Goal: Task Accomplishment & Management: Manage account settings

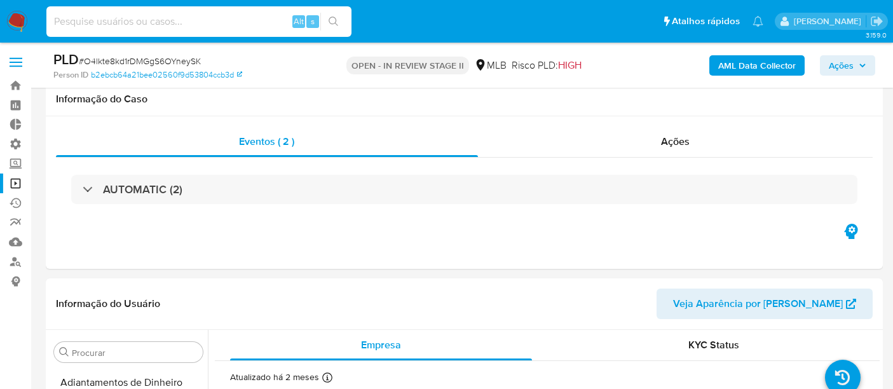
select select "10"
click at [113, 13] on input at bounding box center [198, 21] width 305 height 17
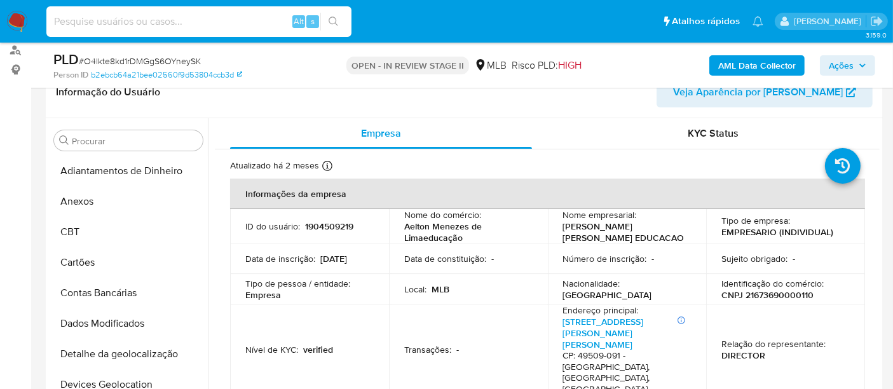
scroll to position [71, 0]
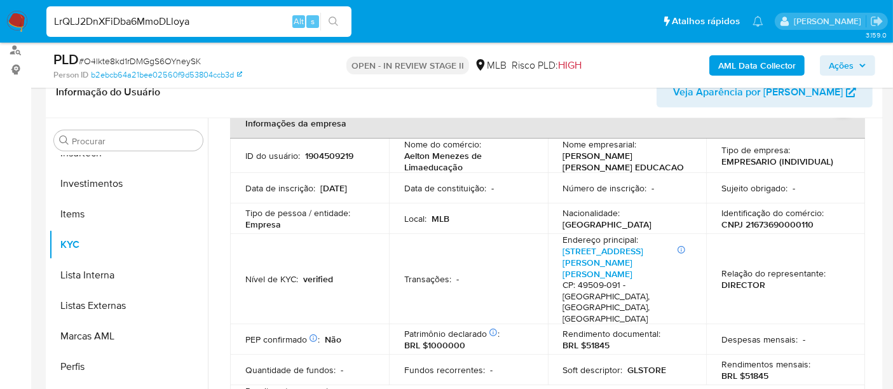
type input "LrQLJ2DnXFiDba6MmoDLloya"
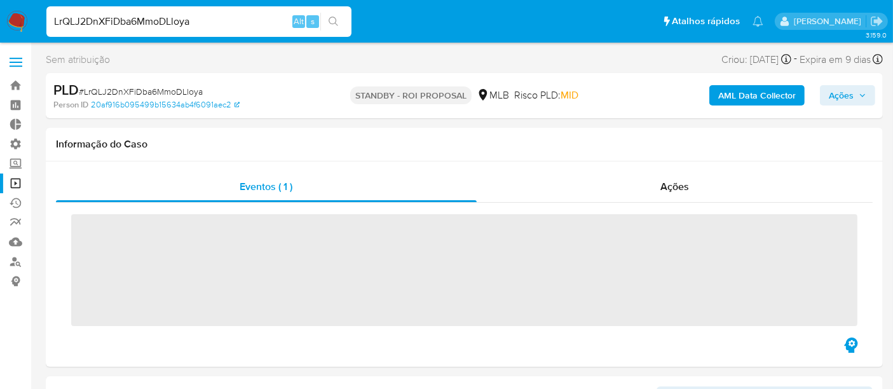
scroll to position [598, 0]
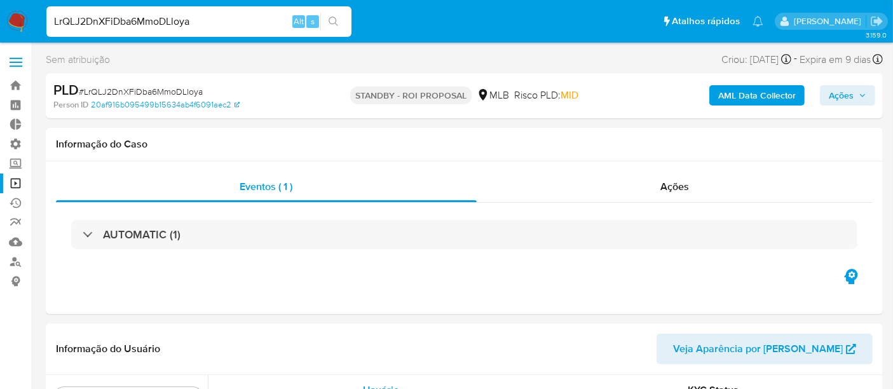
select select "10"
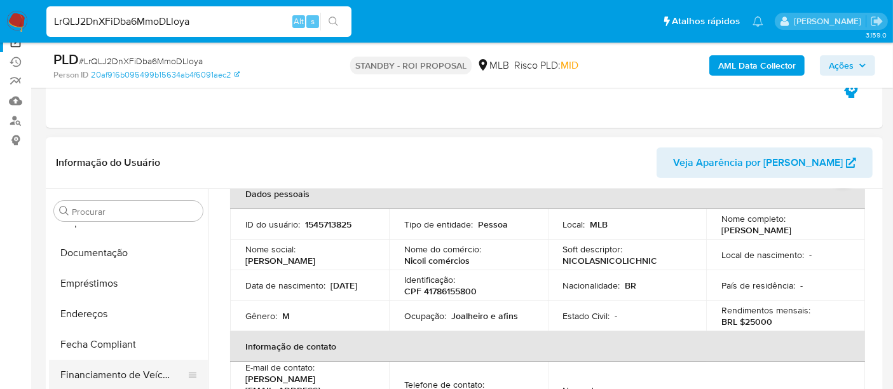
scroll to position [245, 0]
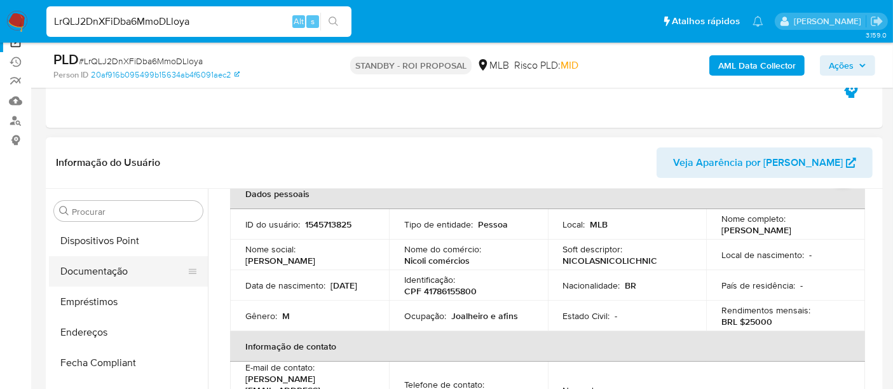
click at [103, 268] on button "Documentação" at bounding box center [123, 271] width 149 height 31
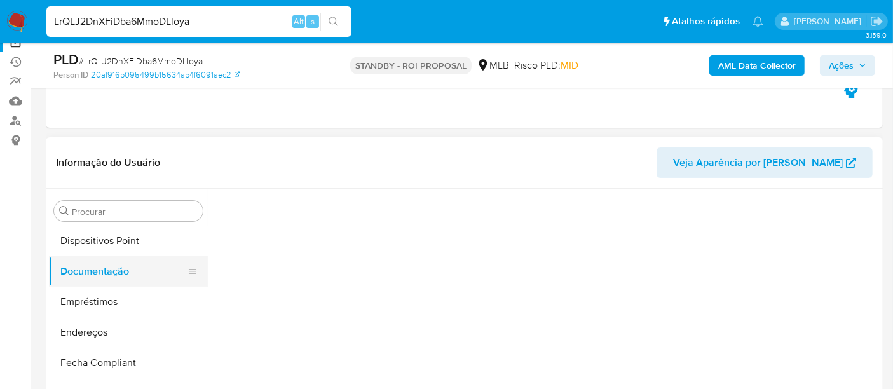
scroll to position [0, 0]
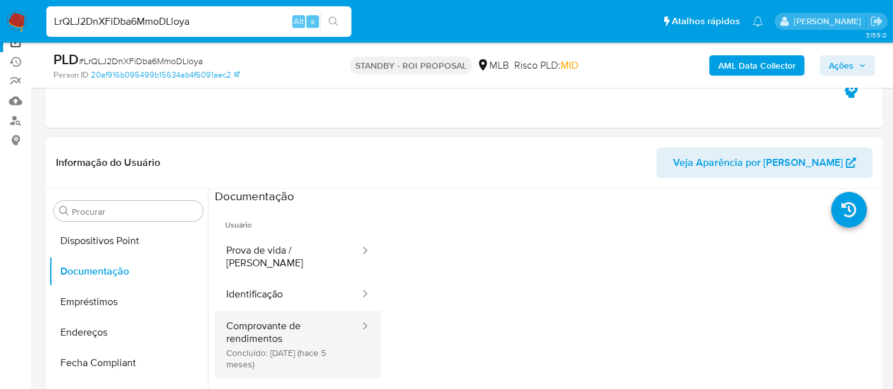
click at [293, 341] on button "Comprovante de rendimentos Concluído: 17/04/2025 (hace 5 meses)" at bounding box center [288, 344] width 146 height 67
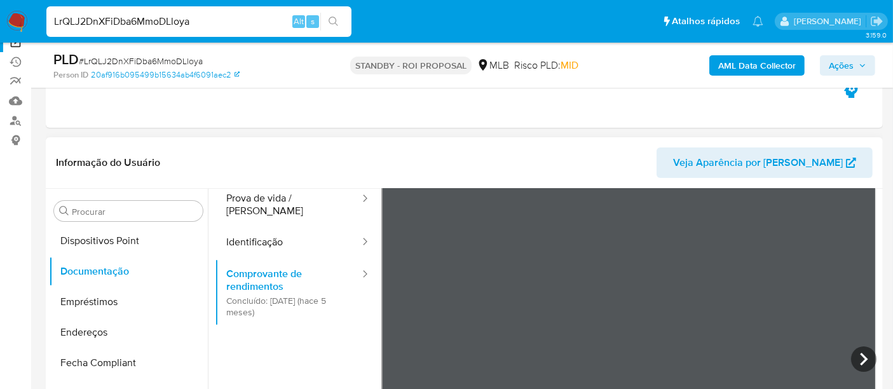
scroll to position [111, 0]
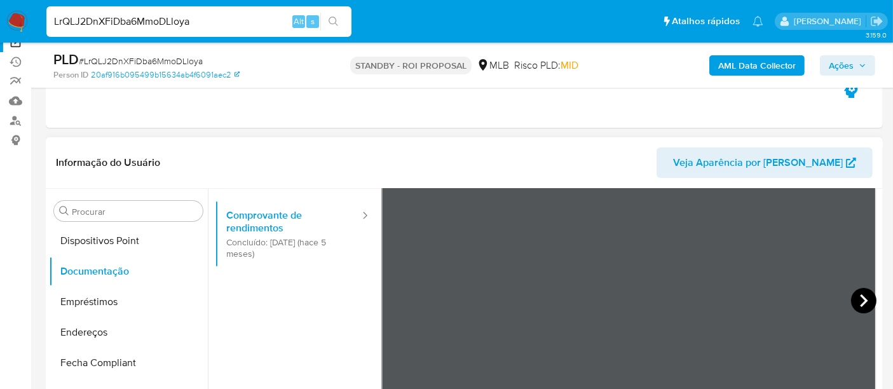
click at [860, 303] on icon at bounding box center [864, 300] width 8 height 13
click at [857, 297] on icon at bounding box center [864, 300] width 25 height 25
click at [862, 303] on icon at bounding box center [864, 300] width 25 height 25
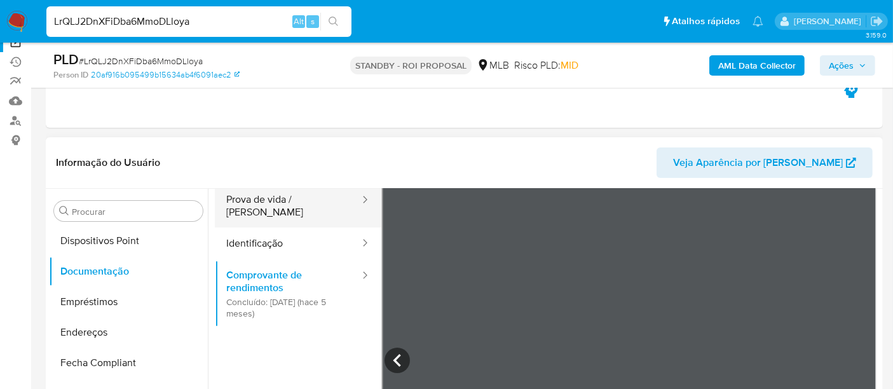
scroll to position [0, 0]
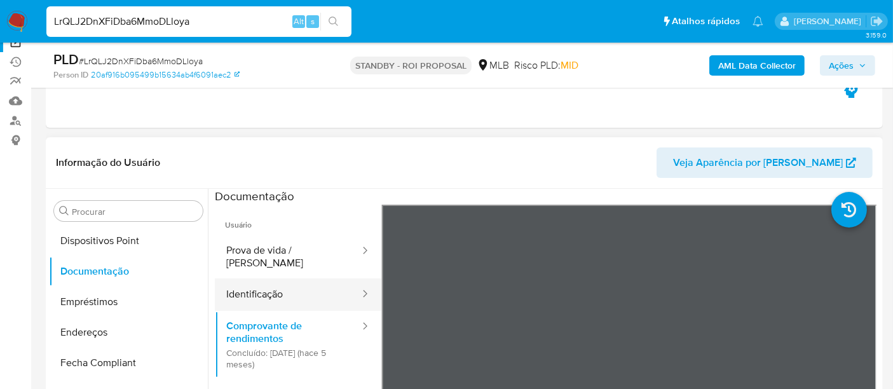
click at [261, 279] on button "Identificação" at bounding box center [288, 295] width 146 height 32
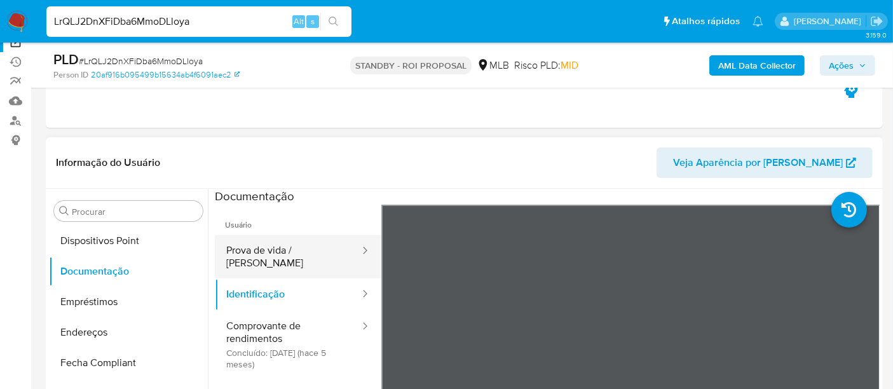
click at [276, 251] on button "Prova de vida / Selfie" at bounding box center [288, 256] width 146 height 43
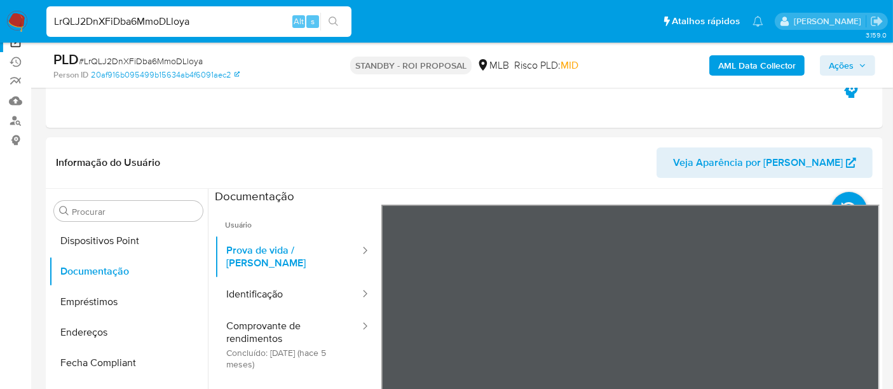
drag, startPoint x: 694, startPoint y: 287, endPoint x: 694, endPoint y: 304, distance: 17.2
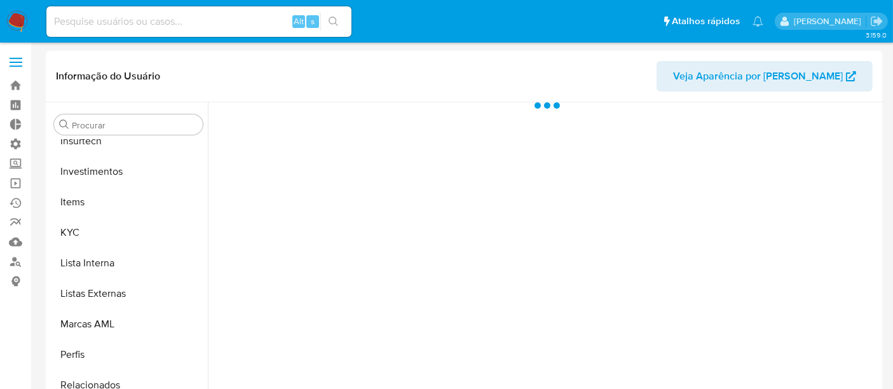
scroll to position [598, 0]
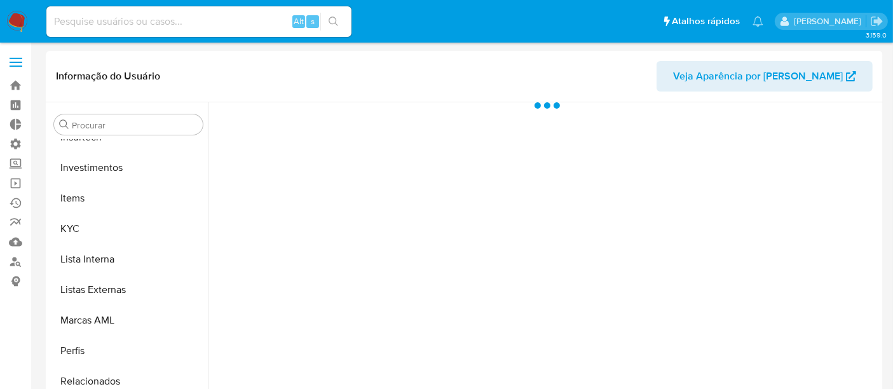
select select "10"
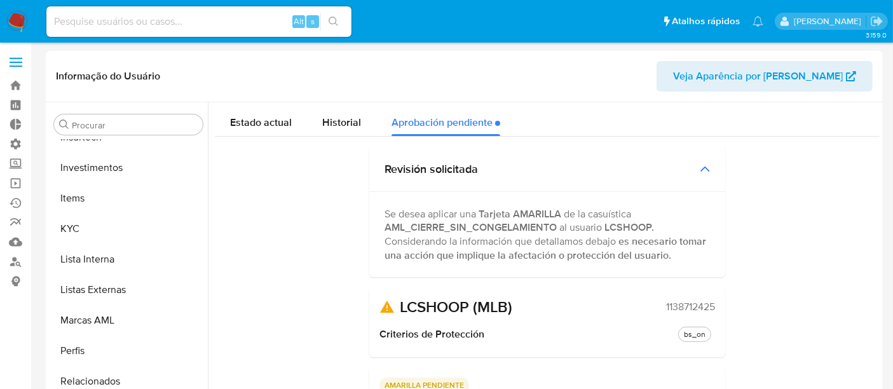
drag, startPoint x: 661, startPoint y: 306, endPoint x: 719, endPoint y: 306, distance: 57.2
click at [719, 306] on div "LCSHOOP (MLB) 1138712425 Criterios de Protección bs_on" at bounding box center [547, 322] width 356 height 70
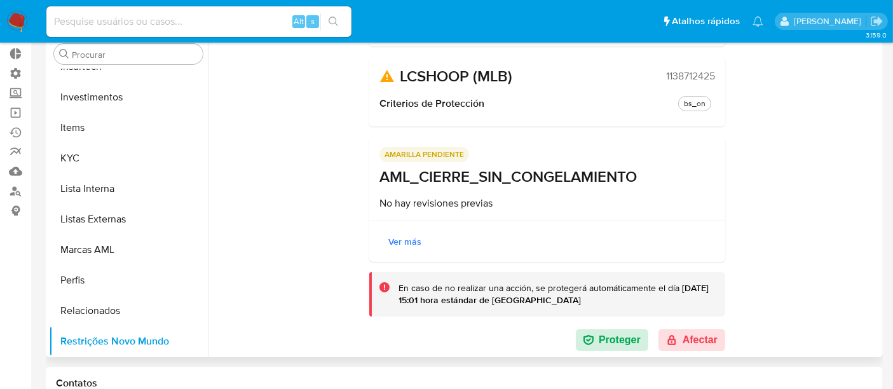
scroll to position [0, 0]
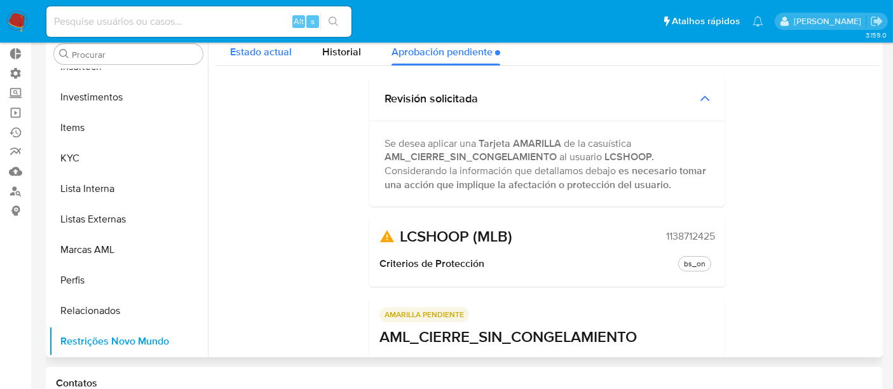
click at [245, 53] on span "Estado actual" at bounding box center [261, 52] width 62 height 15
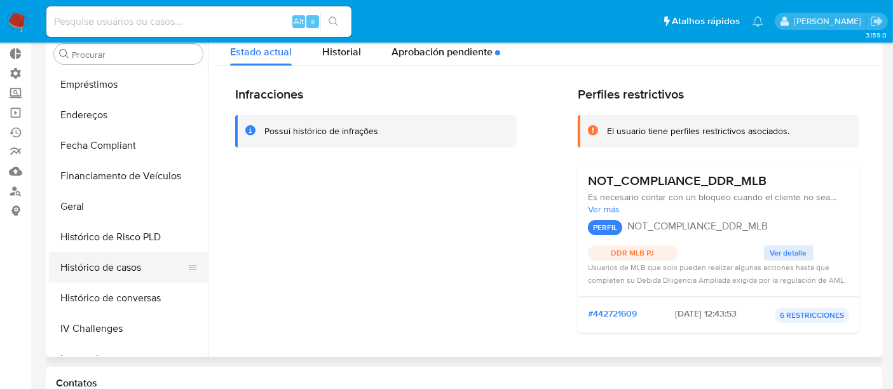
scroll to position [315, 0]
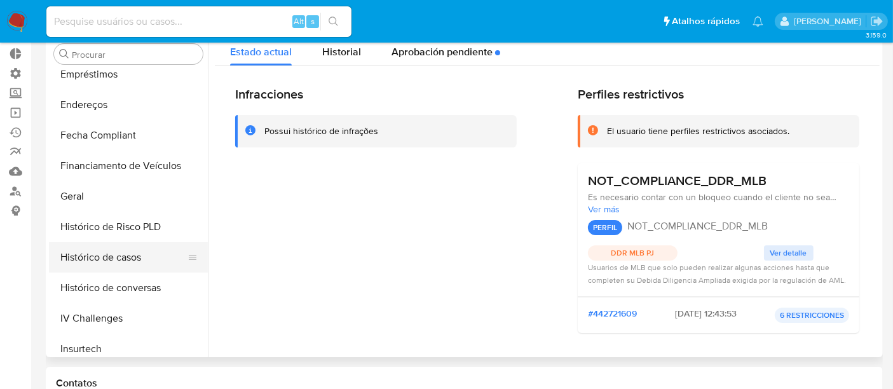
click at [95, 263] on button "Histórico de casos" at bounding box center [123, 257] width 149 height 31
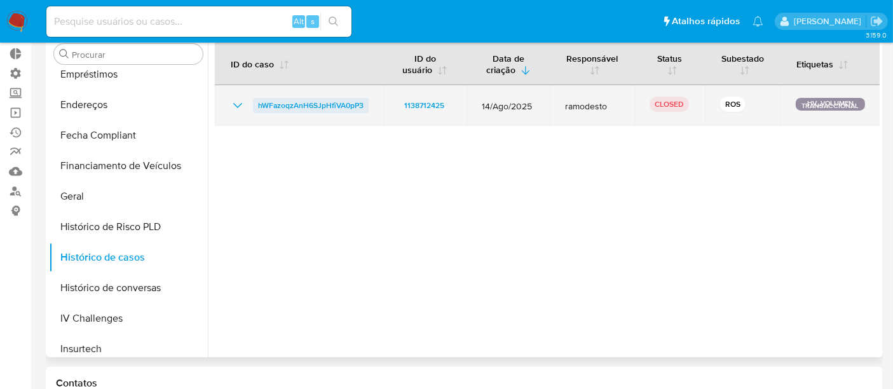
click at [274, 104] on span "hWFazoqzAnH6SJpHfiVA0pP3" at bounding box center [311, 105] width 106 height 15
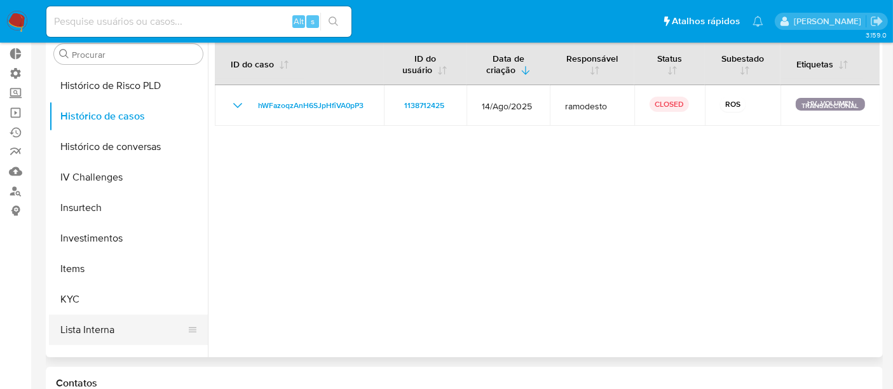
scroll to position [598, 0]
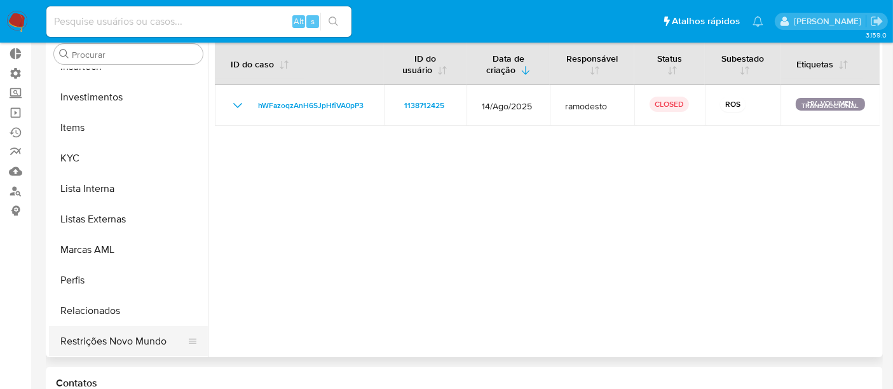
click at [112, 336] on button "Restrições Novo Mundo" at bounding box center [123, 341] width 149 height 31
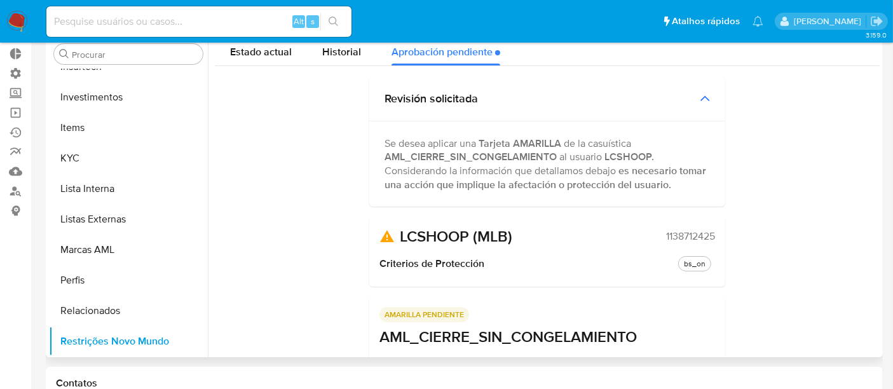
scroll to position [160, 0]
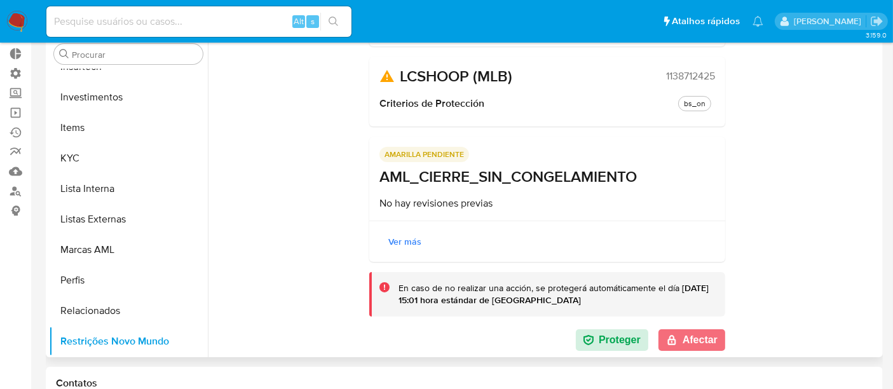
click at [686, 331] on button "Afectar" at bounding box center [692, 340] width 67 height 22
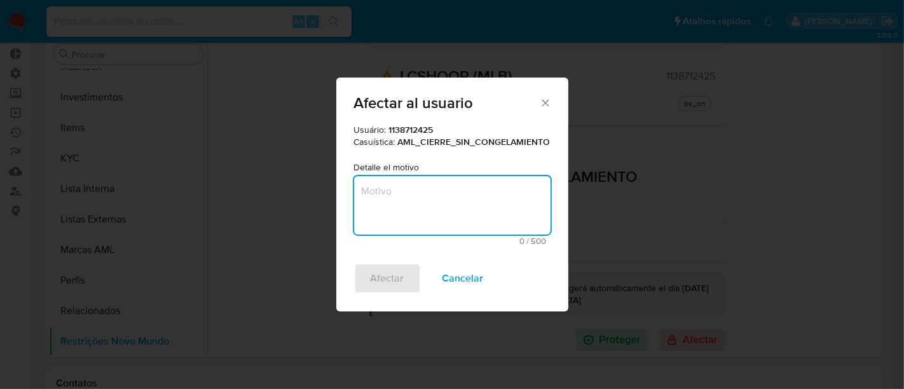
click at [392, 190] on textarea "Motivo" at bounding box center [452, 205] width 197 height 59
type textarea "N"
type textarea "V"
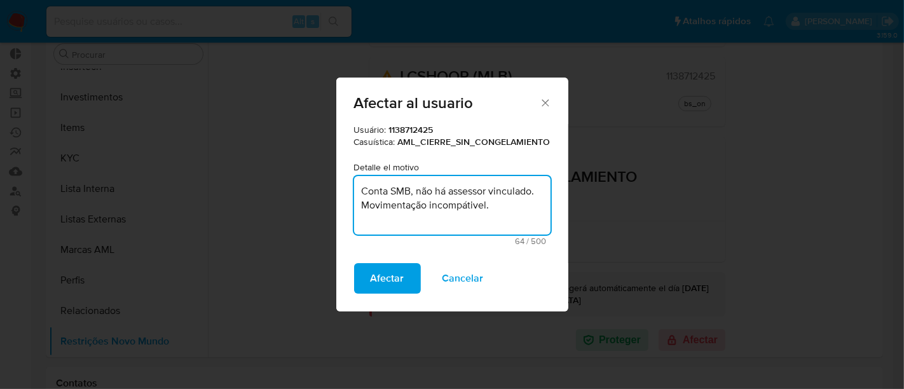
click at [467, 205] on textarea "Conta SMB, não há assessor vinculado. Movimentação incompátivel." at bounding box center [452, 205] width 197 height 59
click at [476, 204] on textarea "Conta SMB, não há assessor vinculado. Movimentação incompativel." at bounding box center [452, 205] width 197 height 59
click at [474, 205] on textarea "Conta SMB, não há assessor vinculado. Movimentação incompativel." at bounding box center [452, 205] width 197 height 59
click at [474, 221] on textarea "Conta SMB, não há assessor vinculado. Movimentação incompatível." at bounding box center [452, 205] width 197 height 59
type textarea "Conta SMB, não há assessor vinculado. Movimentação incompatível."
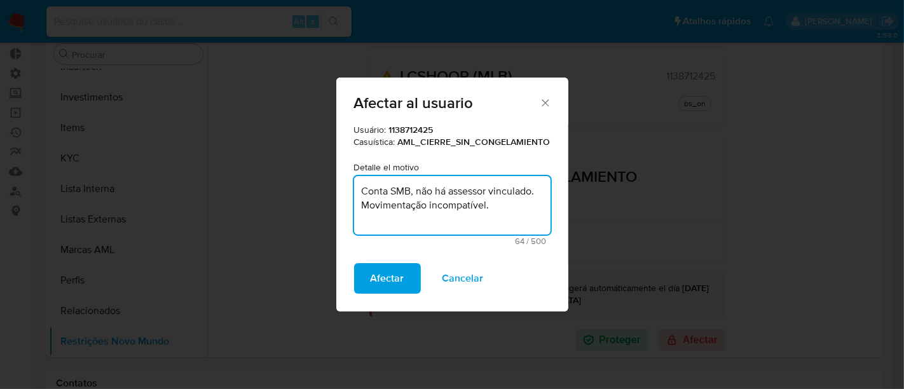
click at [383, 271] on span "Afectar" at bounding box center [388, 279] width 34 height 28
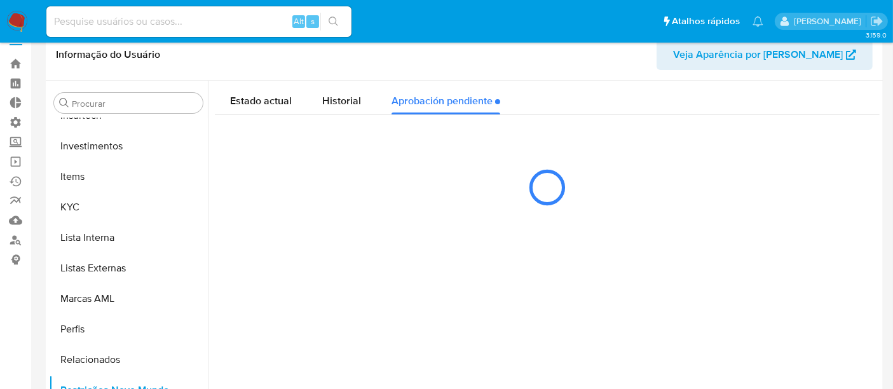
scroll to position [0, 0]
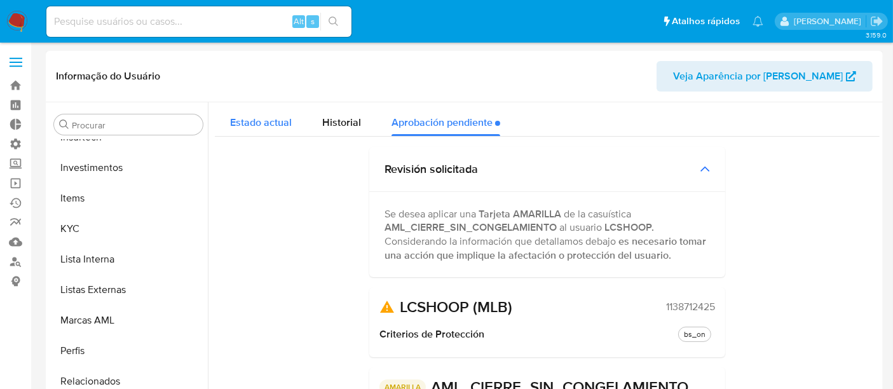
click at [268, 121] on span "Estado actual" at bounding box center [261, 122] width 62 height 15
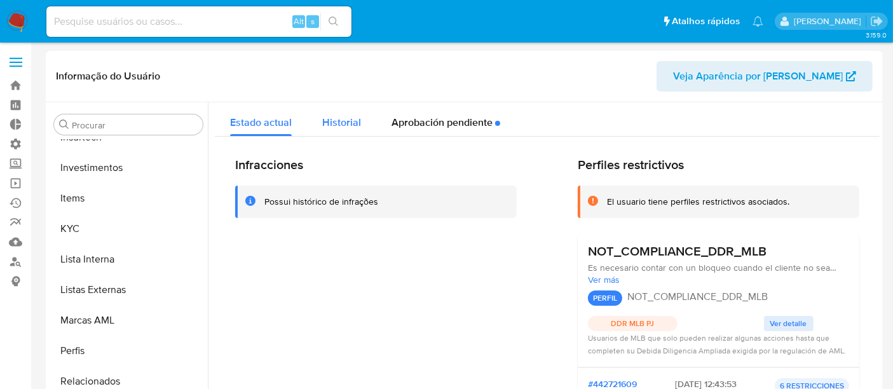
click at [349, 120] on span "Historial" at bounding box center [341, 122] width 39 height 15
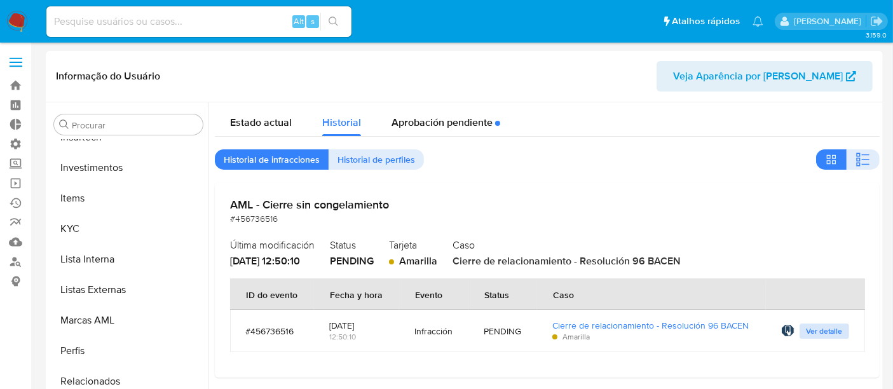
click at [811, 330] on span "Ver detalle" at bounding box center [824, 331] width 37 height 13
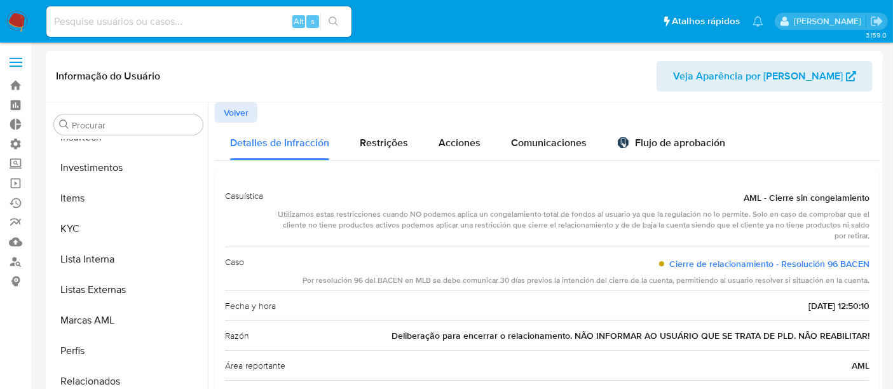
click at [237, 109] on span "Volver" at bounding box center [236, 113] width 25 height 18
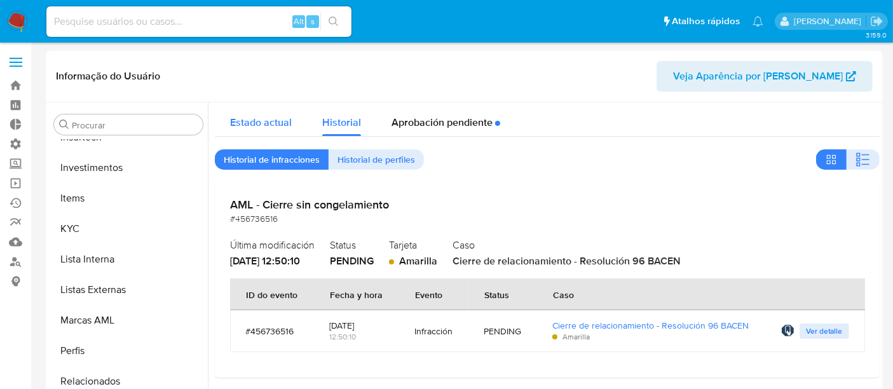
click at [272, 130] on div "Estado actual" at bounding box center [261, 119] width 62 height 34
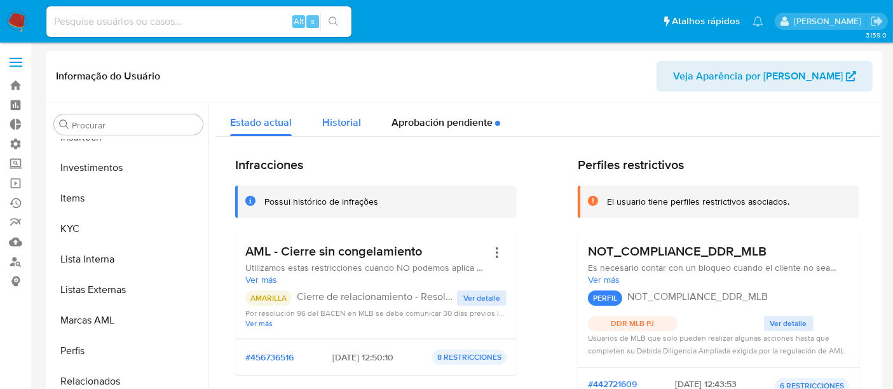
click at [345, 126] on span "Historial" at bounding box center [341, 122] width 39 height 15
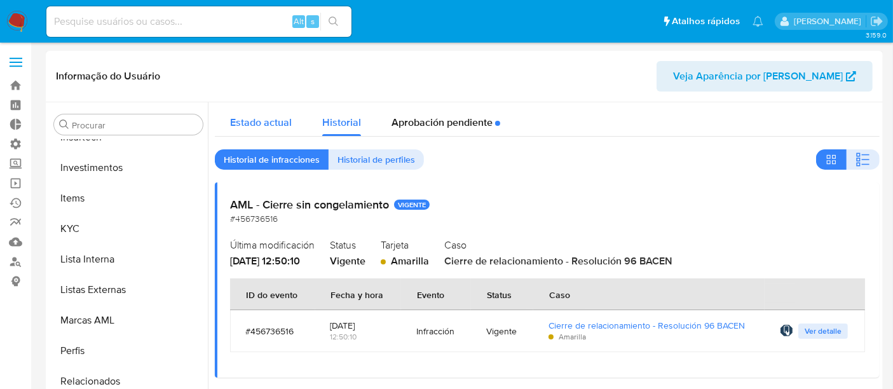
click at [266, 117] on span "Estado actual" at bounding box center [261, 122] width 62 height 15
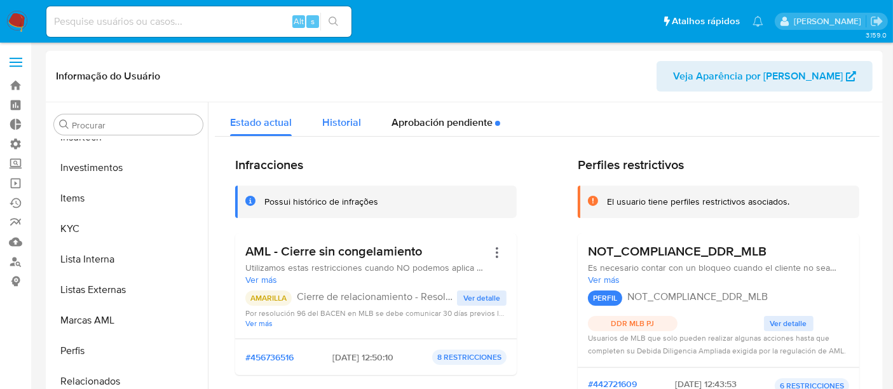
click at [324, 123] on span "Historial" at bounding box center [341, 122] width 39 height 15
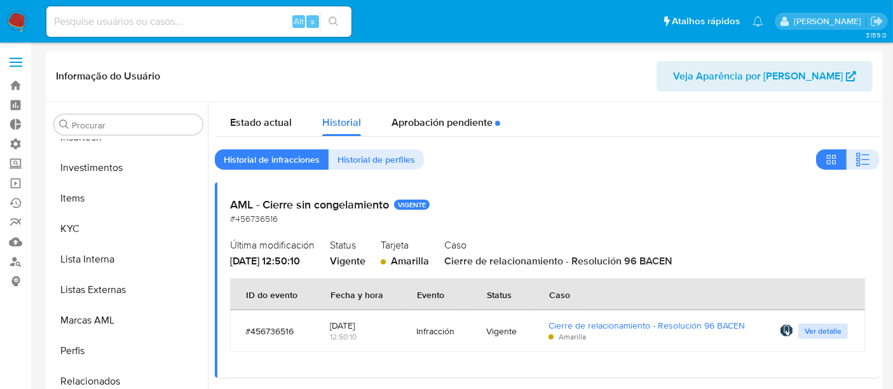
click at [819, 333] on span "Ver detalle" at bounding box center [823, 331] width 37 height 13
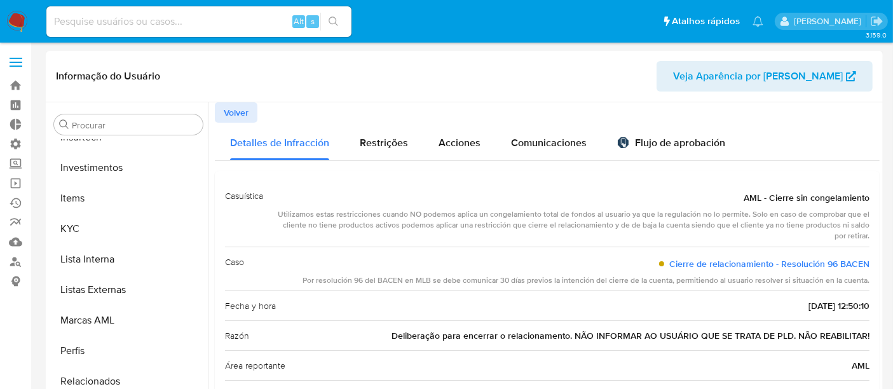
click at [228, 119] on span "Volver" at bounding box center [236, 113] width 25 height 18
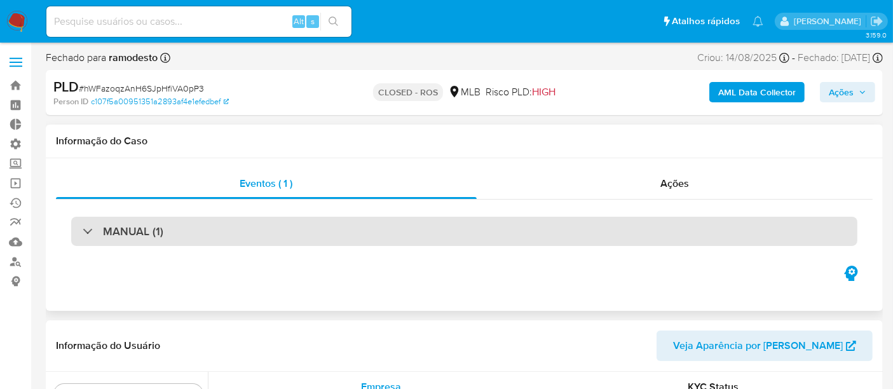
scroll to position [598, 0]
select select "10"
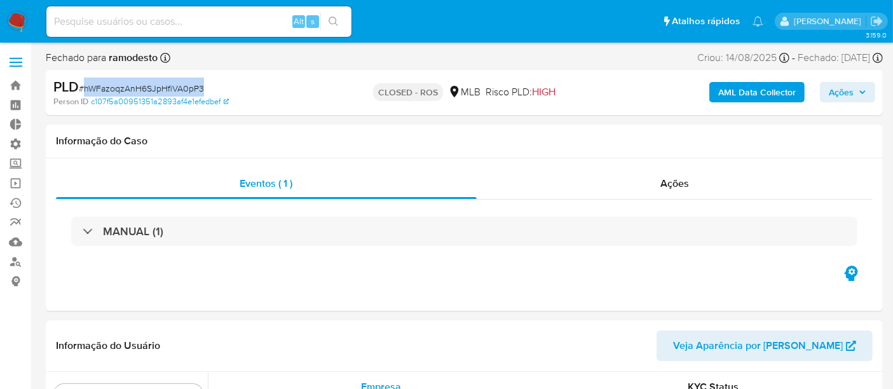
drag, startPoint x: 97, startPoint y: 87, endPoint x: 207, endPoint y: 87, distance: 109.4
click at [207, 87] on div "PLD # hWFazoqzAnH6SJpHfiVA0pP3" at bounding box center [188, 87] width 270 height 19
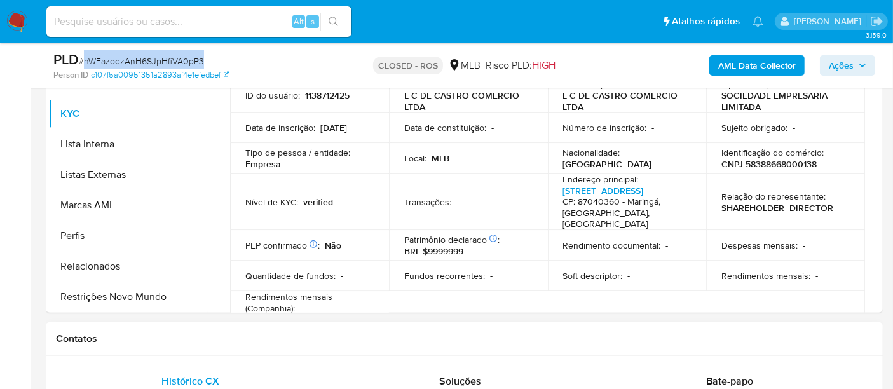
scroll to position [424, 0]
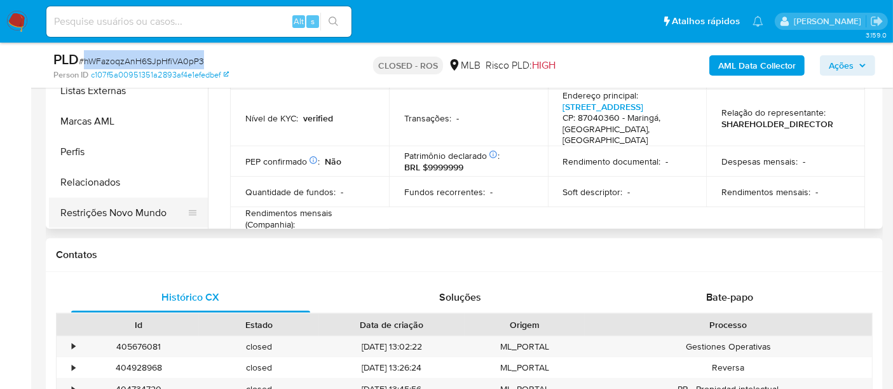
click at [120, 210] on button "Restrições Novo Mundo" at bounding box center [123, 213] width 149 height 31
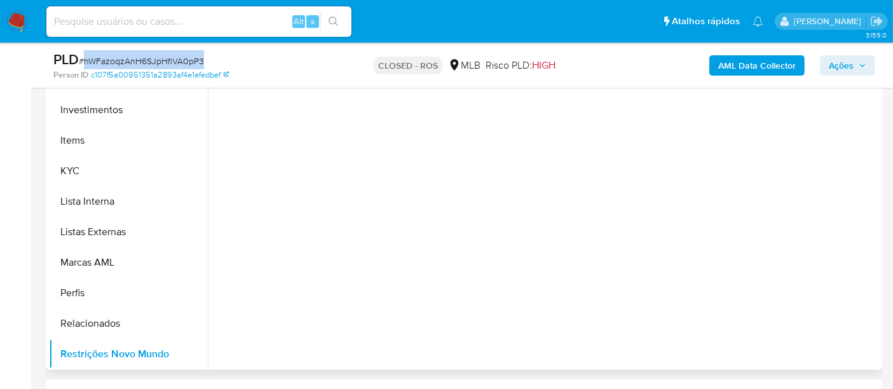
scroll to position [71, 0]
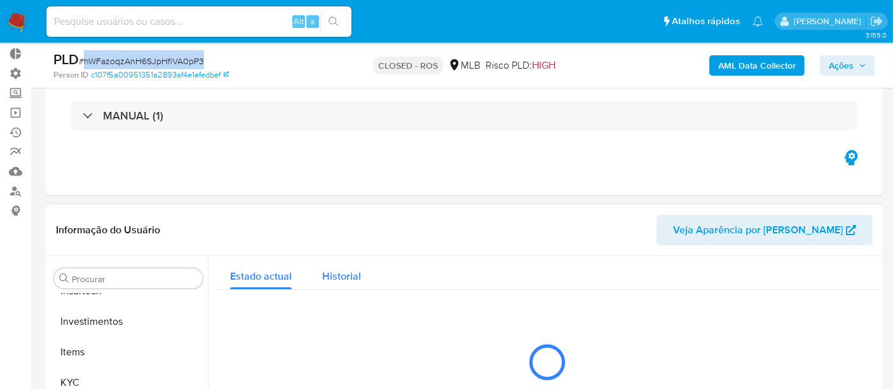
click at [338, 275] on span "Historial" at bounding box center [341, 276] width 39 height 15
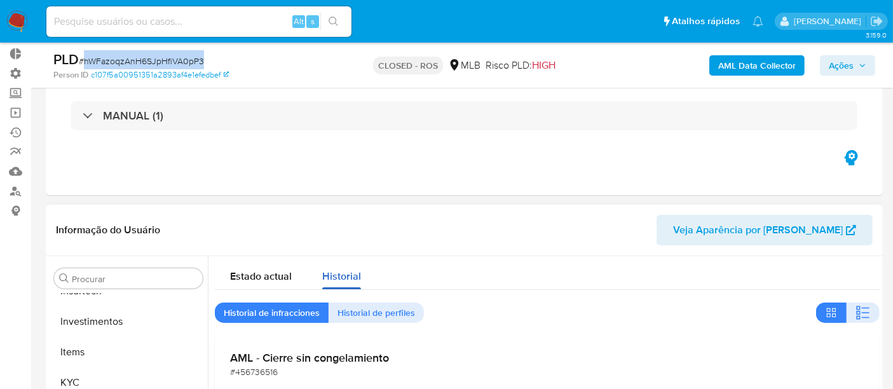
click at [338, 275] on span "Historial" at bounding box center [341, 276] width 39 height 15
click at [251, 273] on span "Estado actual" at bounding box center [261, 276] width 62 height 15
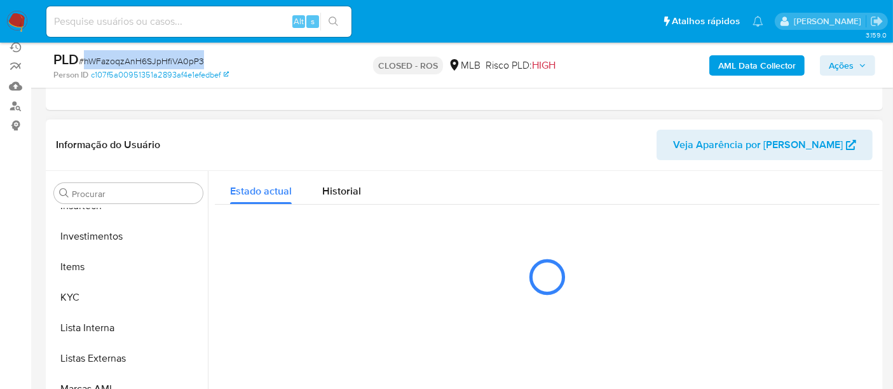
scroll to position [212, 0]
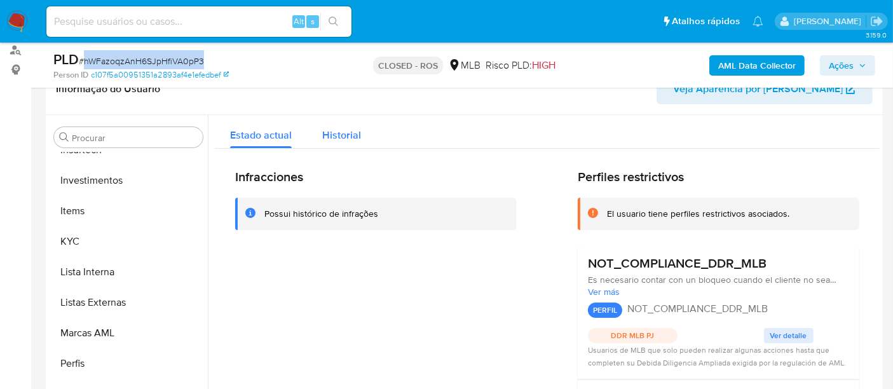
click at [327, 126] on div "Historial" at bounding box center [341, 132] width 39 height 34
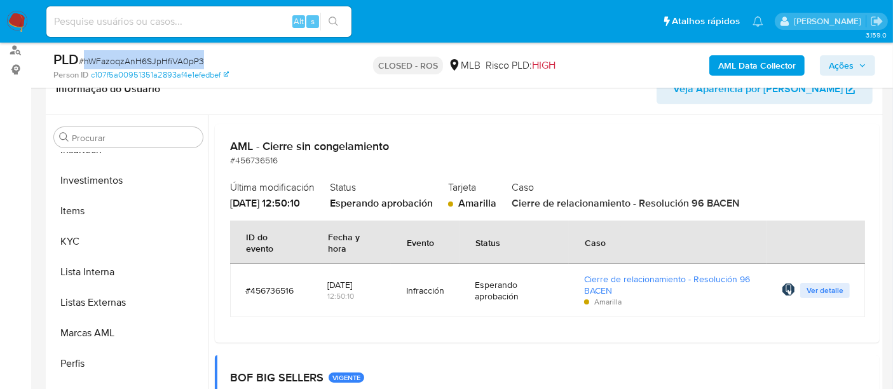
scroll to position [0, 0]
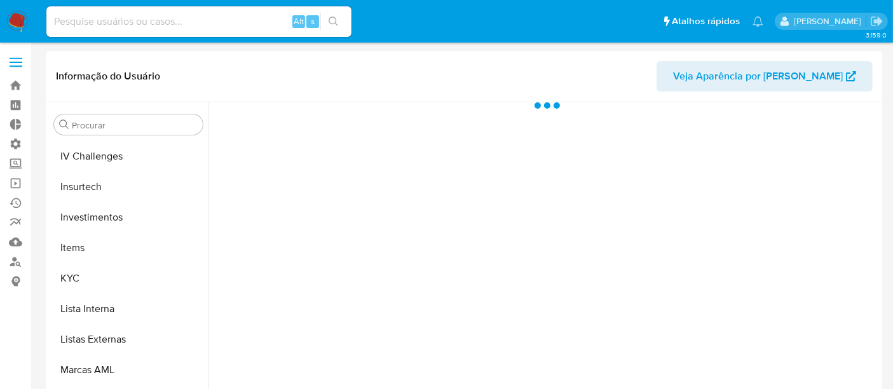
scroll to position [598, 0]
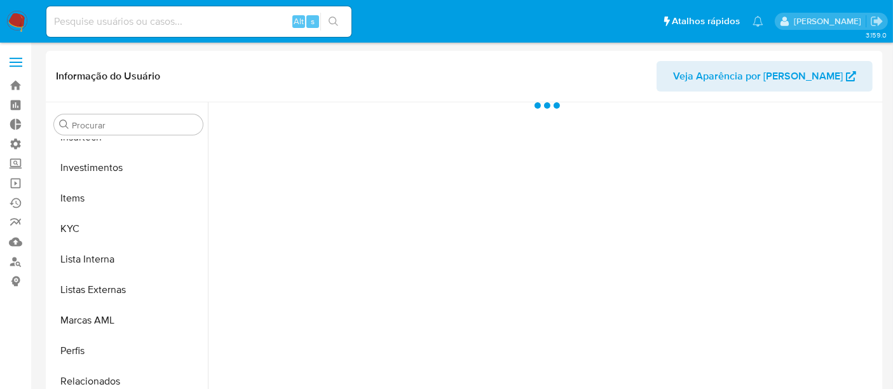
select select "10"
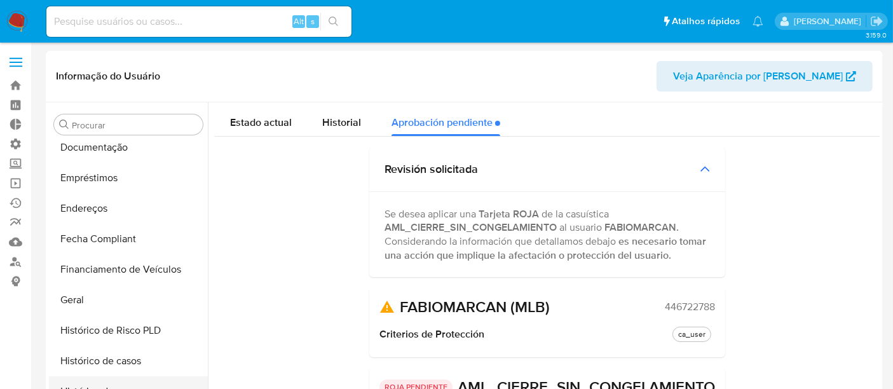
scroll to position [353, 0]
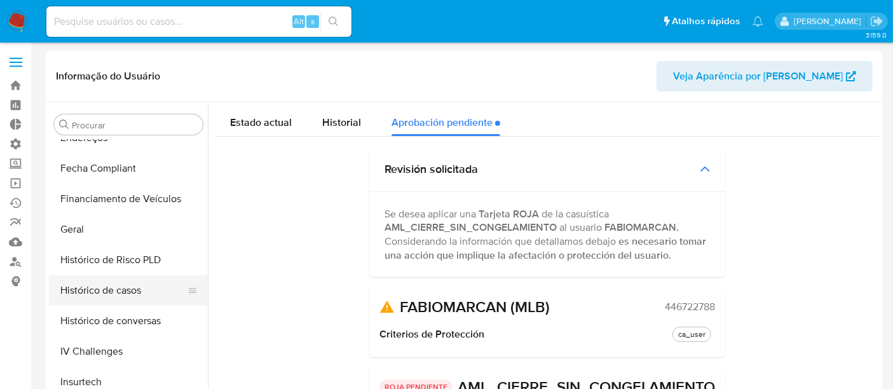
click at [109, 300] on button "Histórico de casos" at bounding box center [123, 290] width 149 height 31
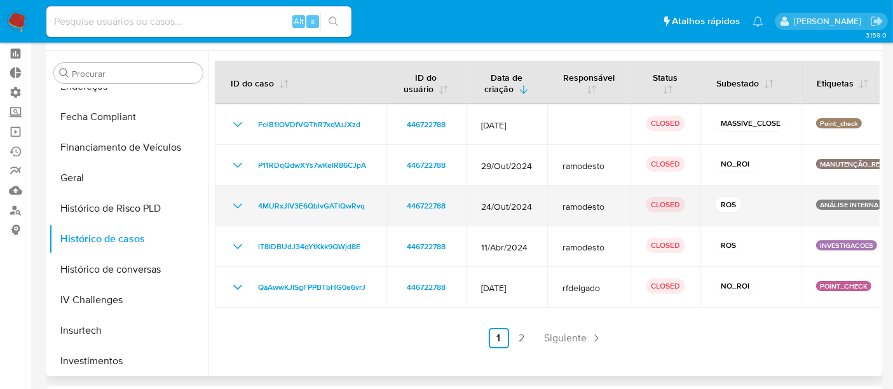
scroll to position [71, 0]
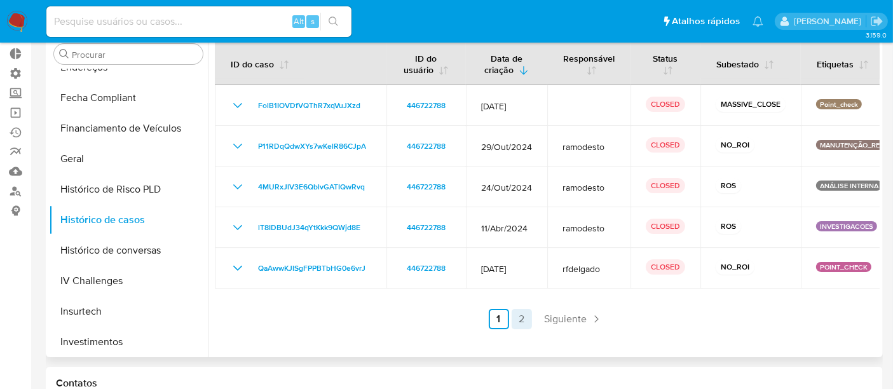
click at [521, 329] on link "2" at bounding box center [522, 319] width 20 height 20
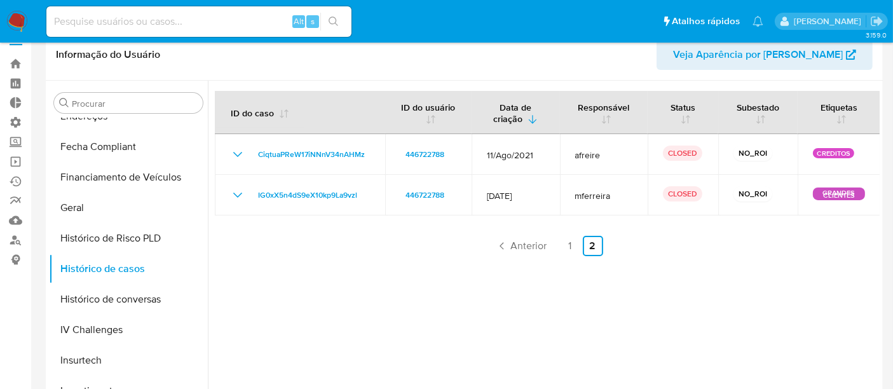
scroll to position [0, 0]
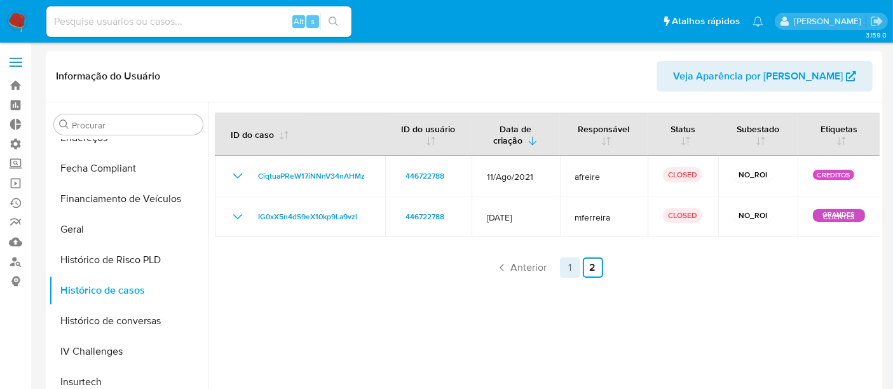
click at [575, 274] on link "1" at bounding box center [570, 268] width 20 height 20
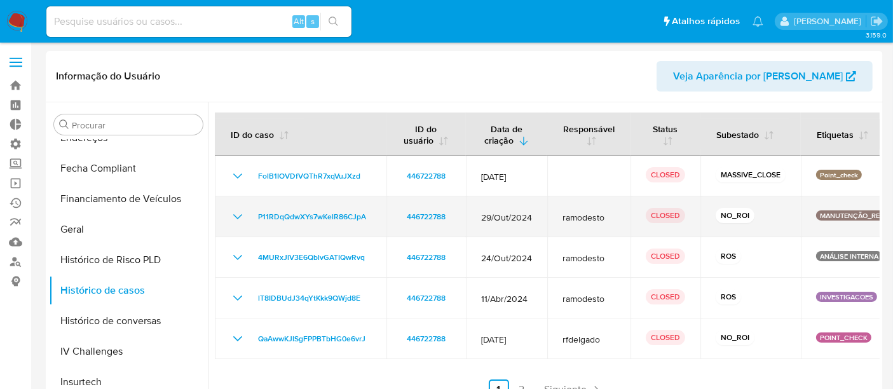
click at [240, 214] on icon "Mostrar/Ocultar" at bounding box center [237, 216] width 15 height 15
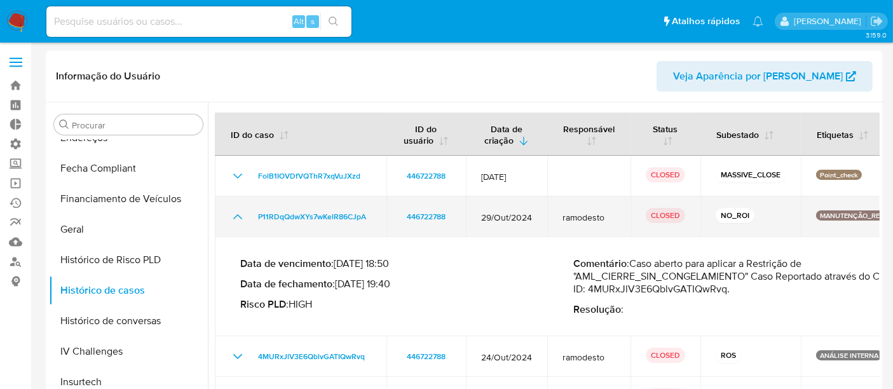
click at [240, 214] on icon "Mostrar/Ocultar" at bounding box center [237, 216] width 15 height 15
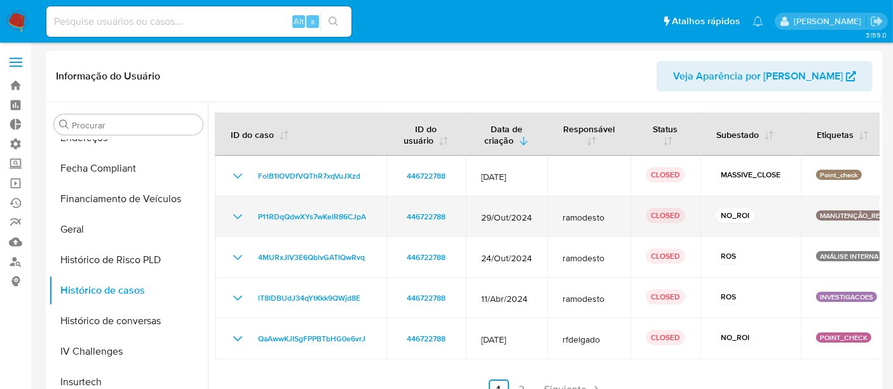
click at [240, 214] on icon "Mostrar/Ocultar" at bounding box center [237, 216] width 15 height 15
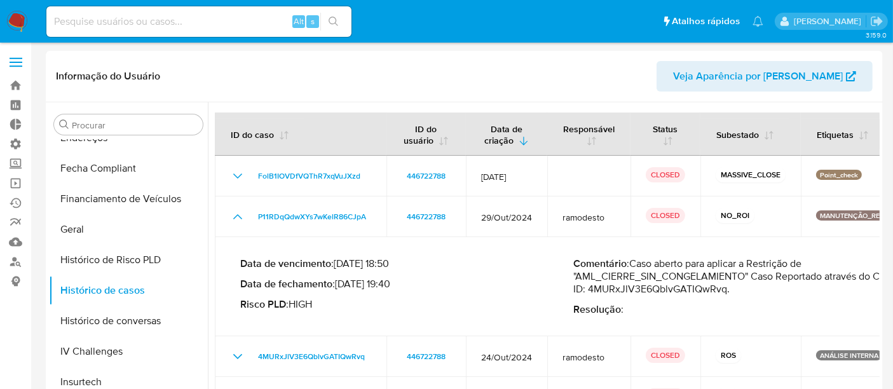
drag, startPoint x: 590, startPoint y: 290, endPoint x: 730, endPoint y: 291, distance: 140.5
click at [730, 291] on p "Comentário : Caso aberto para aplicar a Restrição de "AML_CIERRE_SIN_CONGELAMIE…" at bounding box center [740, 277] width 333 height 38
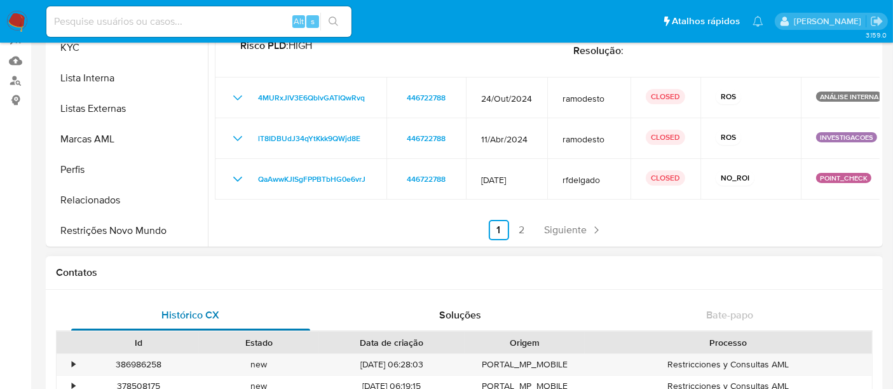
scroll to position [212, 0]
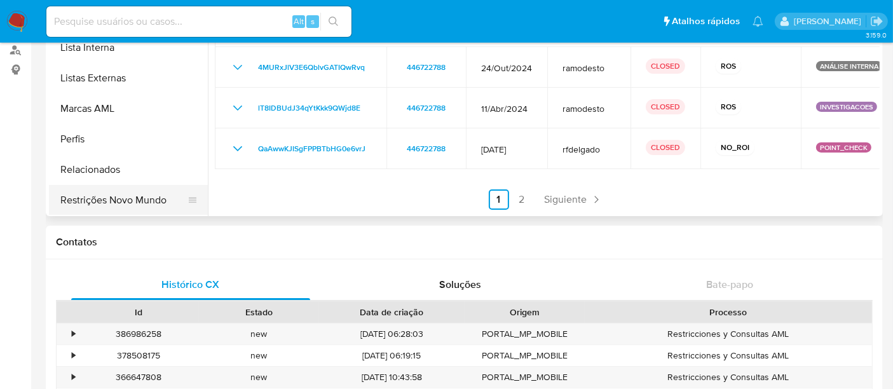
click at [152, 198] on button "Restrições Novo Mundo" at bounding box center [123, 200] width 149 height 31
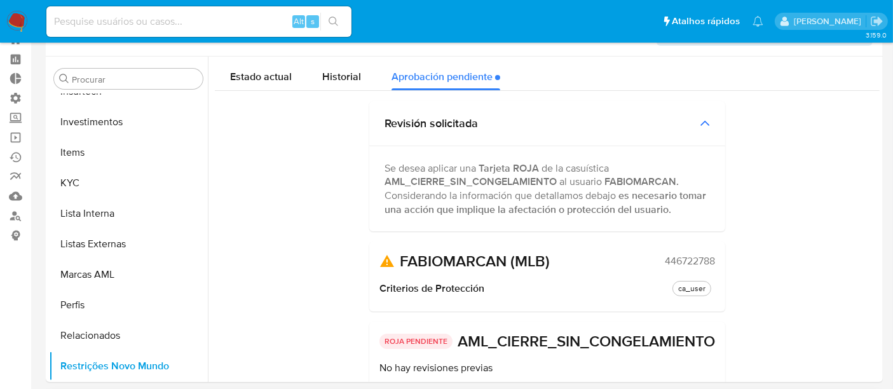
scroll to position [0, 0]
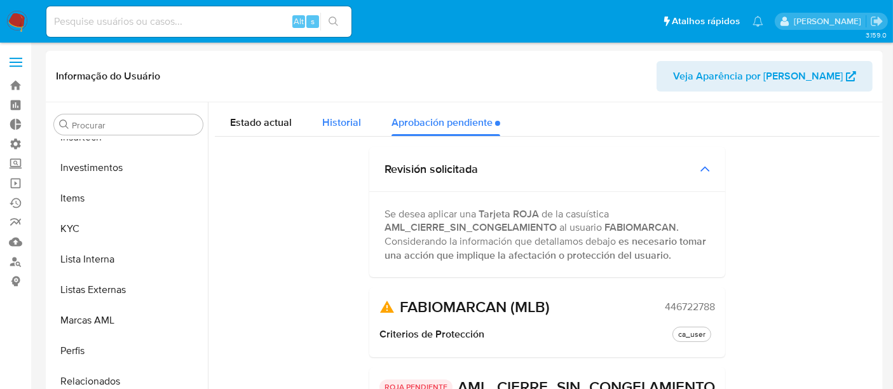
click at [337, 122] on span "Historial" at bounding box center [341, 122] width 39 height 15
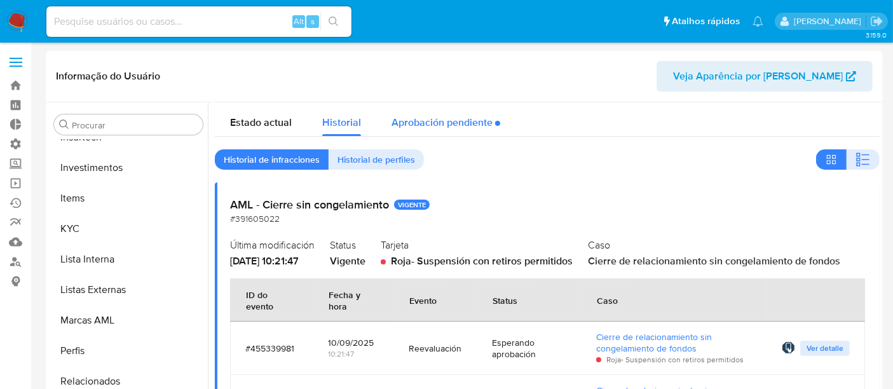
click at [439, 134] on div "Aprobación pendiente" at bounding box center [446, 119] width 109 height 34
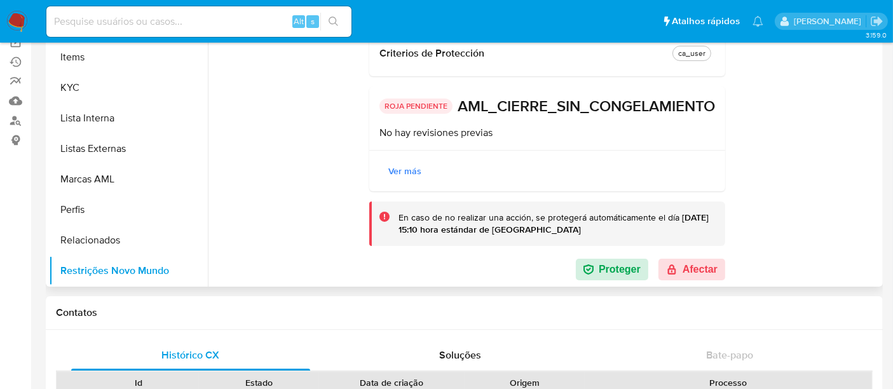
scroll to position [282, 0]
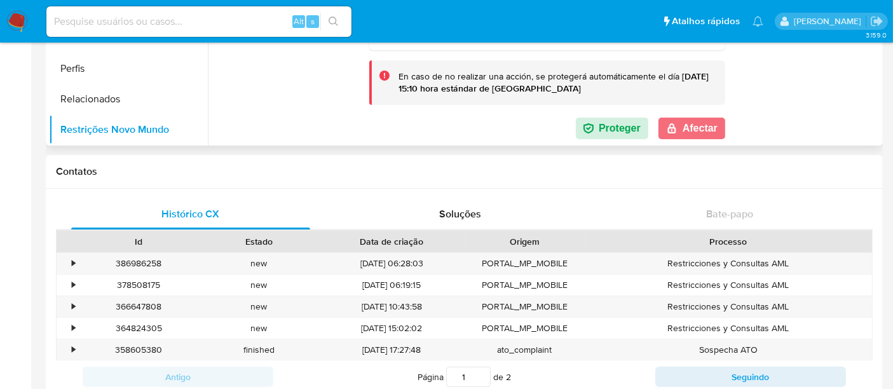
click at [698, 132] on button "Afectar" at bounding box center [692, 129] width 67 height 22
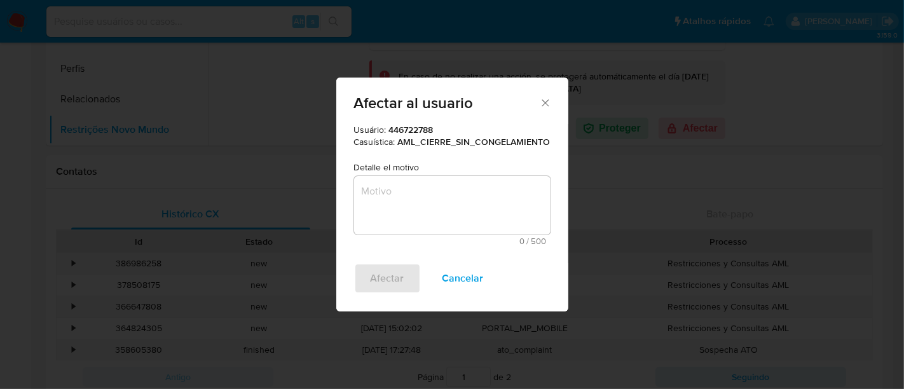
click at [414, 208] on textarea "Motivo" at bounding box center [452, 205] width 197 height 59
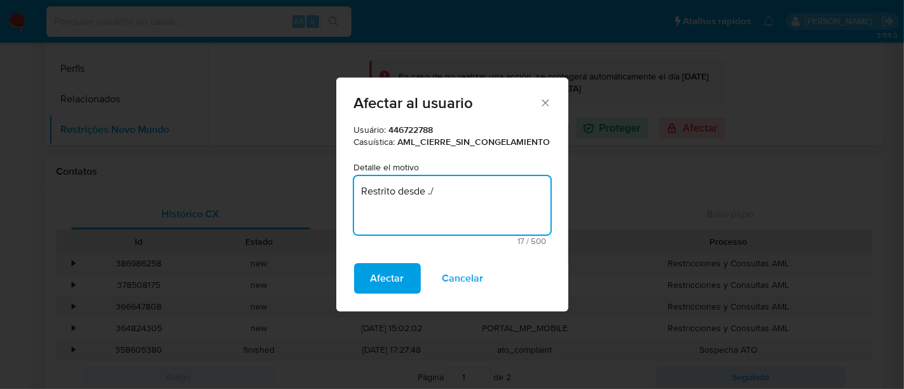
drag, startPoint x: 431, startPoint y: 193, endPoint x: 445, endPoint y: 193, distance: 13.4
click at [445, 193] on textarea "Restrito desde ./" at bounding box center [452, 205] width 197 height 59
type textarea "Restrito desde 11/2024."
click at [383, 275] on span "Afectar" at bounding box center [388, 279] width 34 height 28
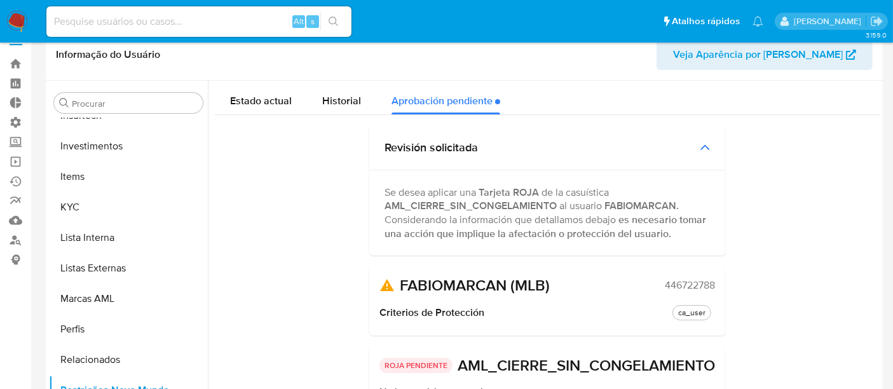
scroll to position [0, 0]
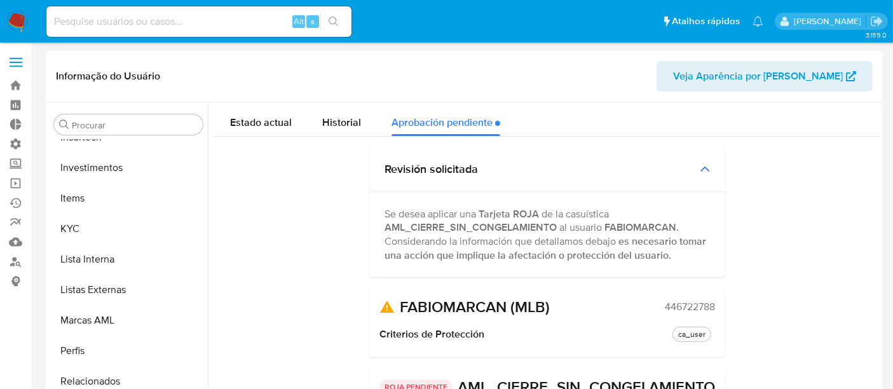
drag, startPoint x: 661, startPoint y: 312, endPoint x: 734, endPoint y: 308, distance: 72.6
click at [734, 308] on div "Estado actual Historial Aprobación pendiente Revisión solicitada Se desea aplic…" at bounding box center [547, 331] width 665 height 459
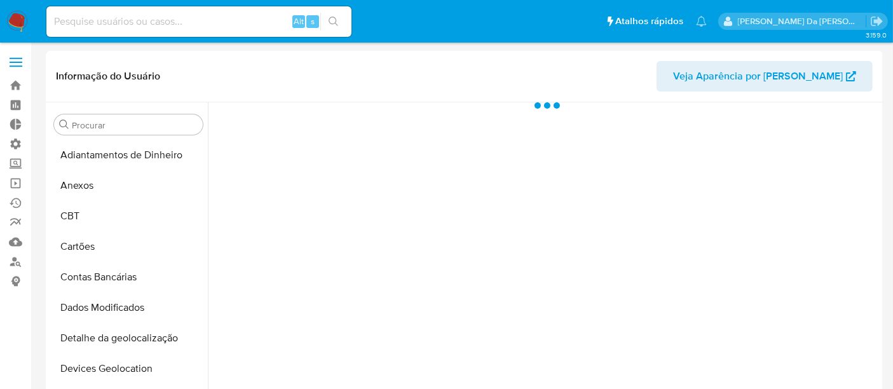
select select "10"
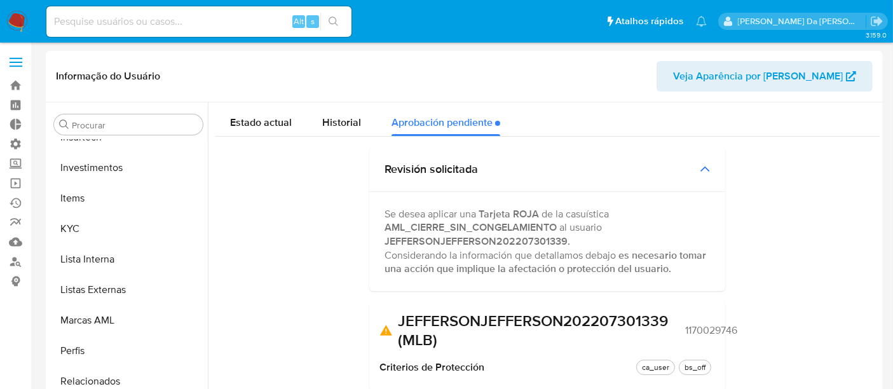
click at [329, 135] on div "Estado actual Historial Aprobación pendiente Revisión solicitada Se desea aplic…" at bounding box center [547, 348] width 665 height 492
click at [332, 128] on span "Historial" at bounding box center [341, 122] width 39 height 15
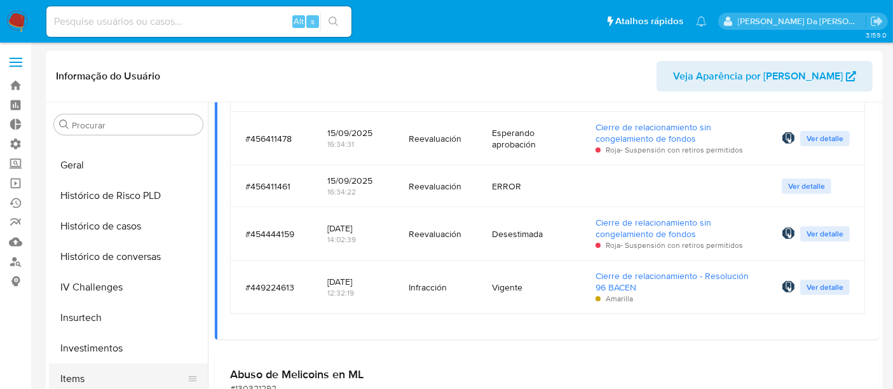
scroll to position [386, 0]
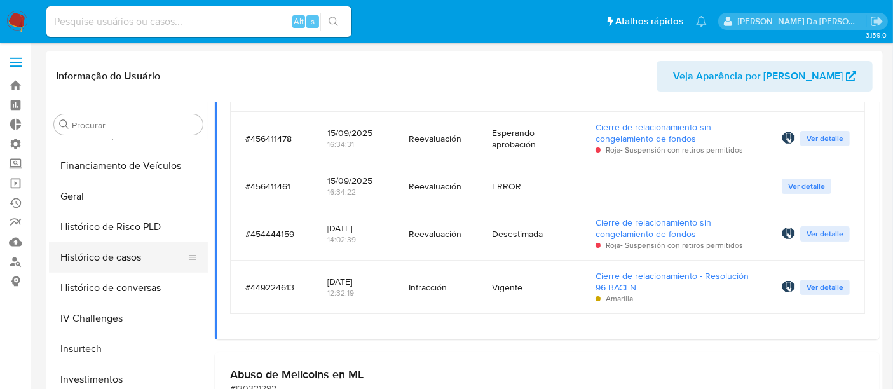
click at [134, 265] on button "Histórico de casos" at bounding box center [123, 257] width 149 height 31
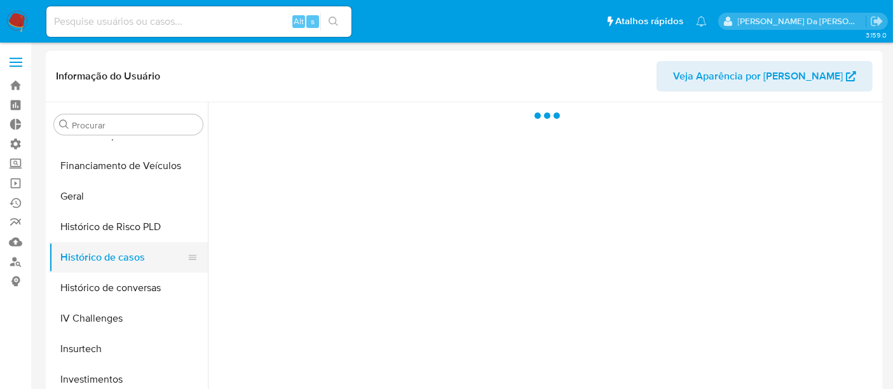
scroll to position [0, 0]
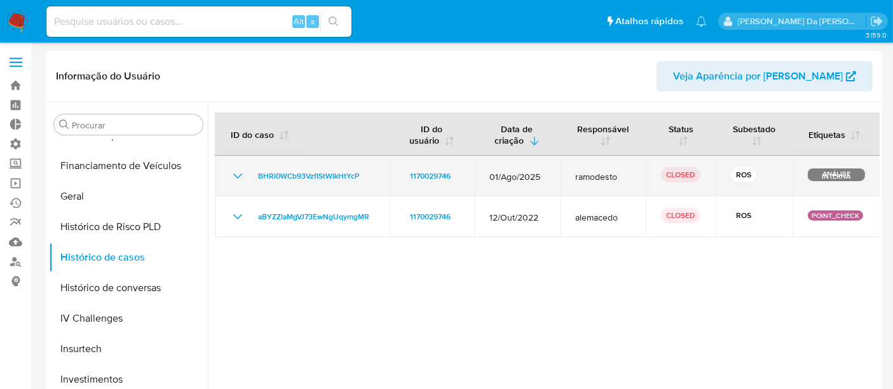
click at [243, 175] on icon "Mostrar/Ocultar" at bounding box center [237, 176] width 15 height 15
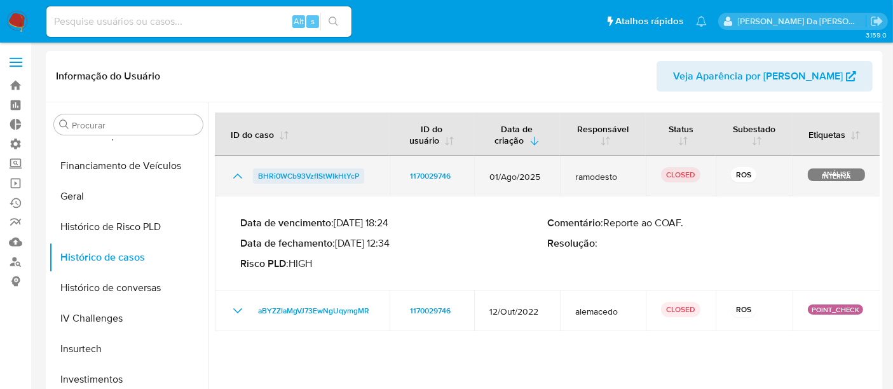
click at [265, 172] on span "BHRi0WCb93VzfIStWIkHtYcP" at bounding box center [308, 176] width 101 height 15
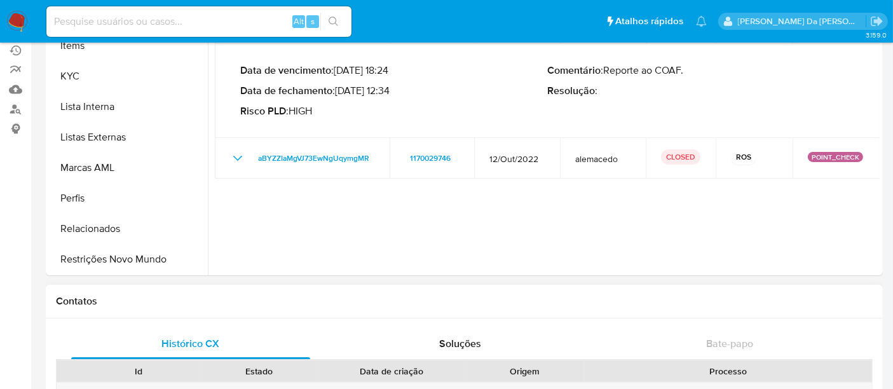
scroll to position [282, 0]
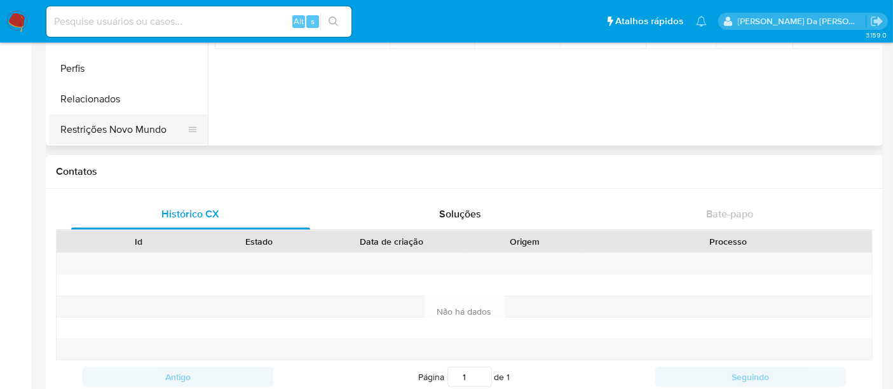
click at [130, 129] on button "Restrições Novo Mundo" at bounding box center [123, 129] width 149 height 31
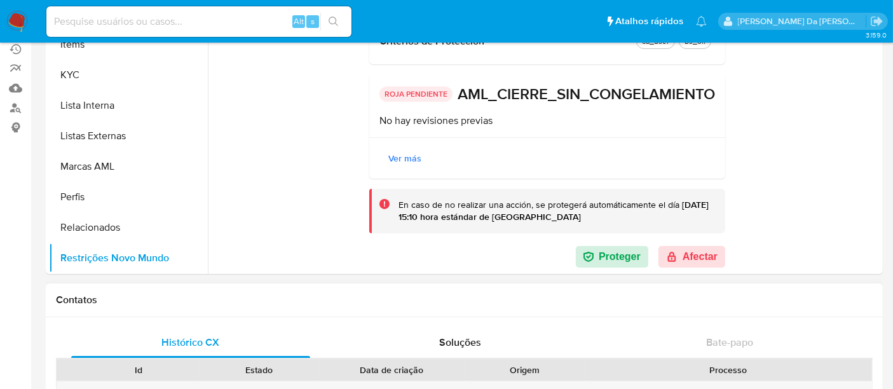
scroll to position [212, 0]
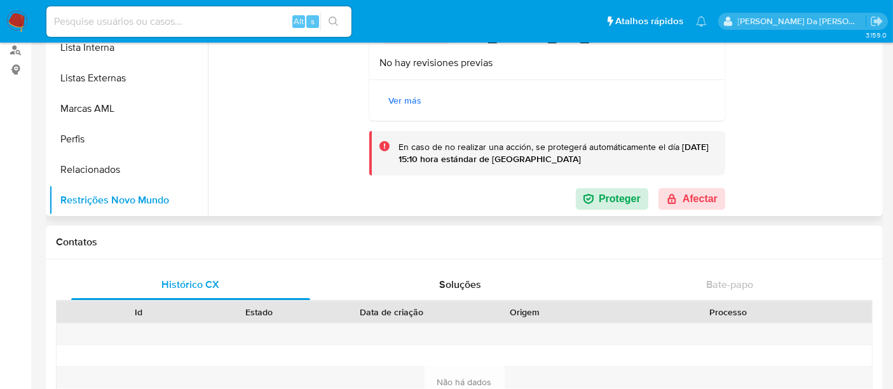
click at [705, 190] on button "Afectar" at bounding box center [692, 199] width 67 height 22
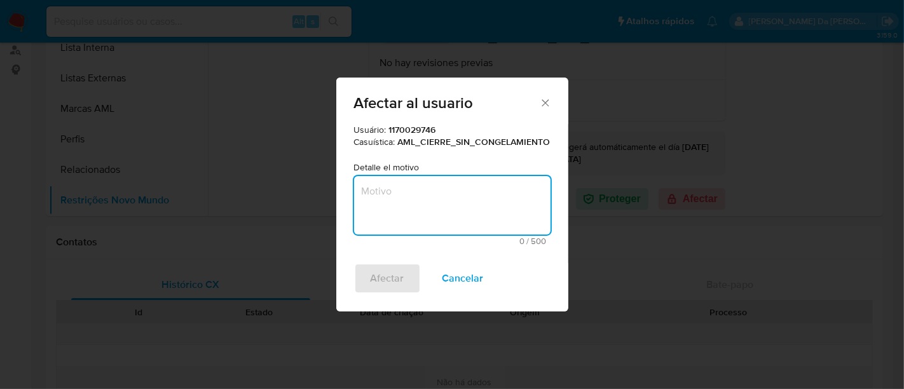
click at [437, 197] on textarea "Motivo" at bounding box center [452, 205] width 197 height 59
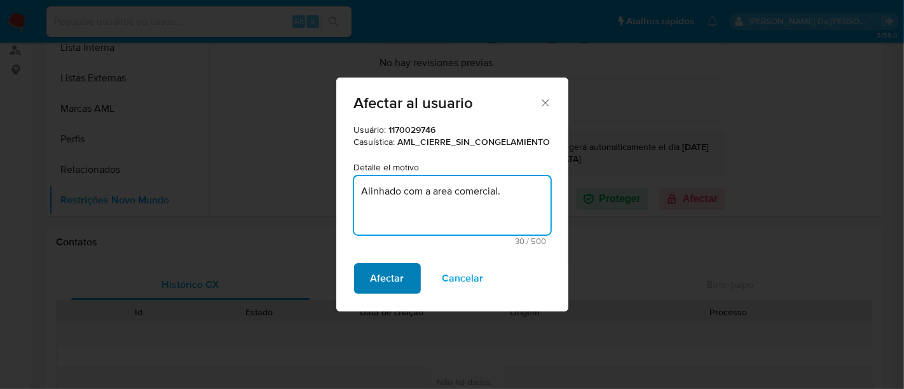
type textarea "Alinhado com a area comercial."
click at [383, 284] on span "Afectar" at bounding box center [388, 279] width 34 height 28
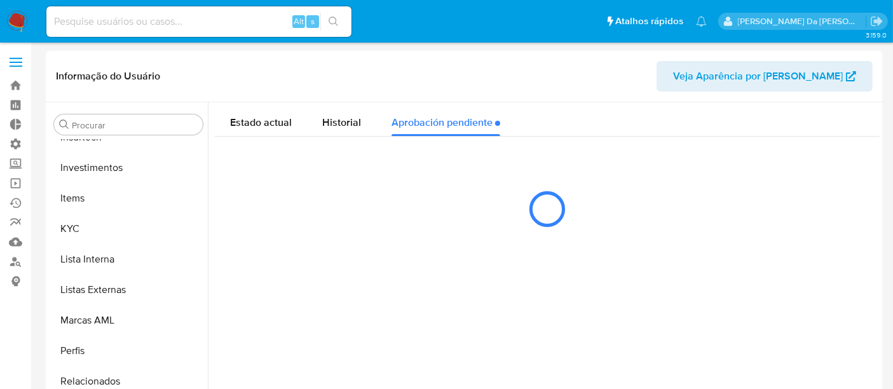
scroll to position [0, 0]
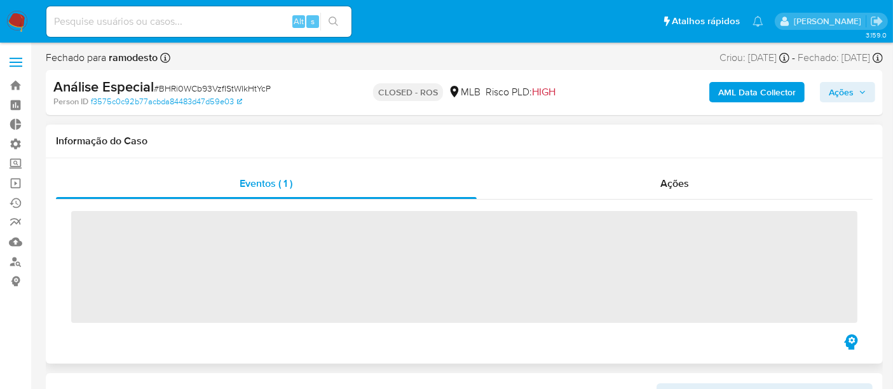
scroll to position [598, 0]
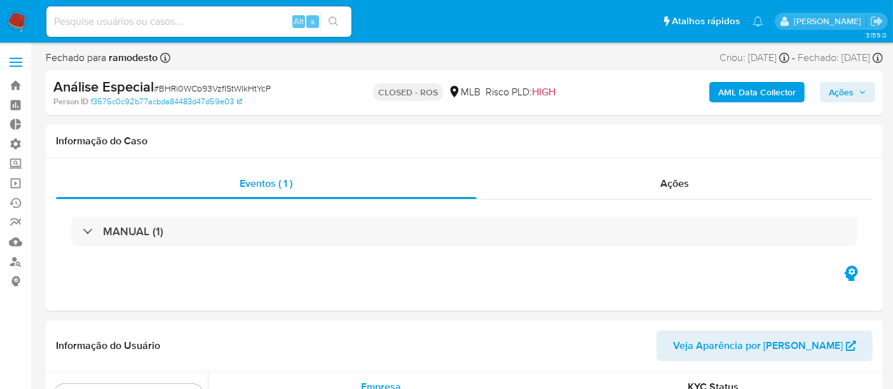
select select "10"
drag, startPoint x: 160, startPoint y: 86, endPoint x: 299, endPoint y: 90, distance: 138.7
click at [299, 90] on div "Análise Especial # BHRi0WCb93VzfIStWIkHtYcP" at bounding box center [188, 87] width 270 height 19
copy span "BHRi0WCb93VzfIStWIkHtYcP"
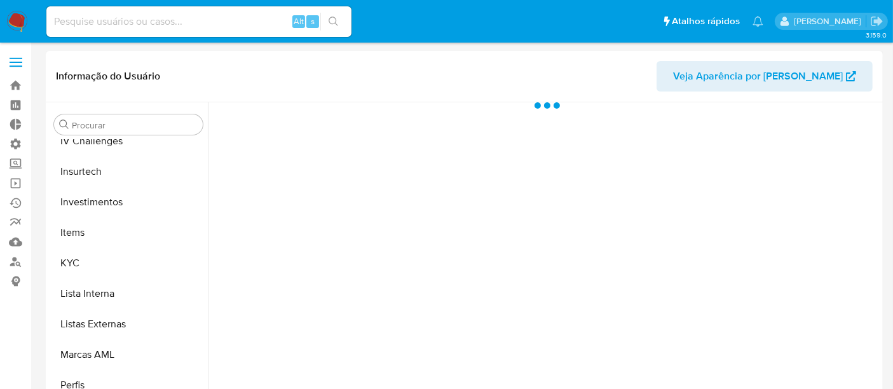
scroll to position [598, 0]
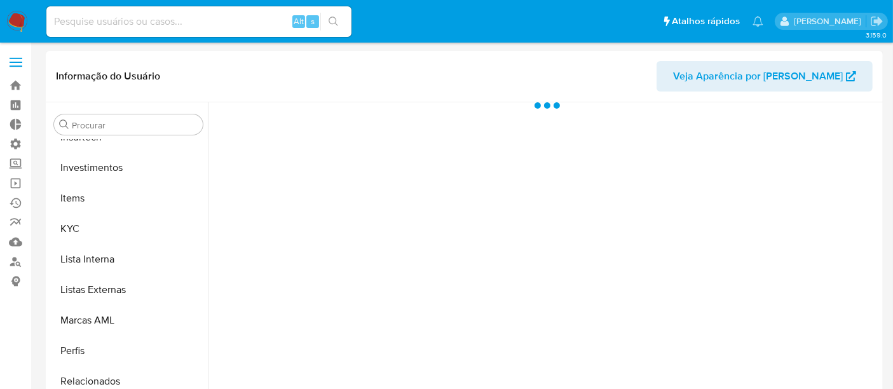
select select "10"
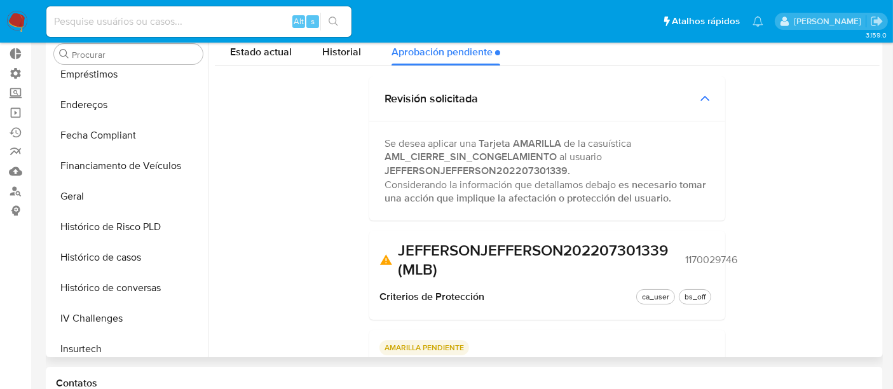
scroll to position [0, 0]
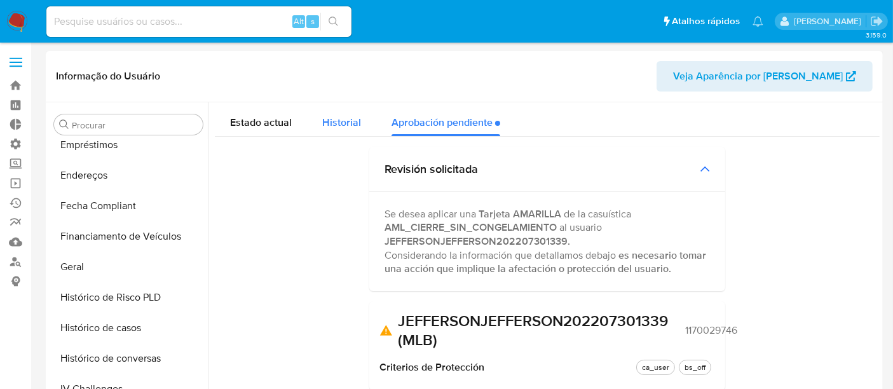
click at [338, 128] on span "Historial" at bounding box center [341, 122] width 39 height 15
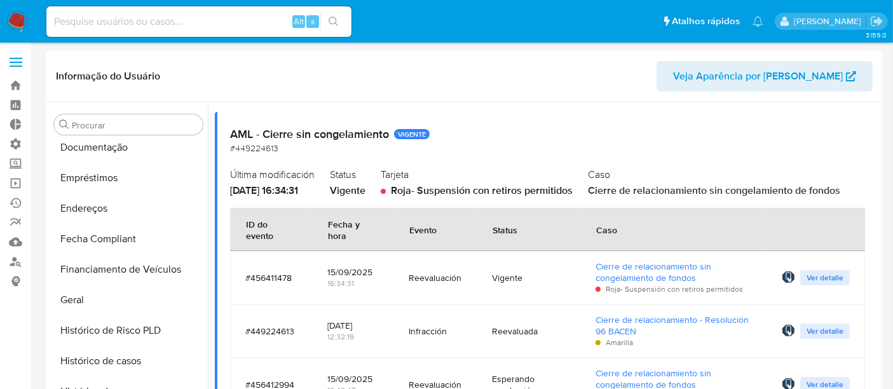
scroll to position [353, 0]
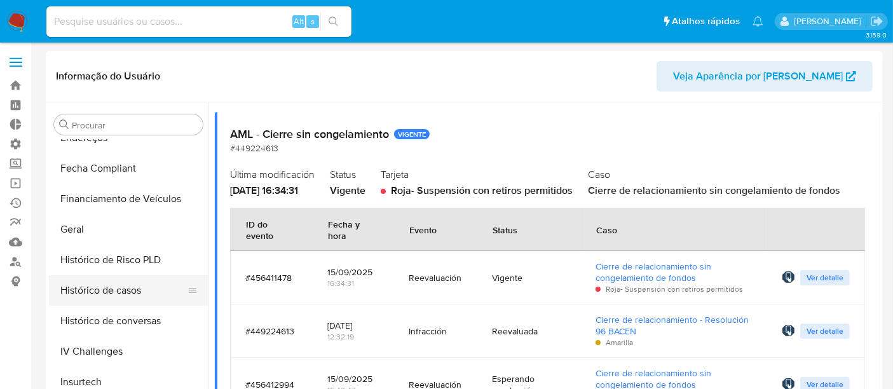
click at [106, 289] on button "Histórico de casos" at bounding box center [123, 290] width 149 height 31
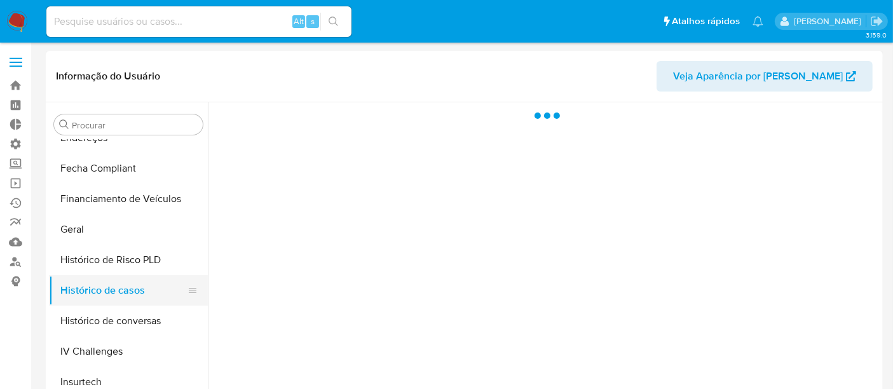
scroll to position [0, 0]
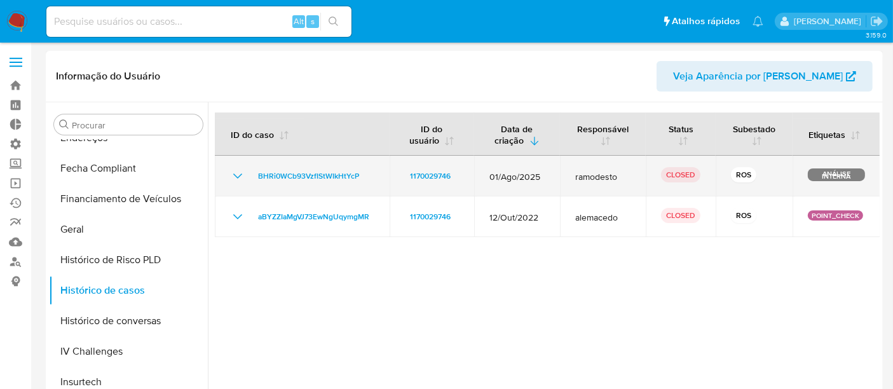
click at [237, 178] on icon "Mostrar/Ocultar" at bounding box center [237, 176] width 9 height 5
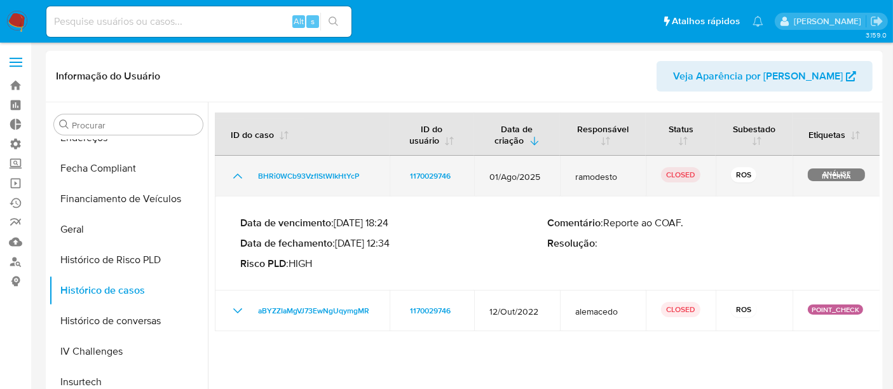
click at [237, 178] on icon "Mostrar/Ocultar" at bounding box center [237, 176] width 15 height 15
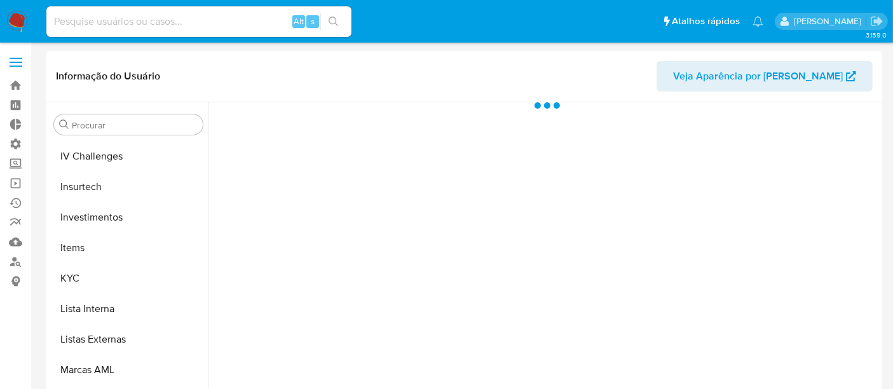
scroll to position [598, 0]
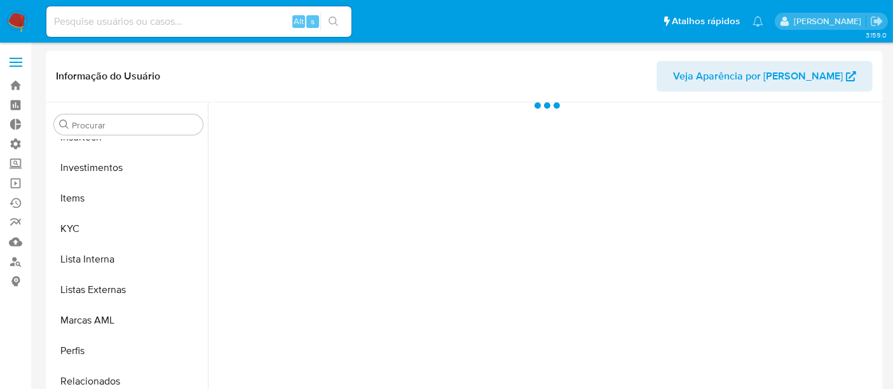
select select "10"
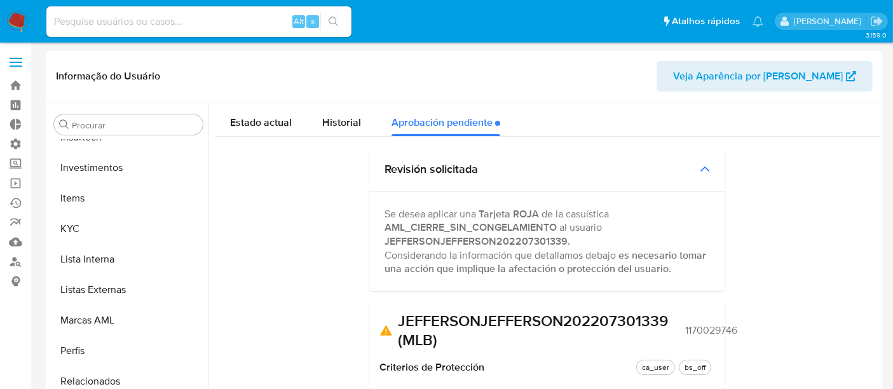
scroll to position [0, 0]
click at [234, 127] on span "Estado actual" at bounding box center [261, 122] width 62 height 15
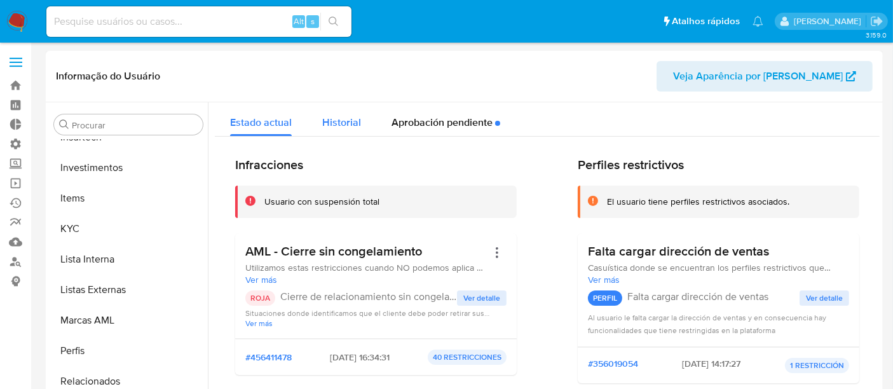
click at [331, 119] on span "Historial" at bounding box center [341, 122] width 39 height 15
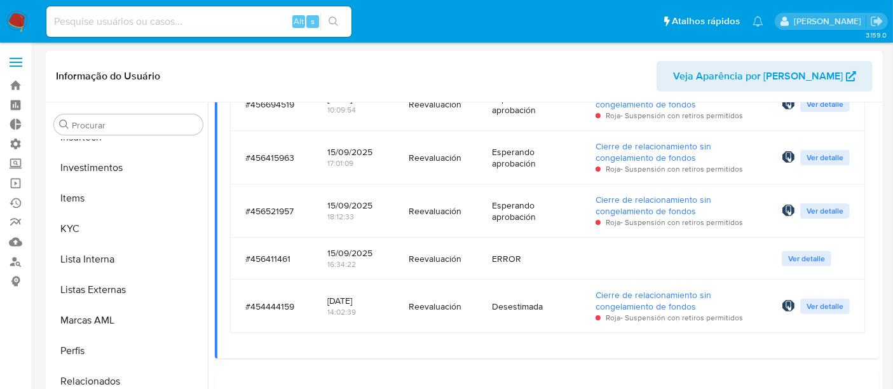
scroll to position [565, 0]
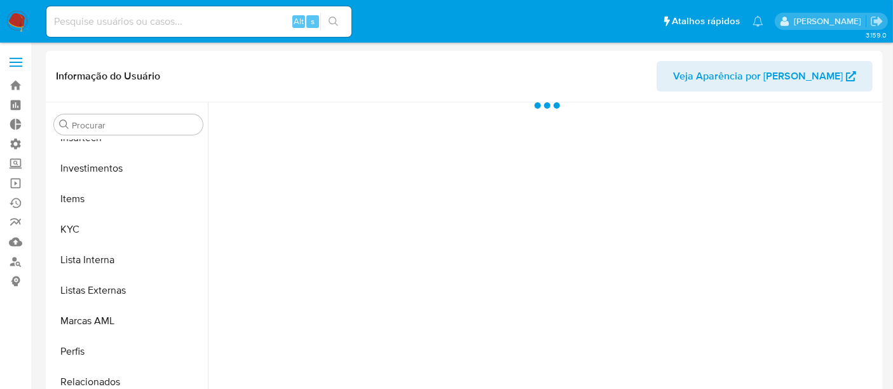
scroll to position [598, 0]
select select "10"
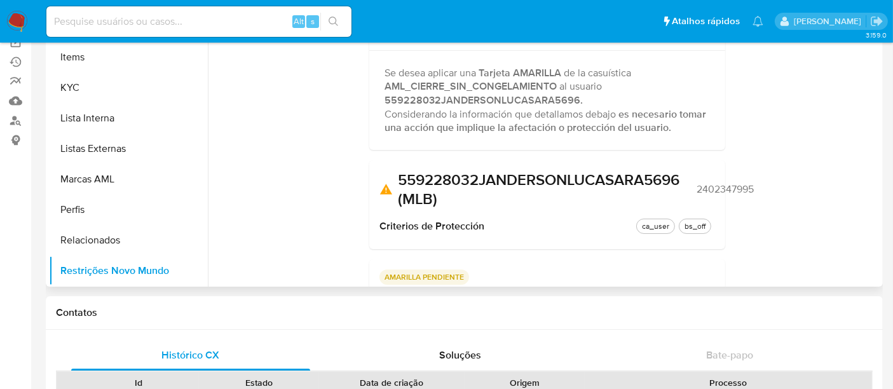
scroll to position [0, 0]
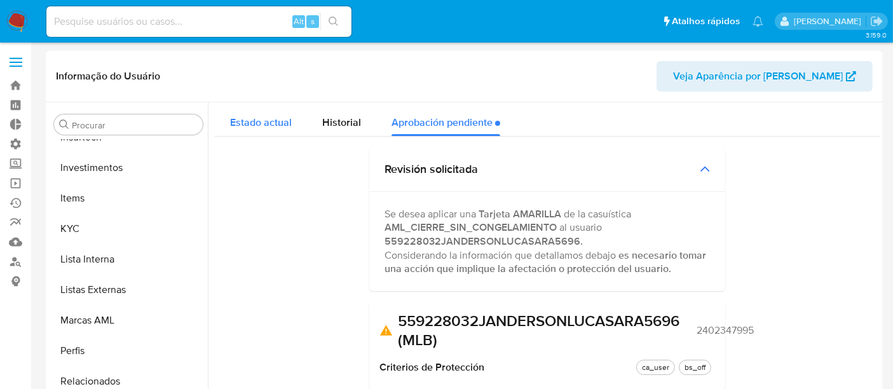
click at [247, 118] on span "Estado actual" at bounding box center [261, 122] width 62 height 15
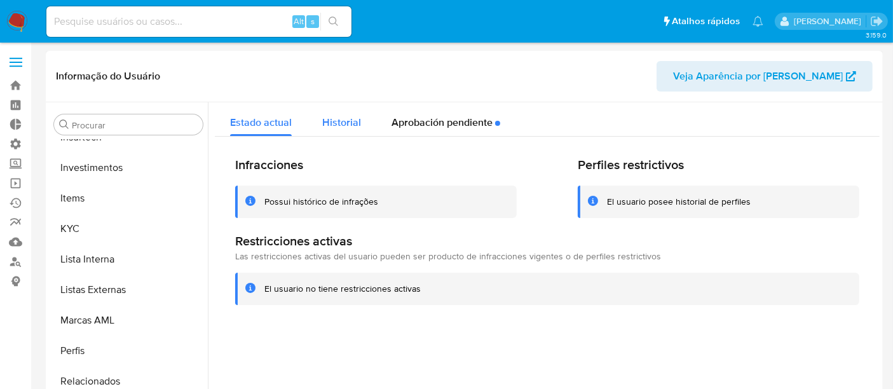
click at [352, 113] on div "Historial" at bounding box center [341, 119] width 39 height 34
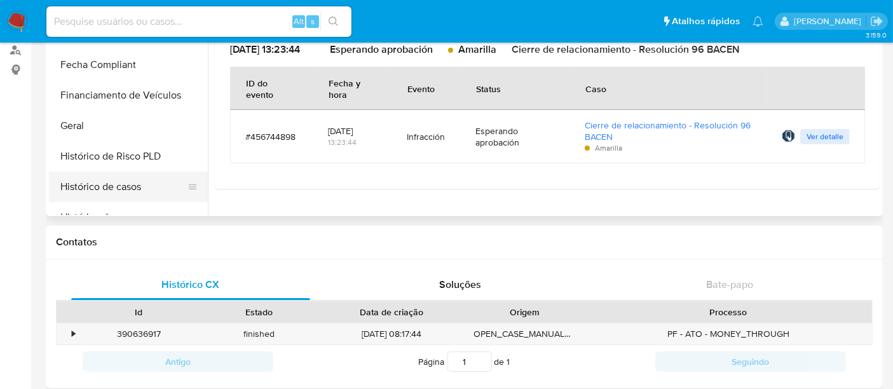
scroll to position [245, 0]
click at [118, 183] on button "Histórico de casos" at bounding box center [123, 187] width 149 height 31
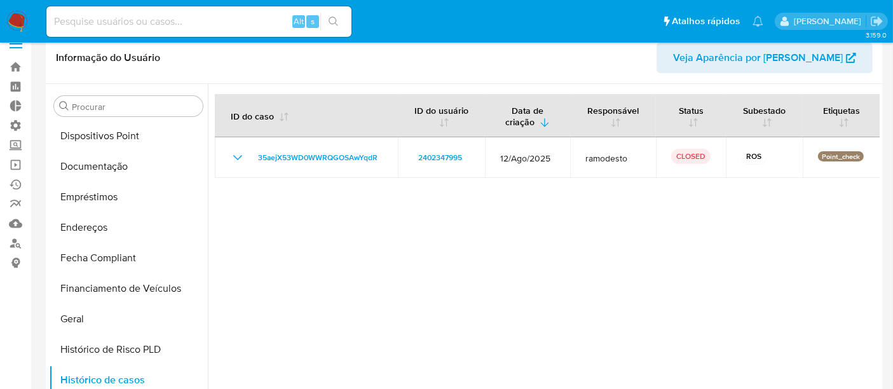
scroll to position [0, 0]
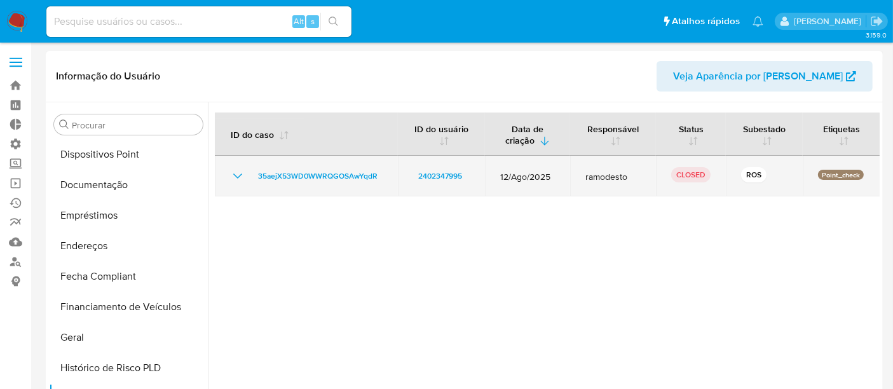
click at [237, 177] on icon "Mostrar/Ocultar" at bounding box center [237, 176] width 15 height 15
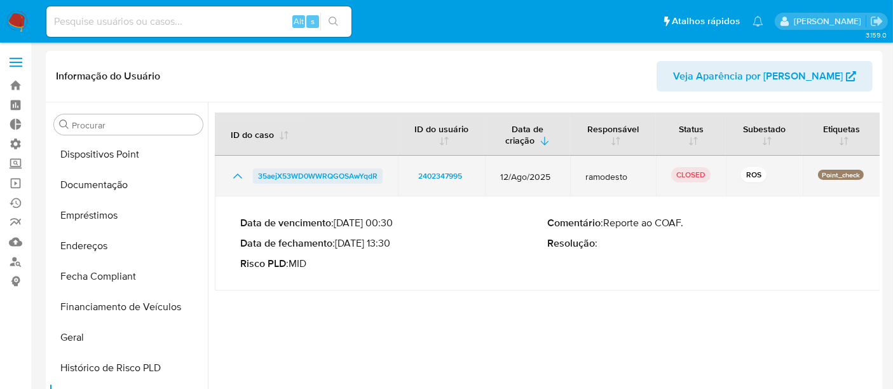
click at [278, 172] on span "35aejX53WD0WWRQGOSAwYqdR" at bounding box center [318, 176] width 120 height 15
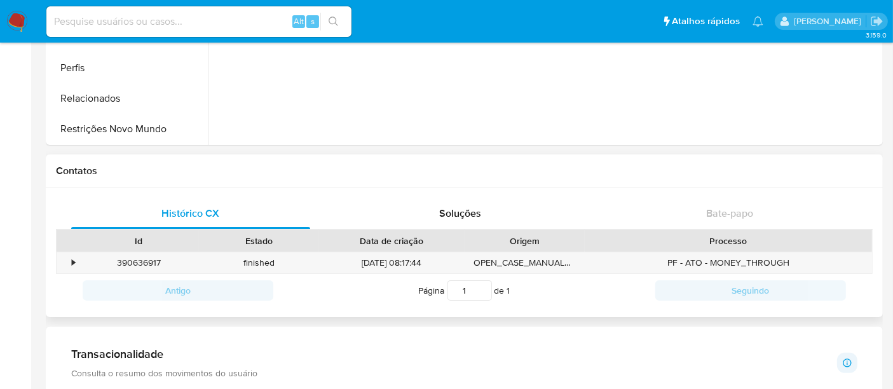
scroll to position [353, 0]
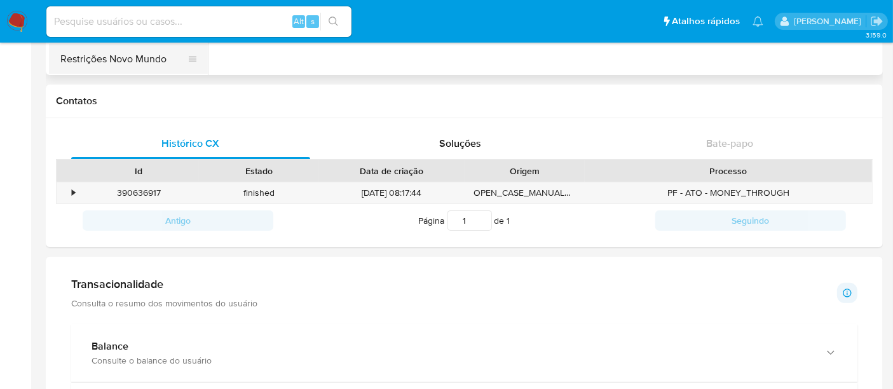
click at [127, 55] on button "Restrições Novo Mundo" at bounding box center [123, 59] width 149 height 31
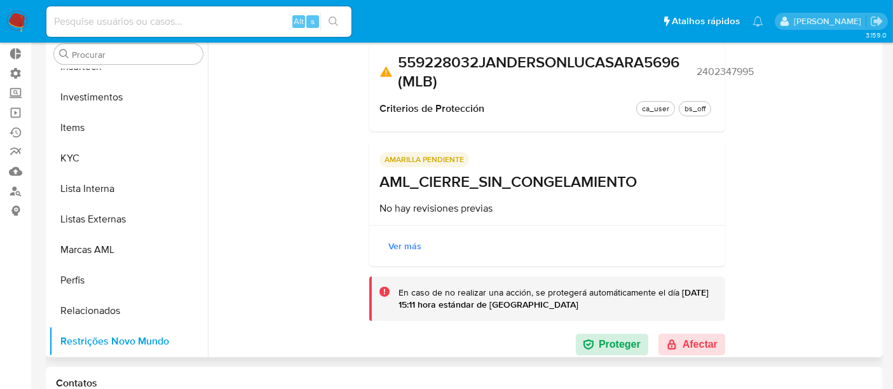
scroll to position [193, 0]
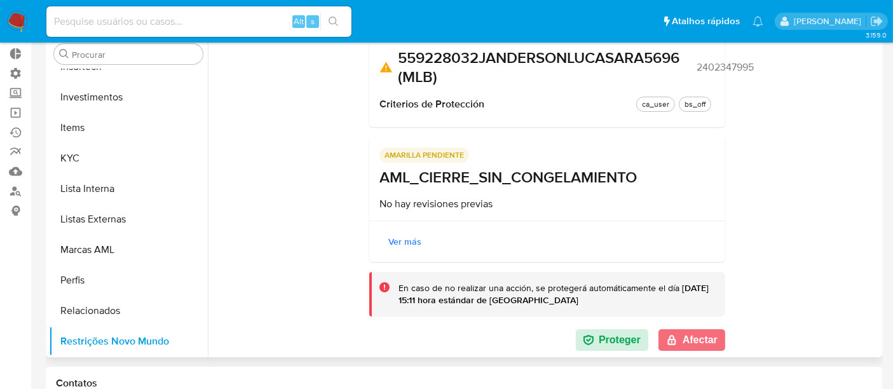
click at [702, 337] on button "Afectar" at bounding box center [692, 340] width 67 height 22
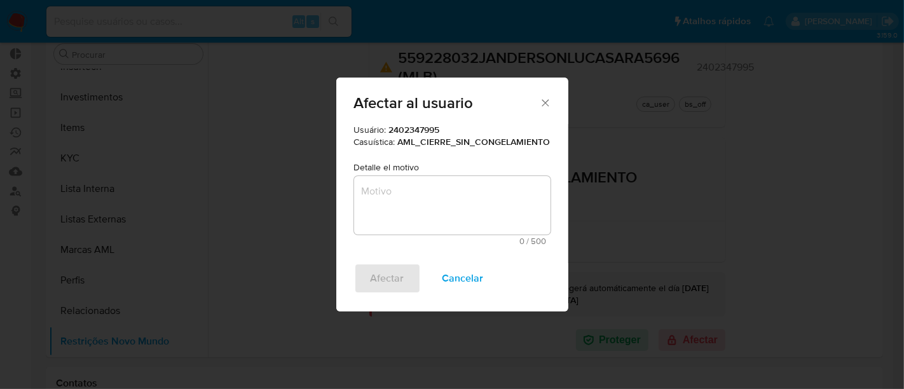
click at [468, 199] on textarea "Motivo" at bounding box center [452, 205] width 197 height 59
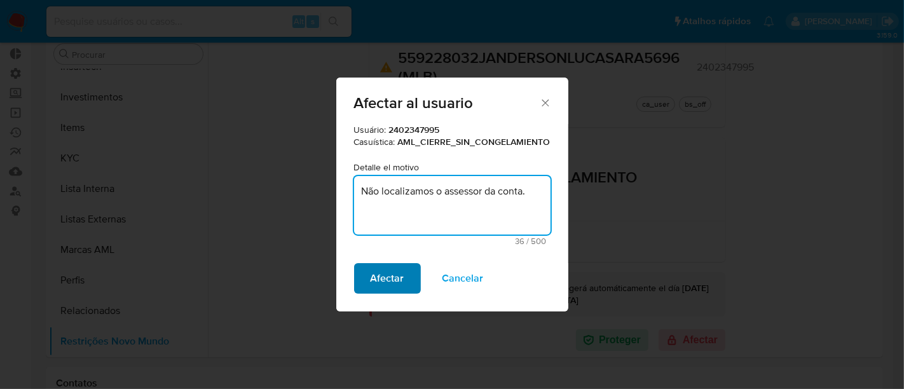
type textarea "Não localizamos o assessor da conta."
click at [403, 275] on span "Afectar" at bounding box center [388, 279] width 34 height 28
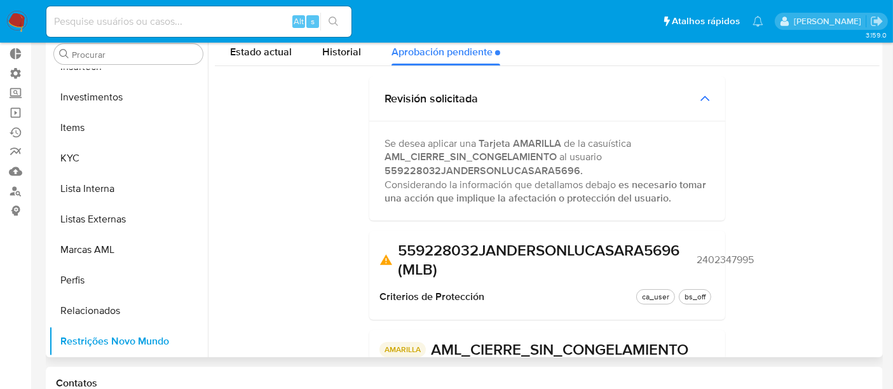
scroll to position [0, 0]
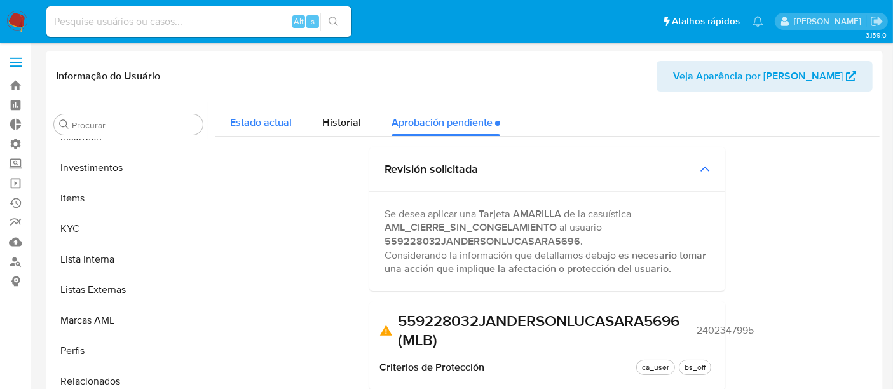
click at [252, 118] on span "Estado actual" at bounding box center [261, 122] width 62 height 15
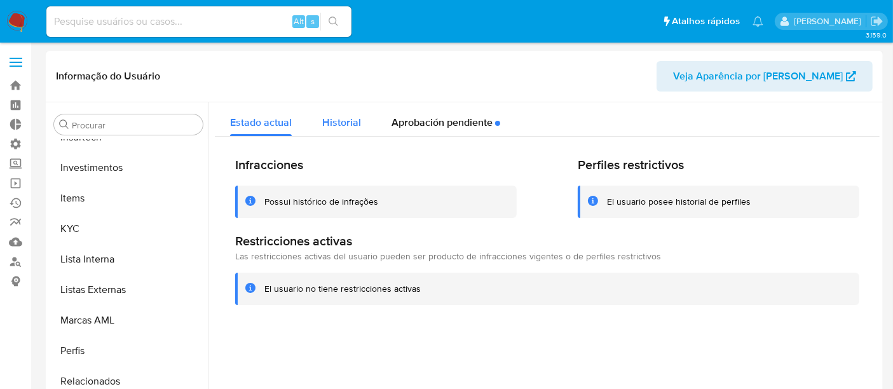
click at [350, 130] on div "Historial" at bounding box center [341, 119] width 39 height 34
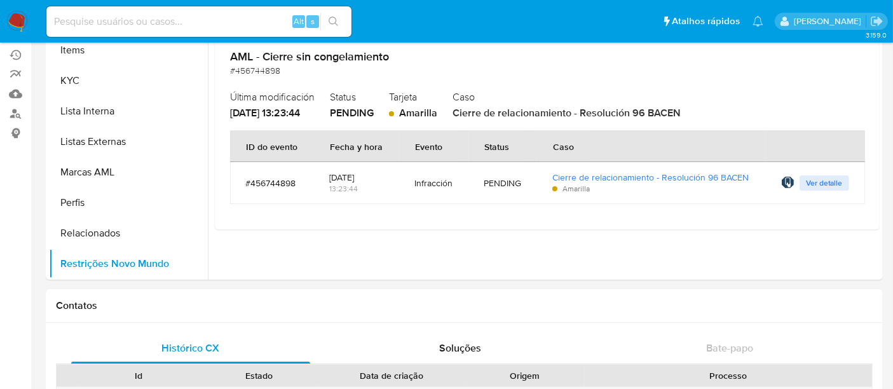
scroll to position [141, 0]
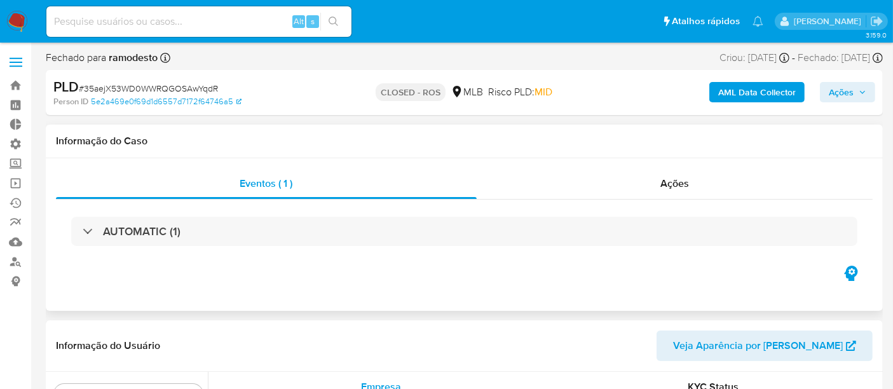
scroll to position [598, 0]
select select "10"
drag, startPoint x: 85, startPoint y: 85, endPoint x: 219, endPoint y: 93, distance: 134.4
click at [219, 93] on div "PLD # 35aejX53WD0WWRQGOSAwYqdR" at bounding box center [188, 87] width 270 height 19
copy span "35aejX53WD0WWRQGOSAwYqdR"
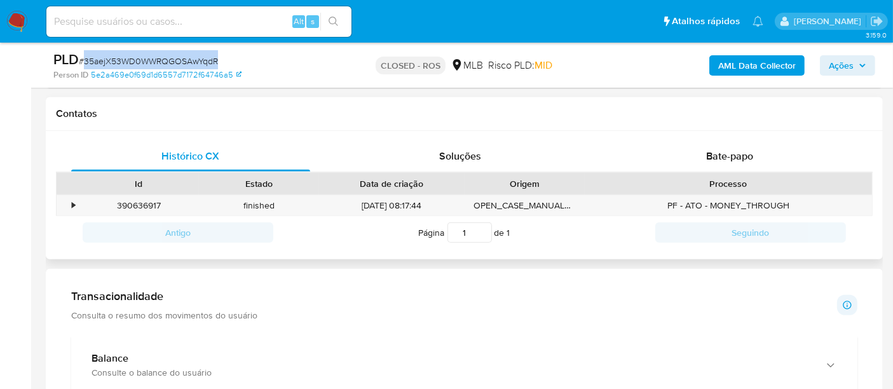
scroll to position [494, 0]
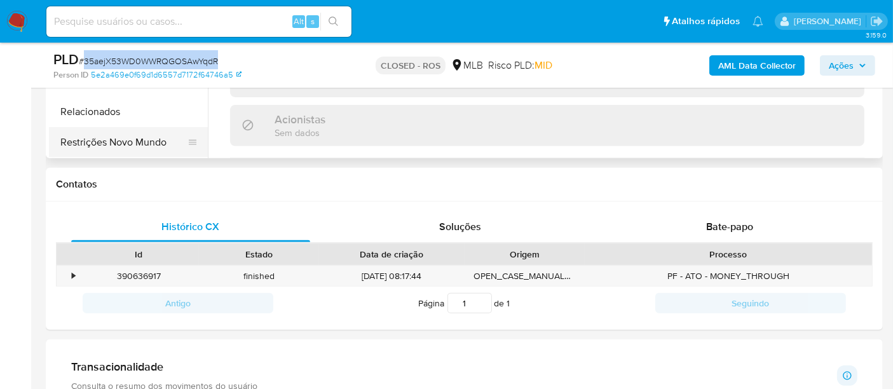
click at [136, 144] on button "Restrições Novo Mundo" at bounding box center [123, 142] width 149 height 31
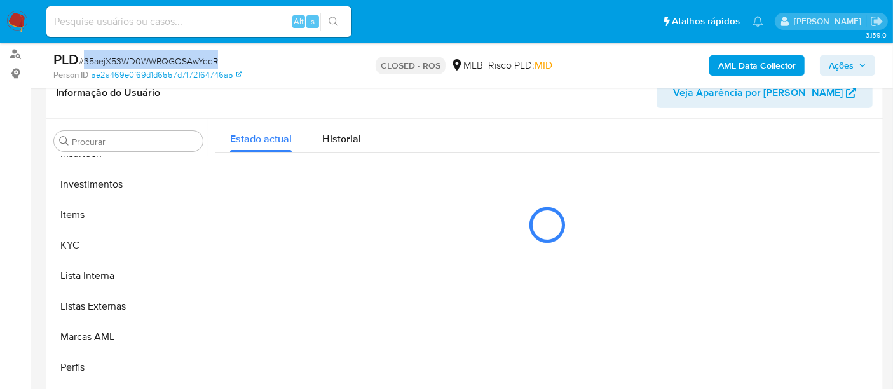
scroll to position [141, 0]
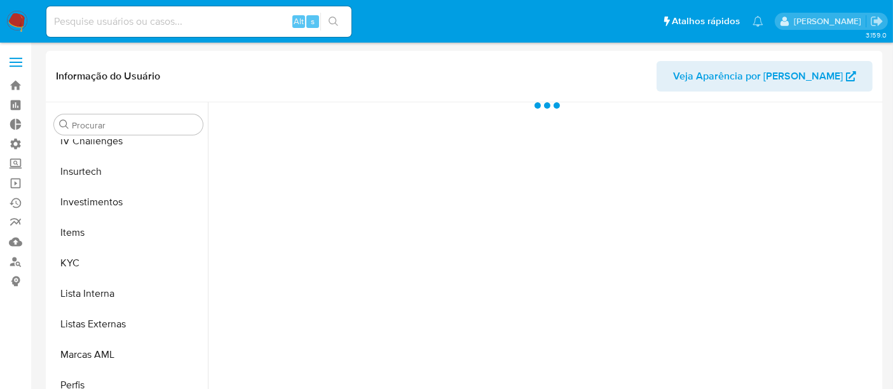
scroll to position [598, 0]
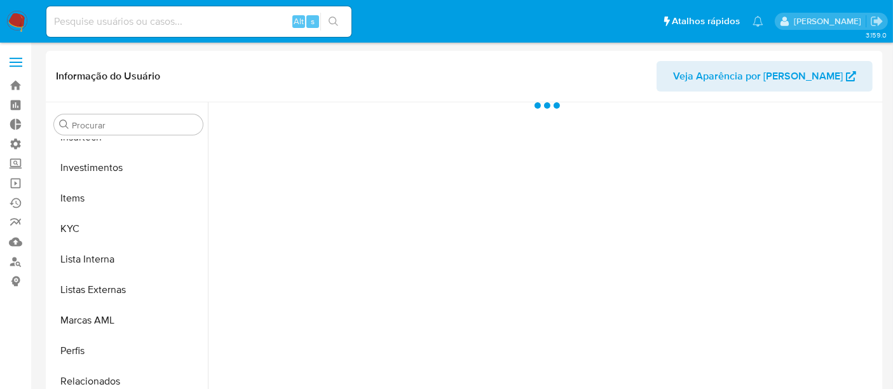
select select "10"
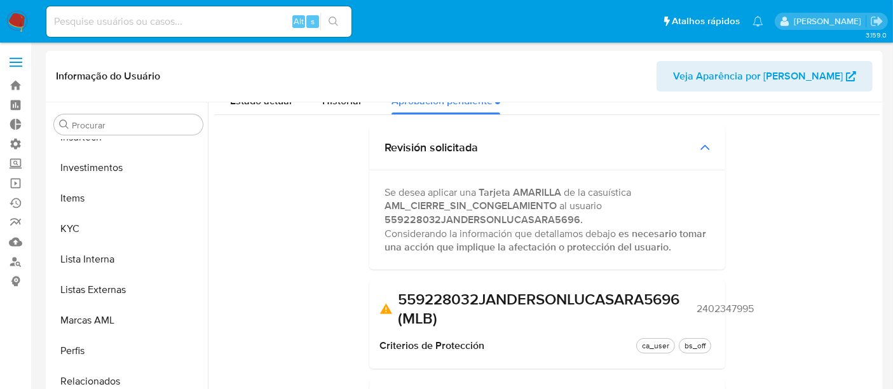
scroll to position [20, 0]
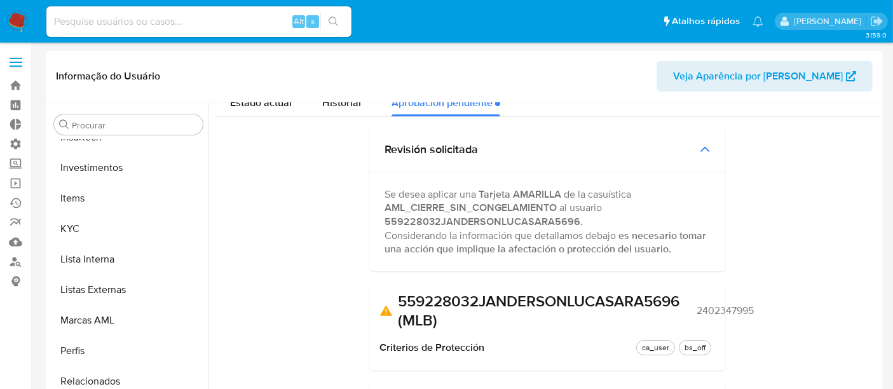
click at [336, 99] on div "Informação do Usuário Veja Aparência por [PERSON_NAME]" at bounding box center [465, 77] width 838 height 52
click at [329, 104] on span "Historial" at bounding box center [341, 102] width 39 height 15
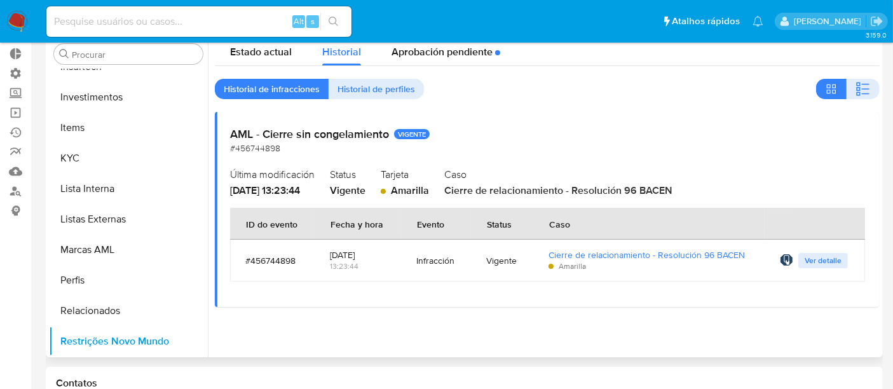
scroll to position [0, 0]
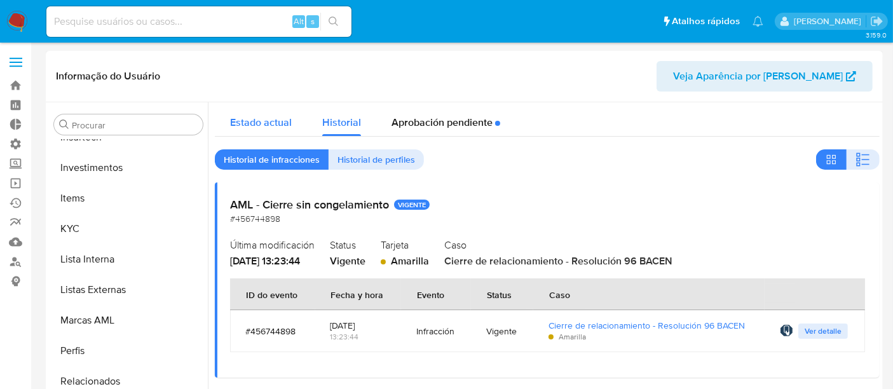
click at [263, 130] on div "Estado actual" at bounding box center [261, 119] width 62 height 34
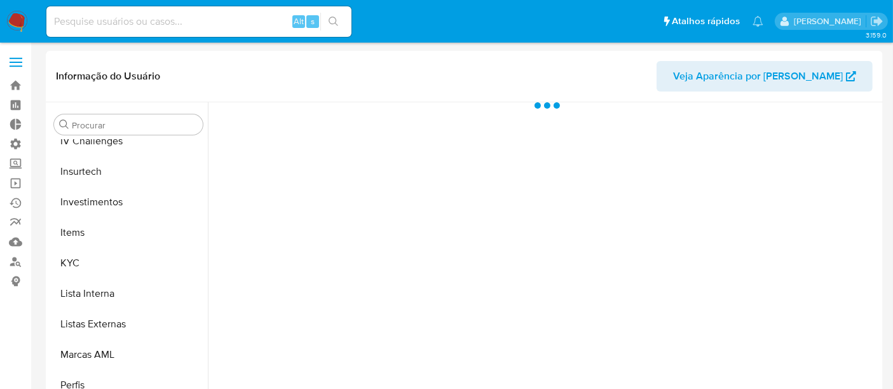
scroll to position [598, 0]
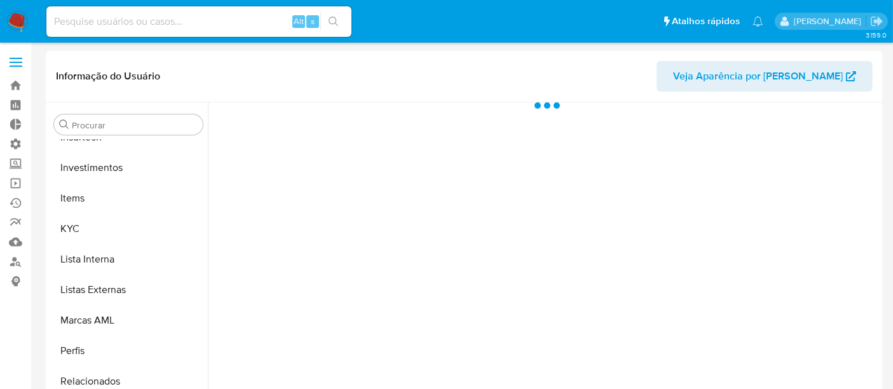
select select "10"
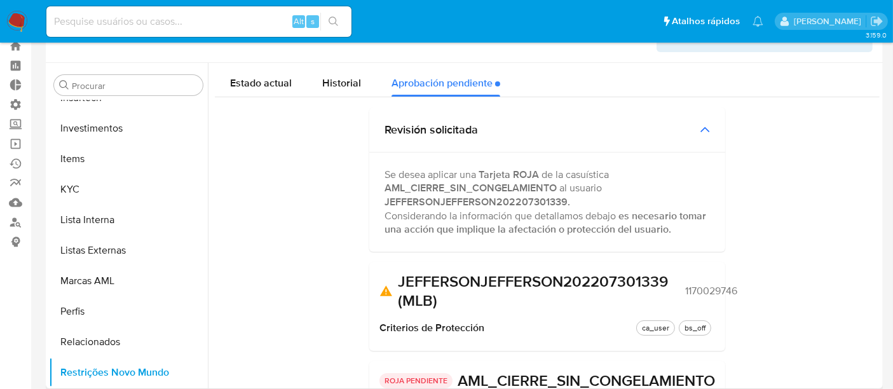
scroll to position [0, 0]
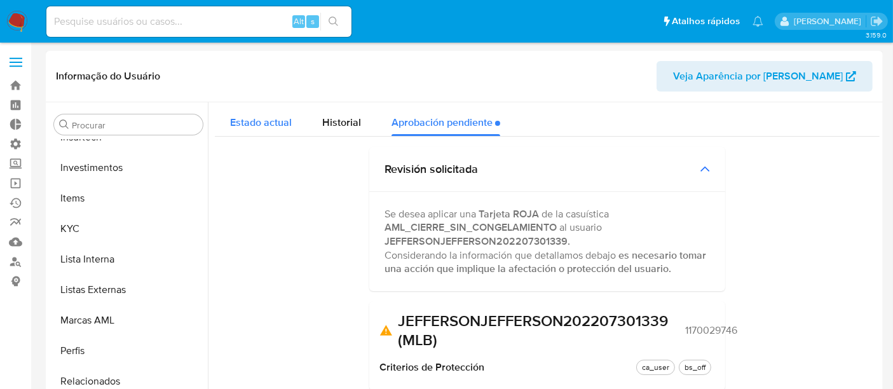
click at [249, 123] on span "Estado actual" at bounding box center [261, 122] width 62 height 15
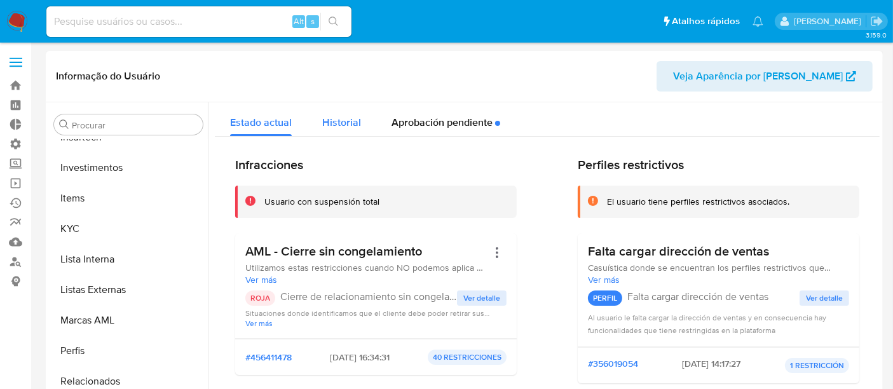
click at [341, 113] on div "Historial" at bounding box center [341, 119] width 39 height 34
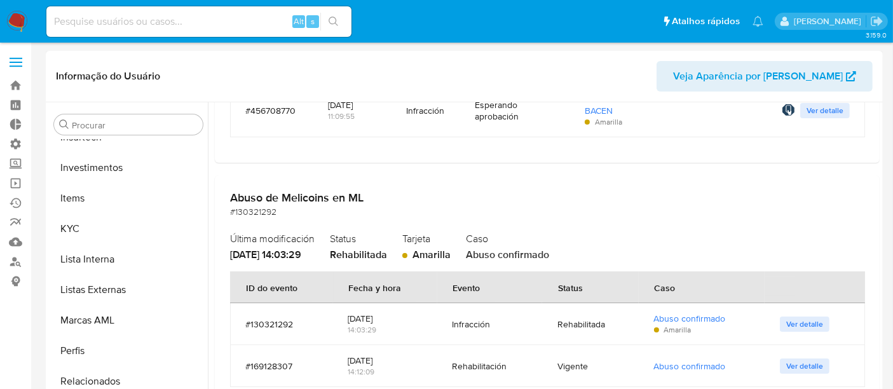
scroll to position [1237, 0]
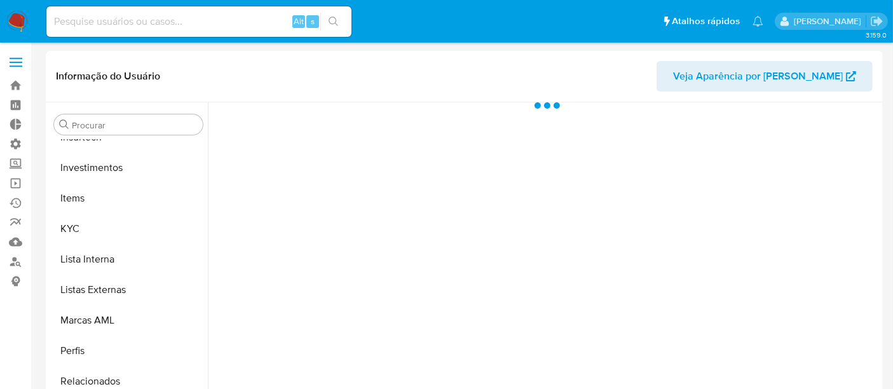
scroll to position [598, 0]
select select "10"
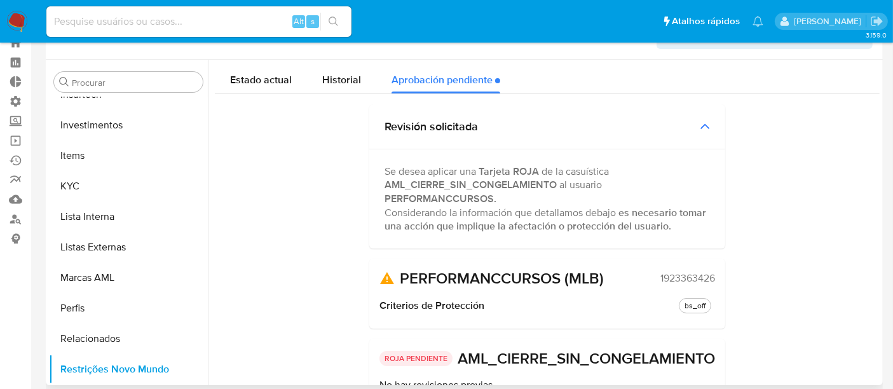
scroll to position [0, 0]
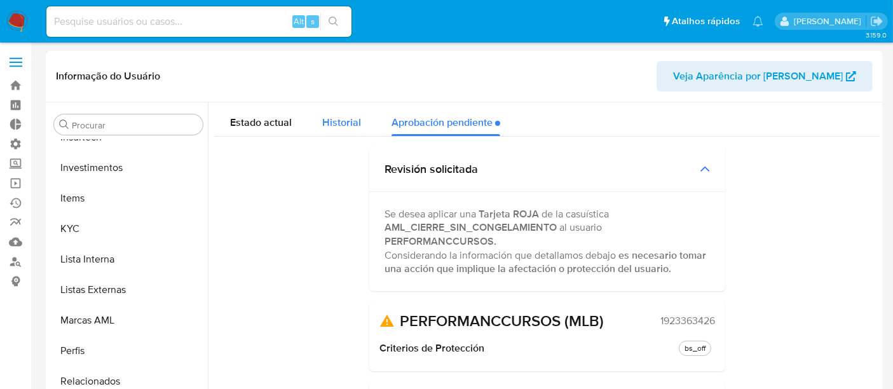
click at [346, 122] on span "Historial" at bounding box center [341, 122] width 39 height 15
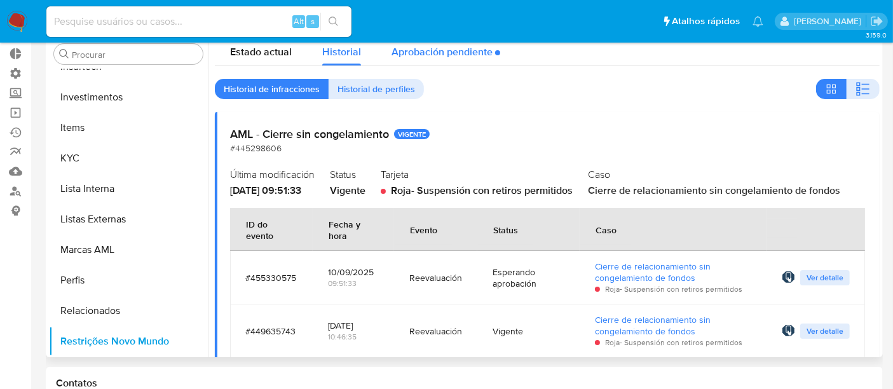
click at [424, 54] on div "Aprobación pendiente" at bounding box center [446, 49] width 109 height 34
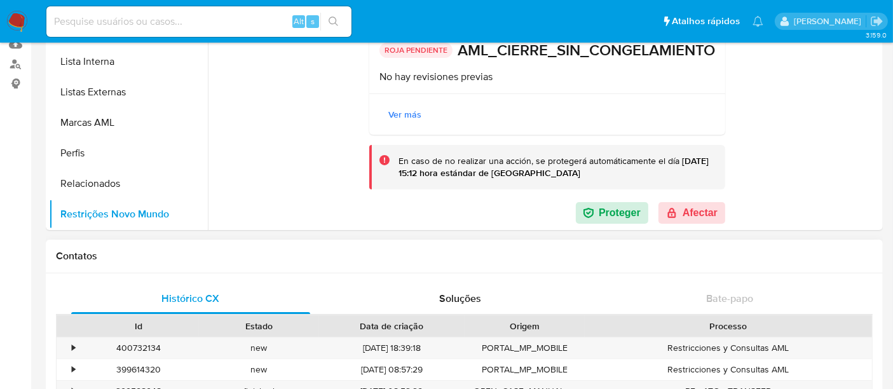
scroll to position [282, 0]
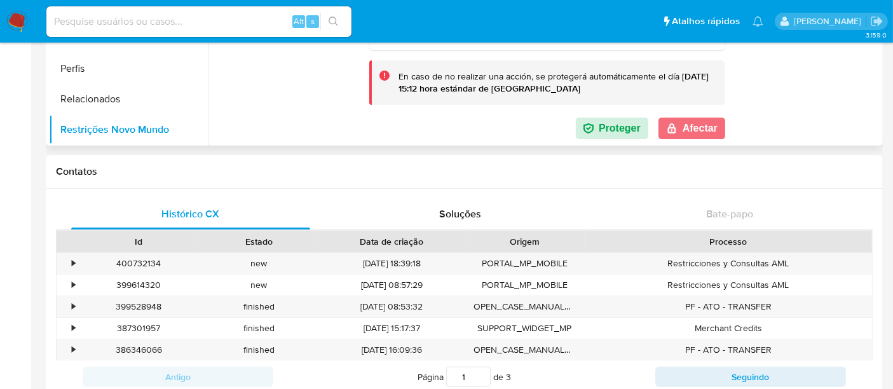
click at [705, 131] on button "Afectar" at bounding box center [692, 129] width 67 height 22
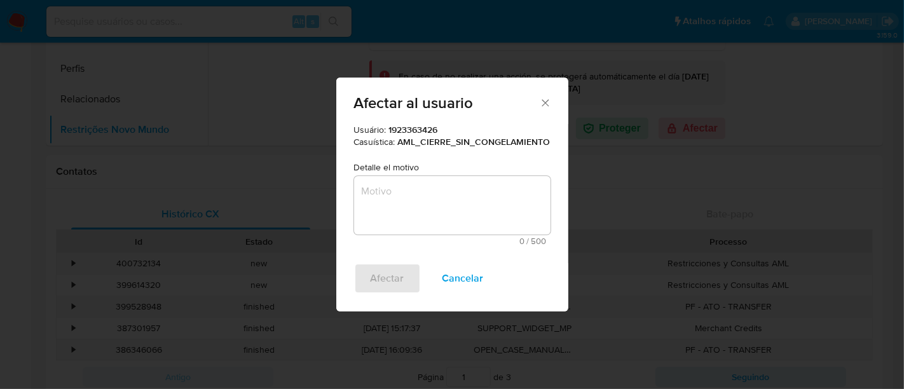
click at [401, 204] on textarea "Motivo" at bounding box center [452, 205] width 197 height 59
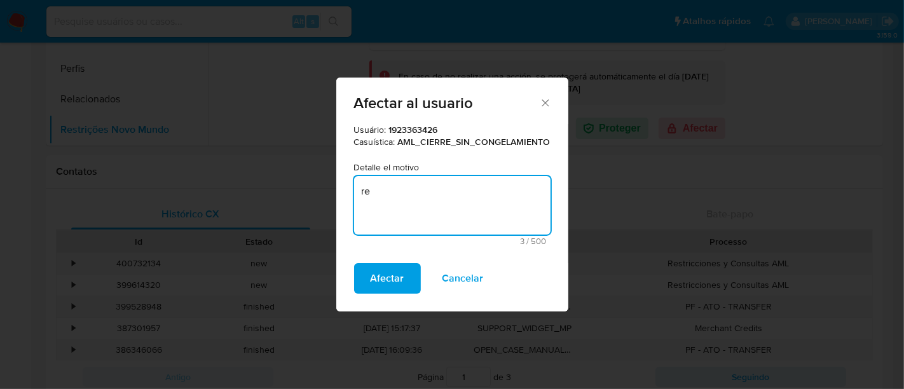
type textarea "r"
type textarea "Restrito desde 07/2025."
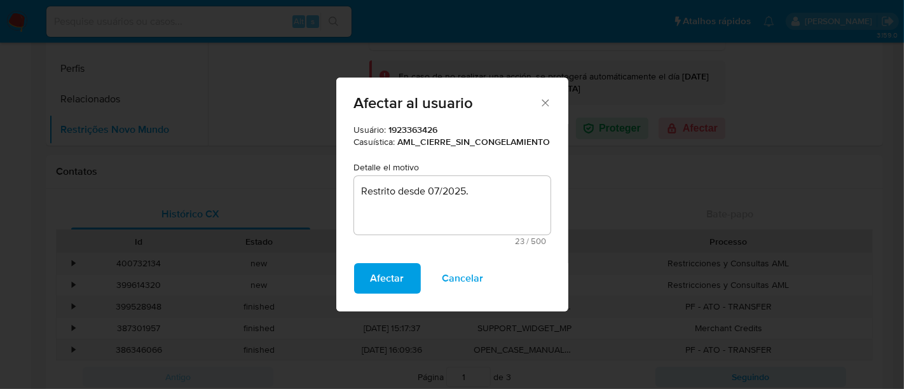
click at [385, 287] on span "Afectar" at bounding box center [388, 279] width 34 height 28
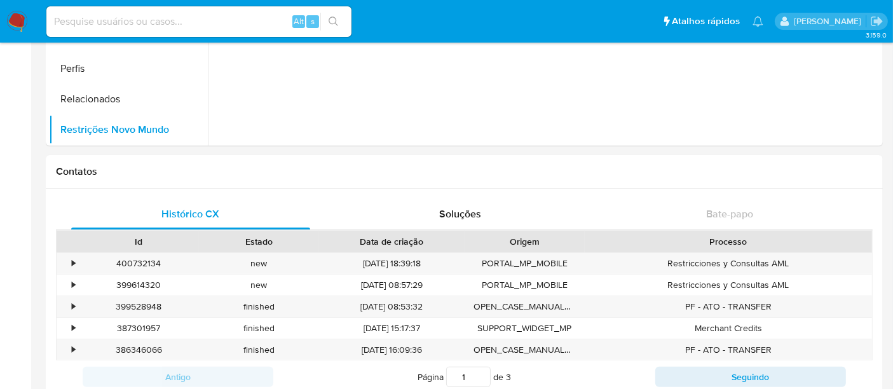
scroll to position [0, 0]
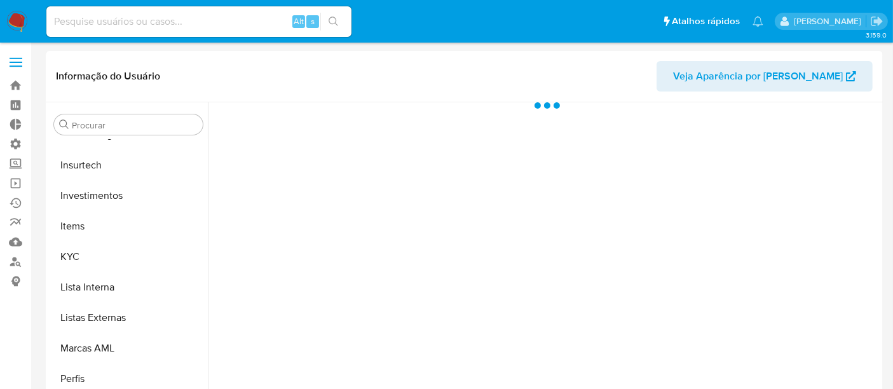
scroll to position [598, 0]
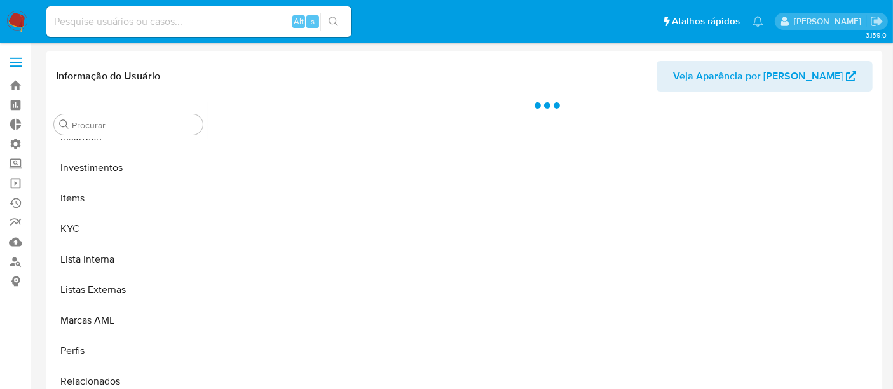
select select "10"
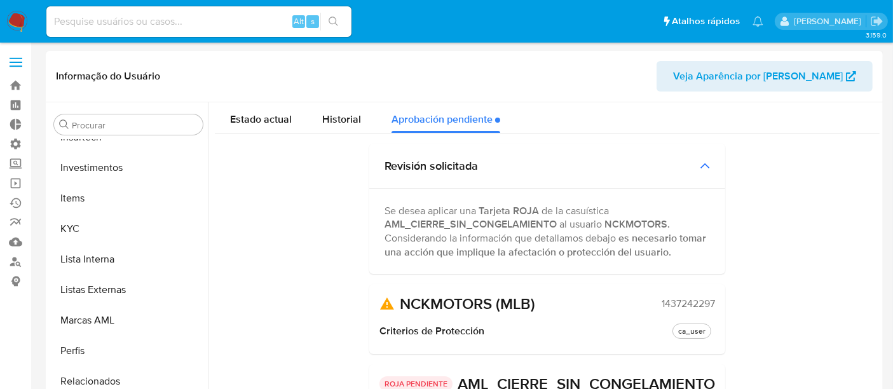
scroll to position [0, 0]
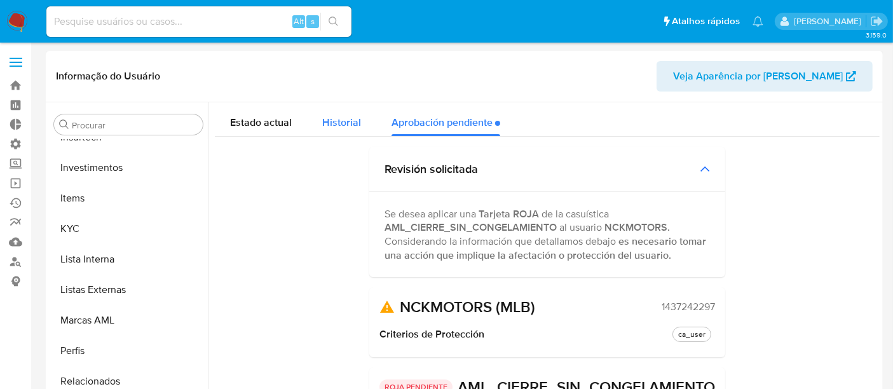
click at [319, 120] on button "Historial" at bounding box center [341, 119] width 69 height 34
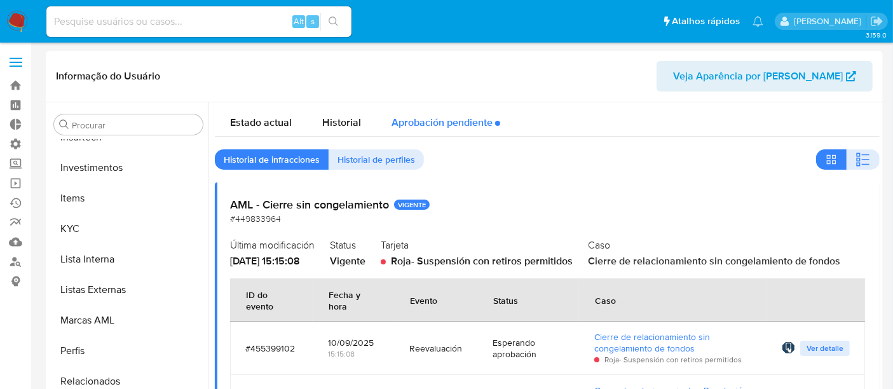
click at [457, 129] on div "Aprobación pendiente" at bounding box center [446, 119] width 109 height 34
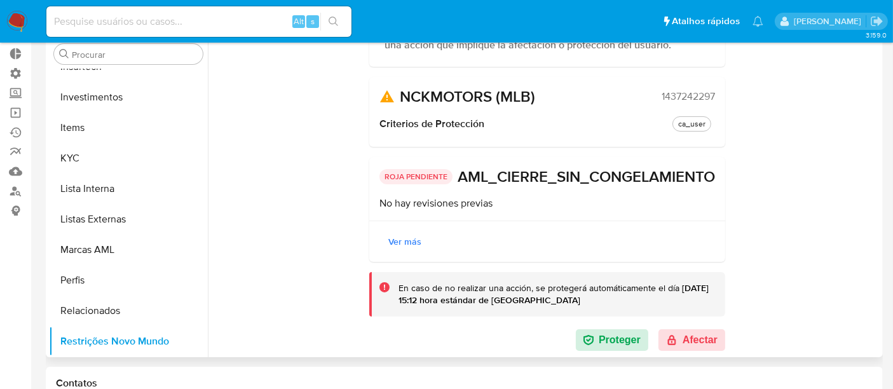
scroll to position [212, 0]
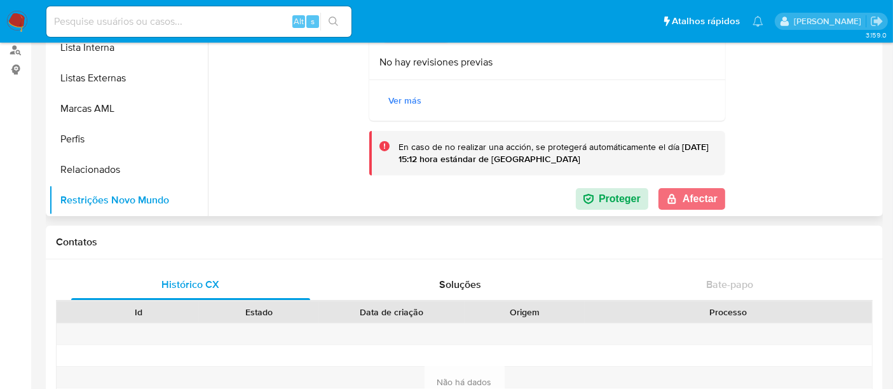
click at [696, 202] on button "Afectar" at bounding box center [692, 199] width 67 height 22
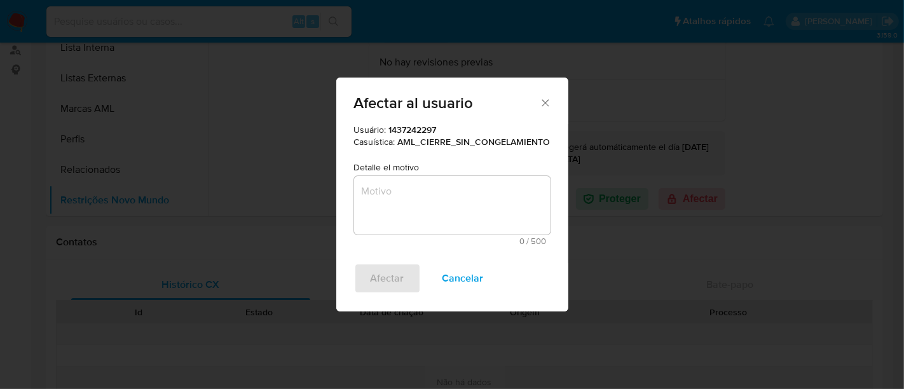
click at [421, 198] on textarea "Motivo" at bounding box center [452, 205] width 197 height 59
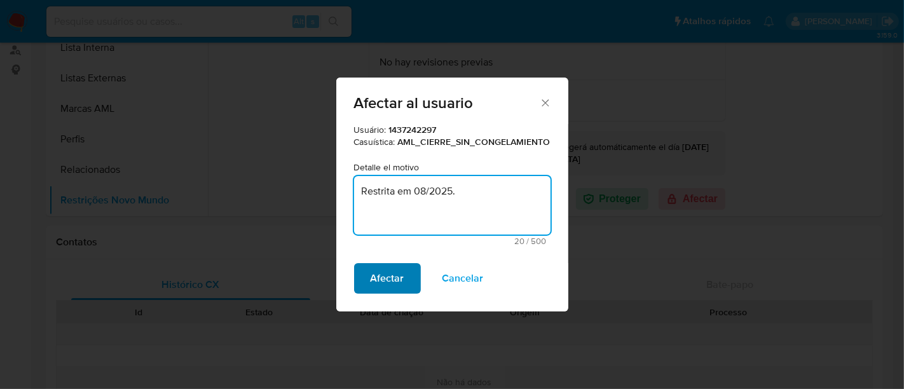
type textarea "Restrita em 08/2025."
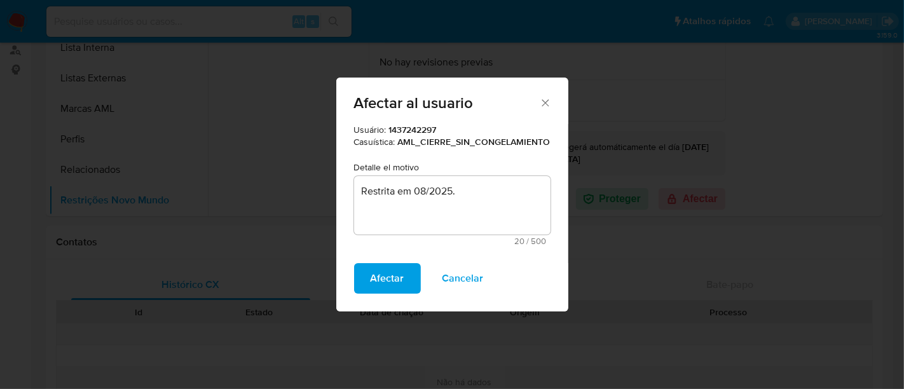
click at [399, 279] on span "Afectar" at bounding box center [388, 279] width 34 height 28
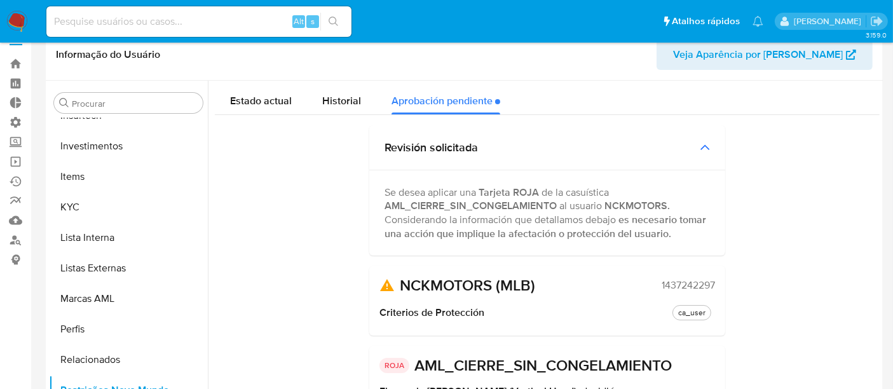
scroll to position [0, 0]
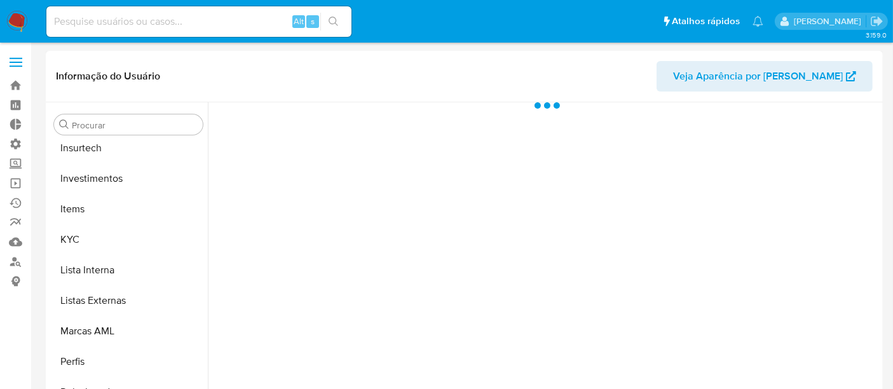
scroll to position [598, 0]
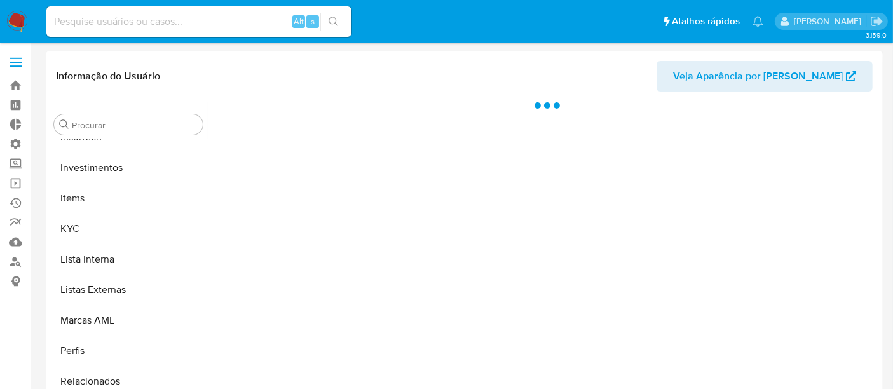
select select "10"
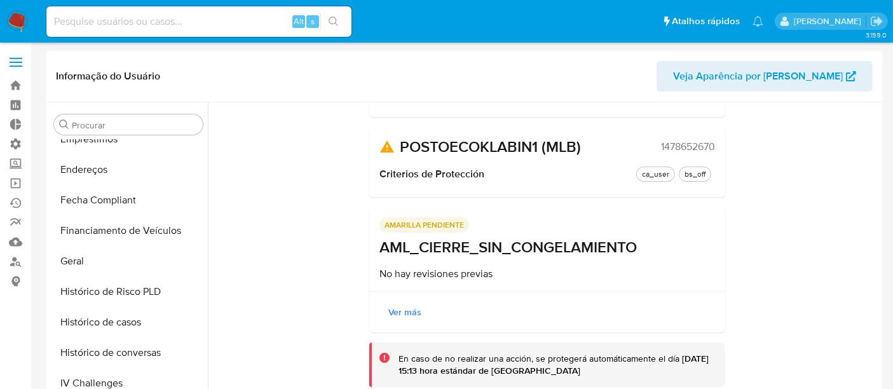
scroll to position [315, 0]
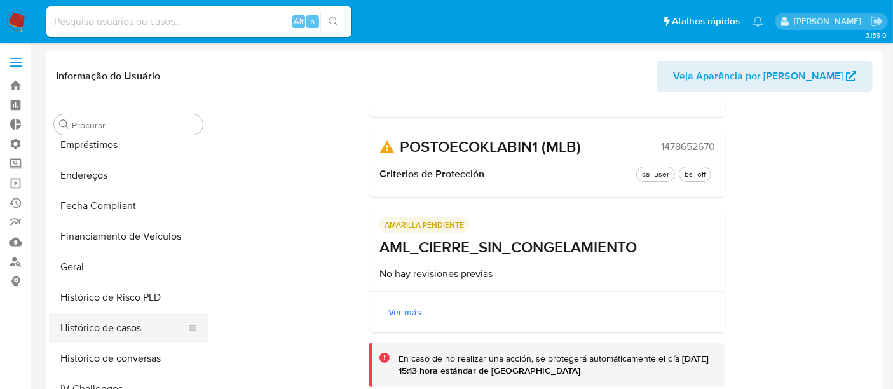
click at [105, 325] on button "Histórico de casos" at bounding box center [123, 328] width 149 height 31
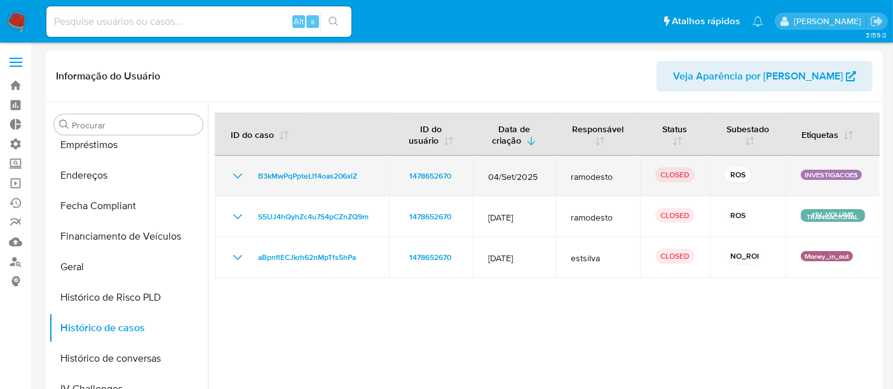
click at [235, 179] on icon "Mostrar/Ocultar" at bounding box center [237, 176] width 15 height 15
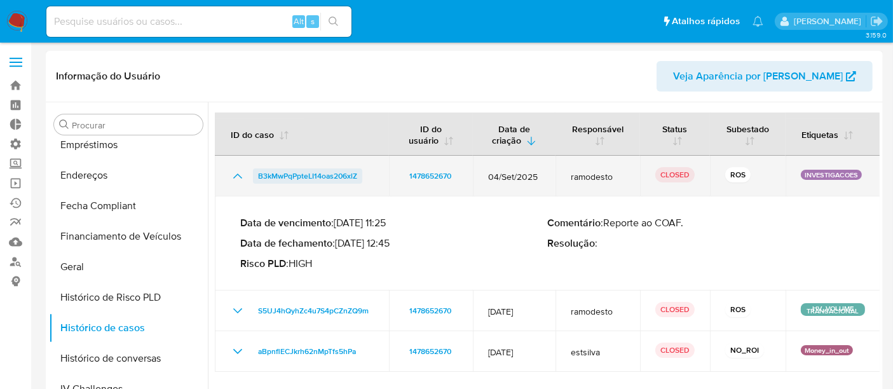
click at [281, 177] on span "B3kMwPqPpteLI14oas206xlZ" at bounding box center [307, 176] width 99 height 15
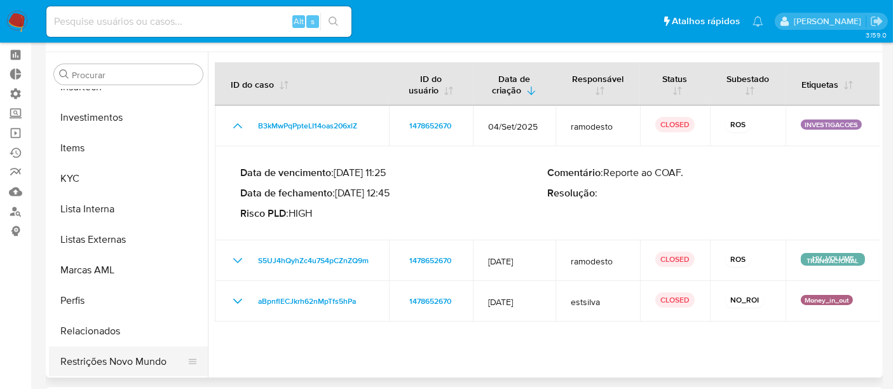
scroll to position [141, 0]
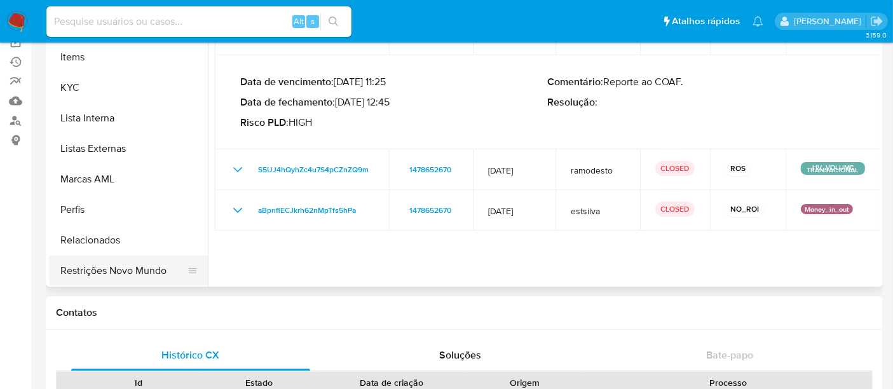
click at [113, 275] on button "Restrições Novo Mundo" at bounding box center [123, 271] width 149 height 31
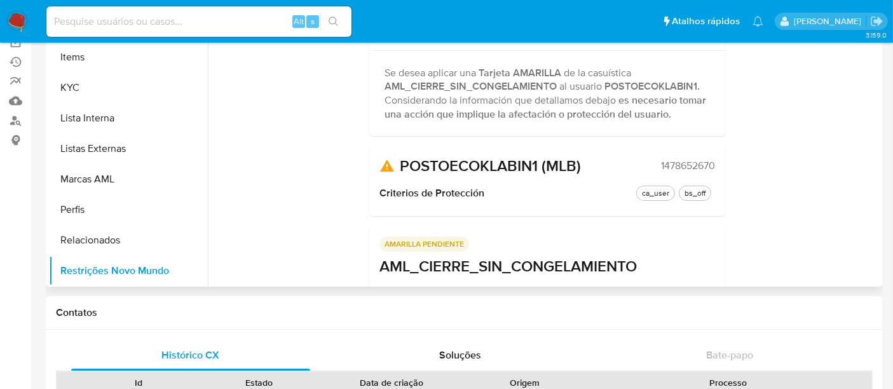
scroll to position [160, 0]
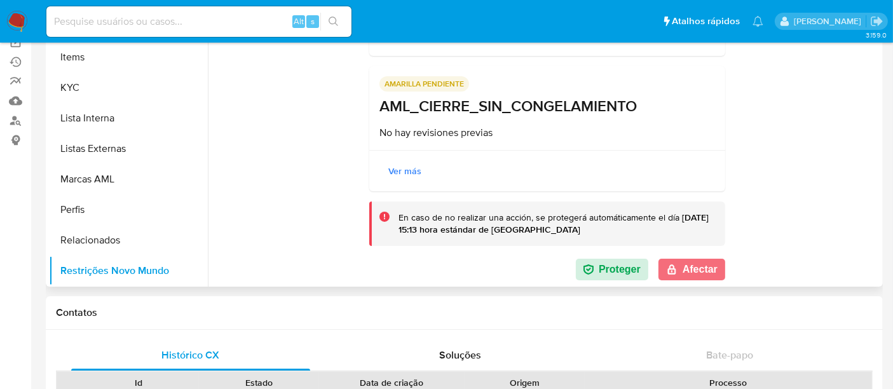
click at [687, 263] on button "Afectar" at bounding box center [692, 270] width 67 height 22
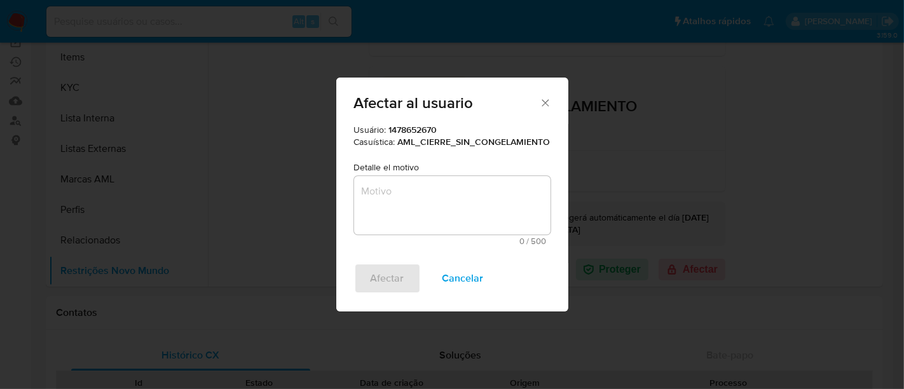
click at [376, 206] on textarea "Motivo" at bounding box center [452, 205] width 197 height 59
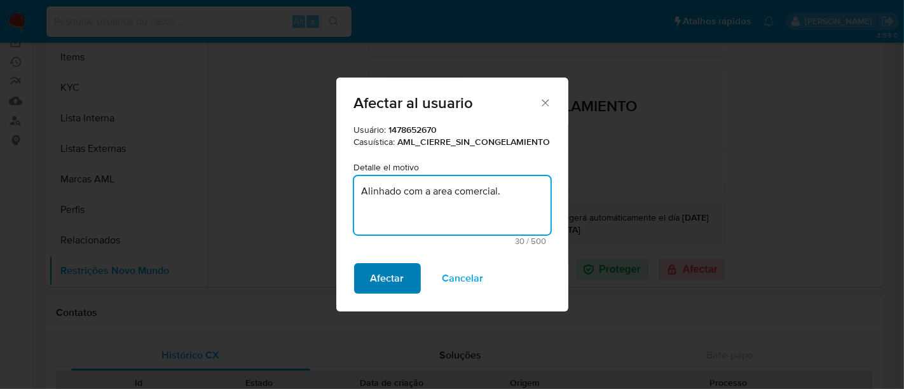
type textarea "Alinhado com a area comercial."
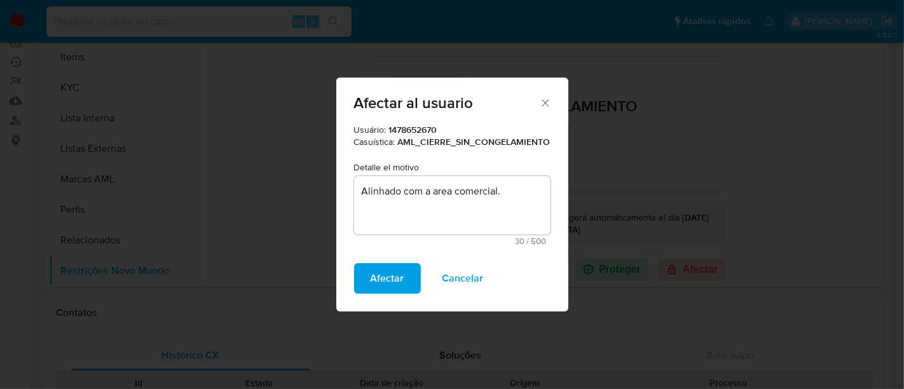
click at [385, 277] on span "Afectar" at bounding box center [388, 279] width 34 height 28
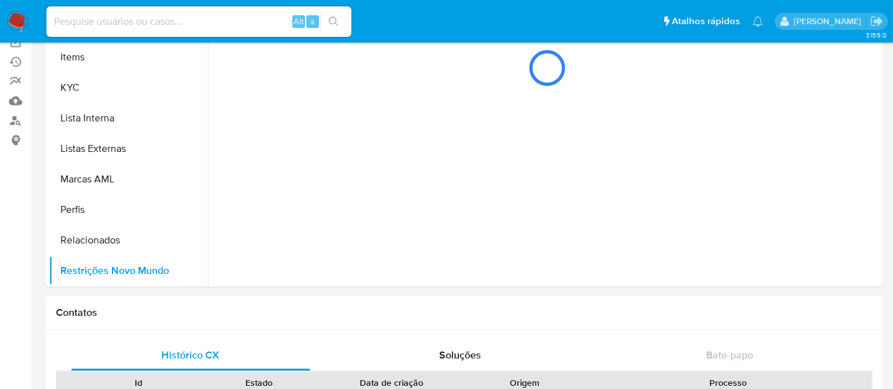
scroll to position [0, 0]
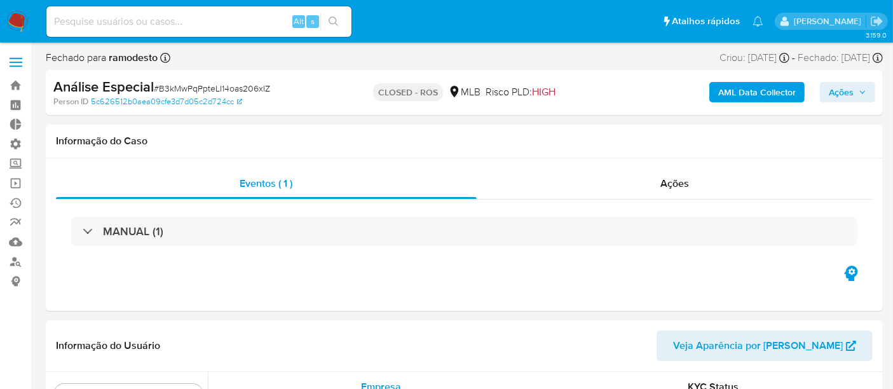
scroll to position [598, 0]
select select "10"
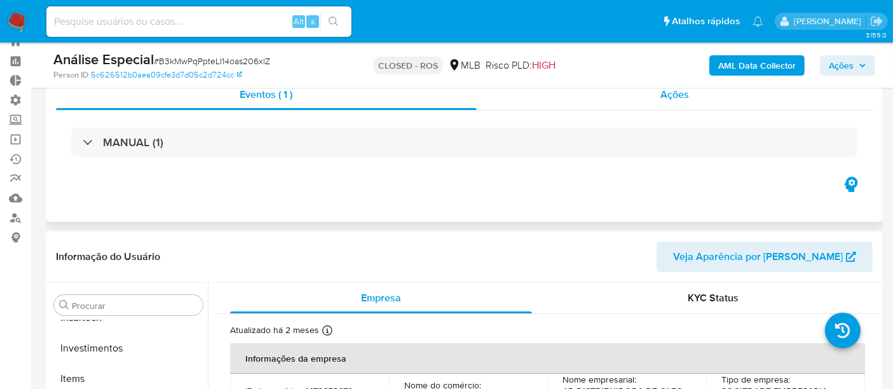
scroll to position [0, 0]
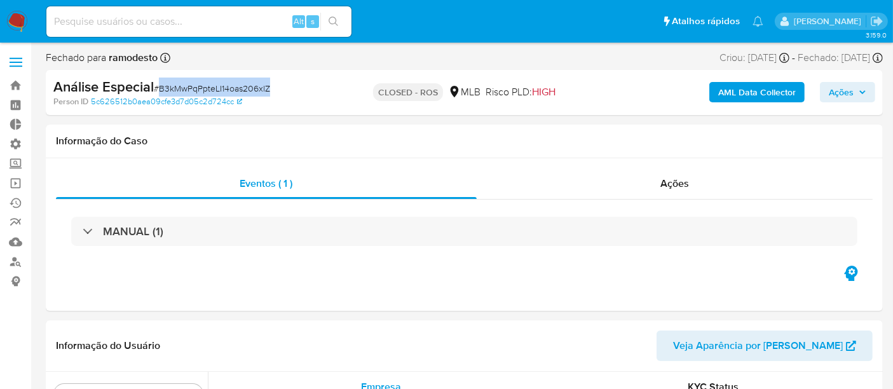
drag, startPoint x: 160, startPoint y: 88, endPoint x: 278, endPoint y: 90, distance: 117.7
click at [278, 90] on div "Análise Especial # B3kMwPqPpteLI14oas206xlZ" at bounding box center [188, 87] width 270 height 19
copy span "B3kMwPqPpteLI14oas206xlZ"
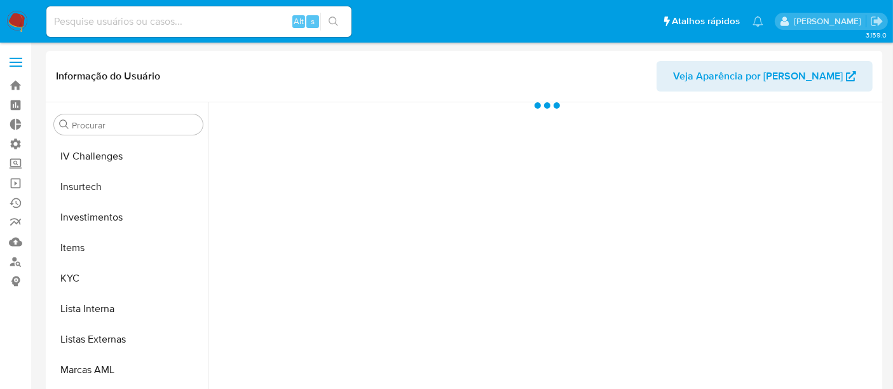
scroll to position [598, 0]
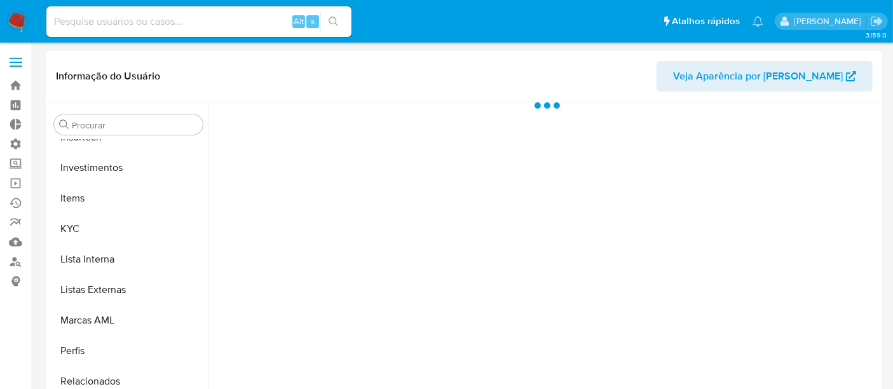
select select "10"
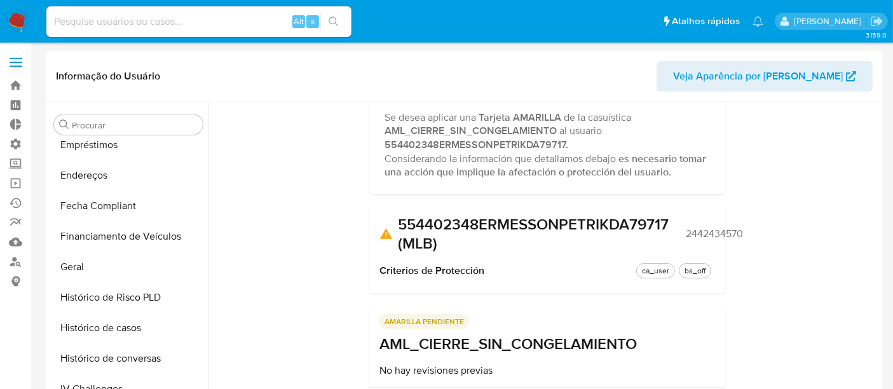
scroll to position [0, 0]
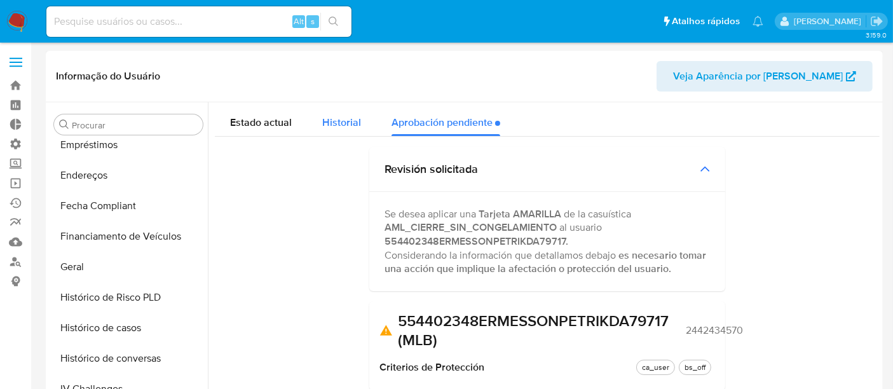
click at [349, 122] on span "Historial" at bounding box center [341, 122] width 39 height 15
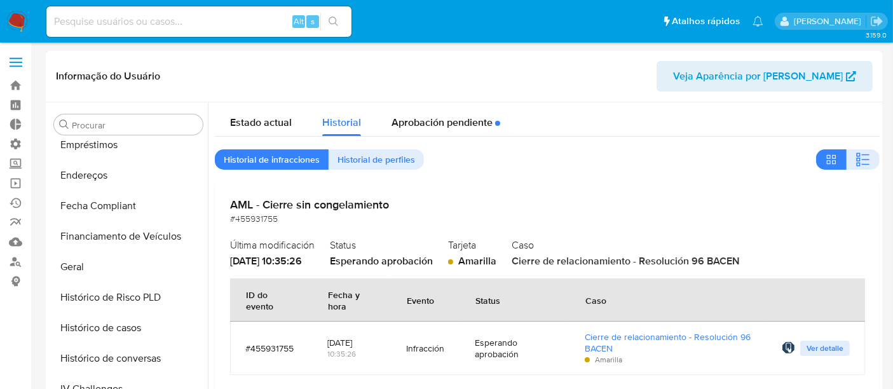
click at [433, 90] on header "Informação do Usuário Veja Aparência por Pessoa" at bounding box center [464, 76] width 817 height 31
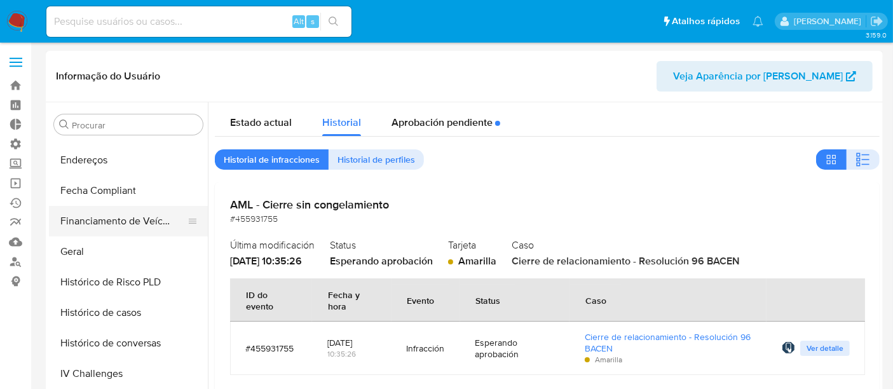
scroll to position [353, 0]
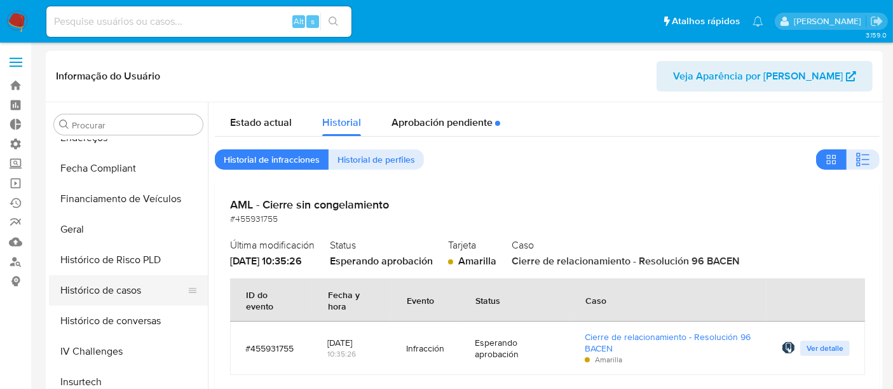
click at [104, 294] on button "Histórico de casos" at bounding box center [123, 290] width 149 height 31
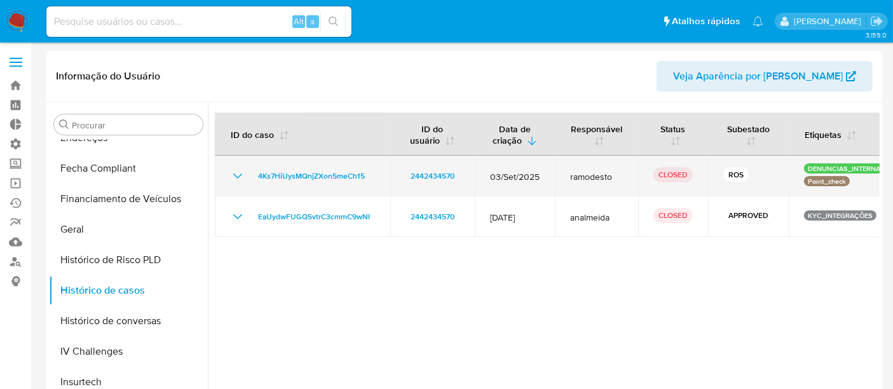
click at [242, 176] on icon "Mostrar/Ocultar" at bounding box center [237, 176] width 15 height 15
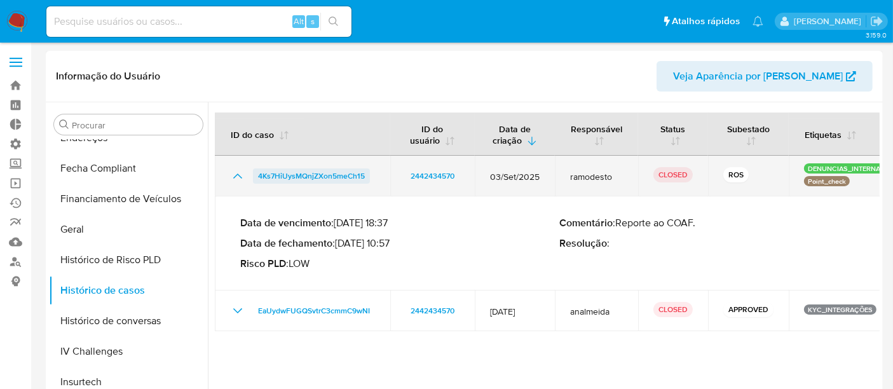
click at [283, 174] on span "4Ks7HiUysMQnjZXon5meCh15" at bounding box center [311, 176] width 107 height 15
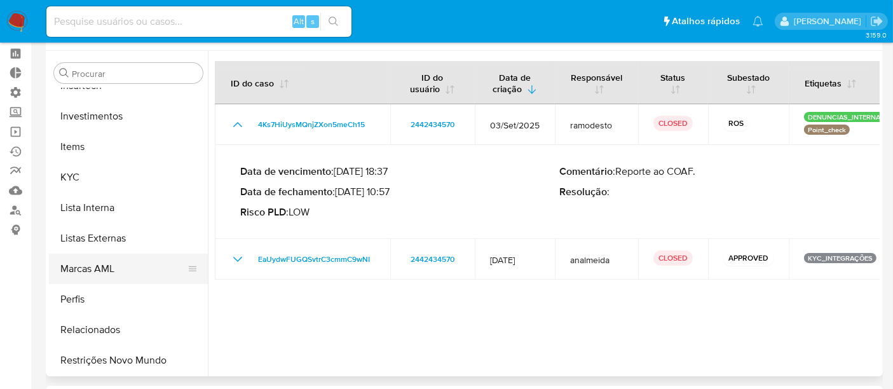
scroll to position [141, 0]
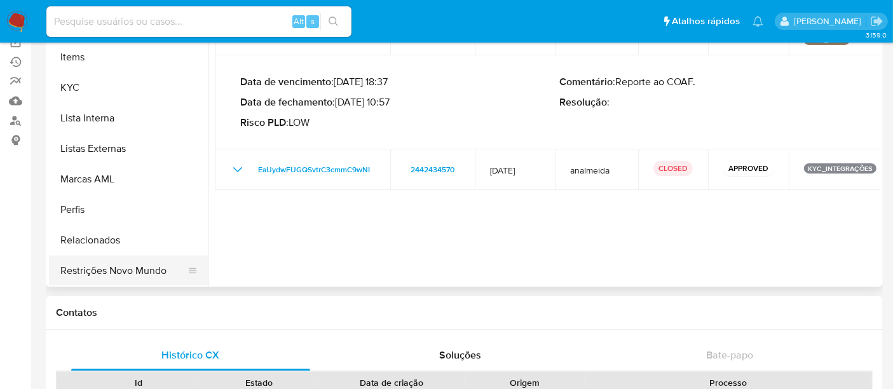
click at [132, 266] on button "Restrições Novo Mundo" at bounding box center [123, 271] width 149 height 31
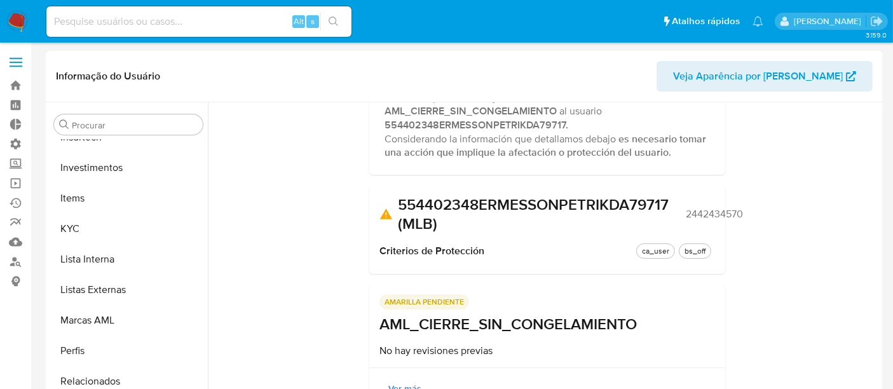
scroll to position [0, 0]
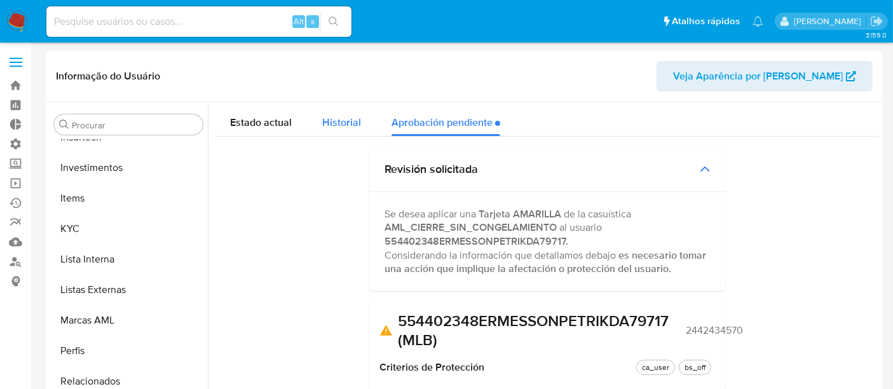
click at [318, 121] on button "Historial" at bounding box center [341, 119] width 69 height 34
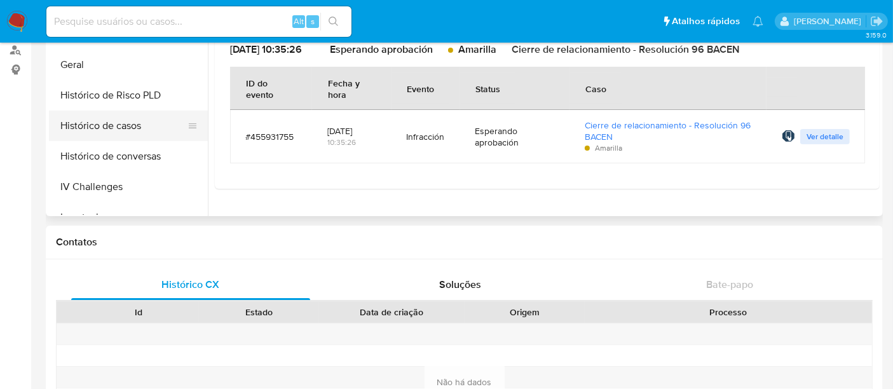
scroll to position [245, 0]
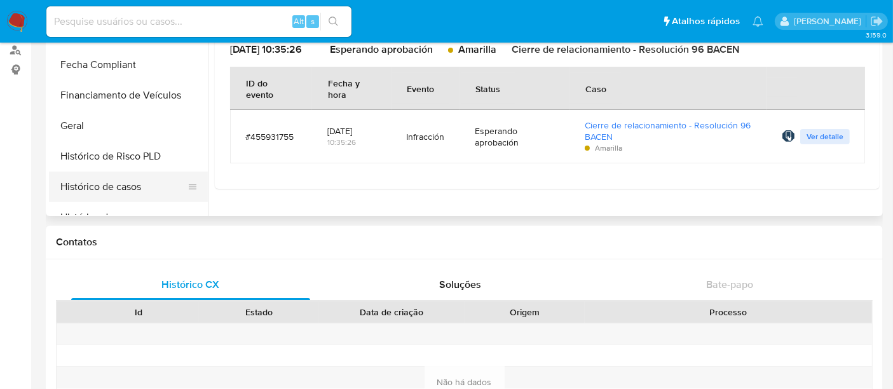
click at [127, 184] on button "Histórico de casos" at bounding box center [123, 187] width 149 height 31
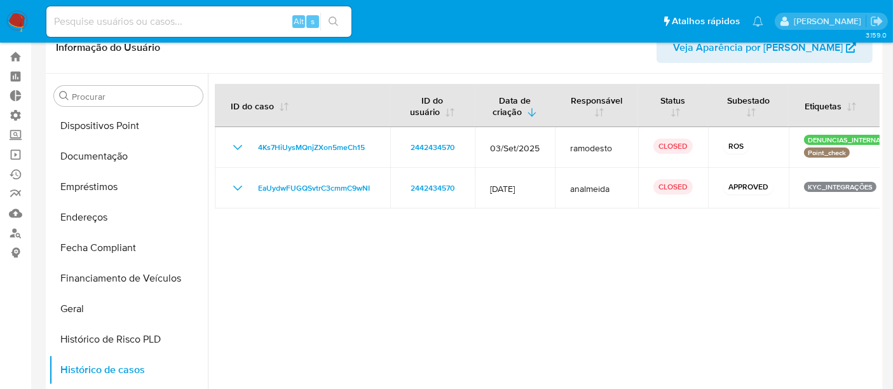
scroll to position [0, 0]
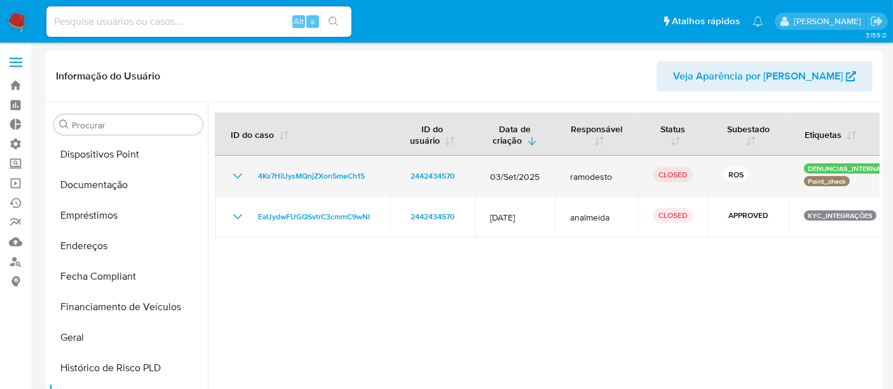
click at [238, 176] on icon "Mostrar/Ocultar" at bounding box center [237, 176] width 15 height 15
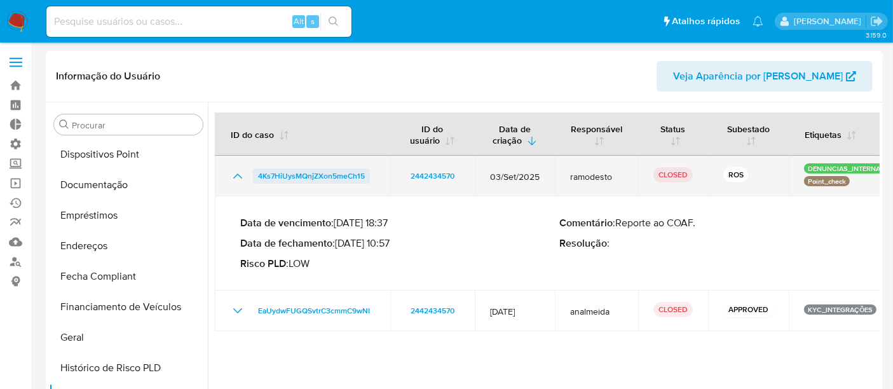
click at [265, 173] on span "4Ks7HiUysMQnjZXon5meCh15" at bounding box center [311, 176] width 107 height 15
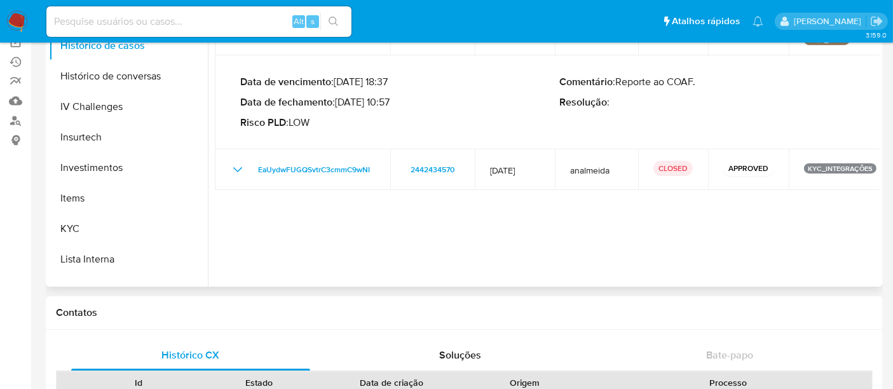
scroll to position [598, 0]
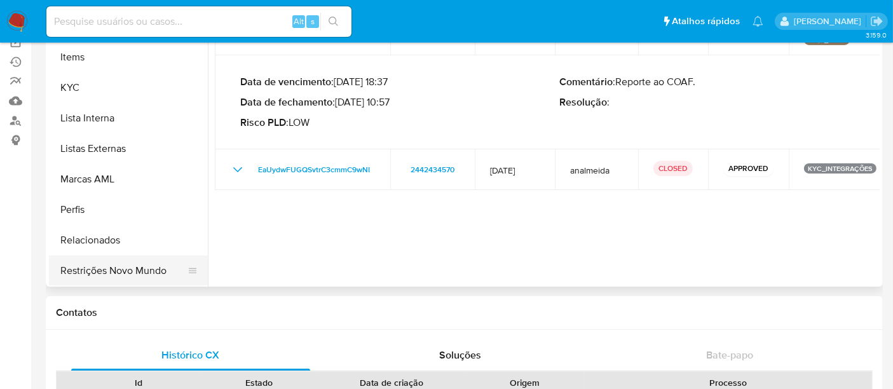
click at [145, 262] on button "Restrições Novo Mundo" at bounding box center [123, 271] width 149 height 31
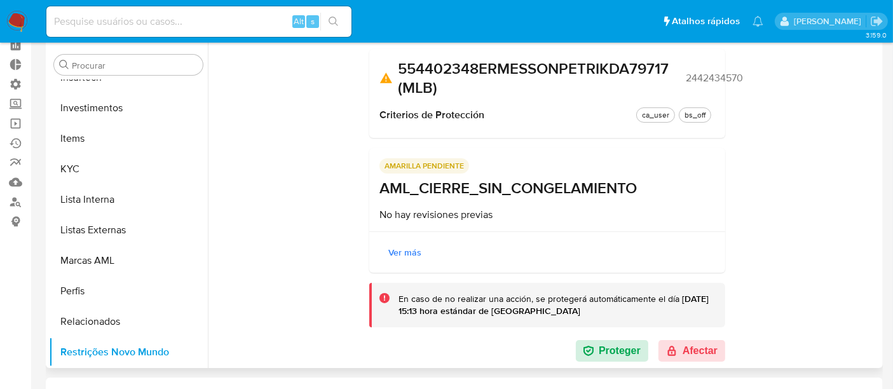
scroll to position [141, 0]
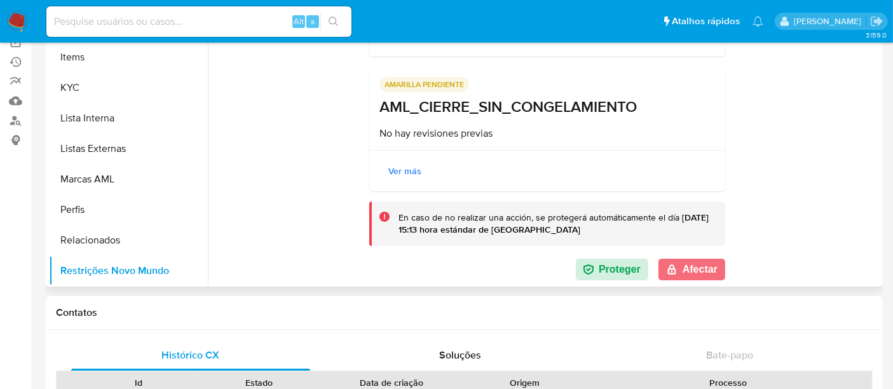
click at [707, 266] on button "Afectar" at bounding box center [692, 270] width 67 height 22
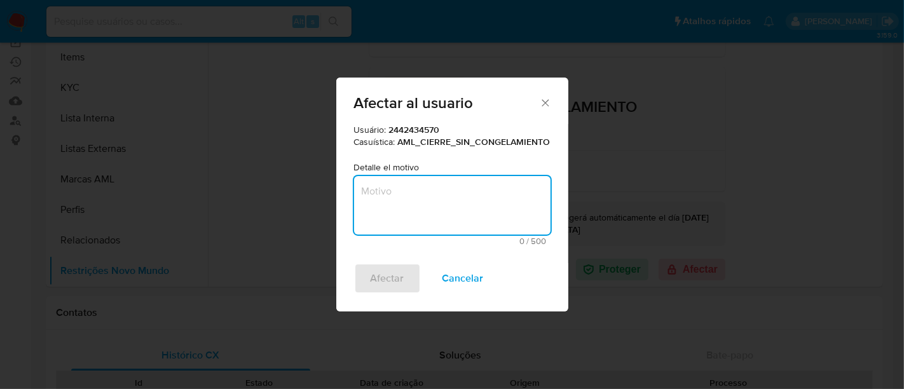
click at [428, 211] on textarea "Motivo" at bounding box center [452, 205] width 197 height 59
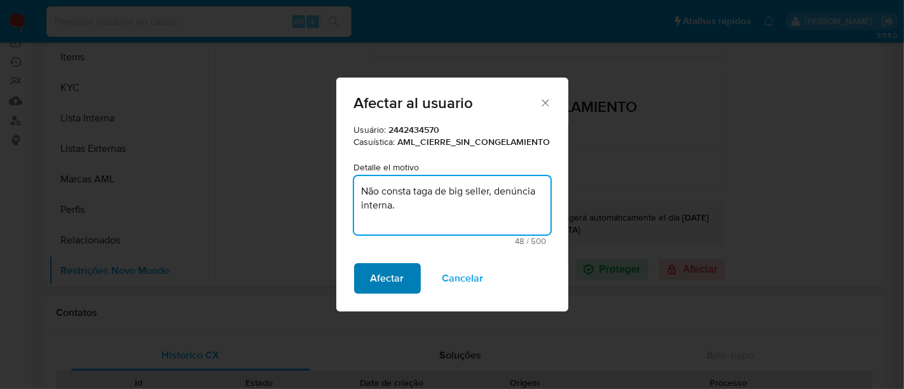
type textarea "Não consta taga de big seller, denúncia interna."
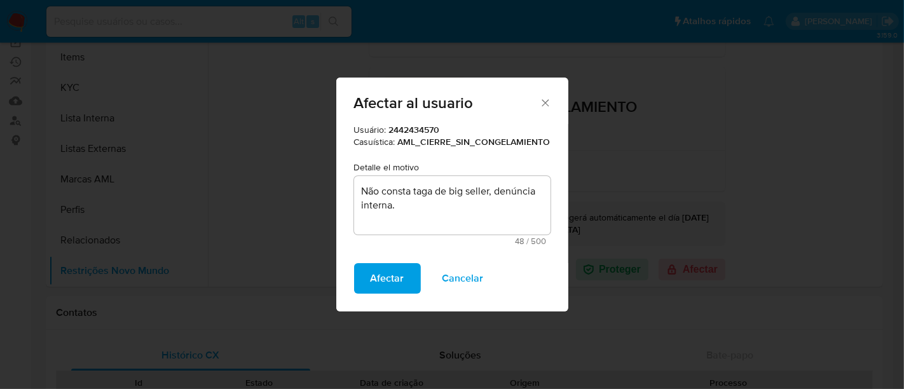
click at [381, 277] on span "Afectar" at bounding box center [388, 279] width 34 height 28
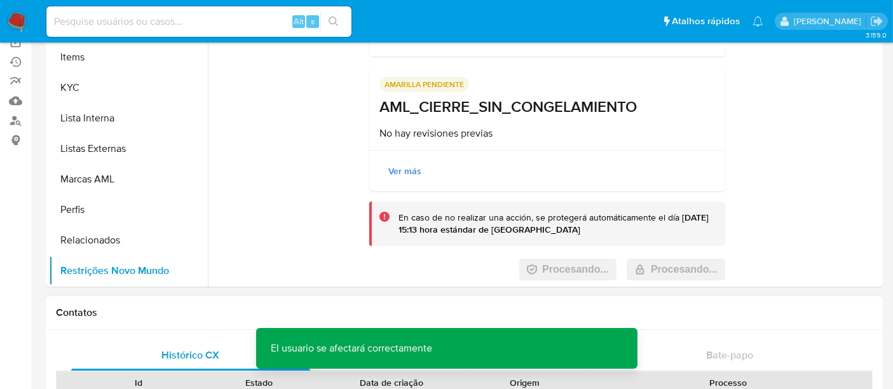
scroll to position [0, 0]
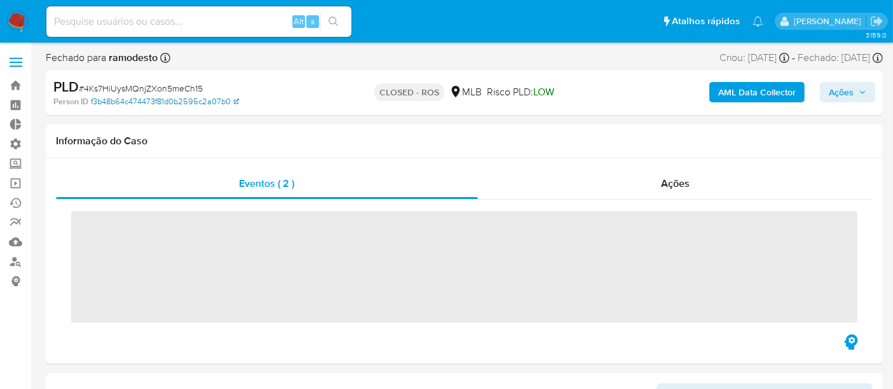
scroll to position [598, 0]
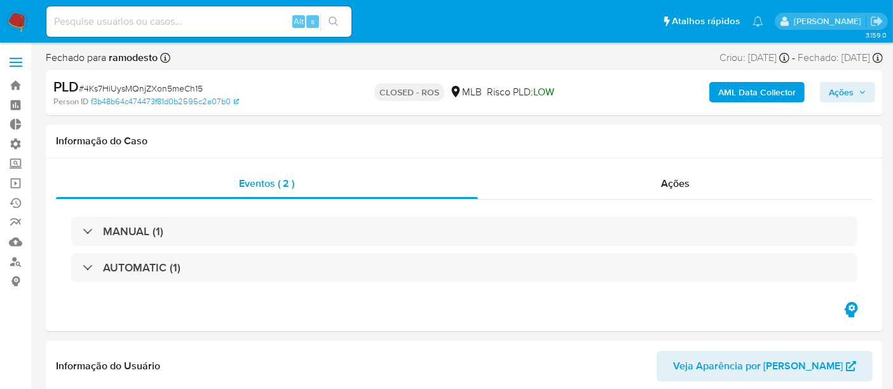
select select "10"
drag, startPoint x: 85, startPoint y: 86, endPoint x: 219, endPoint y: 86, distance: 133.5
click at [219, 86] on div "PLD # 4Ks7HiUysMQnjZXon5meCh15" at bounding box center [188, 87] width 270 height 19
copy span "4Ks7HiUysMQnjZXon5meCh15"
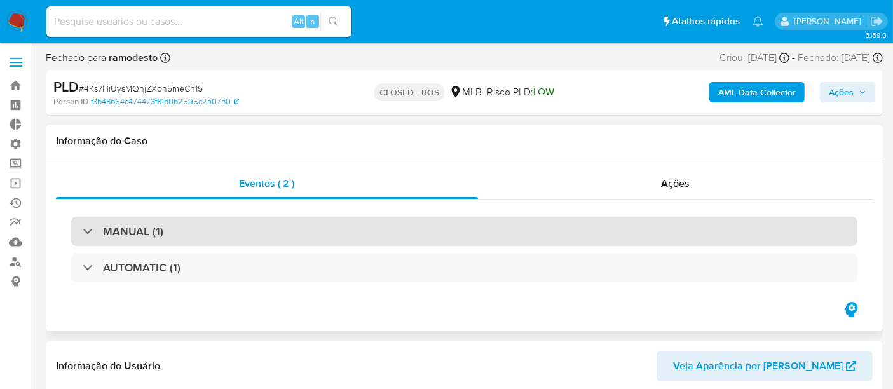
scroll to position [598, 0]
select select "10"
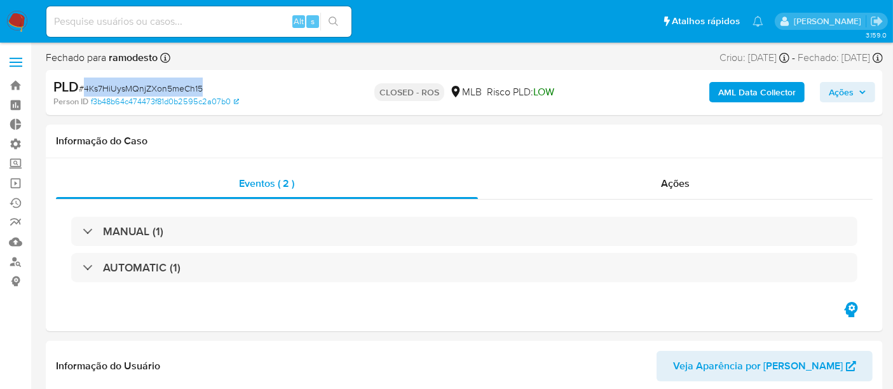
drag, startPoint x: 83, startPoint y: 86, endPoint x: 206, endPoint y: 92, distance: 122.9
click at [206, 92] on div "PLD # 4Ks7HiUysMQnjZXon5meCh15" at bounding box center [188, 87] width 270 height 19
copy span "4Ks7HiUysMQnjZXon5meCh15"
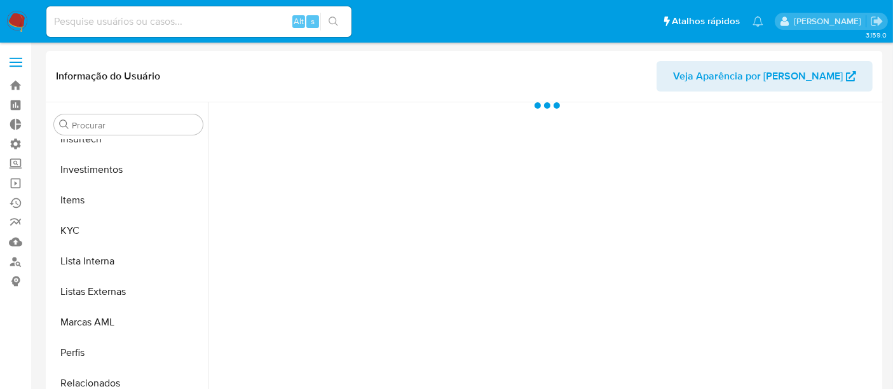
scroll to position [598, 0]
select select "10"
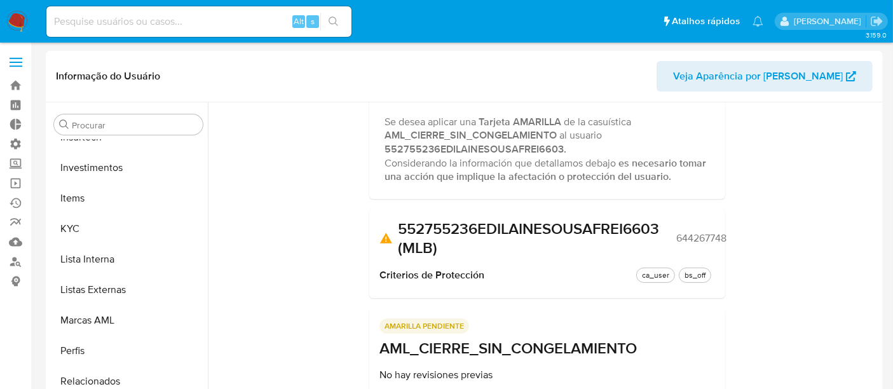
scroll to position [0, 0]
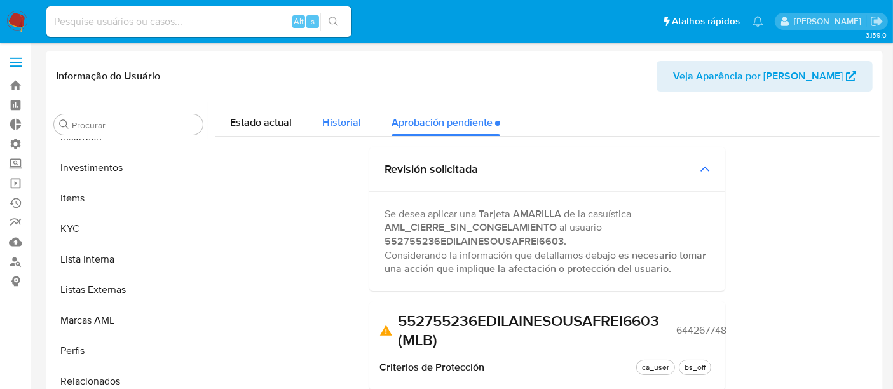
click at [334, 124] on span "Historial" at bounding box center [341, 122] width 39 height 15
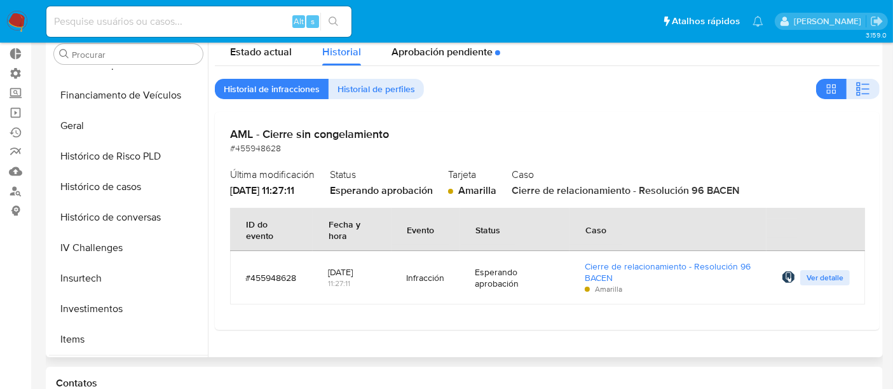
scroll to position [315, 0]
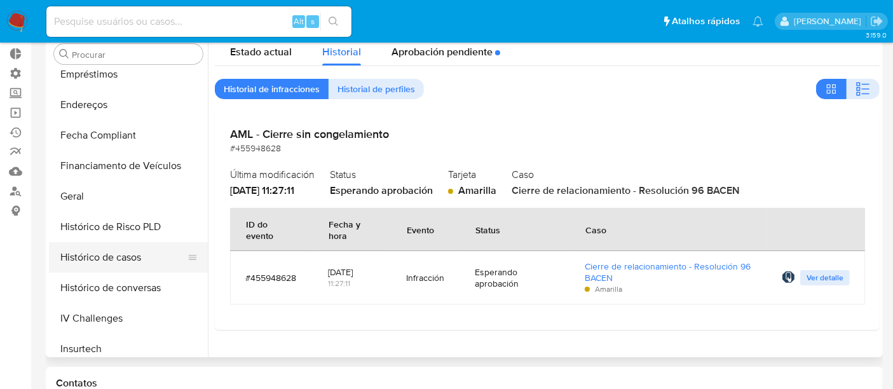
click at [114, 258] on button "Histórico de casos" at bounding box center [123, 257] width 149 height 31
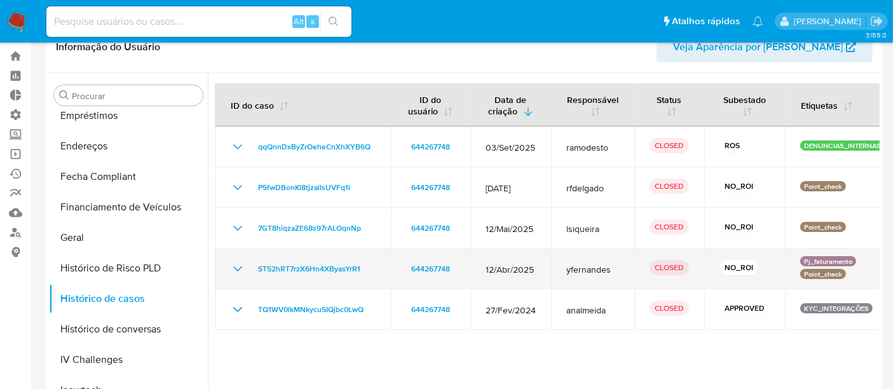
scroll to position [0, 0]
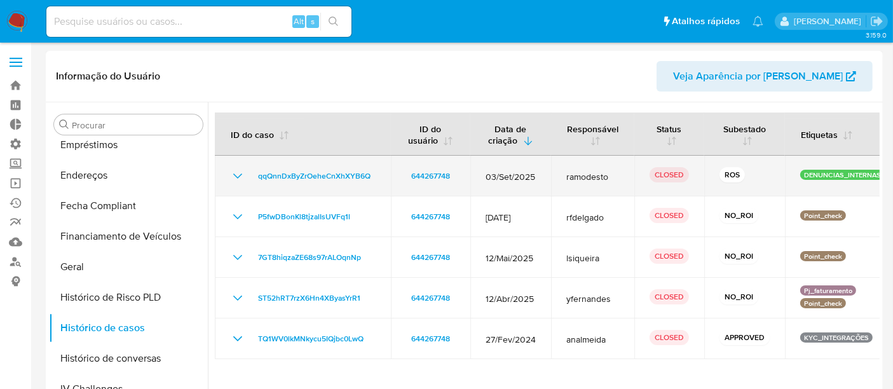
click at [230, 176] on icon "Mostrar/Ocultar" at bounding box center [237, 176] width 15 height 15
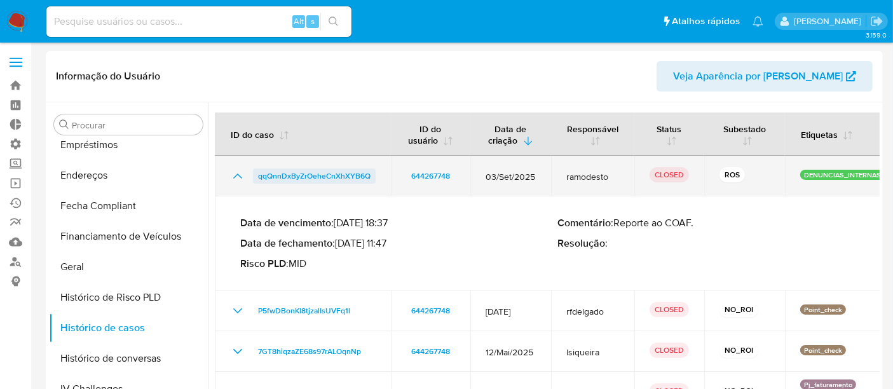
click at [290, 181] on span "qqQnnDxByZrOeheCnXhXYB6Q" at bounding box center [314, 176] width 113 height 15
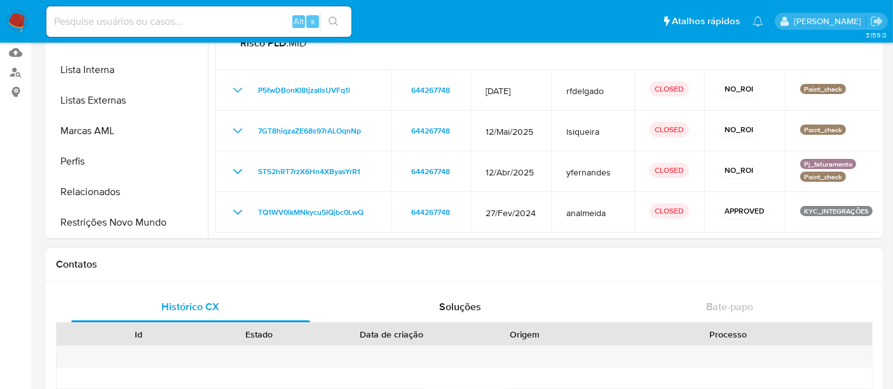
scroll to position [212, 0]
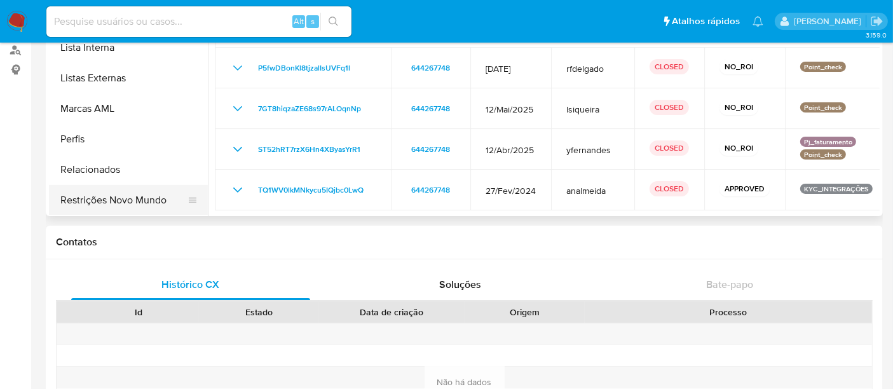
click at [113, 202] on button "Restrições Novo Mundo" at bounding box center [123, 200] width 149 height 31
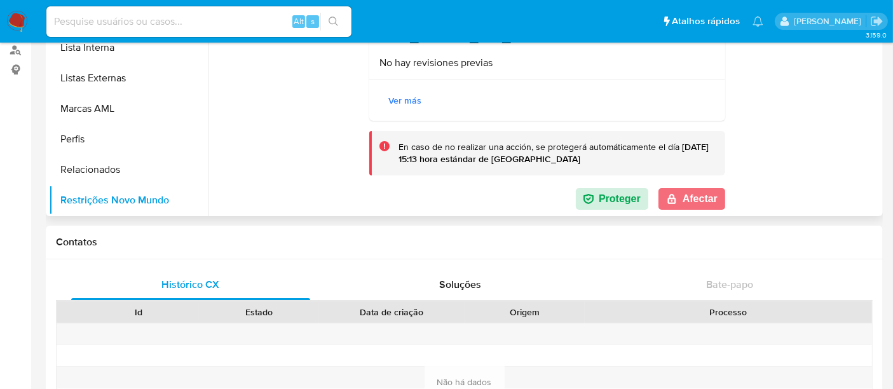
click at [689, 200] on button "Afectar" at bounding box center [692, 199] width 67 height 22
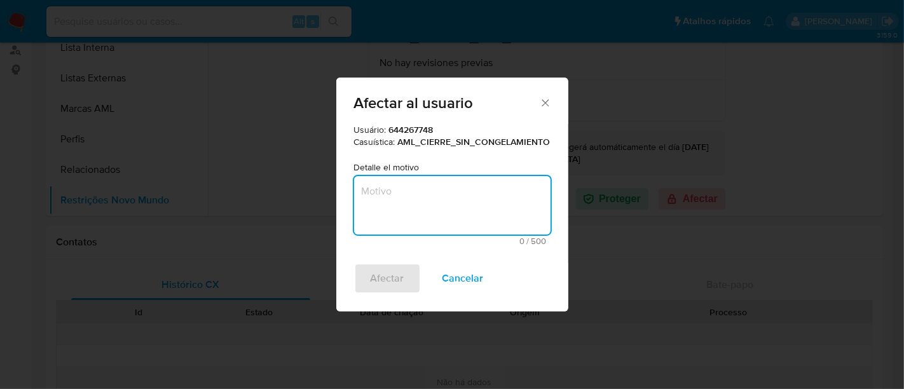
click at [452, 208] on textarea "Motivo" at bounding box center [452, 205] width 197 height 59
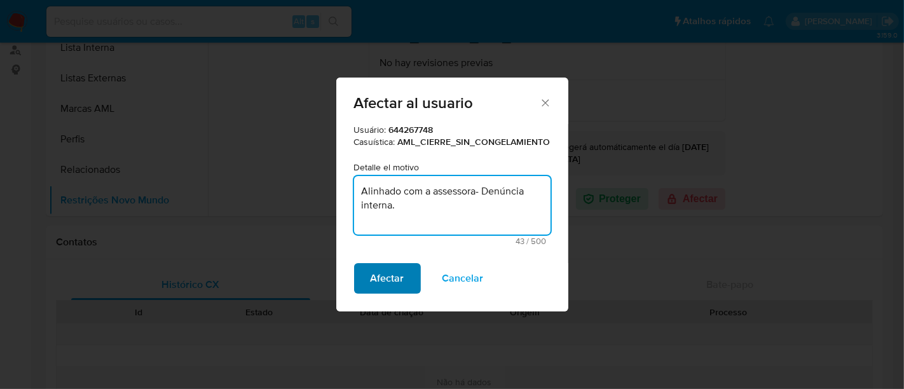
type textarea "Alinhado com a assessora- Denúncia interna."
click at [382, 279] on span "Afectar" at bounding box center [388, 279] width 34 height 28
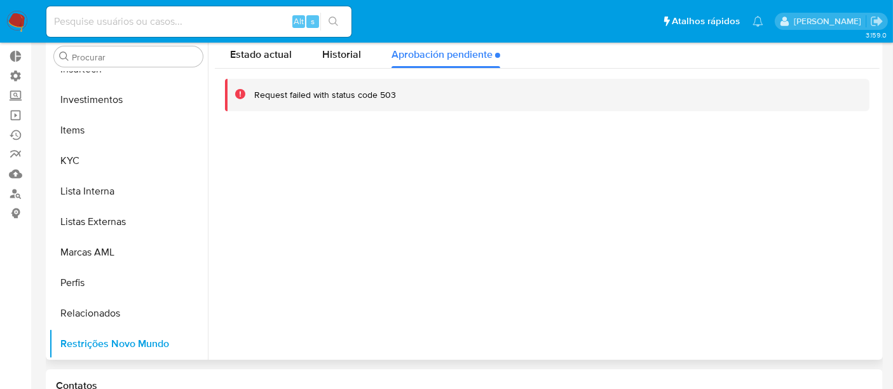
scroll to position [0, 0]
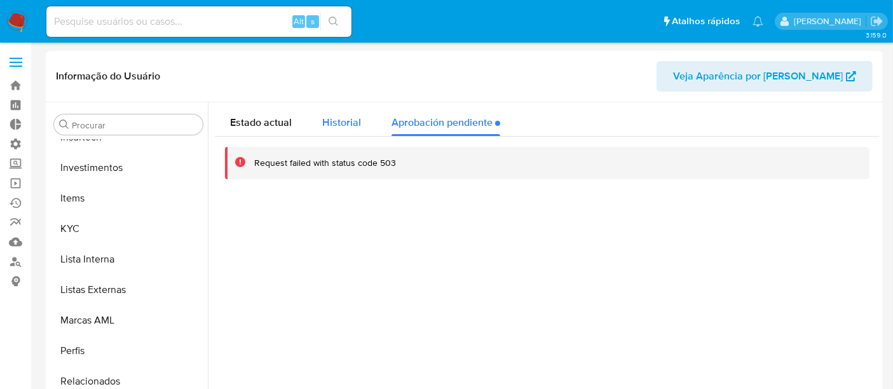
click at [351, 120] on span "Historial" at bounding box center [341, 122] width 39 height 15
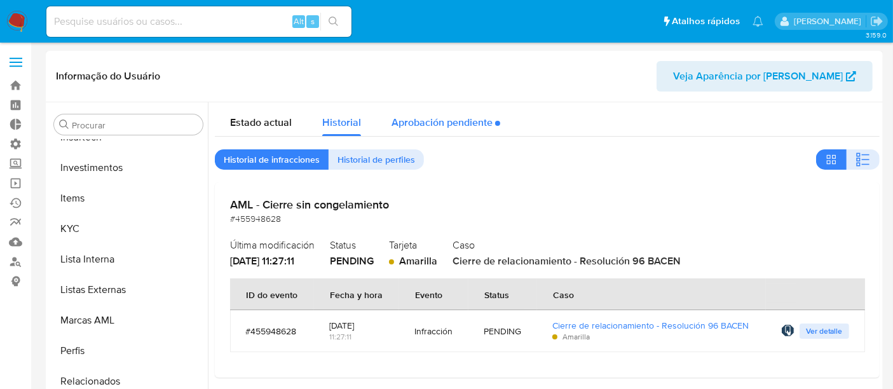
click at [424, 123] on div "Aprobación pendiente" at bounding box center [446, 119] width 109 height 34
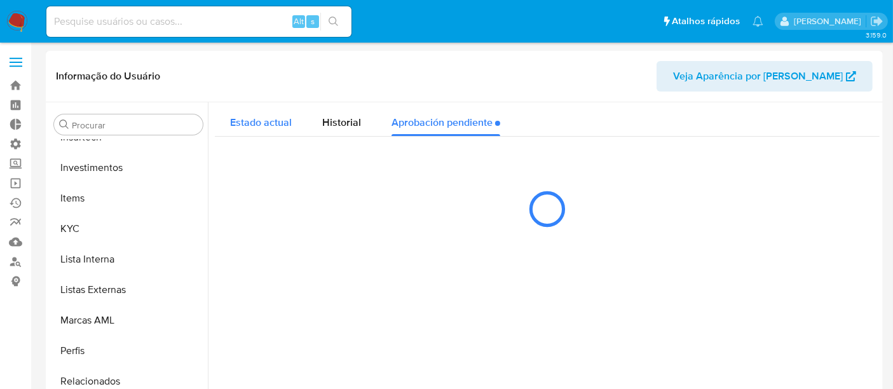
click at [270, 125] on span "Estado actual" at bounding box center [261, 122] width 62 height 15
click at [421, 126] on div "Aprobación pendiente" at bounding box center [446, 119] width 109 height 34
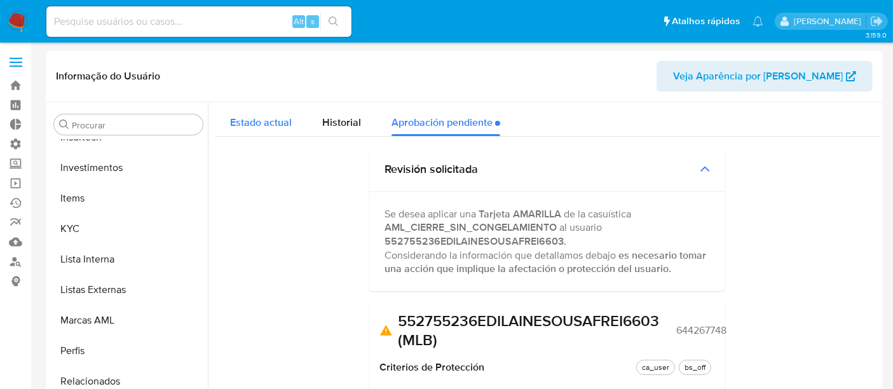
click at [268, 127] on span "Estado actual" at bounding box center [261, 122] width 62 height 15
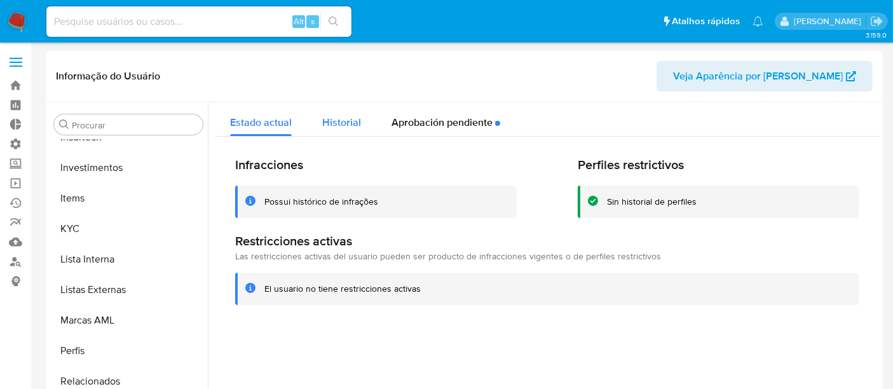
click at [322, 119] on span "Historial" at bounding box center [341, 122] width 39 height 15
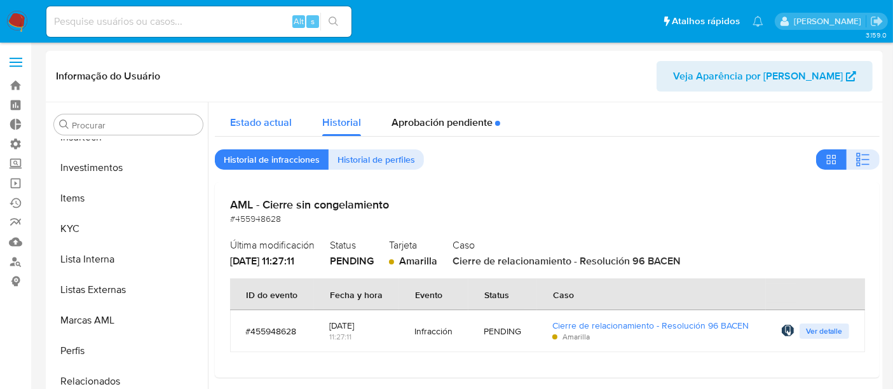
click at [273, 125] on span "Estado actual" at bounding box center [261, 122] width 62 height 15
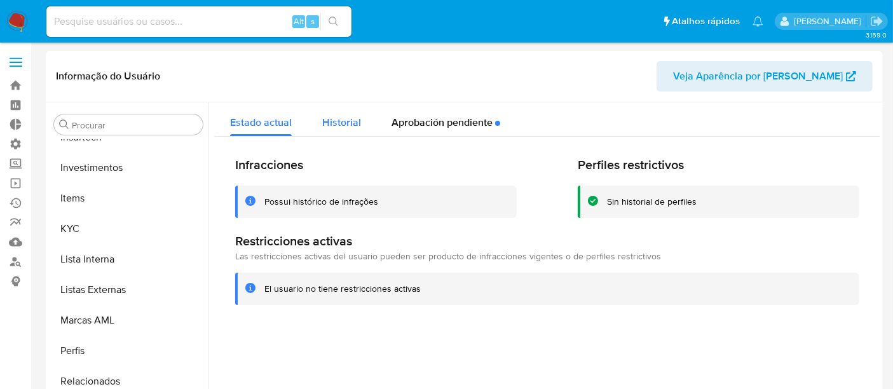
click at [348, 118] on span "Historial" at bounding box center [341, 122] width 39 height 15
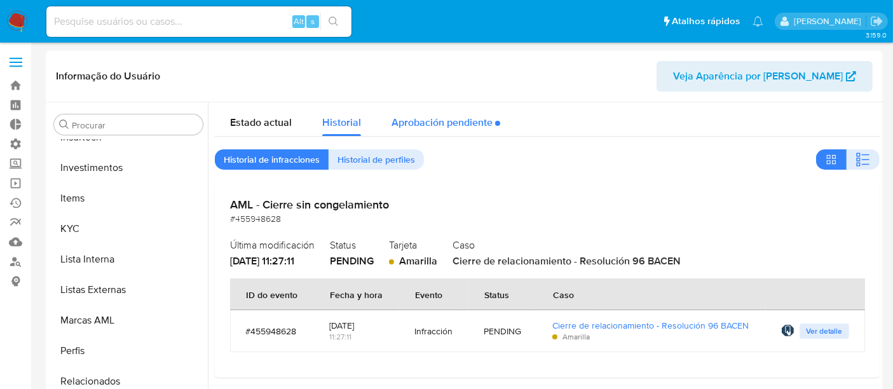
click at [434, 115] on div "Aprobación pendiente" at bounding box center [446, 119] width 109 height 34
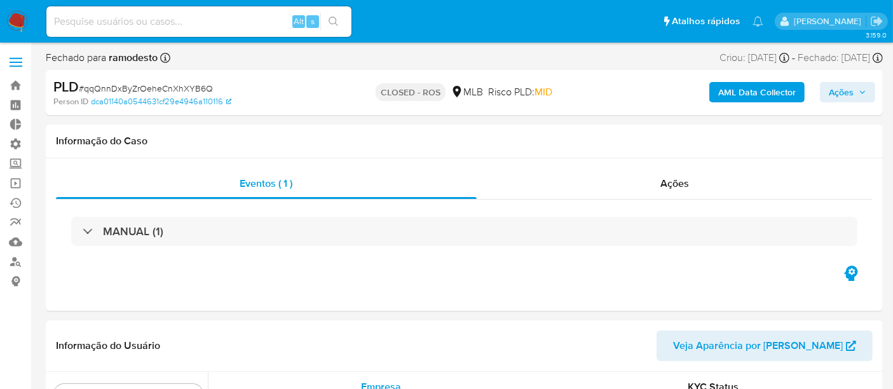
scroll to position [598, 0]
select select "10"
drag, startPoint x: 86, startPoint y: 90, endPoint x: 221, endPoint y: 90, distance: 134.2
click at [221, 90] on div "PLD # qqQnnDxByZrOeheCnXhXYB6Q" at bounding box center [188, 87] width 270 height 19
copy span "qqQnnDxByZrOeheCnXhXYB6Q"
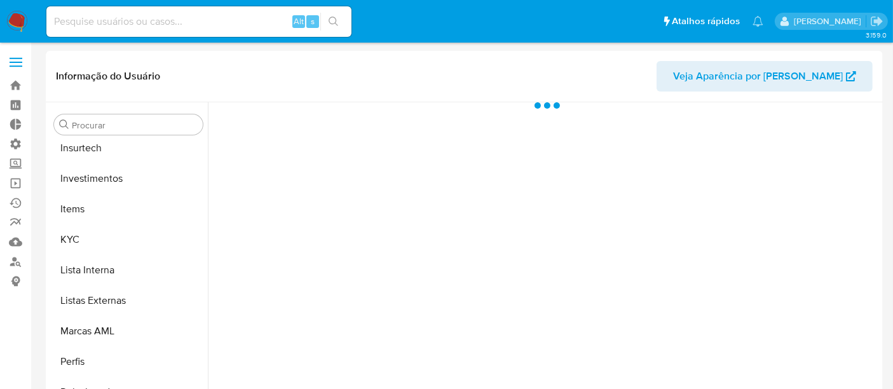
scroll to position [598, 0]
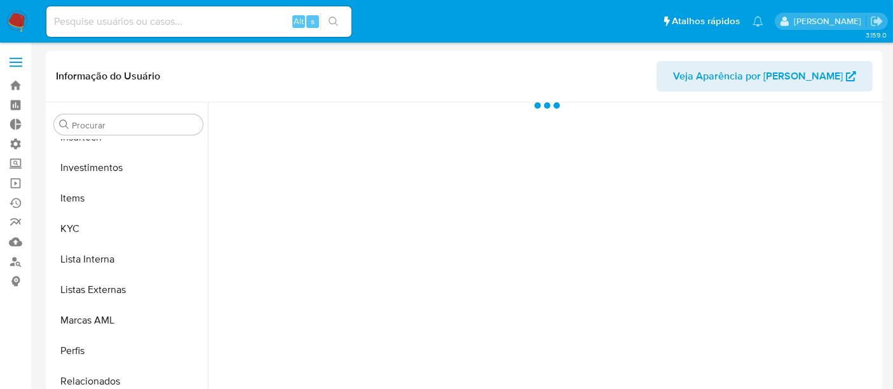
select select "10"
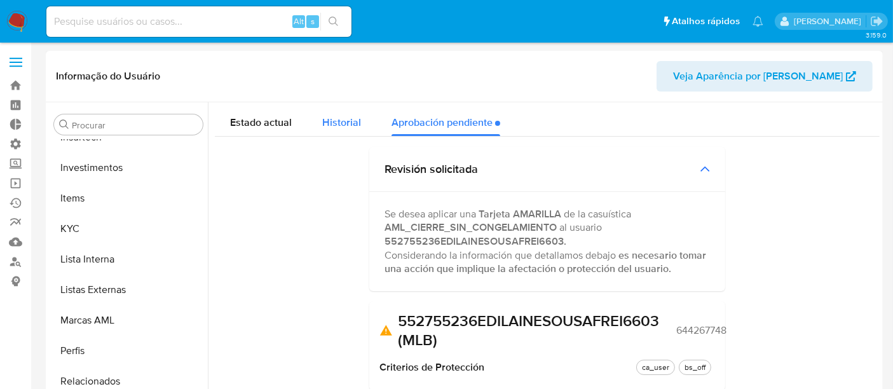
click at [350, 133] on div "Historial" at bounding box center [341, 119] width 39 height 34
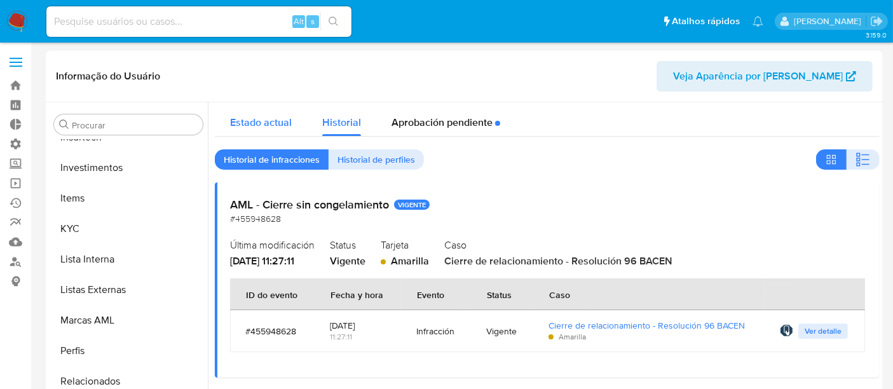
click at [256, 113] on div "Estado actual" at bounding box center [261, 119] width 62 height 34
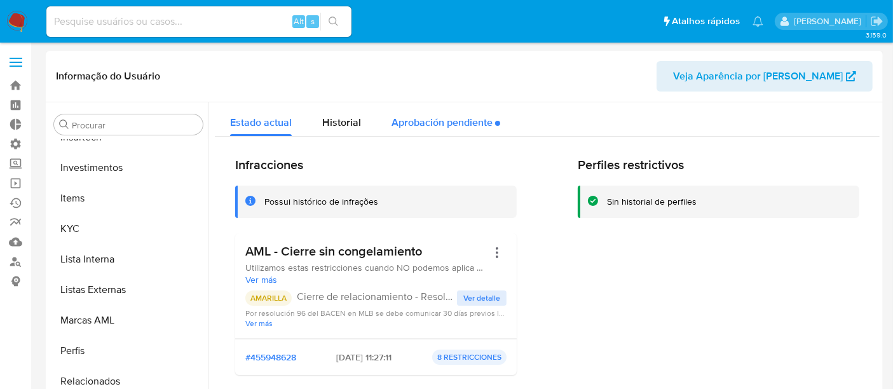
click at [436, 121] on div "Aprobación pendiente" at bounding box center [446, 119] width 109 height 34
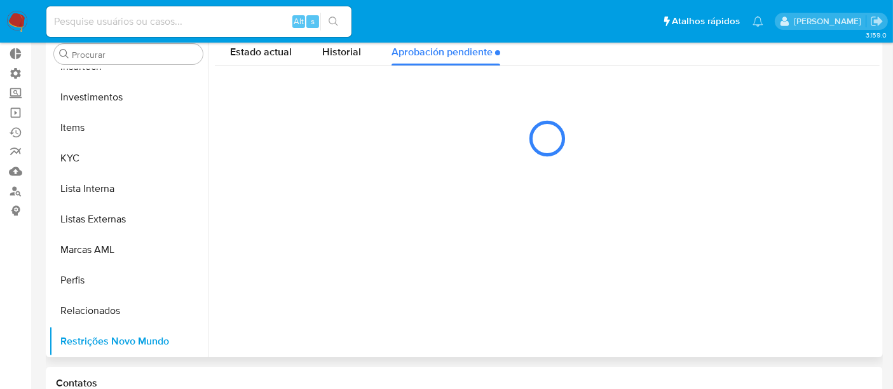
scroll to position [141, 0]
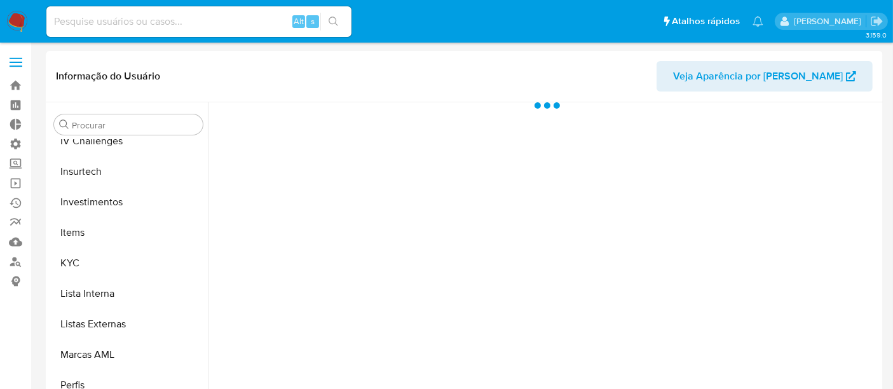
scroll to position [598, 0]
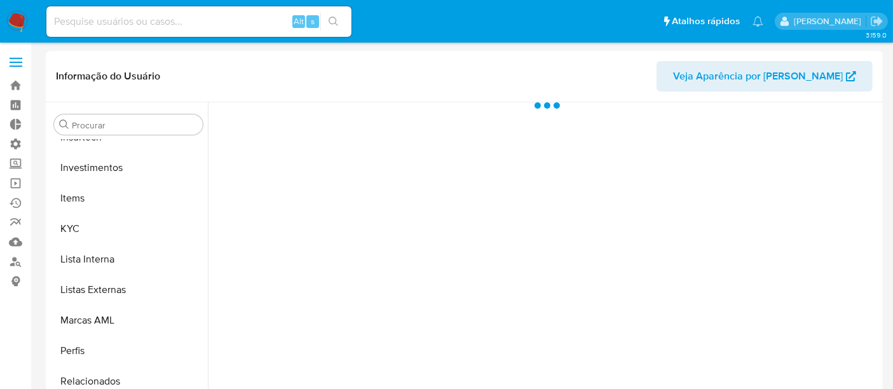
select select "10"
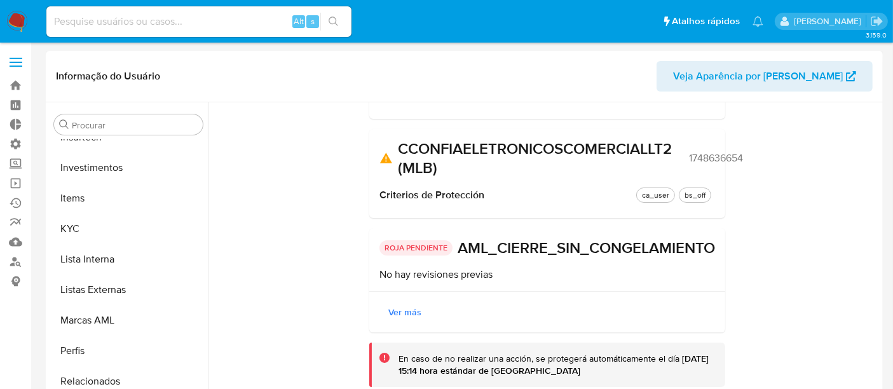
scroll to position [0, 0]
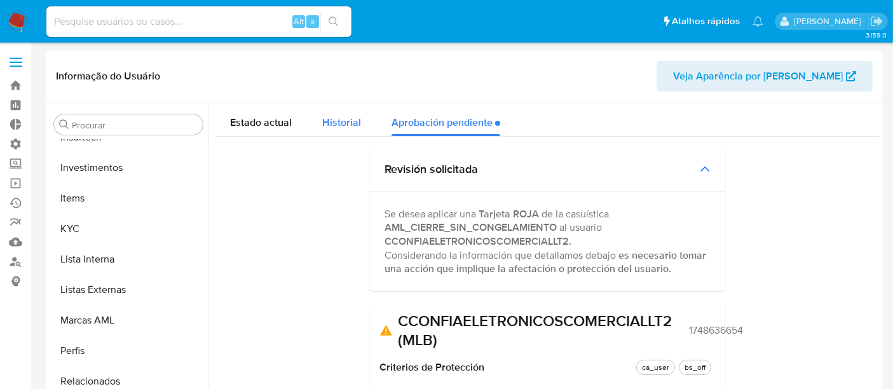
click at [356, 126] on span "Historial" at bounding box center [341, 122] width 39 height 15
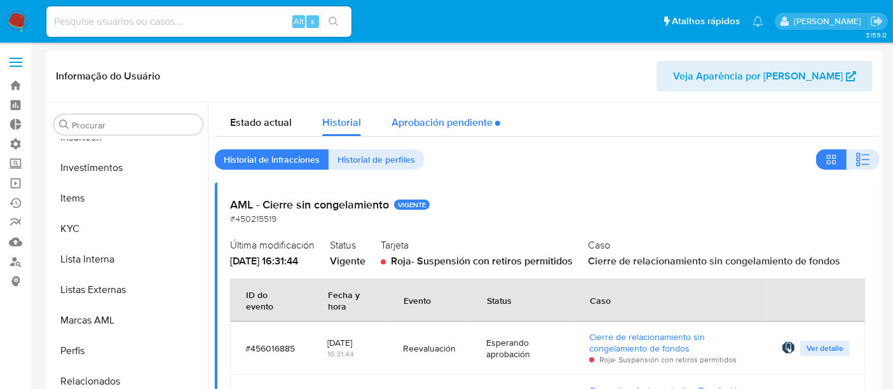
click at [440, 121] on div "Aprobación pendiente" at bounding box center [446, 119] width 109 height 34
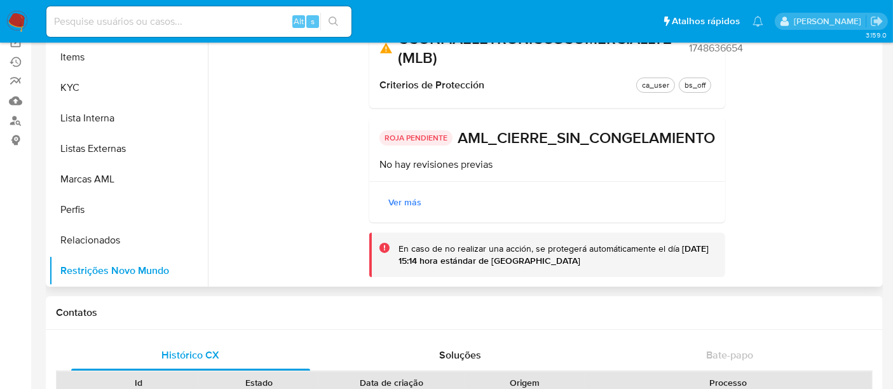
scroll to position [193, 0]
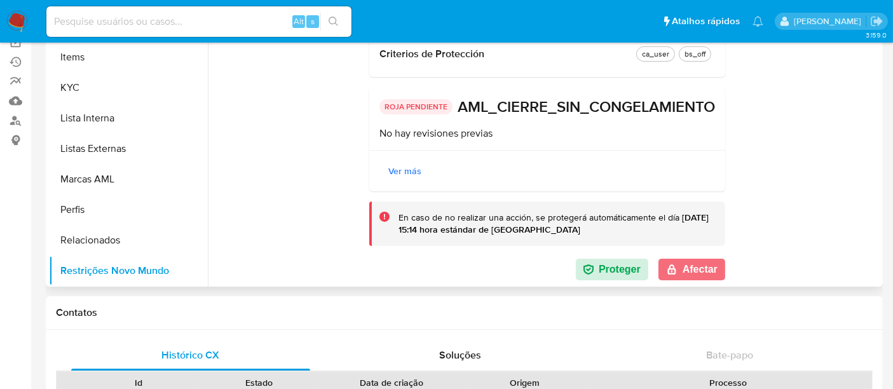
click at [683, 275] on button "Afectar" at bounding box center [692, 270] width 67 height 22
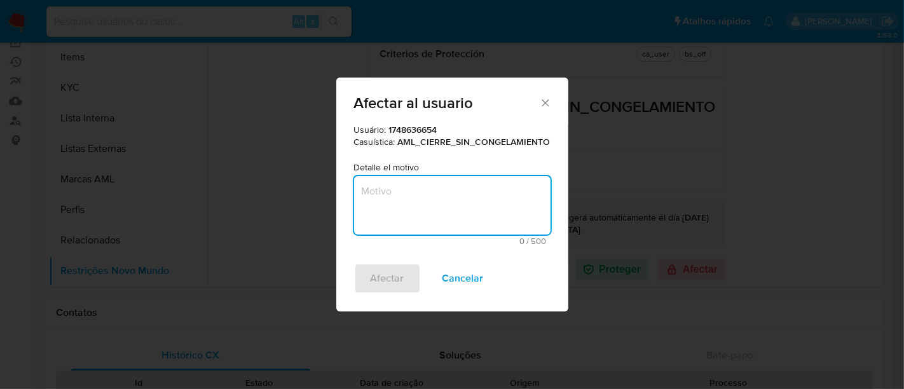
click at [418, 223] on textarea "Motivo" at bounding box center [452, 205] width 197 height 59
type textarea "Restrito em 08/2025."
click at [392, 280] on span "Afectar" at bounding box center [388, 279] width 34 height 28
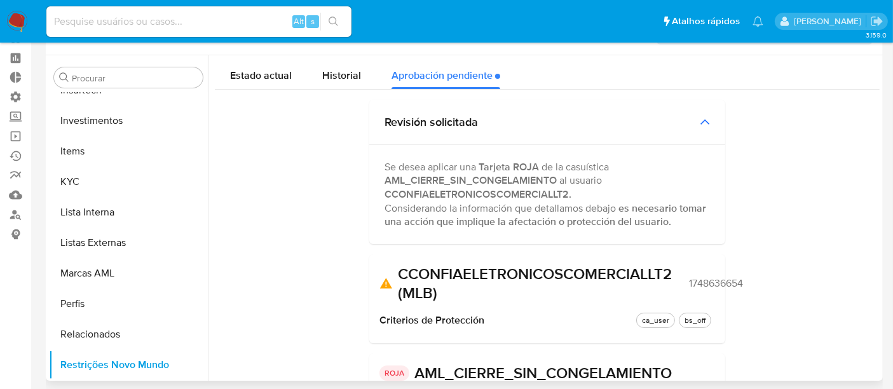
scroll to position [0, 0]
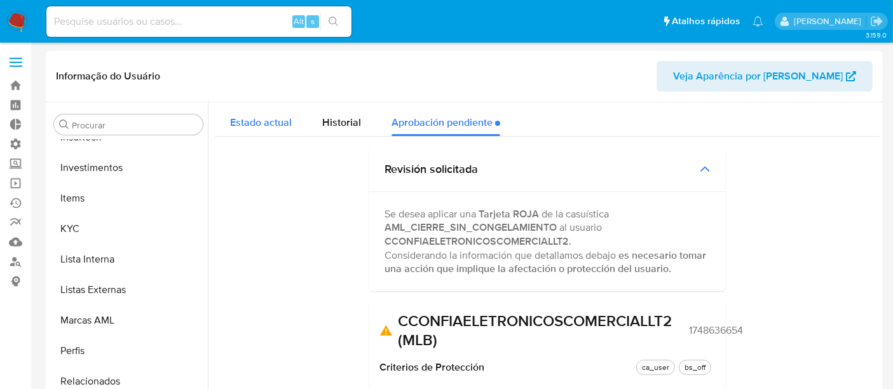
click at [272, 119] on span "Estado actual" at bounding box center [261, 122] width 62 height 15
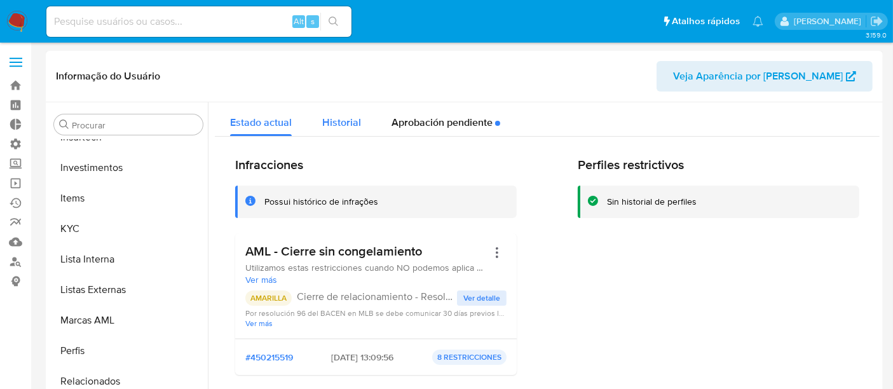
click at [341, 112] on div "Historial" at bounding box center [341, 119] width 39 height 34
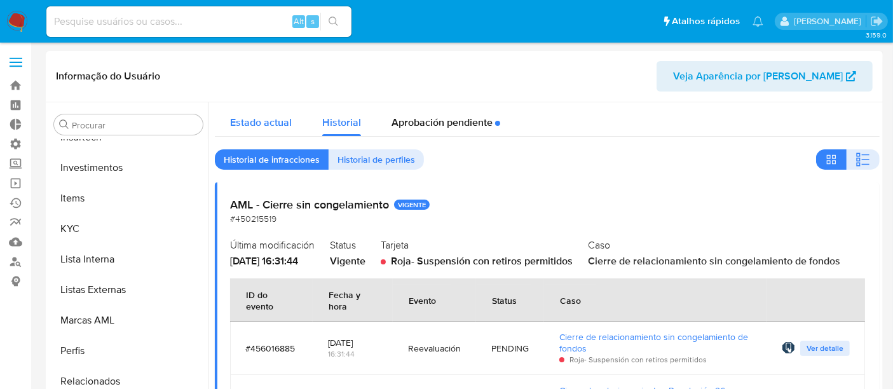
click at [251, 128] on span "Estado actual" at bounding box center [261, 122] width 62 height 15
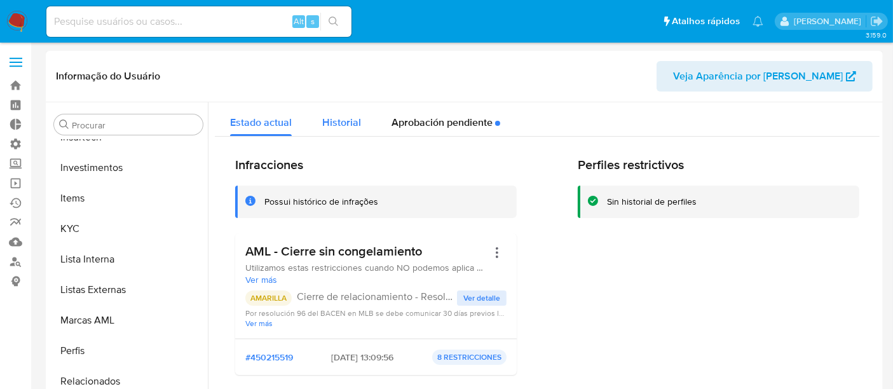
click at [354, 127] on span "Historial" at bounding box center [341, 122] width 39 height 15
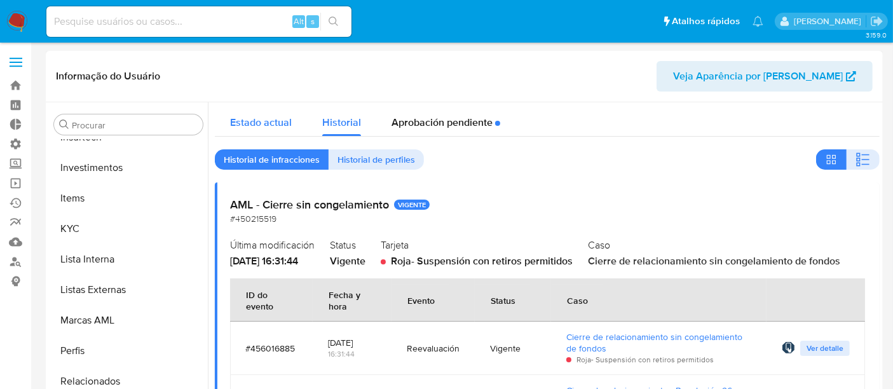
click at [249, 123] on span "Estado actual" at bounding box center [261, 122] width 62 height 15
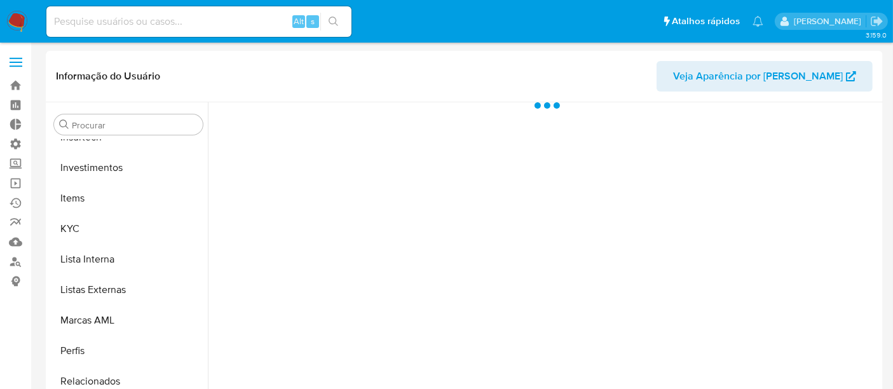
scroll to position [598, 0]
select select "10"
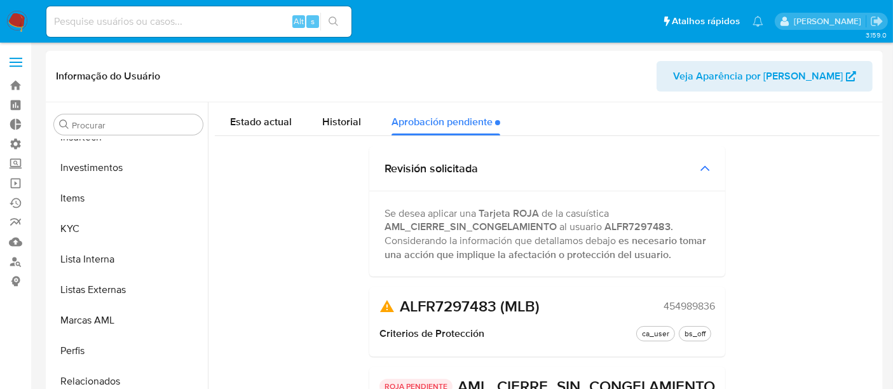
scroll to position [0, 0]
click at [367, 113] on button "Historial" at bounding box center [341, 119] width 69 height 34
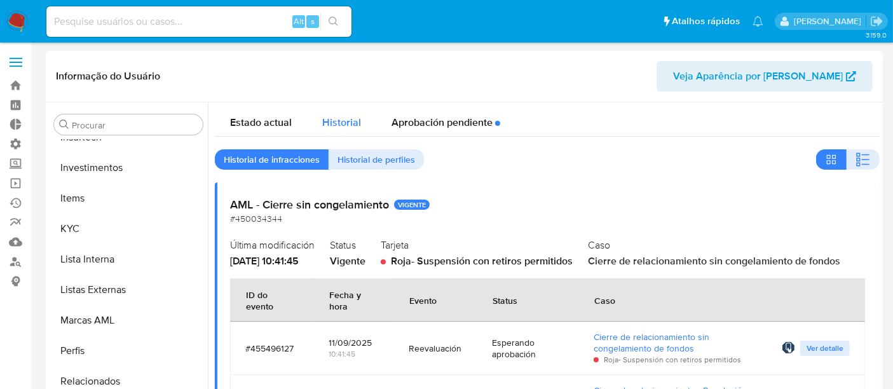
click at [340, 132] on div "Historial" at bounding box center [341, 119] width 39 height 34
click at [454, 123] on div "Aprobación pendiente" at bounding box center [446, 119] width 109 height 34
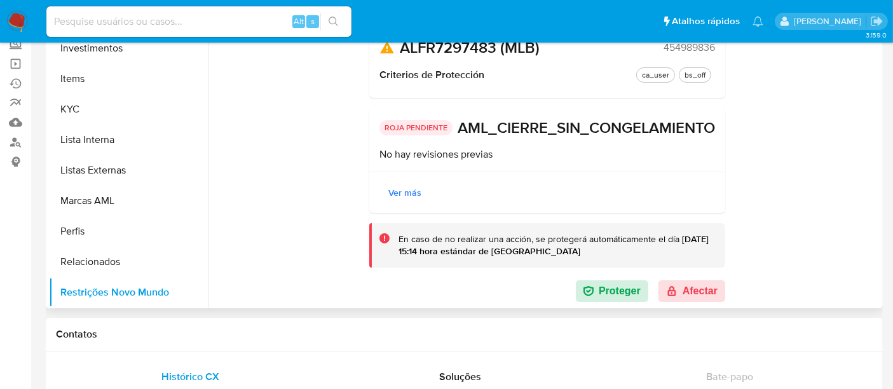
scroll to position [141, 0]
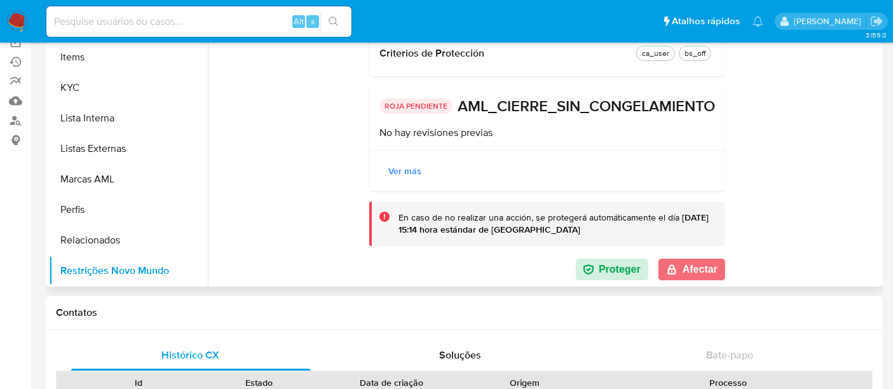
click at [686, 270] on button "Afectar" at bounding box center [692, 270] width 67 height 22
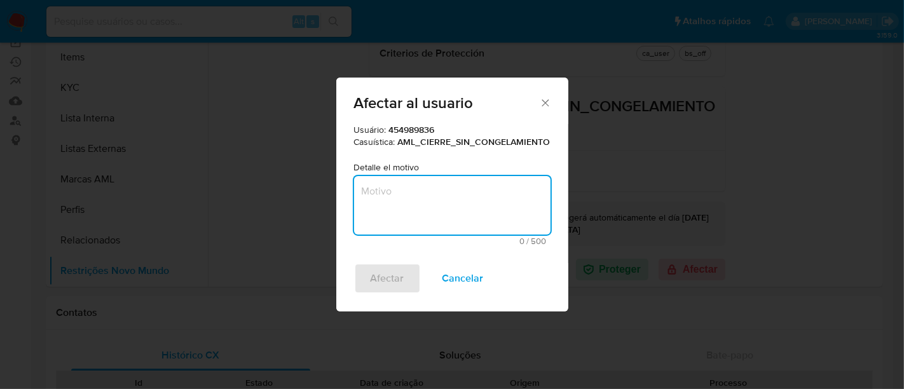
click at [432, 208] on textarea "Motivo" at bounding box center [452, 205] width 197 height 59
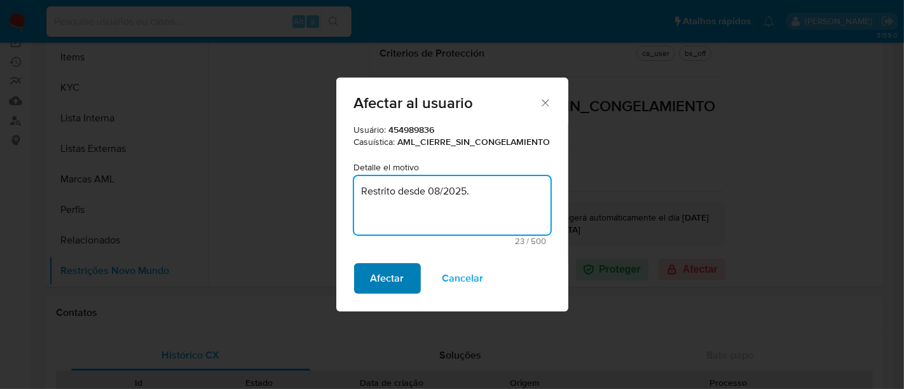
type textarea "Restrito desde 08/2025."
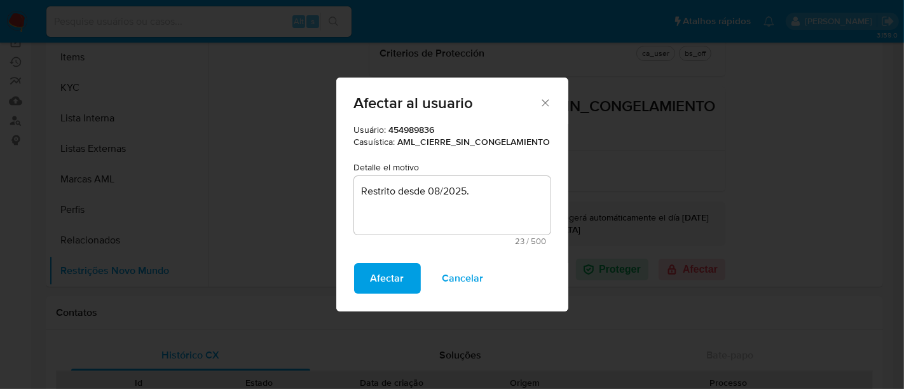
click at [385, 275] on span "Afectar" at bounding box center [388, 279] width 34 height 28
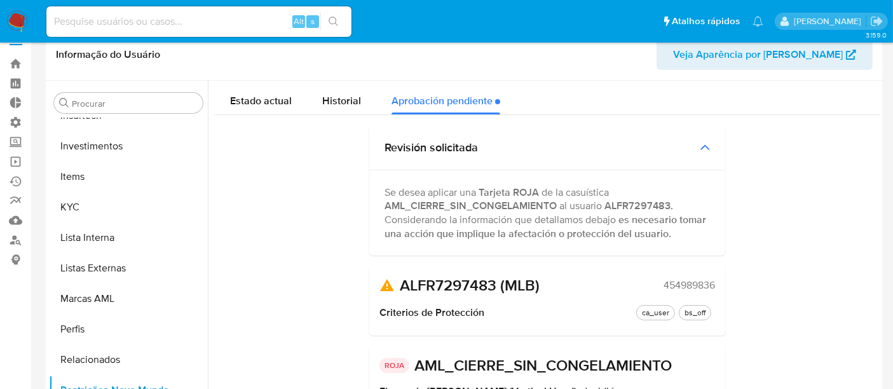
scroll to position [0, 0]
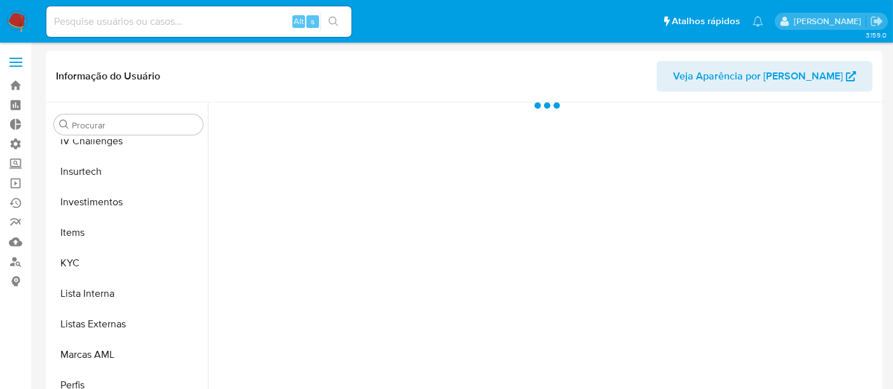
scroll to position [598, 0]
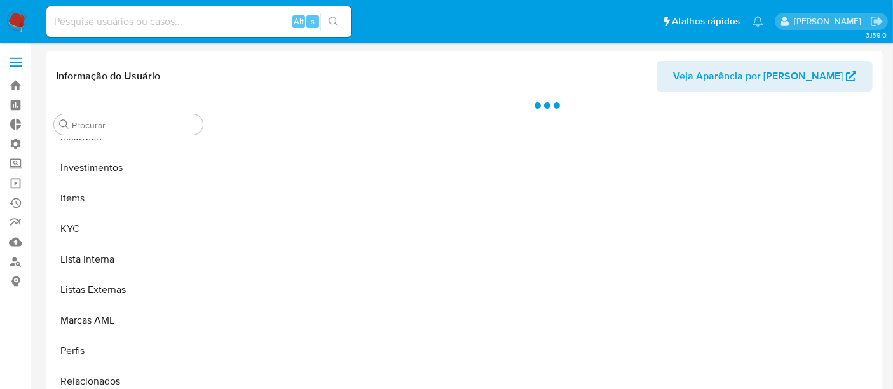
select select "10"
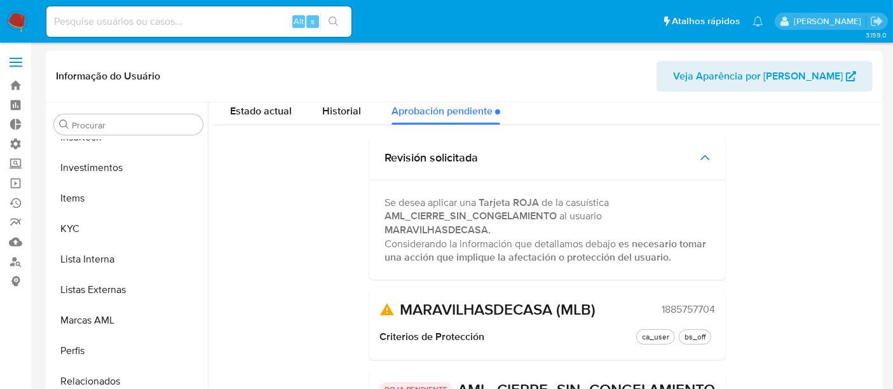
scroll to position [0, 0]
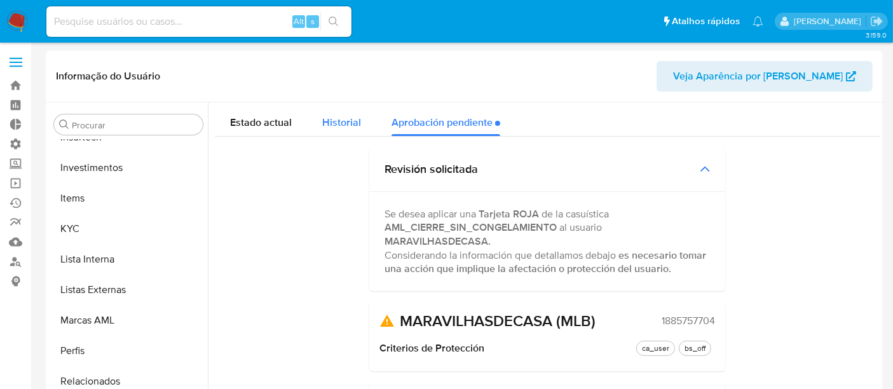
click at [352, 128] on span "Historial" at bounding box center [341, 122] width 39 height 15
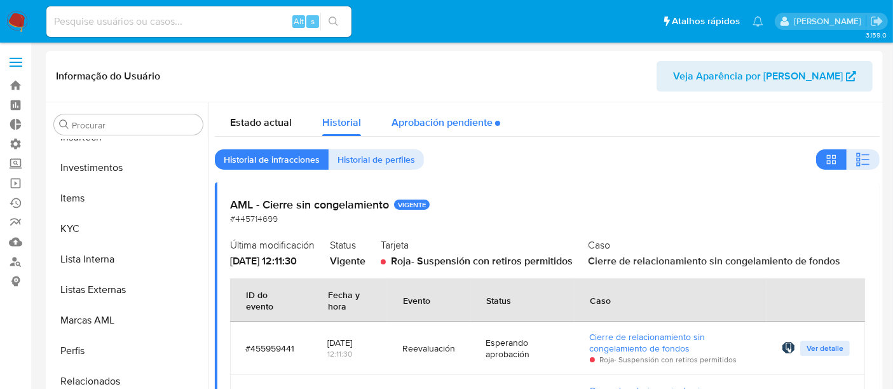
click at [458, 132] on div "Aprobación pendiente" at bounding box center [446, 119] width 109 height 34
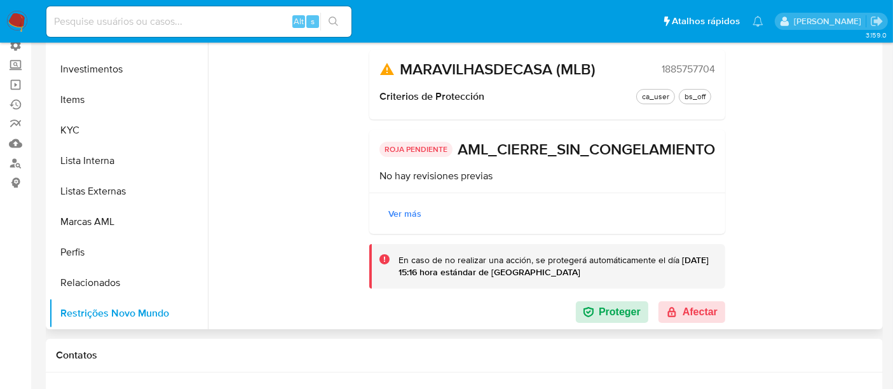
scroll to position [141, 0]
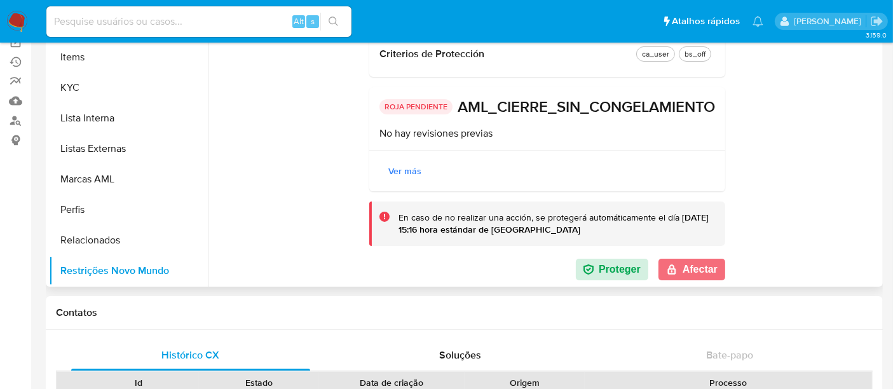
click at [687, 259] on button "Afectar" at bounding box center [692, 270] width 67 height 22
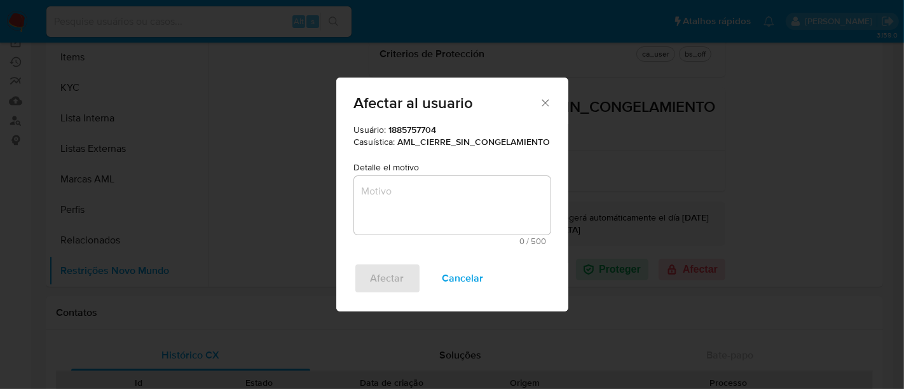
click at [442, 197] on textarea "Motivo" at bounding box center [452, 205] width 197 height 59
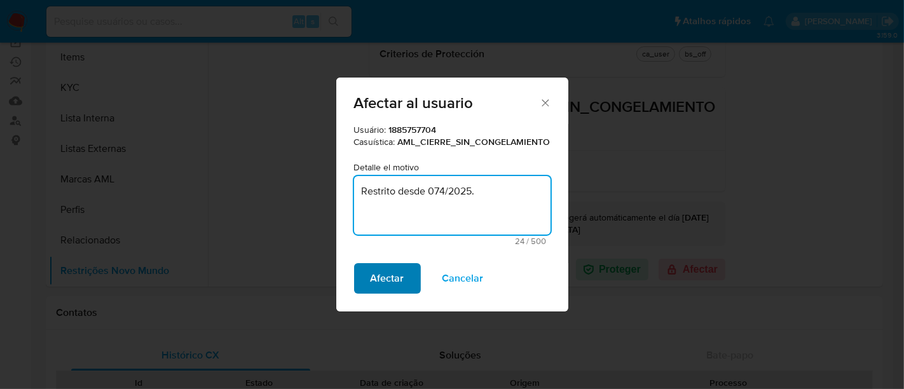
type textarea "Restrito desde 074/2025."
click at [378, 271] on span "Afectar" at bounding box center [388, 279] width 34 height 28
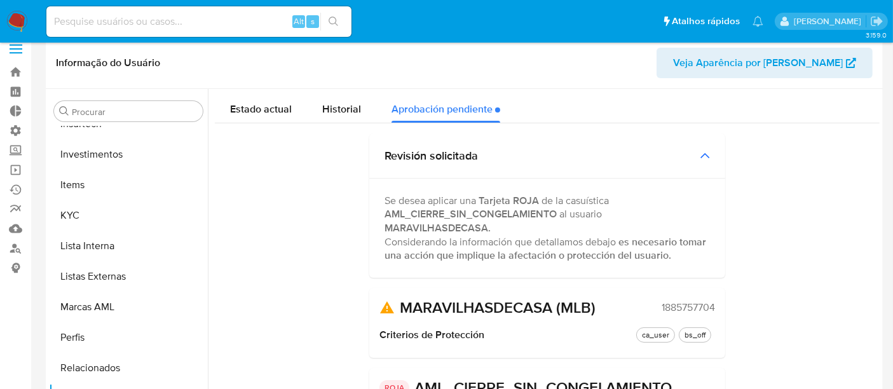
scroll to position [0, 0]
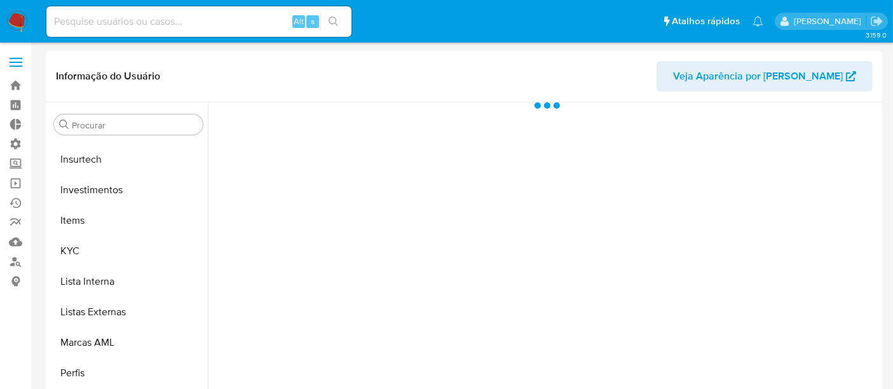
scroll to position [598, 0]
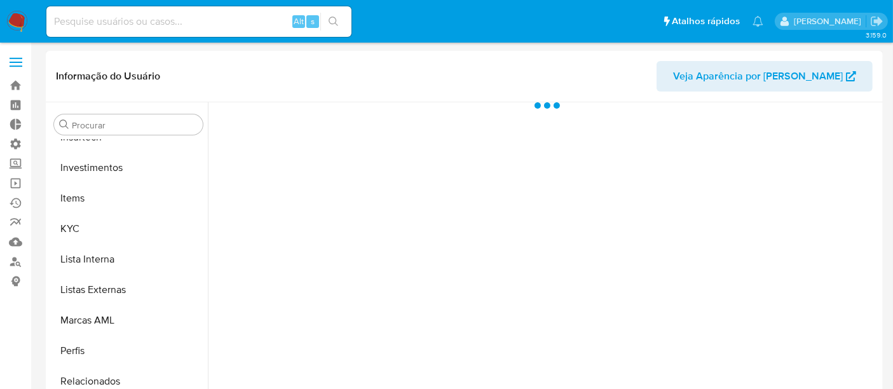
select select "10"
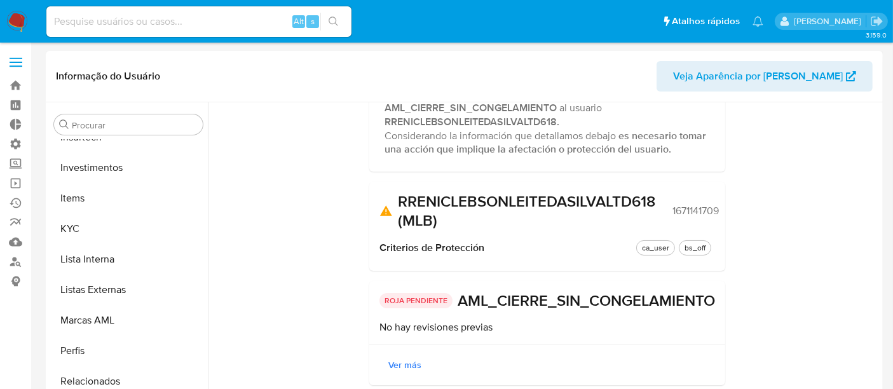
scroll to position [0, 0]
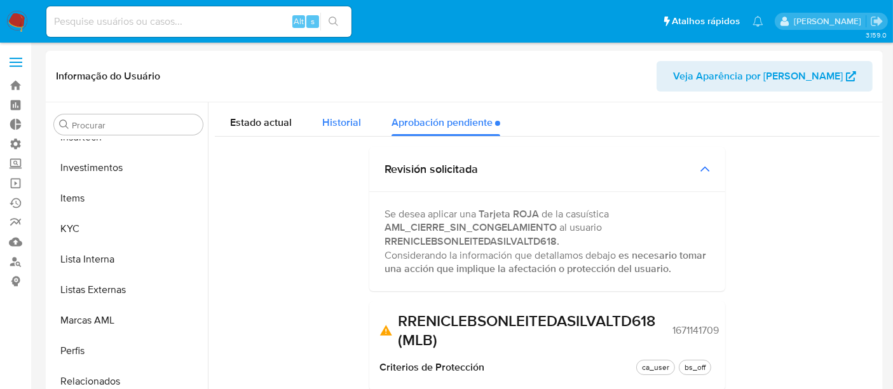
click at [356, 132] on div "Historial" at bounding box center [341, 119] width 39 height 34
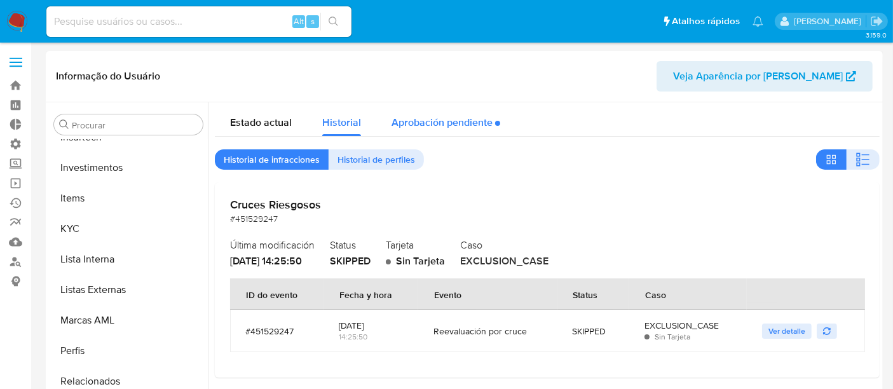
click at [438, 130] on div "Aprobación pendiente" at bounding box center [446, 119] width 109 height 34
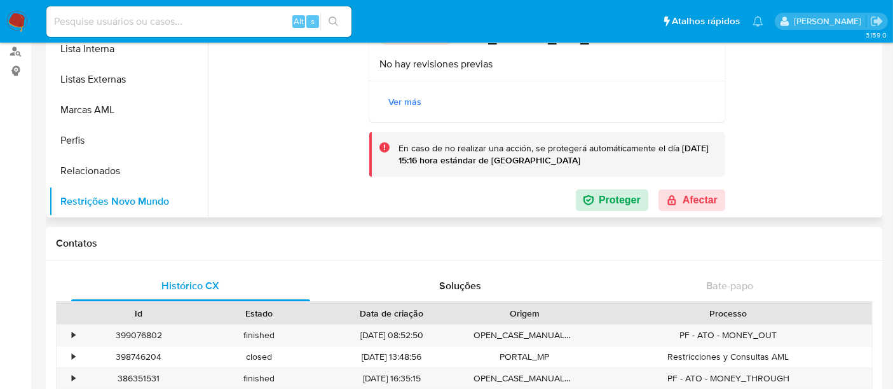
scroll to position [141, 0]
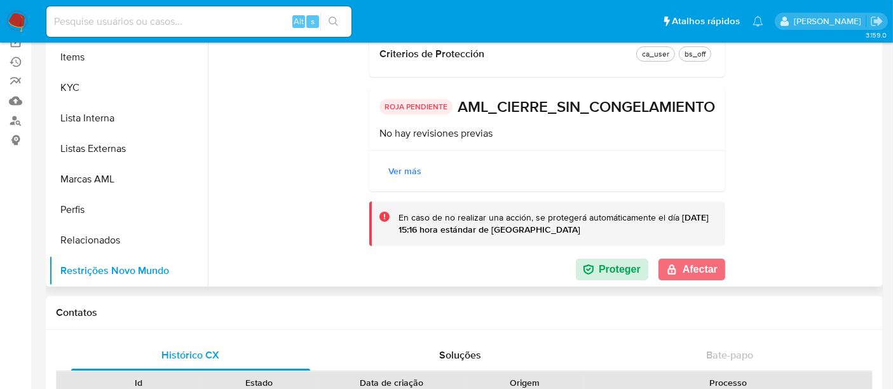
click at [696, 275] on button "Afectar" at bounding box center [692, 270] width 67 height 22
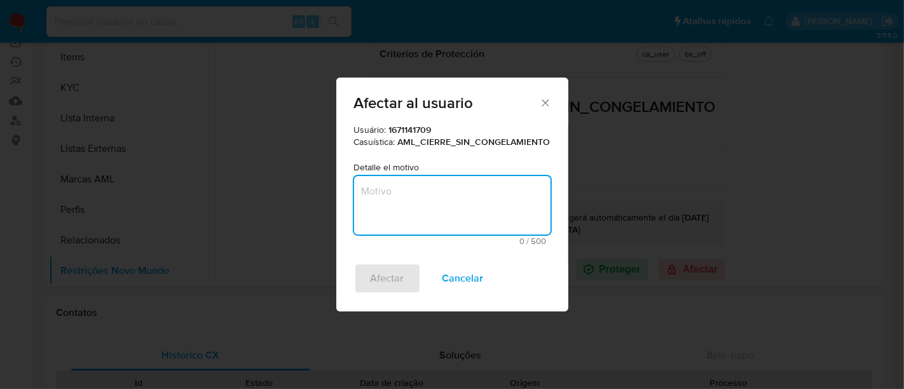
click at [416, 206] on textarea "Motivo" at bounding box center [452, 205] width 197 height 59
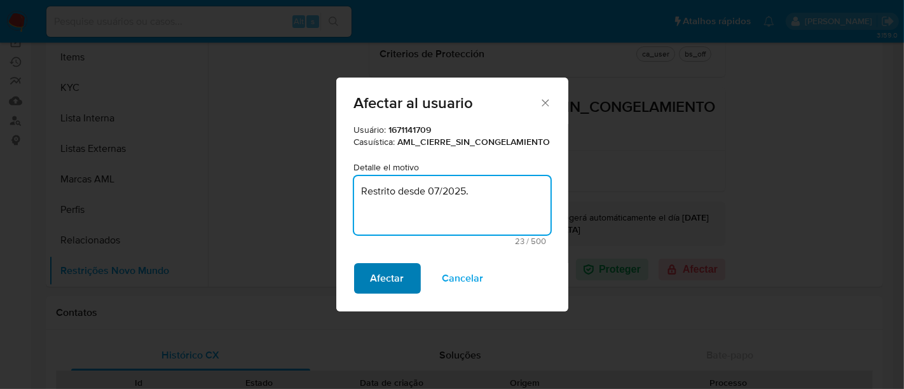
type textarea "Restrito desde 07/2025."
click at [390, 268] on span "Afectar" at bounding box center [388, 279] width 34 height 28
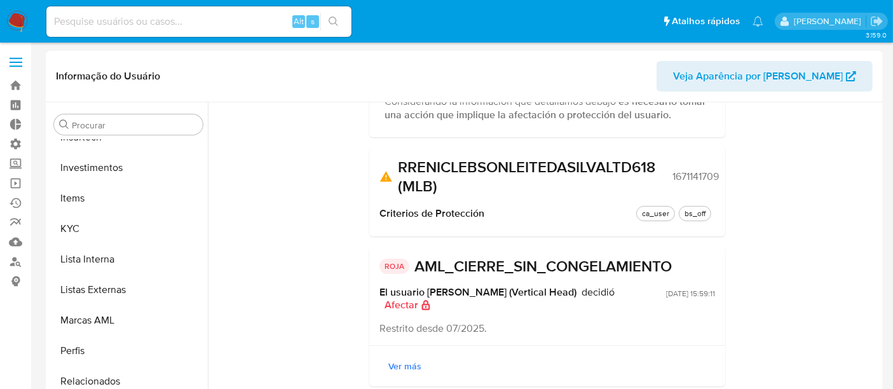
scroll to position [161, 0]
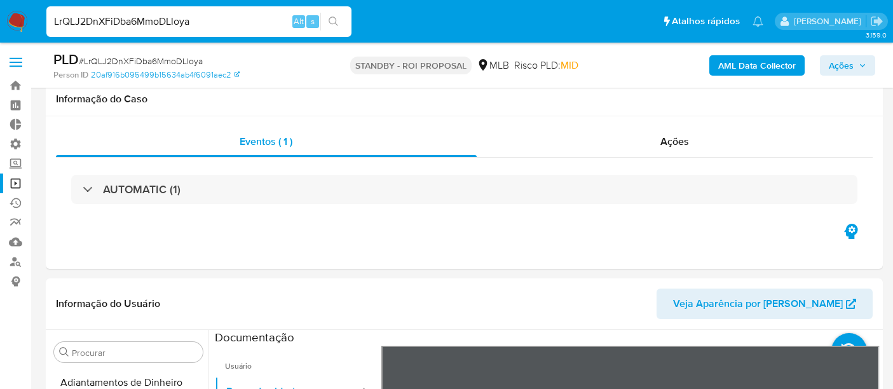
select select "10"
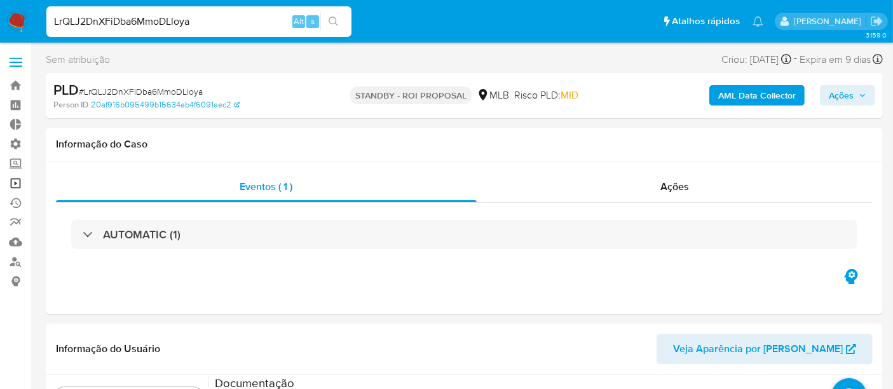
click at [11, 181] on link "Operações em massa" at bounding box center [75, 184] width 151 height 20
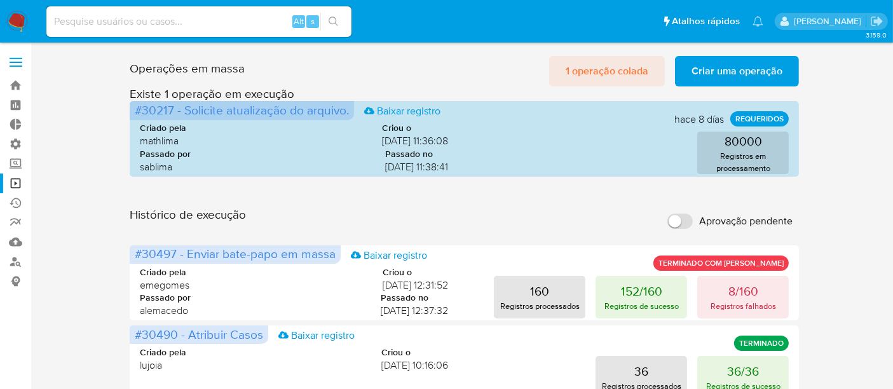
click at [622, 70] on span "1 operação colada" at bounding box center [607, 71] width 83 height 28
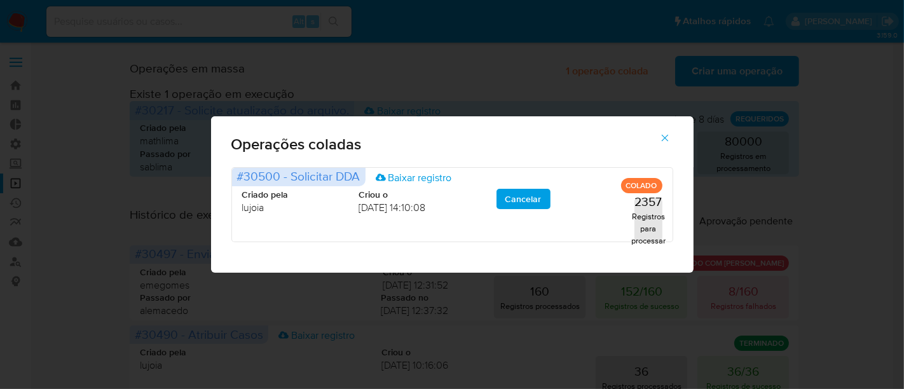
click at [663, 137] on icon "button" at bounding box center [664, 137] width 11 height 11
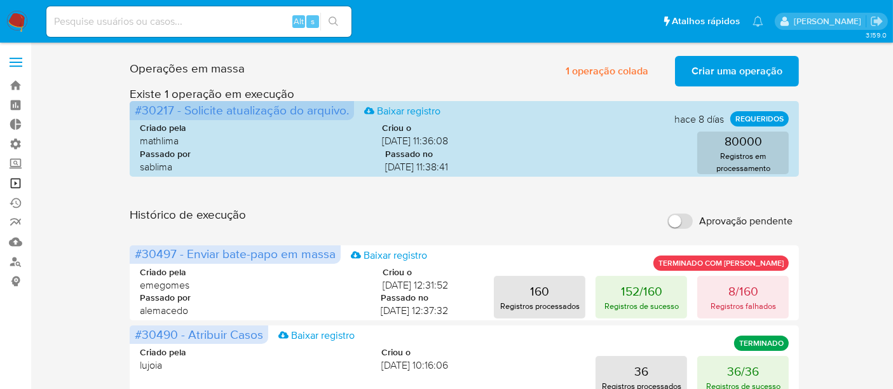
click at [7, 176] on link "Operações em massa" at bounding box center [75, 184] width 151 height 20
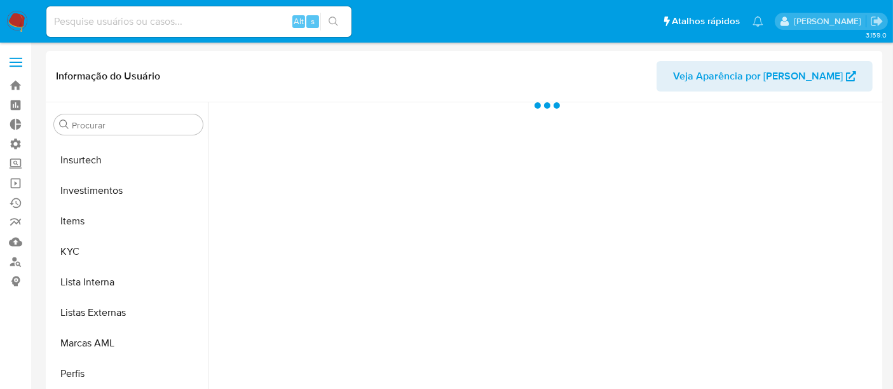
scroll to position [598, 0]
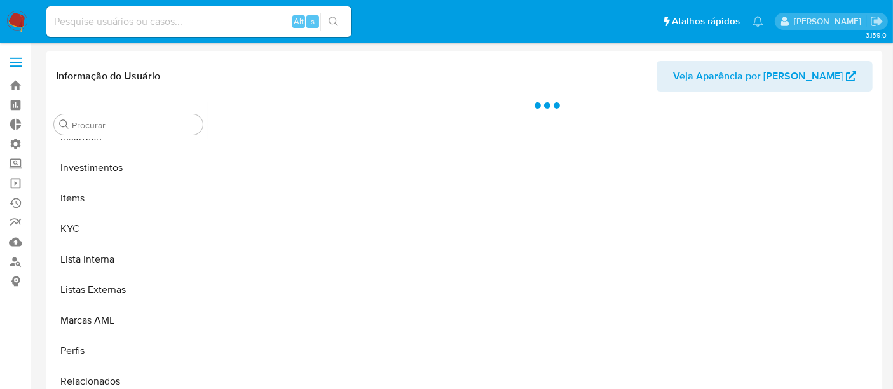
select select "10"
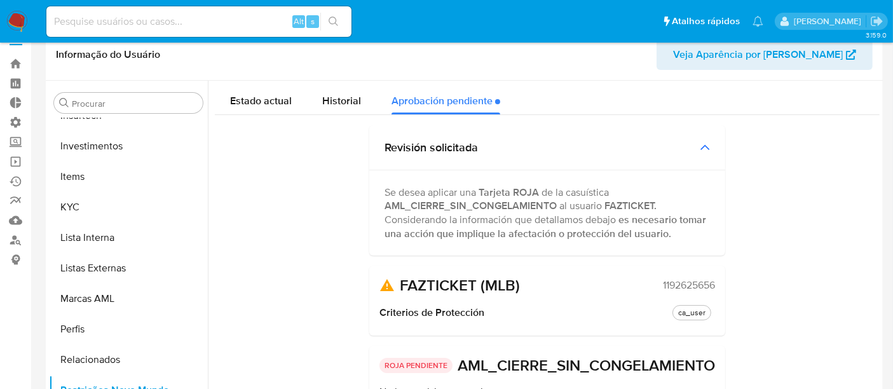
scroll to position [0, 0]
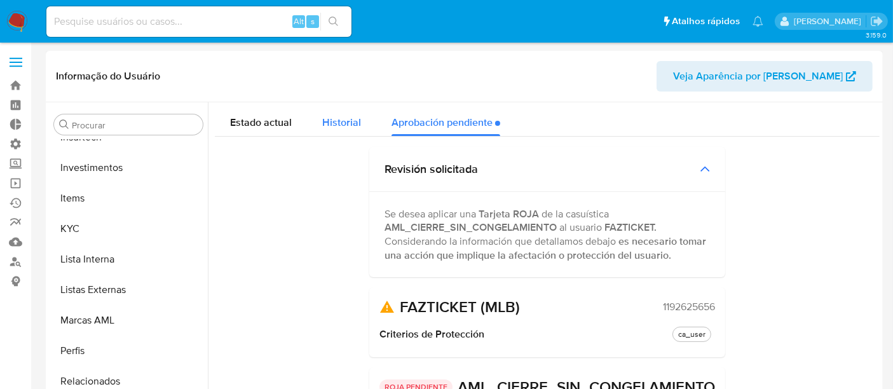
click at [314, 119] on button "Historial" at bounding box center [341, 119] width 69 height 34
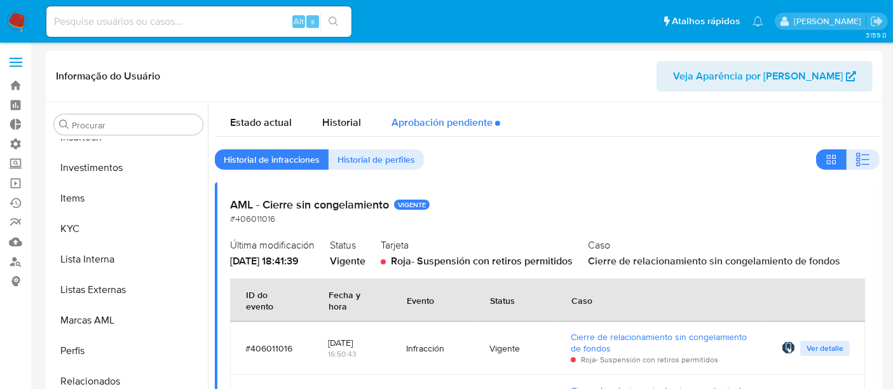
click at [425, 125] on div "Aprobación pendiente" at bounding box center [446, 119] width 109 height 34
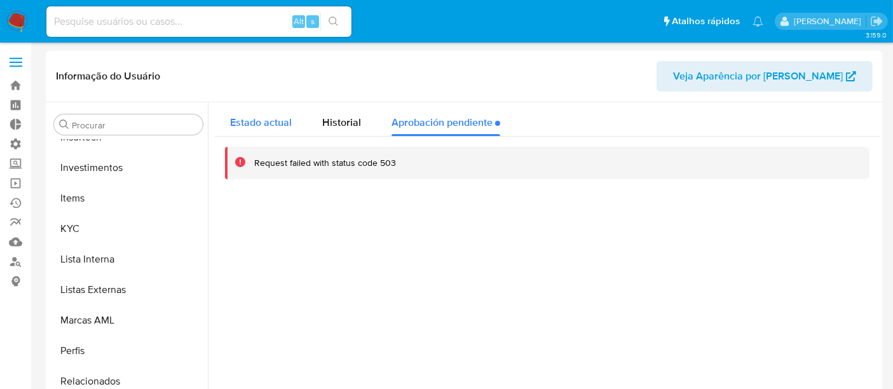
click at [232, 126] on span "Estado actual" at bounding box center [261, 122] width 62 height 15
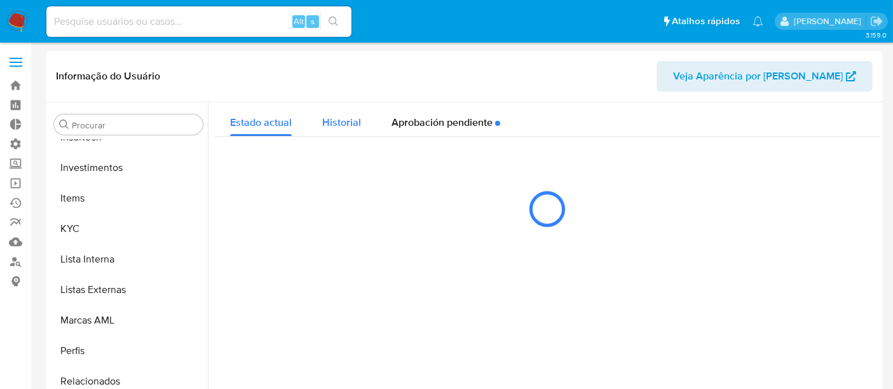
click at [328, 130] on div "Historial" at bounding box center [341, 119] width 39 height 34
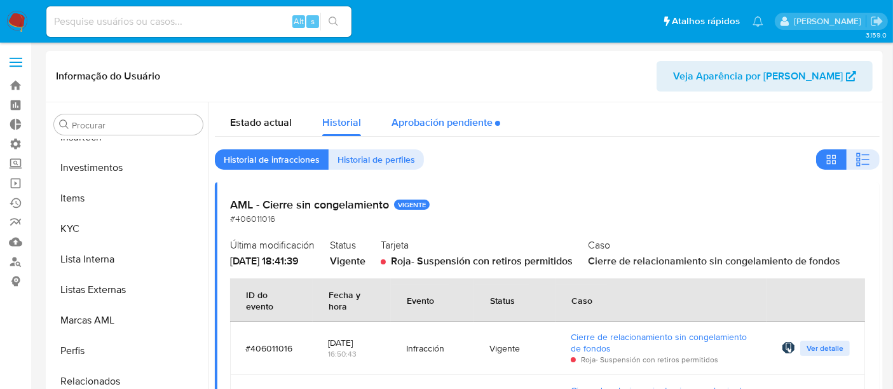
click at [469, 124] on div "Aprobación pendiente" at bounding box center [446, 119] width 109 height 34
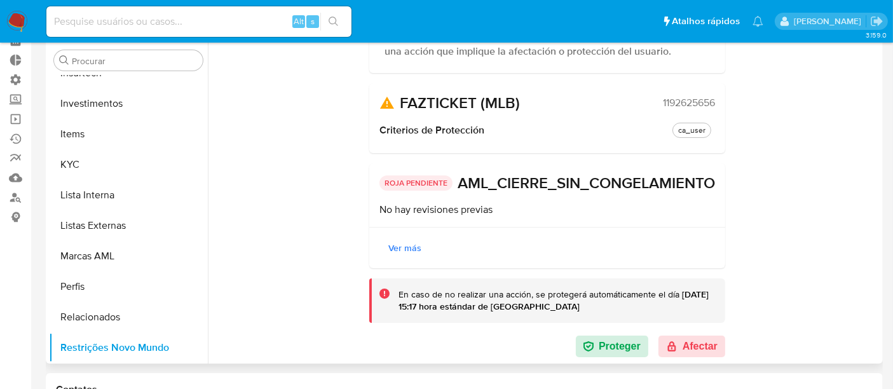
scroll to position [141, 0]
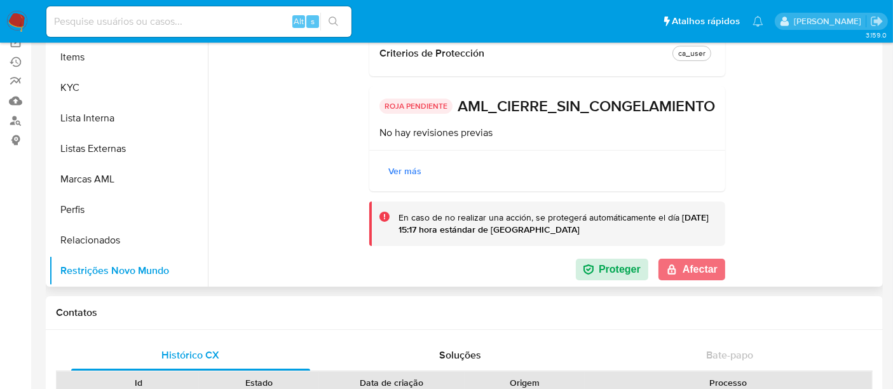
click at [701, 268] on button "Afectar" at bounding box center [692, 270] width 67 height 22
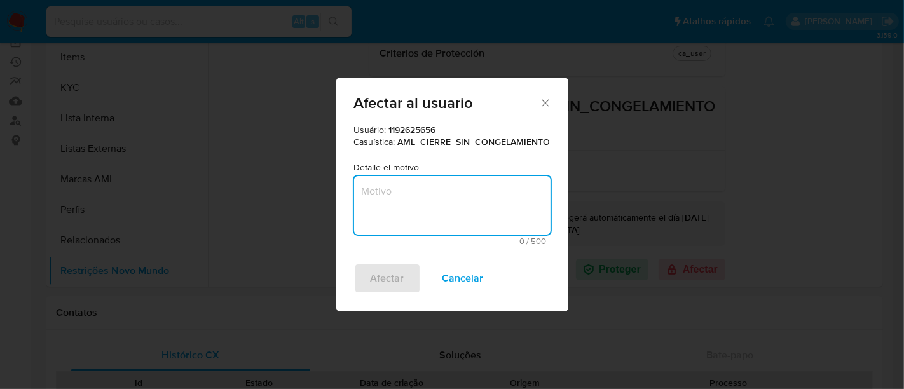
click at [386, 211] on textarea "Motivo" at bounding box center [452, 205] width 197 height 59
type textarea "Restrita desde 2023."
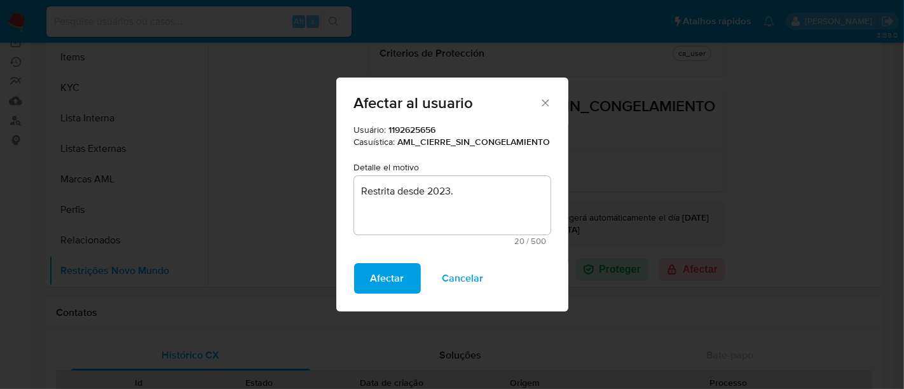
click at [382, 266] on span "Afectar" at bounding box center [388, 279] width 34 height 28
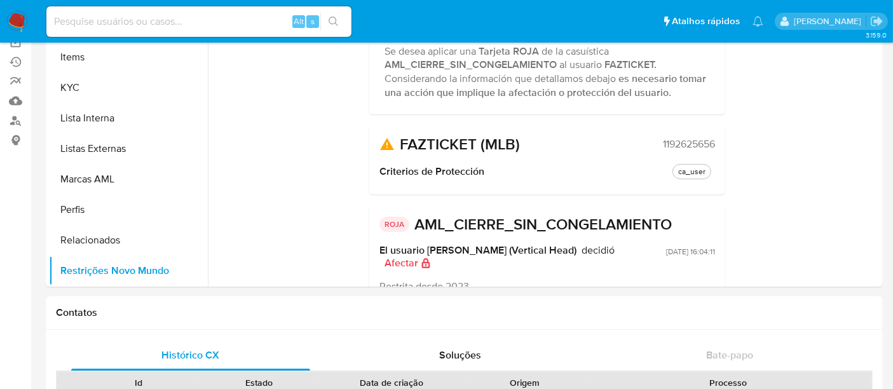
scroll to position [0, 0]
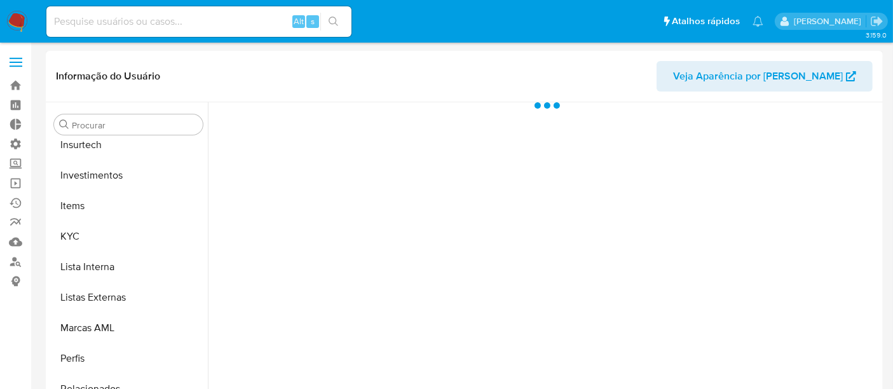
scroll to position [598, 0]
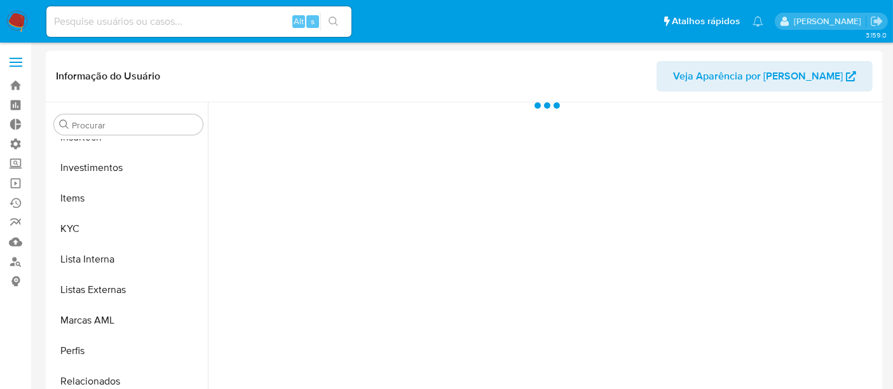
select select "10"
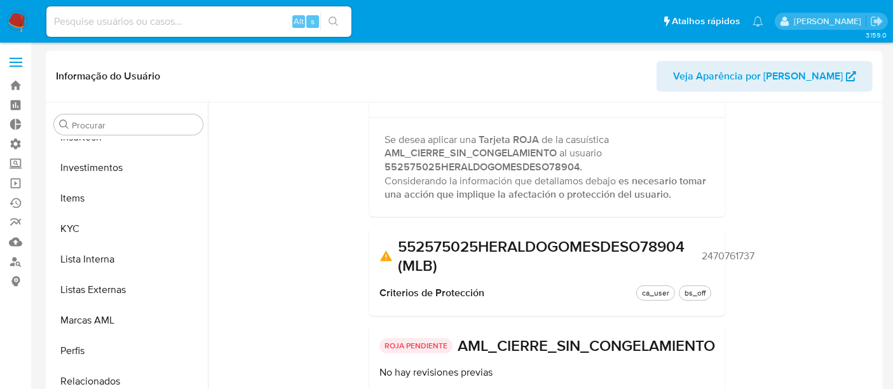
scroll to position [0, 0]
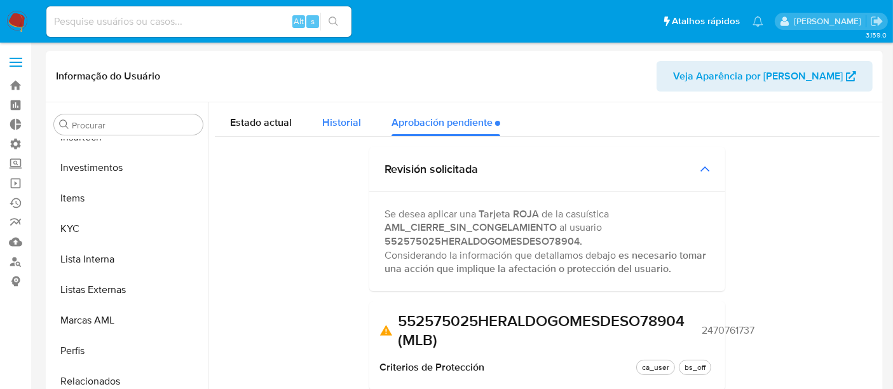
click at [328, 127] on span "Historial" at bounding box center [341, 122] width 39 height 15
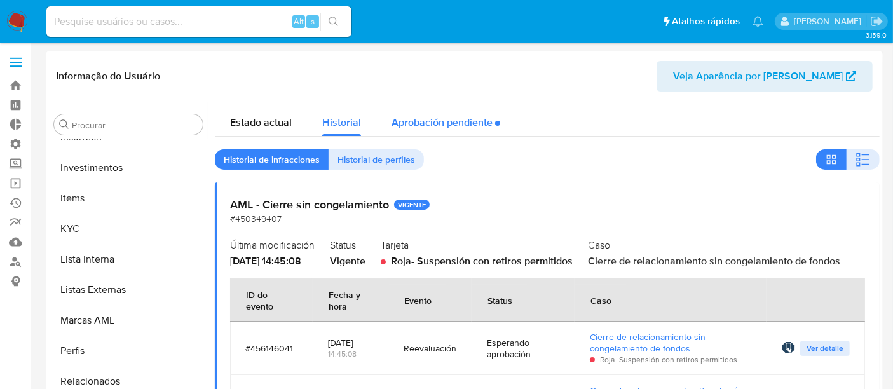
click at [441, 125] on div "Aprobación pendiente" at bounding box center [446, 119] width 109 height 34
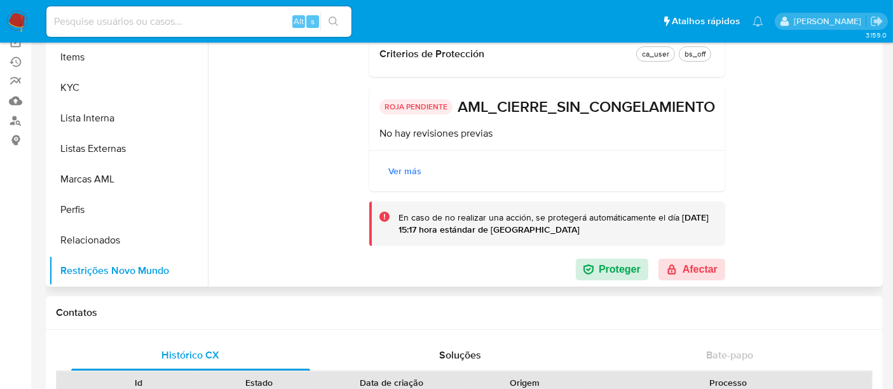
scroll to position [193, 0]
click at [701, 270] on button "Afectar" at bounding box center [692, 270] width 67 height 22
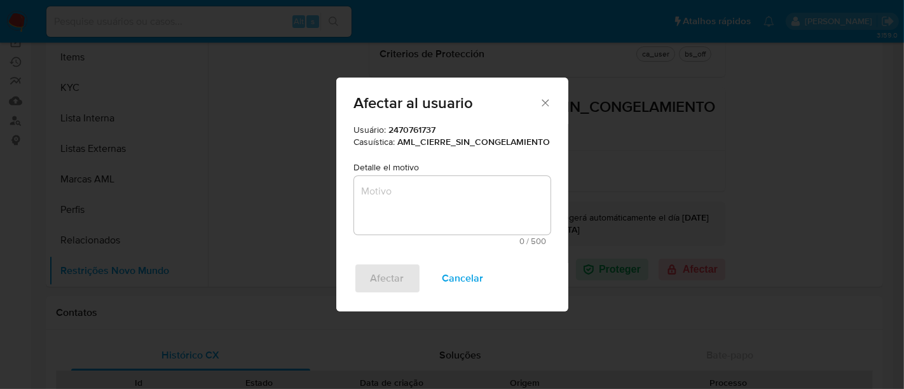
click at [448, 172] on p "Detalle el motivo" at bounding box center [452, 168] width 197 height 13
click at [450, 202] on textarea "Motivo" at bounding box center [452, 205] width 197 height 59
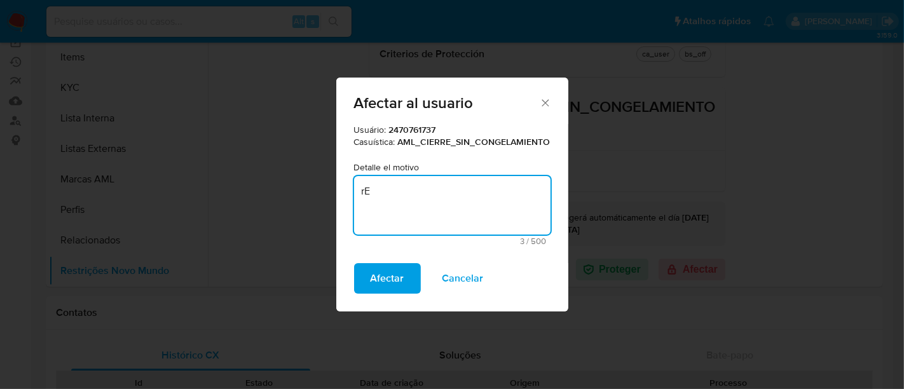
type textarea "r"
type textarea "Restrito desde 08/2025."
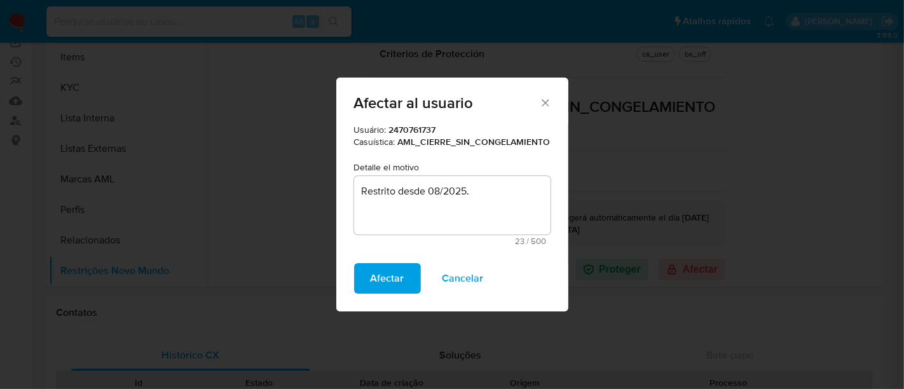
click at [406, 279] on button "Afectar" at bounding box center [387, 278] width 67 height 31
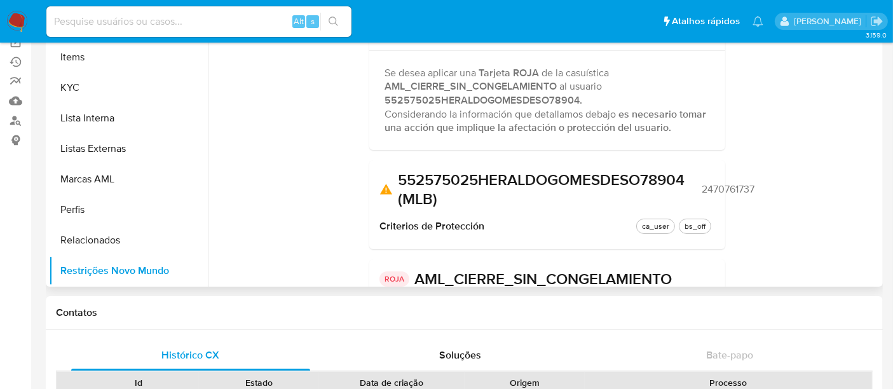
scroll to position [0, 0]
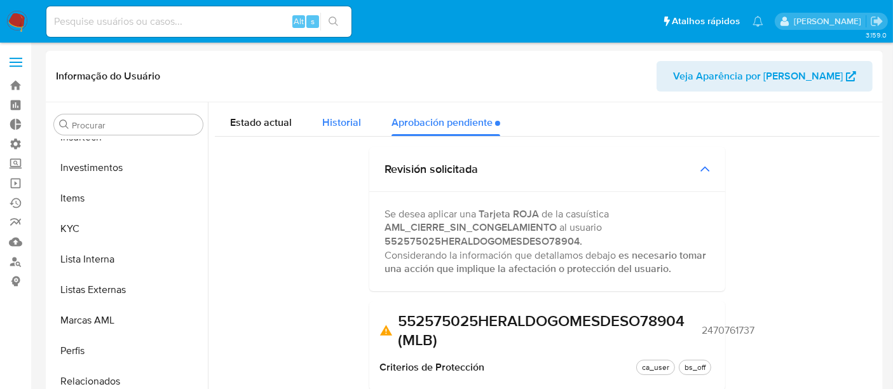
click at [338, 121] on span "Historial" at bounding box center [341, 122] width 39 height 15
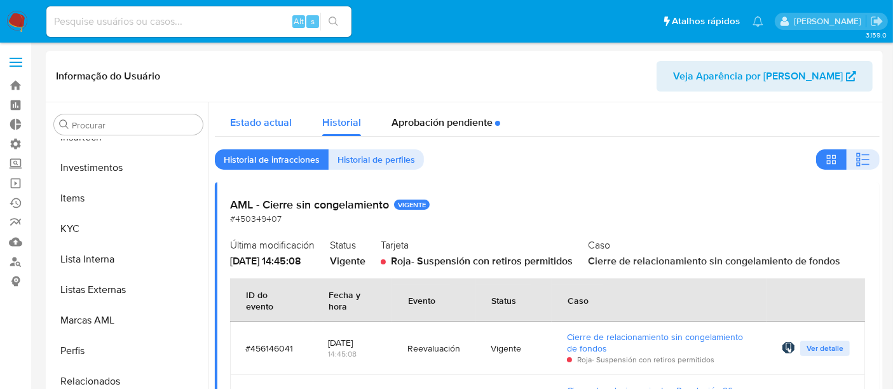
click at [265, 125] on span "Estado actual" at bounding box center [261, 122] width 62 height 15
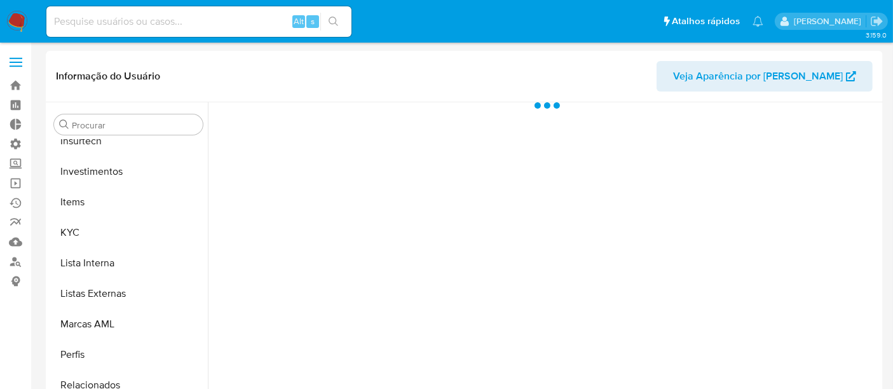
scroll to position [598, 0]
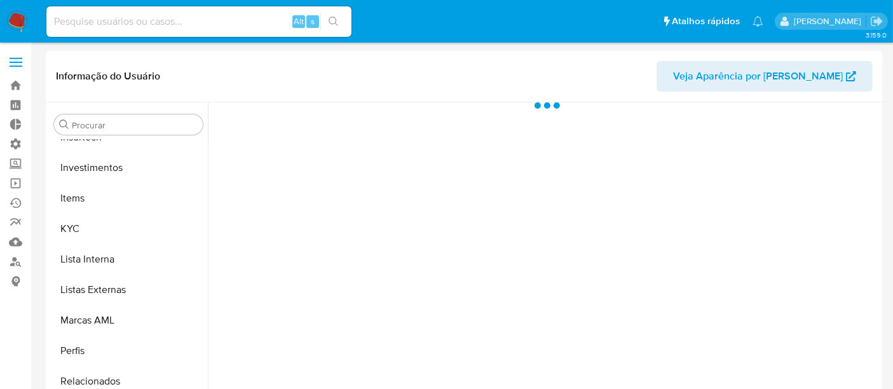
select select "10"
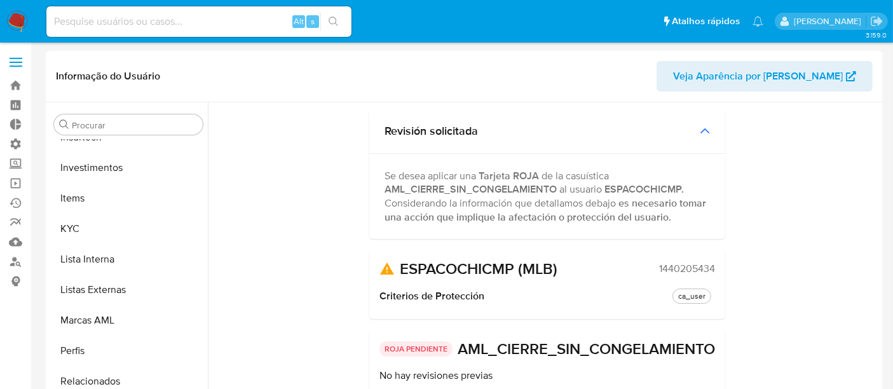
scroll to position [0, 0]
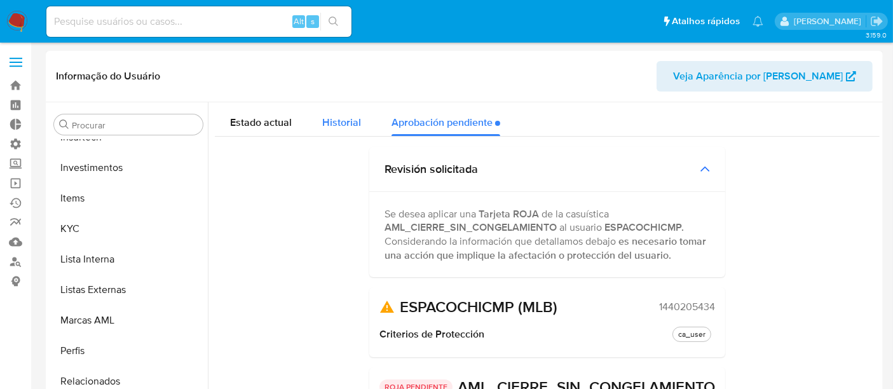
click at [341, 126] on span "Historial" at bounding box center [341, 122] width 39 height 15
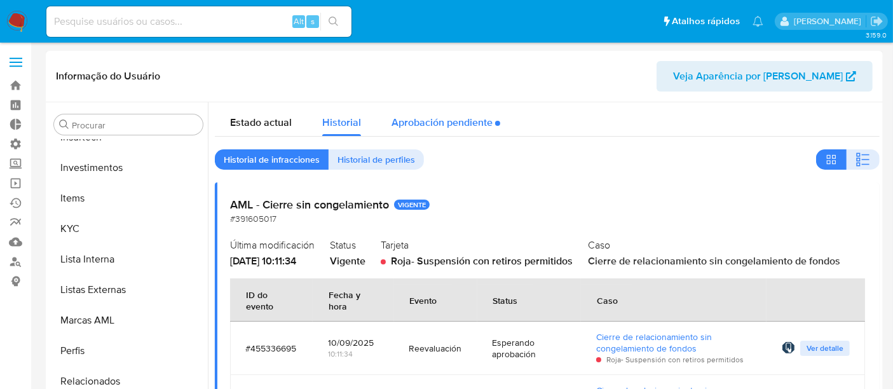
click at [429, 122] on div "Aprobación pendiente" at bounding box center [446, 119] width 109 height 34
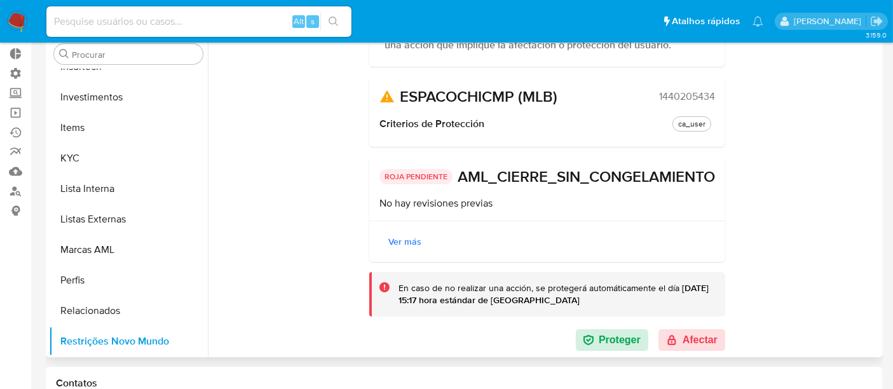
scroll to position [160, 0]
click at [691, 333] on button "Afectar" at bounding box center [692, 340] width 67 height 22
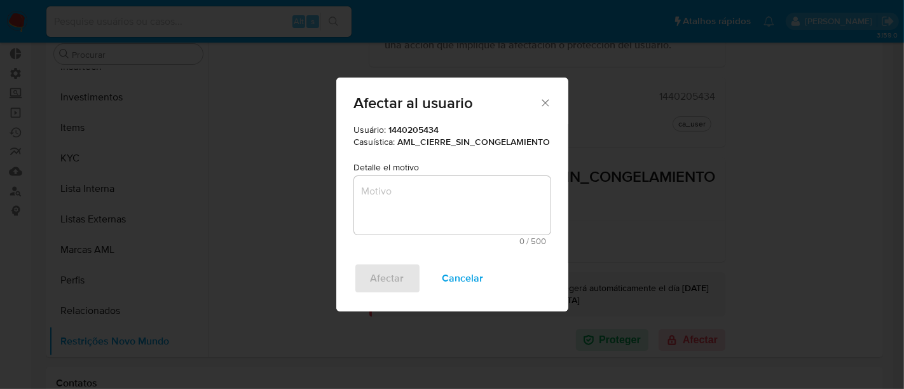
click at [470, 215] on textarea "Motivo" at bounding box center [452, 205] width 197 height 59
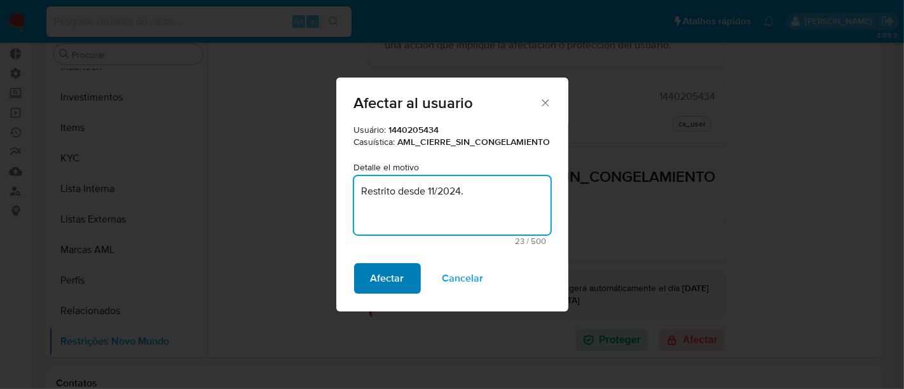
type textarea "Restrito desde 11/2024."
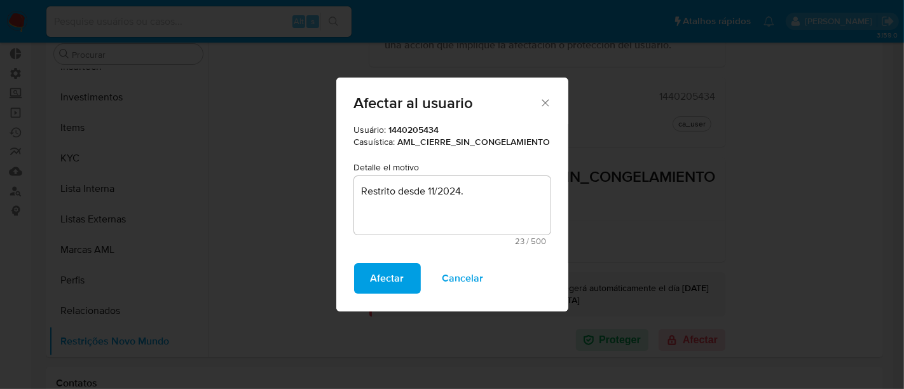
click at [396, 286] on span "Afectar" at bounding box center [388, 279] width 34 height 28
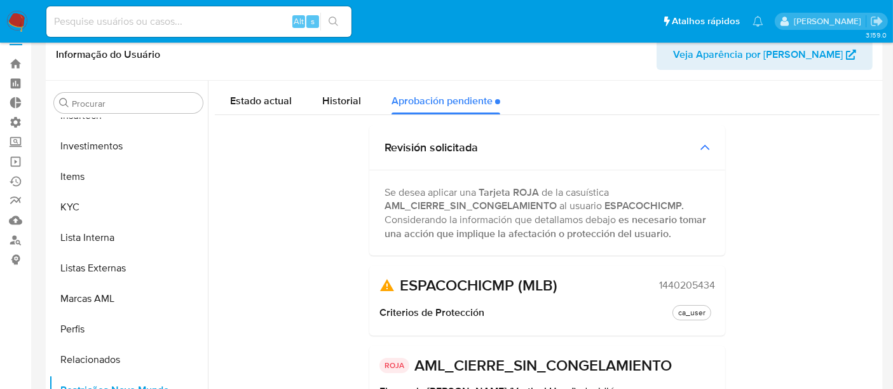
scroll to position [0, 0]
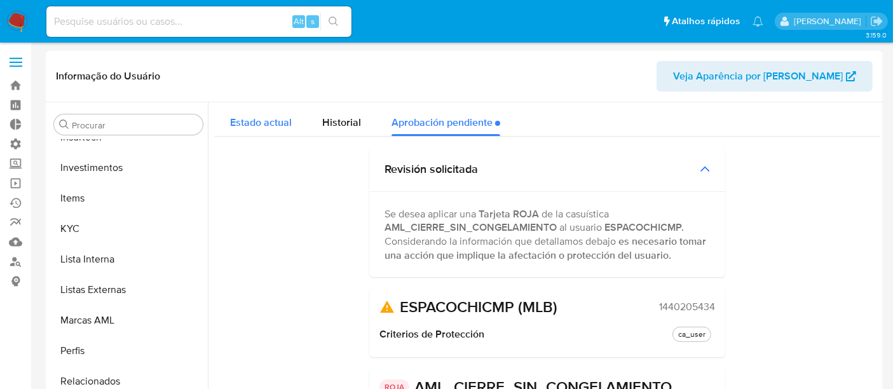
click at [261, 134] on div "Estado actual" at bounding box center [261, 119] width 62 height 34
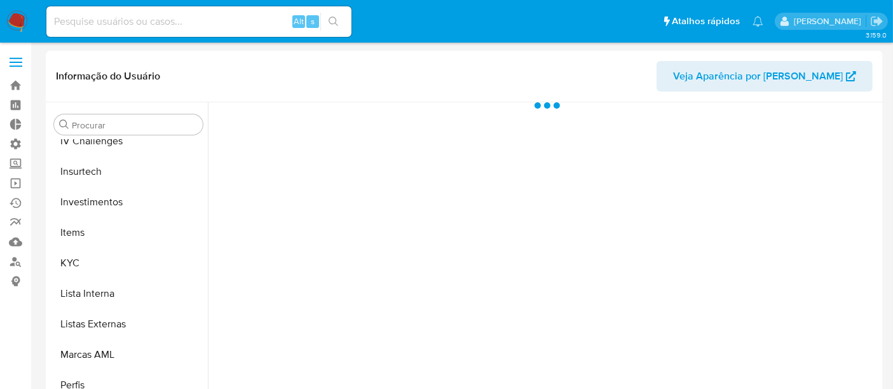
scroll to position [598, 0]
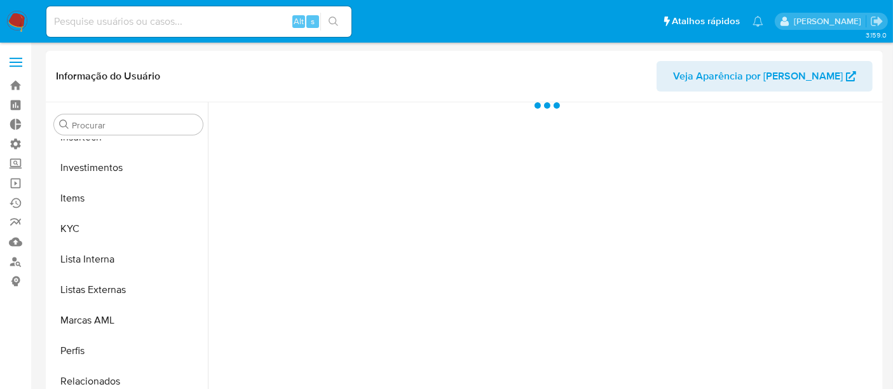
select select "10"
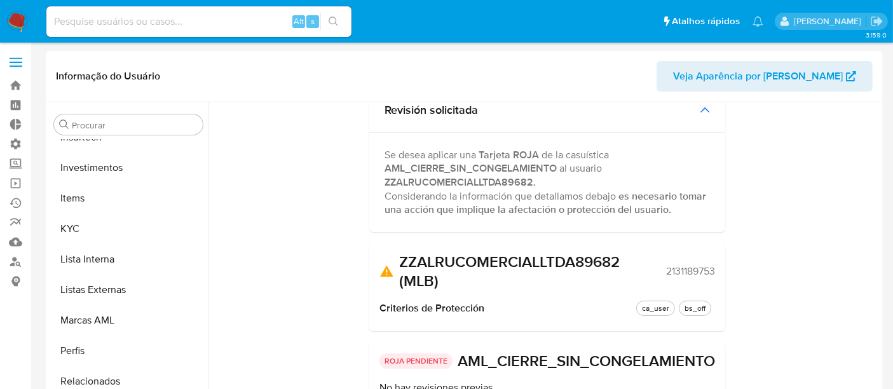
scroll to position [0, 0]
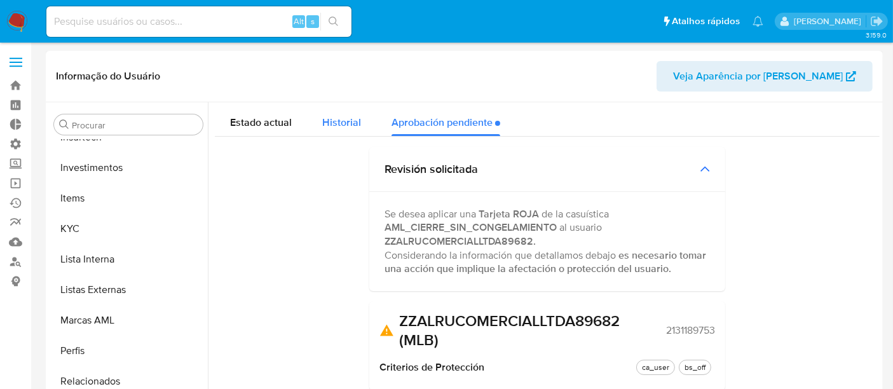
click at [350, 118] on span "Historial" at bounding box center [341, 122] width 39 height 15
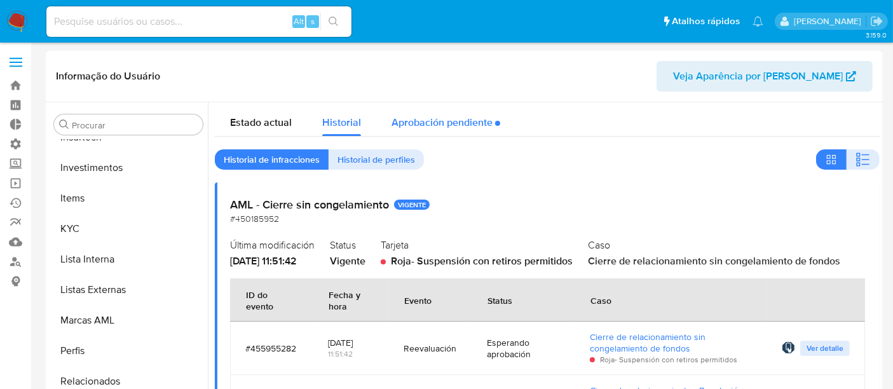
click at [420, 118] on div "Aprobación pendiente" at bounding box center [446, 119] width 109 height 34
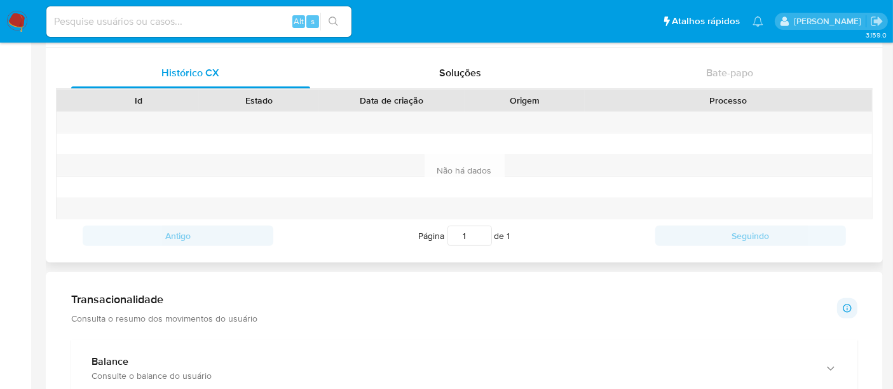
scroll to position [282, 0]
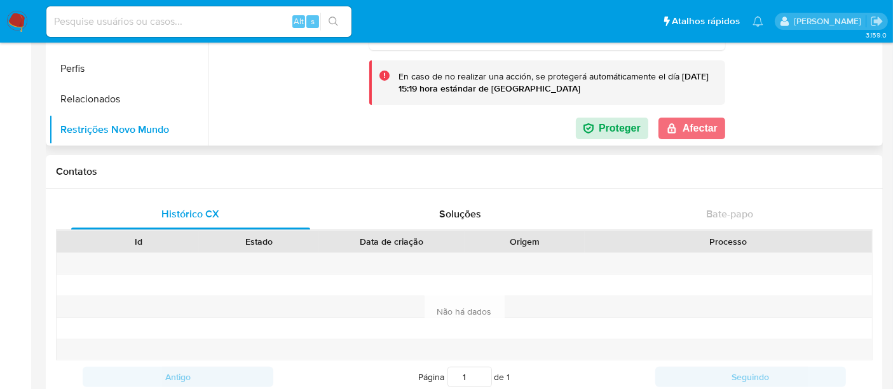
click at [698, 132] on button "Afectar" at bounding box center [692, 129] width 67 height 22
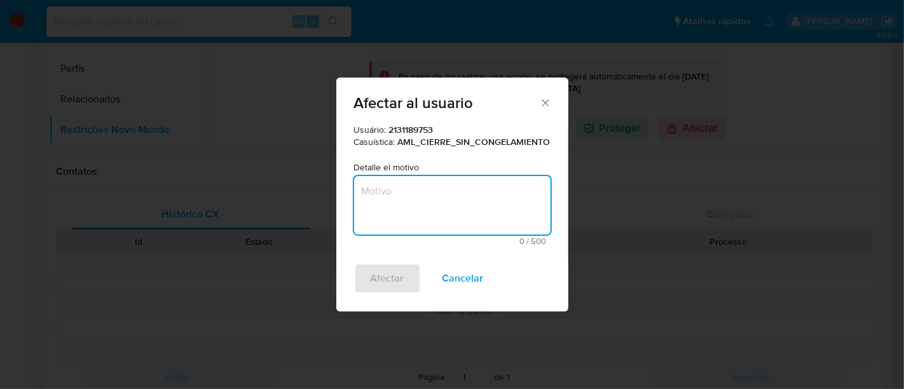
click at [420, 190] on textarea "Motivo" at bounding box center [452, 205] width 197 height 59
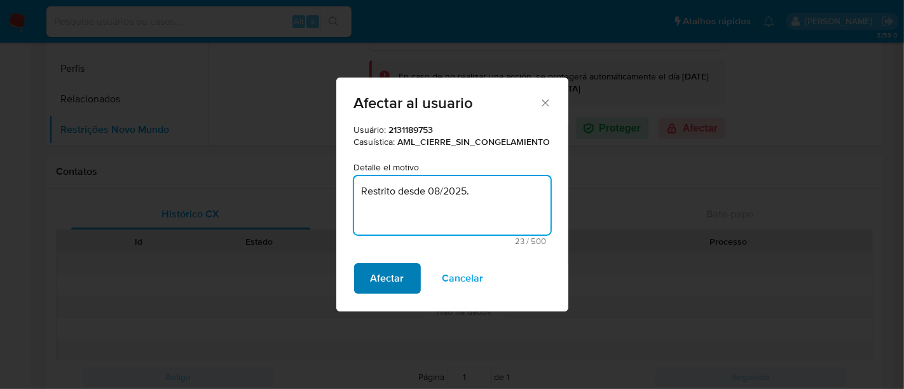
type textarea "Restrito desde 08/2025."
click at [396, 280] on span "Afectar" at bounding box center [388, 279] width 34 height 28
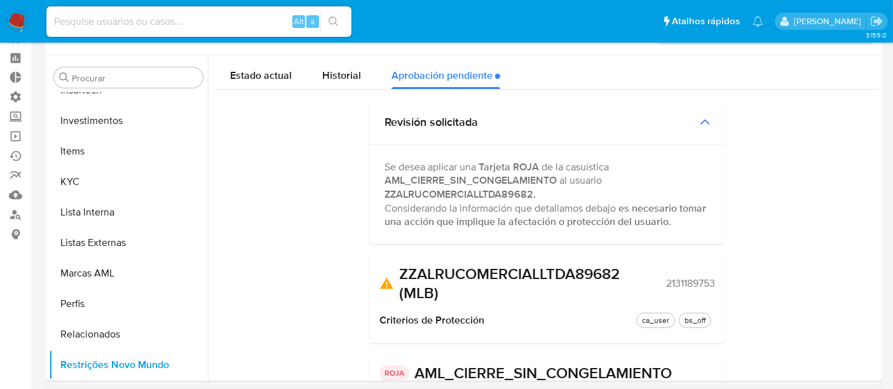
scroll to position [0, 0]
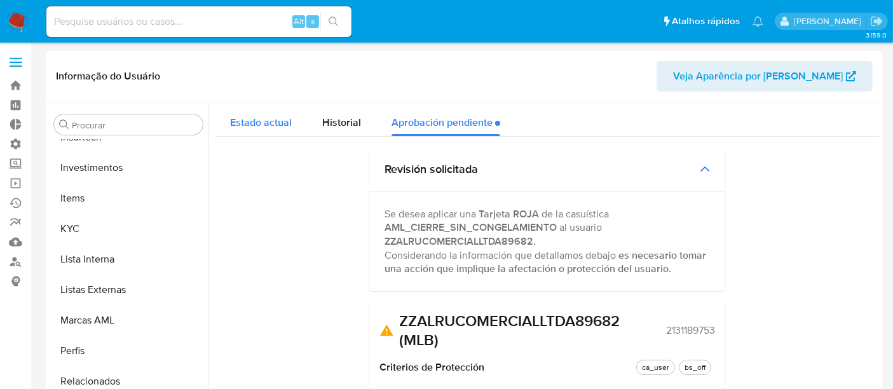
click at [274, 130] on div "Estado actual" at bounding box center [261, 119] width 62 height 34
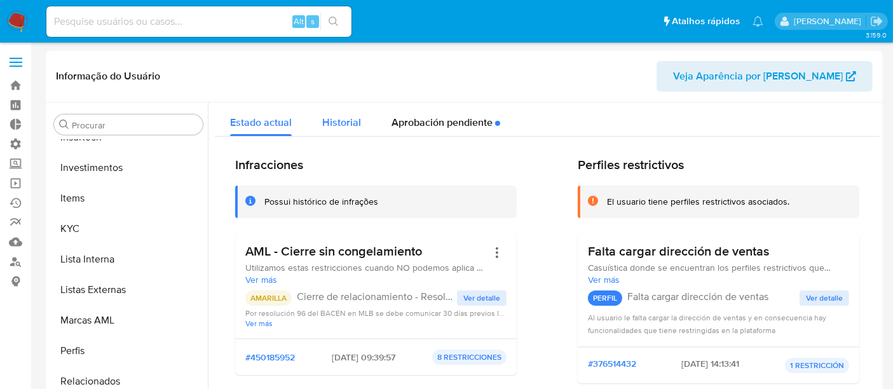
click at [348, 115] on span "Historial" at bounding box center [341, 122] width 39 height 15
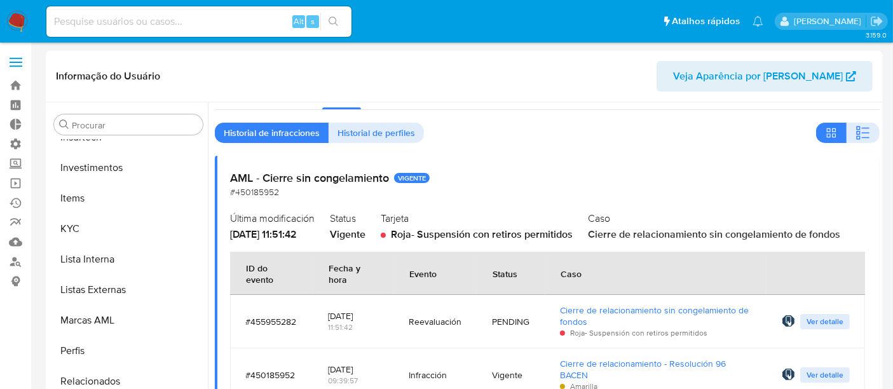
scroll to position [42, 0]
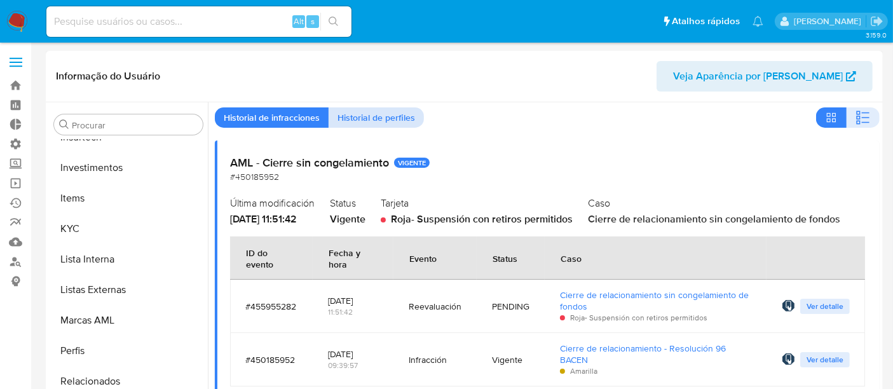
click at [376, 111] on span "Historial de perfiles" at bounding box center [377, 118] width 78 height 18
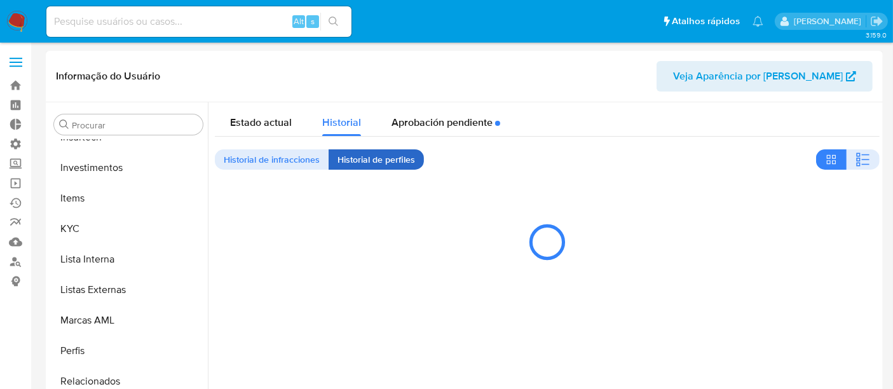
scroll to position [0, 0]
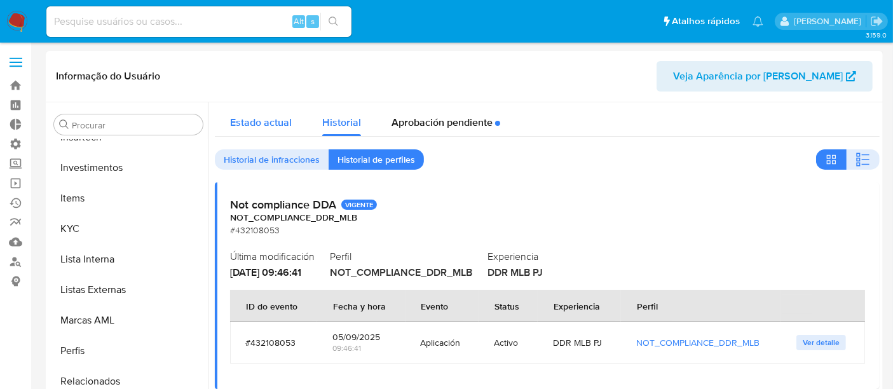
click at [279, 120] on span "Estado actual" at bounding box center [261, 122] width 62 height 15
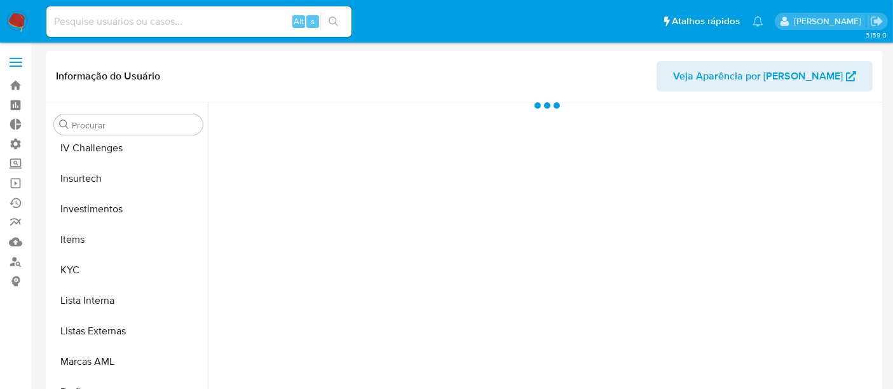
scroll to position [598, 0]
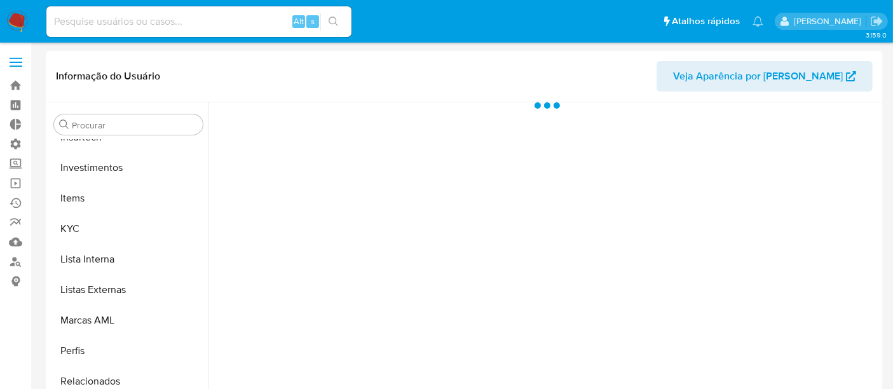
select select "10"
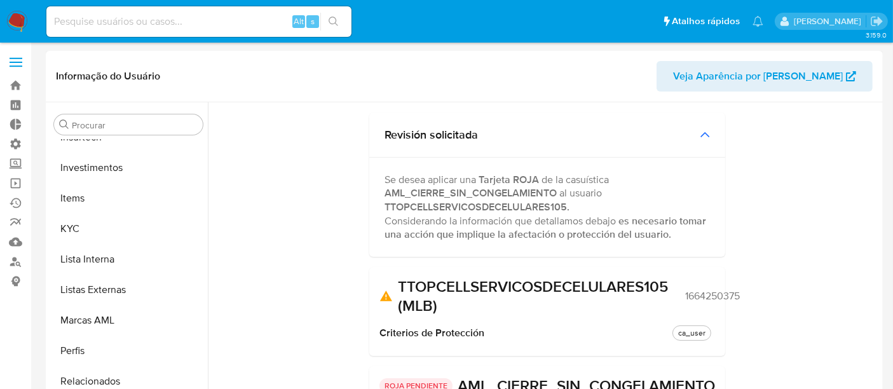
scroll to position [0, 0]
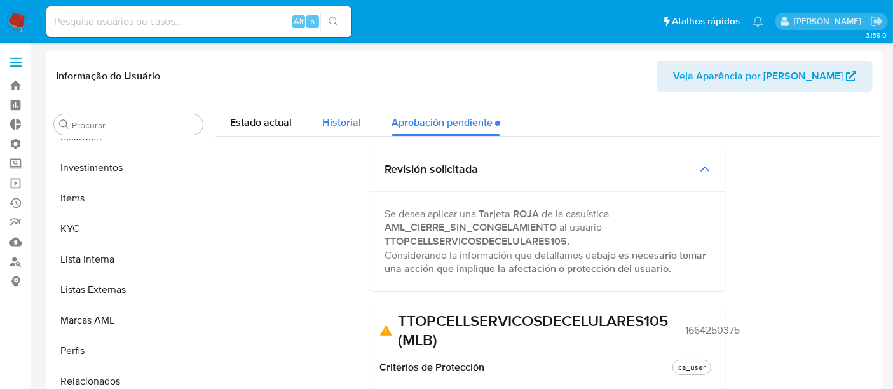
click at [333, 122] on span "Historial" at bounding box center [341, 122] width 39 height 15
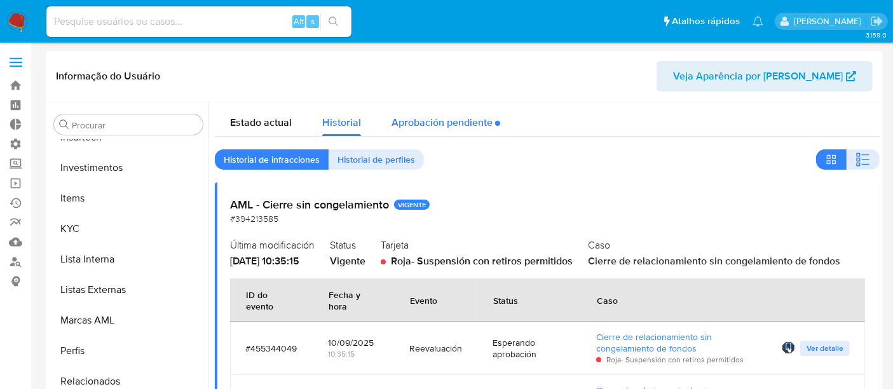
click at [421, 119] on div "Aprobación pendiente" at bounding box center [446, 119] width 109 height 34
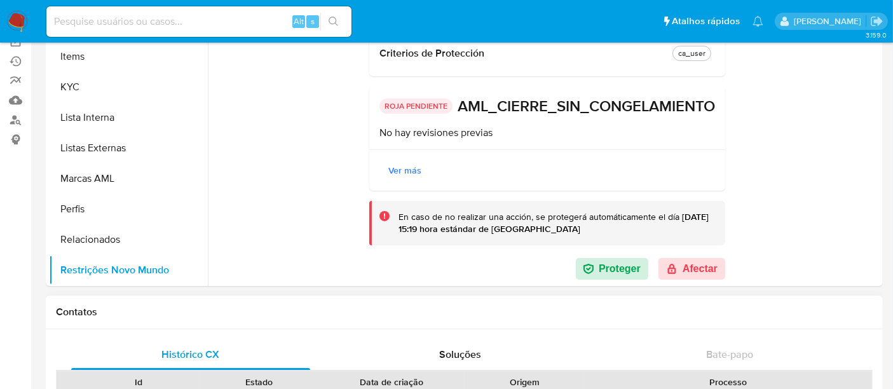
scroll to position [212, 0]
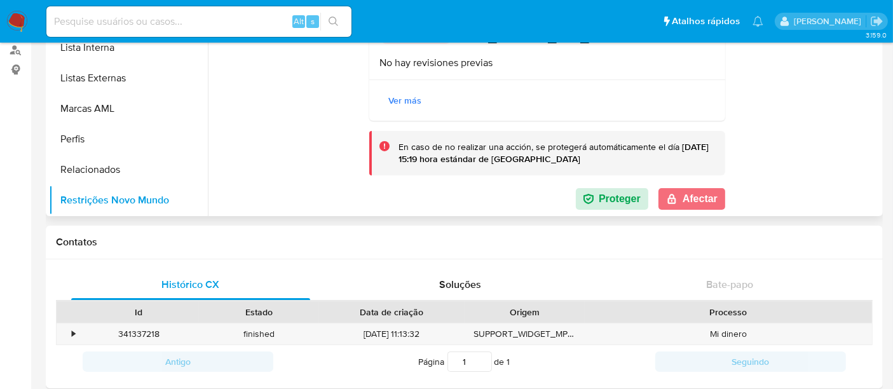
click at [697, 208] on button "Afectar" at bounding box center [692, 199] width 67 height 22
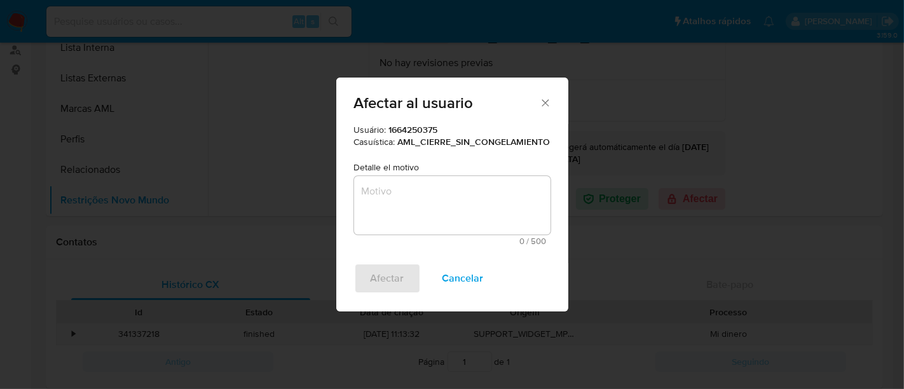
click at [451, 189] on textarea "Motivo" at bounding box center [452, 205] width 197 height 59
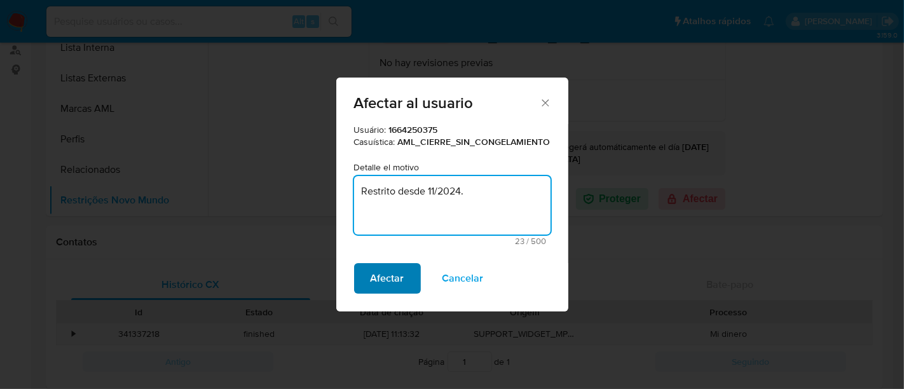
type textarea "Restrito desde 11/2024."
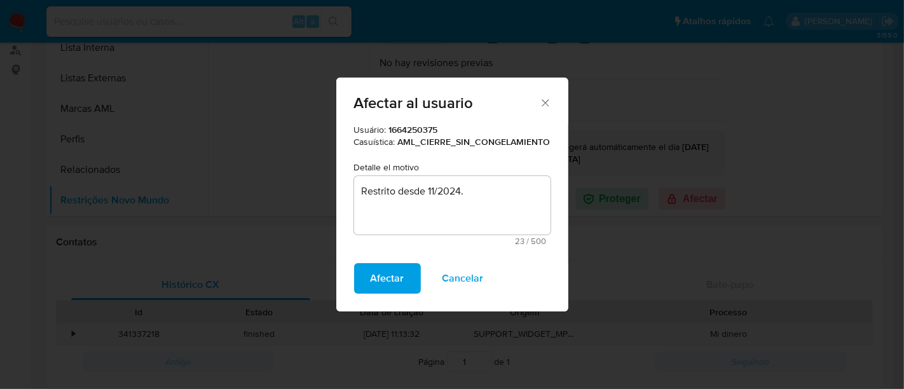
click at [393, 287] on span "Afectar" at bounding box center [388, 279] width 34 height 28
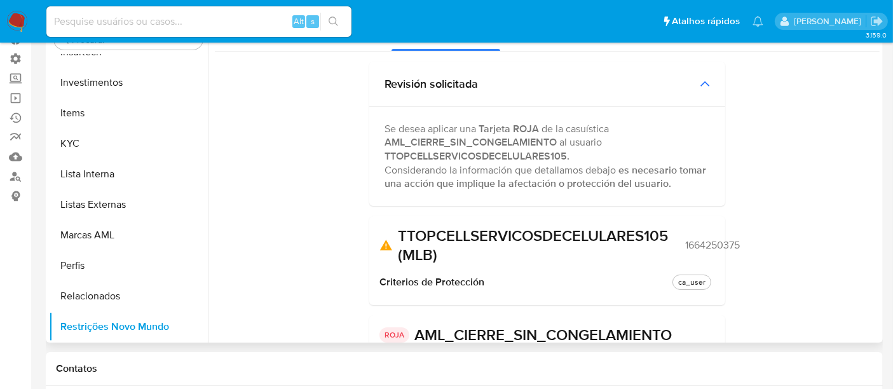
scroll to position [0, 0]
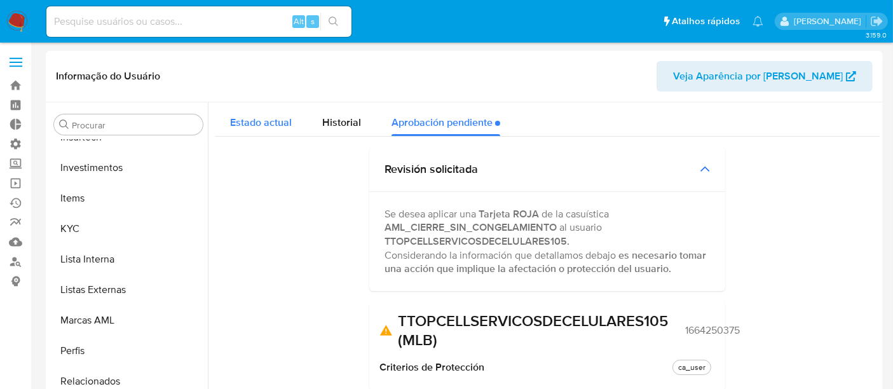
click at [280, 122] on span "Estado actual" at bounding box center [261, 122] width 62 height 15
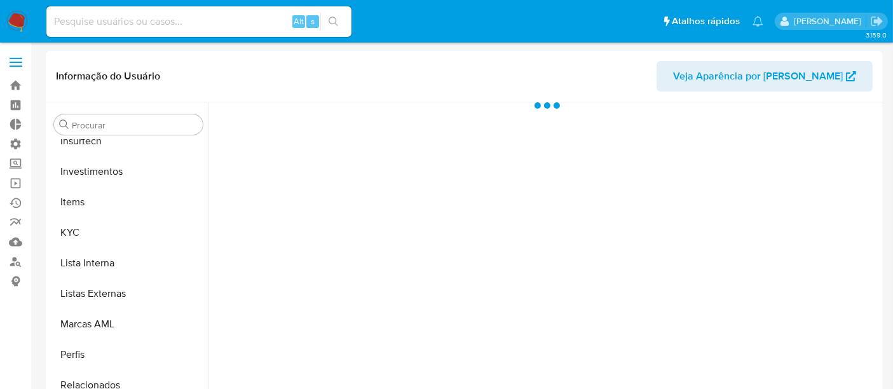
scroll to position [598, 0]
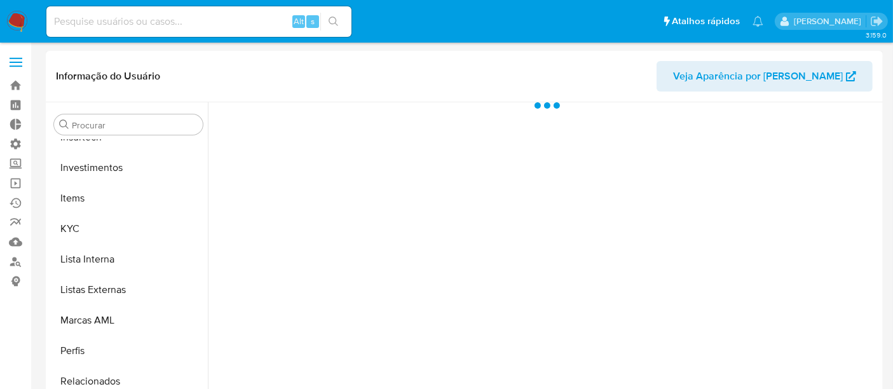
select select "10"
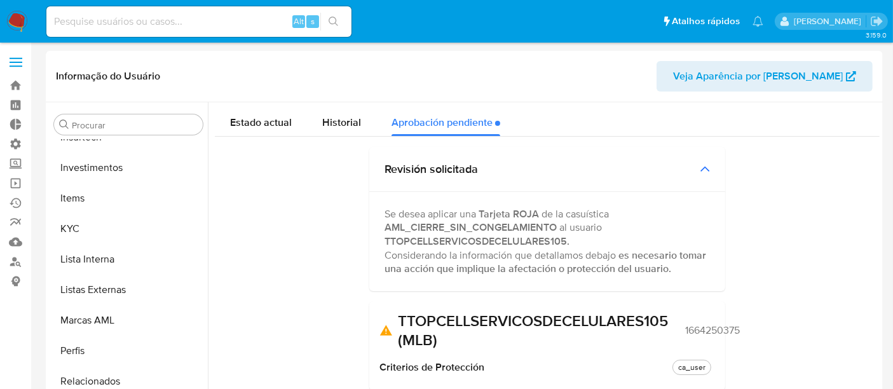
scroll to position [141, 0]
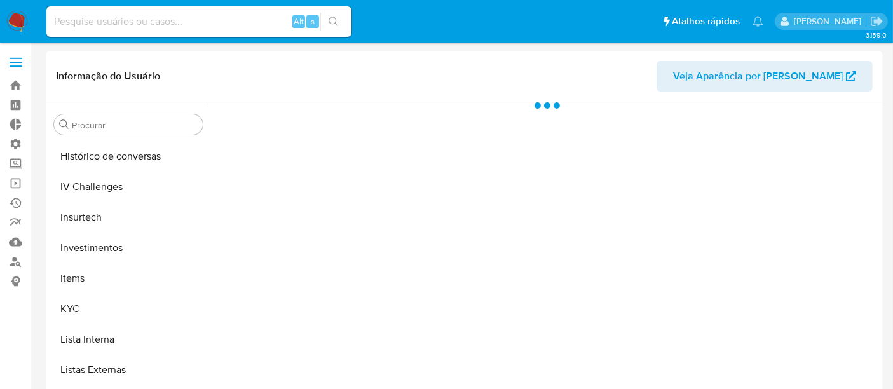
scroll to position [598, 0]
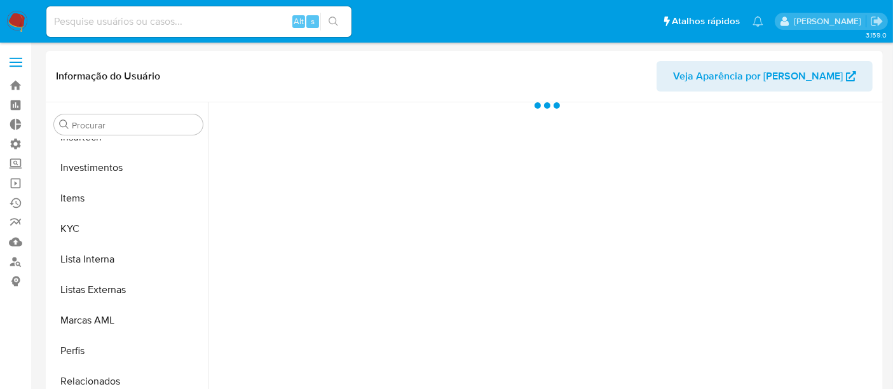
select select "10"
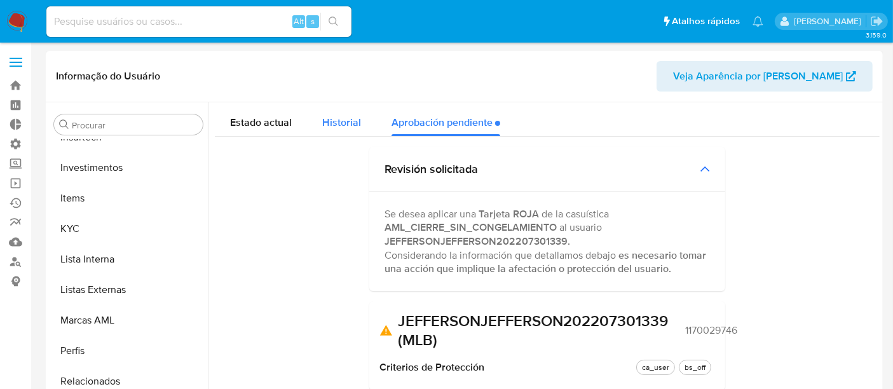
click at [367, 127] on button "Historial" at bounding box center [341, 119] width 69 height 34
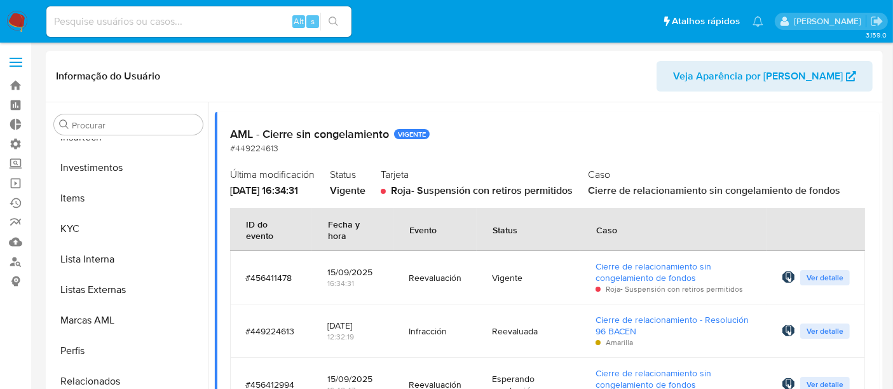
scroll to position [0, 0]
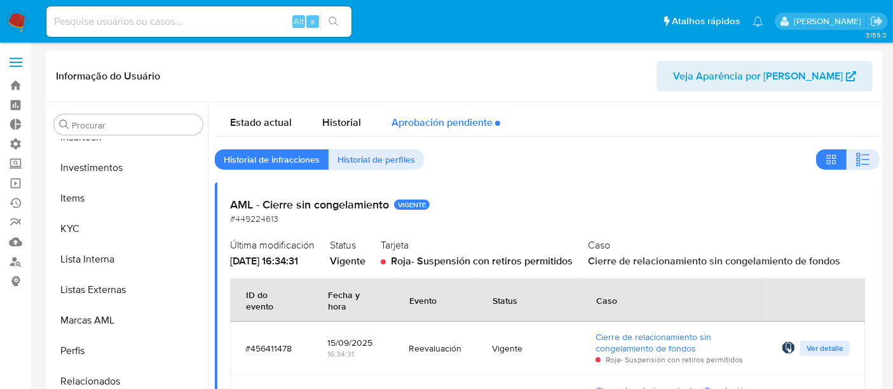
click at [431, 113] on div "Aprobación pendiente" at bounding box center [446, 119] width 109 height 34
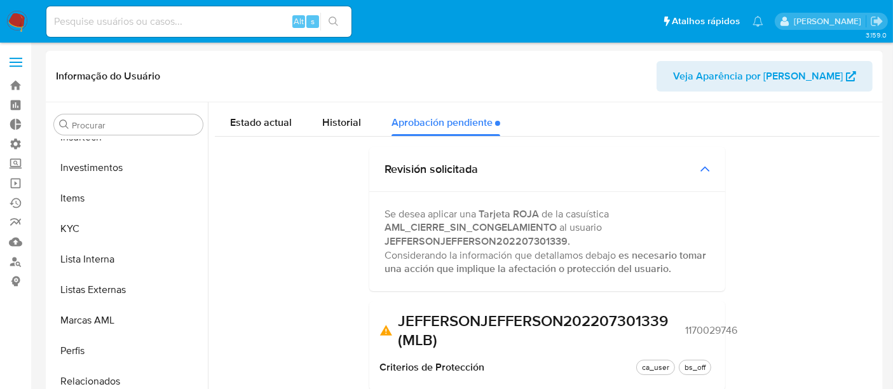
drag, startPoint x: 694, startPoint y: 329, endPoint x: 726, endPoint y: 332, distance: 32.5
click at [743, 332] on div "Estado actual Historial Aprobación pendiente Revisión solicitada Se desea aplic…" at bounding box center [547, 348] width 665 height 492
click at [715, 332] on span "1170029746" at bounding box center [712, 330] width 52 height 13
drag, startPoint x: 679, startPoint y: 328, endPoint x: 748, endPoint y: 328, distance: 69.3
click at [748, 328] on div "Estado actual Historial Aprobación pendiente Revisión solicitada Se desea aplic…" at bounding box center [547, 348] width 665 height 492
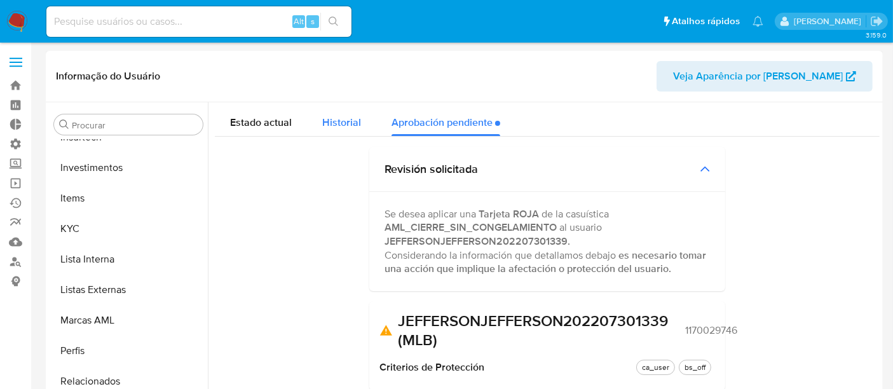
click at [356, 123] on span "Historial" at bounding box center [341, 122] width 39 height 15
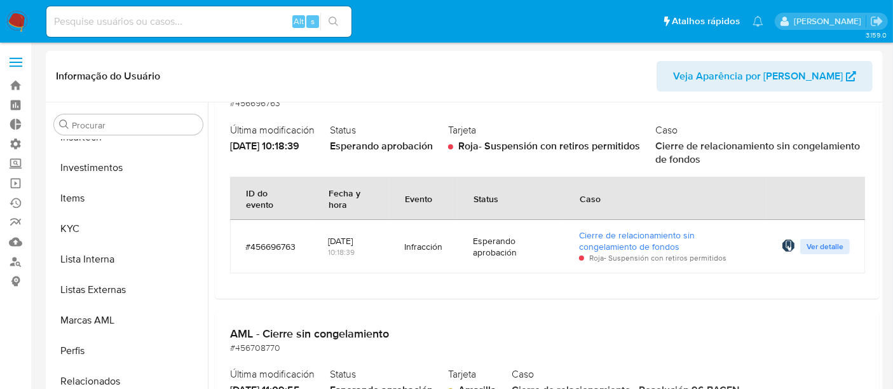
scroll to position [848, 0]
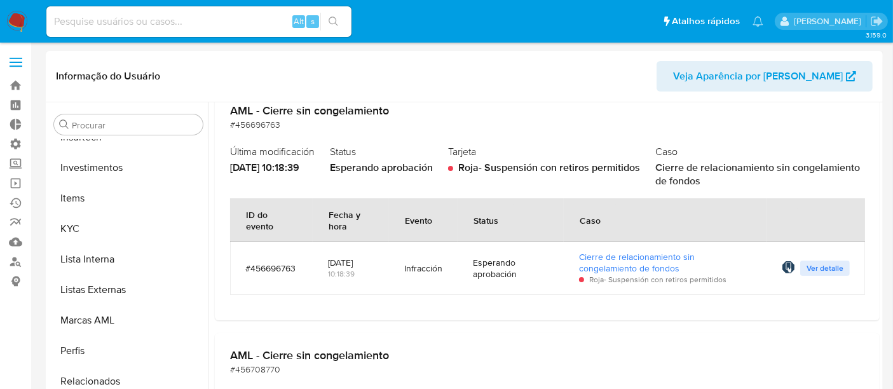
type button "1"
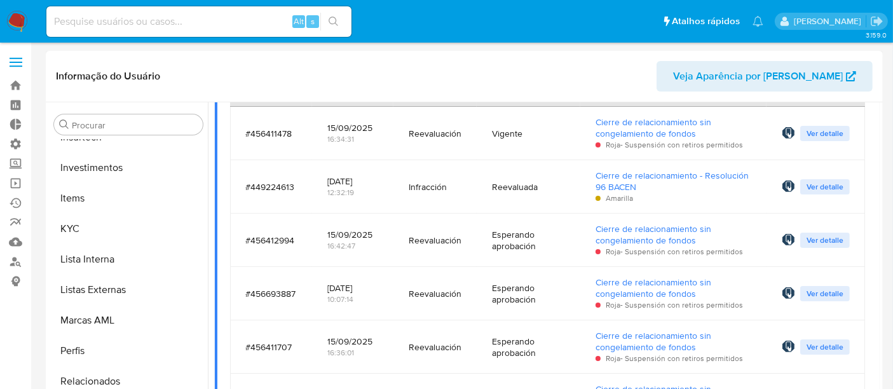
scroll to position [141, 0]
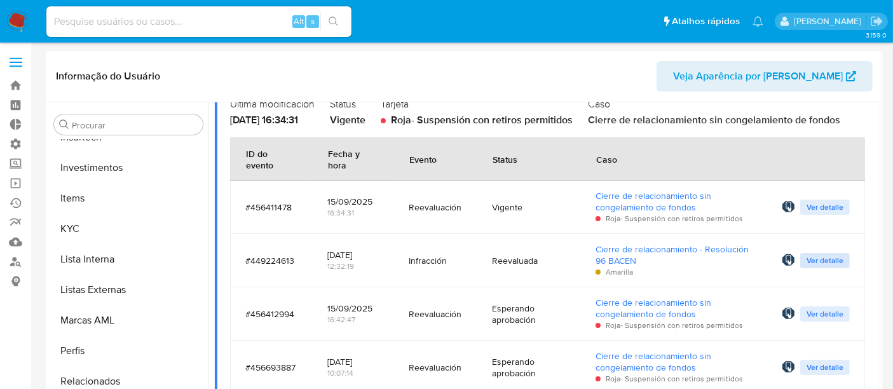
click at [815, 261] on span "Ver detalle" at bounding box center [825, 260] width 37 height 13
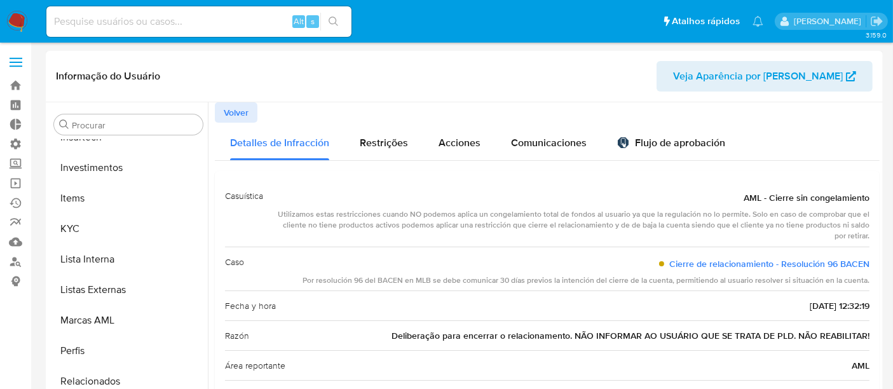
click at [224, 110] on span "Volver" at bounding box center [236, 113] width 25 height 18
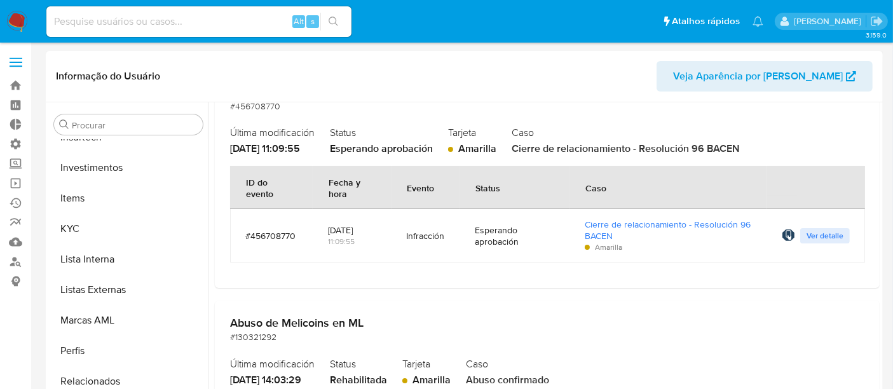
scroll to position [1201, 0]
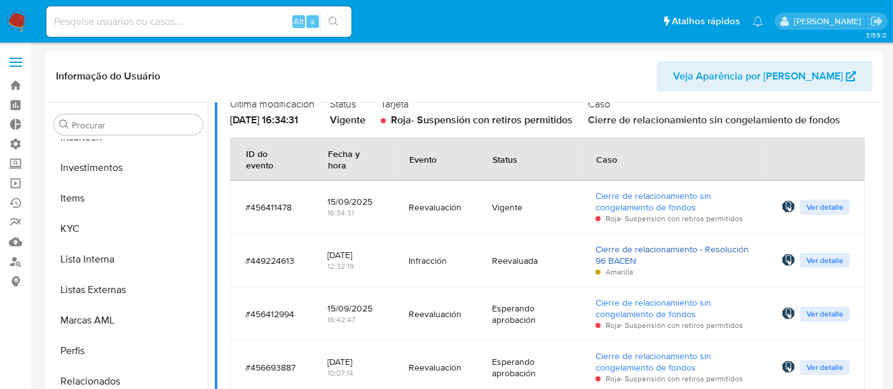
scroll to position [0, 0]
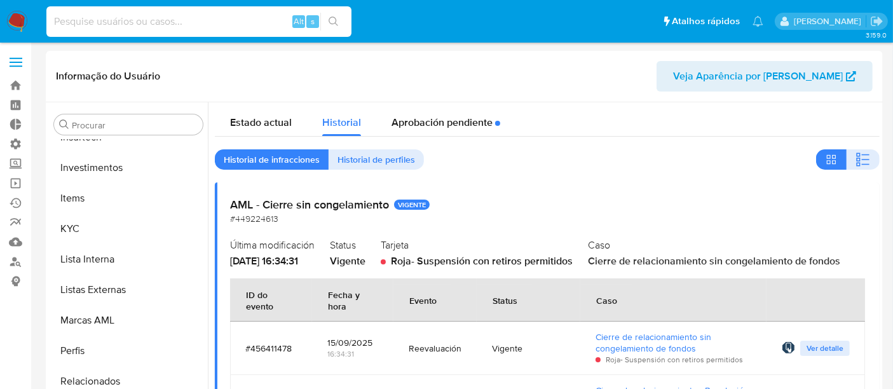
click at [71, 29] on input at bounding box center [198, 21] width 305 height 17
paste input "2184454891"
type input "2184454891"
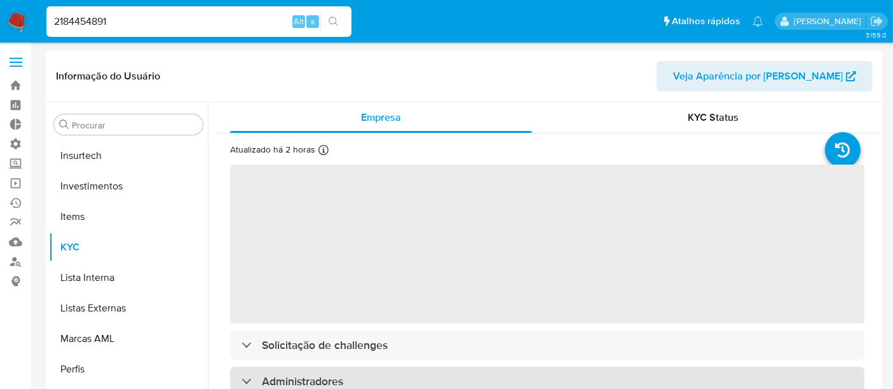
scroll to position [598, 0]
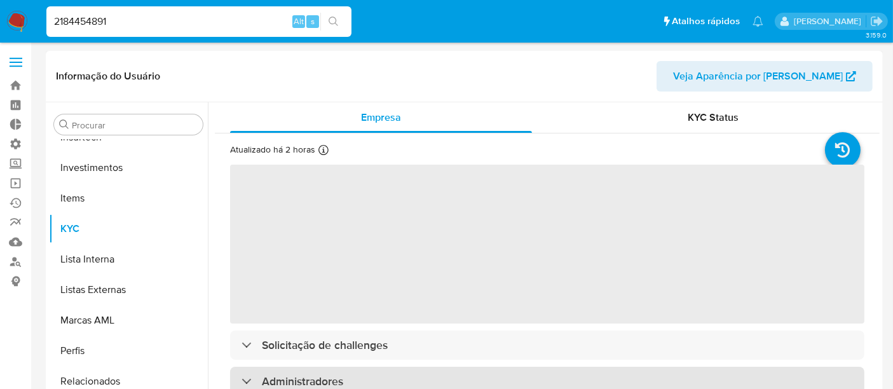
select select "10"
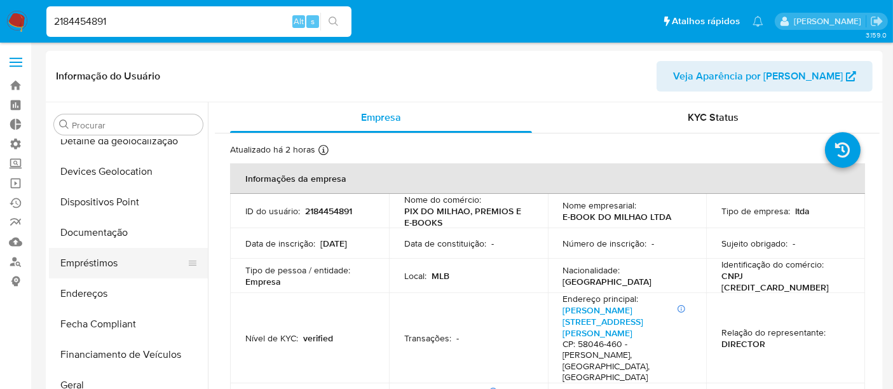
scroll to position [174, 0]
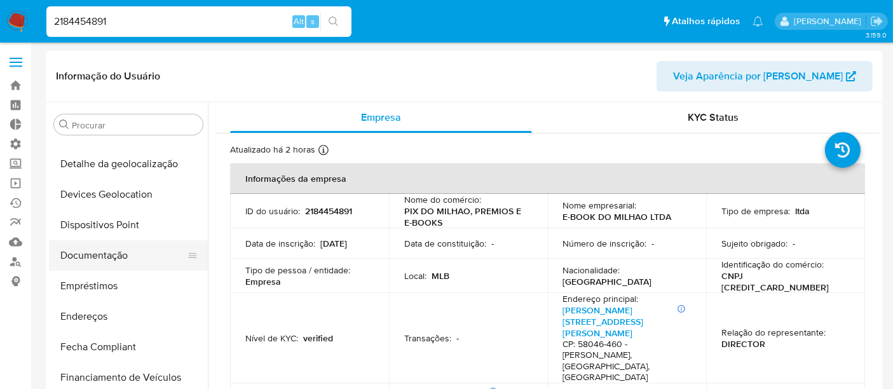
click at [102, 254] on button "Documentação" at bounding box center [123, 255] width 149 height 31
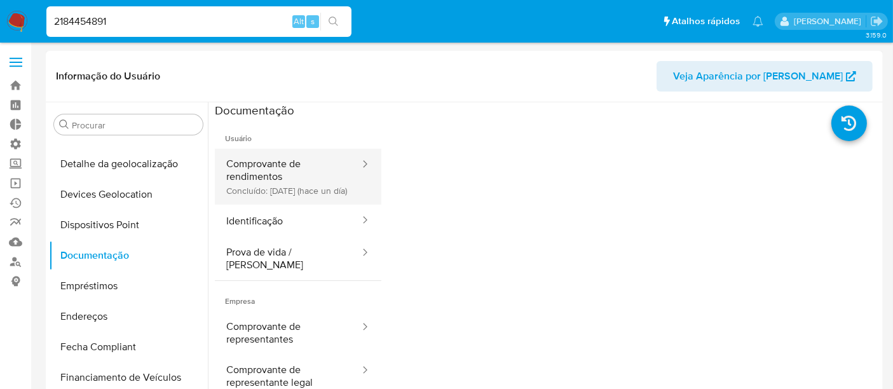
click at [289, 200] on button "Comprovante de rendimentos Concluído: 15/09/2025 (hace un día)" at bounding box center [288, 177] width 146 height 56
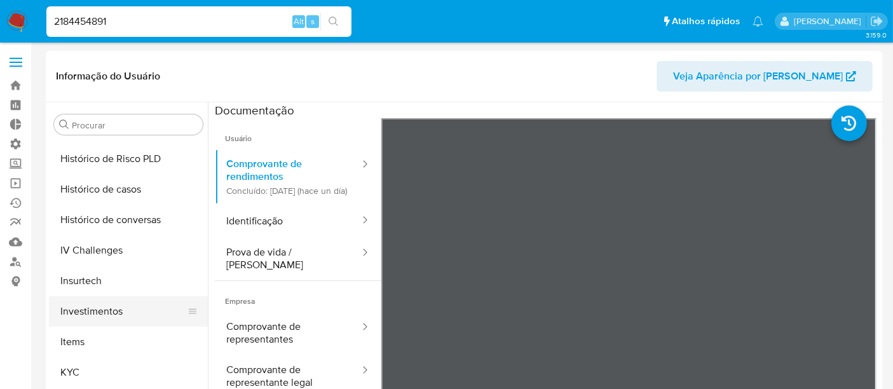
scroll to position [457, 0]
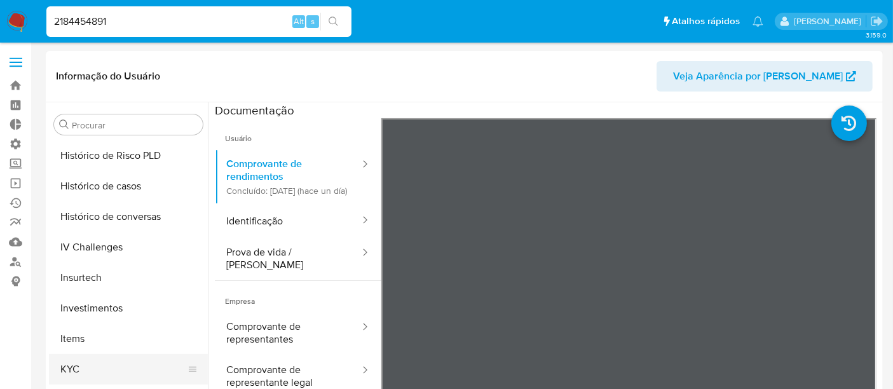
click at [98, 365] on button "KYC" at bounding box center [123, 369] width 149 height 31
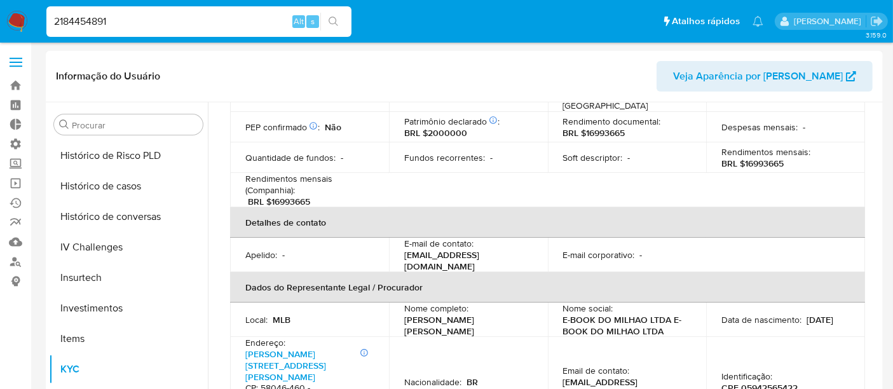
scroll to position [212, 0]
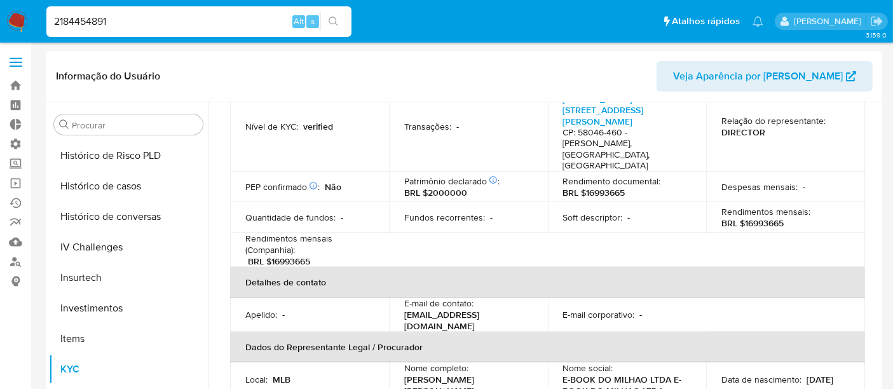
drag, startPoint x: 111, startPoint y: 21, endPoint x: 32, endPoint y: 24, distance: 78.3
click at [32, 24] on nav "Pausado Ver notificaciones 2184454891 Alt s Atalhos rápidos Presiona las siguie…" at bounding box center [446, 21] width 893 height 43
paste input "97309685"
type input "297309685"
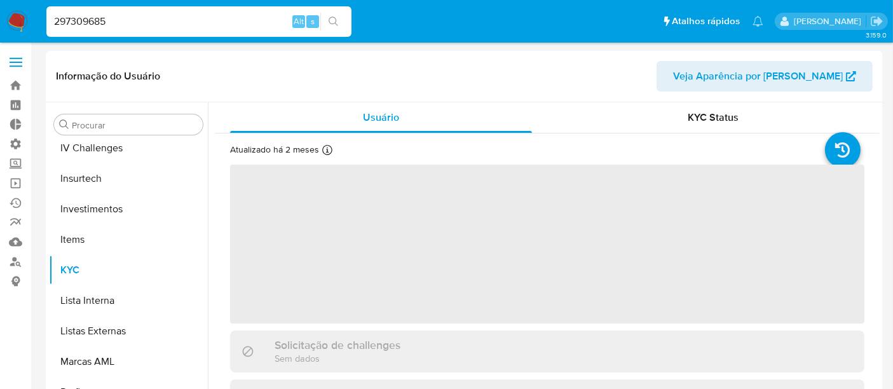
scroll to position [598, 0]
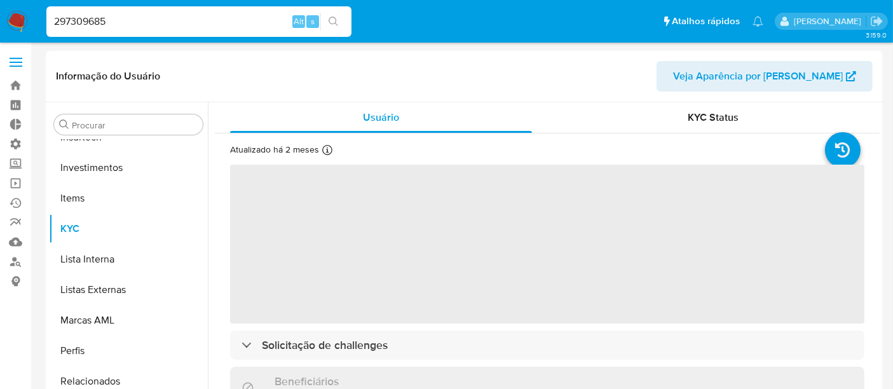
select select "10"
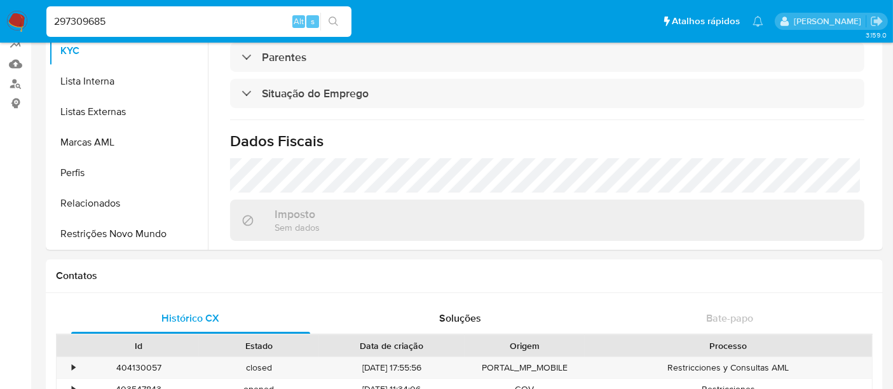
scroll to position [195, 0]
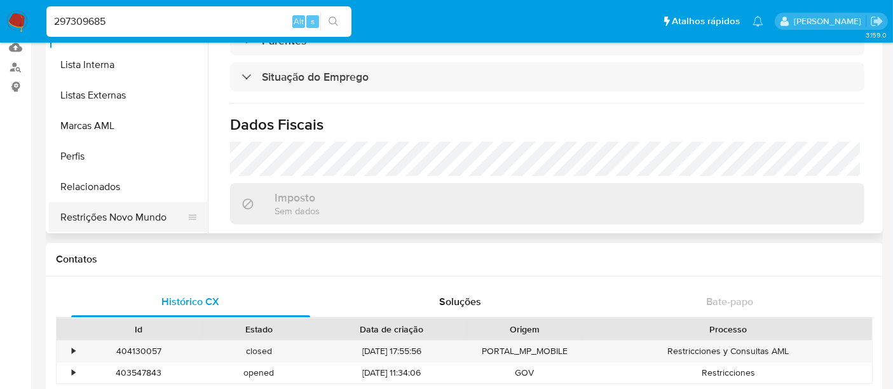
click at [107, 221] on button "Restrições Novo Mundo" at bounding box center [123, 217] width 149 height 31
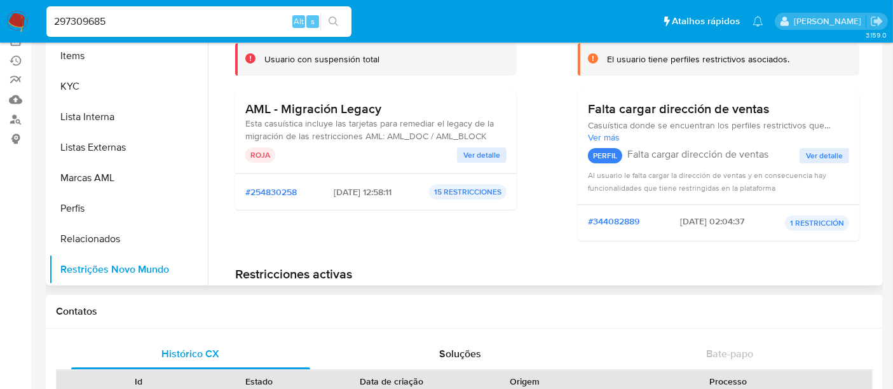
scroll to position [124, 0]
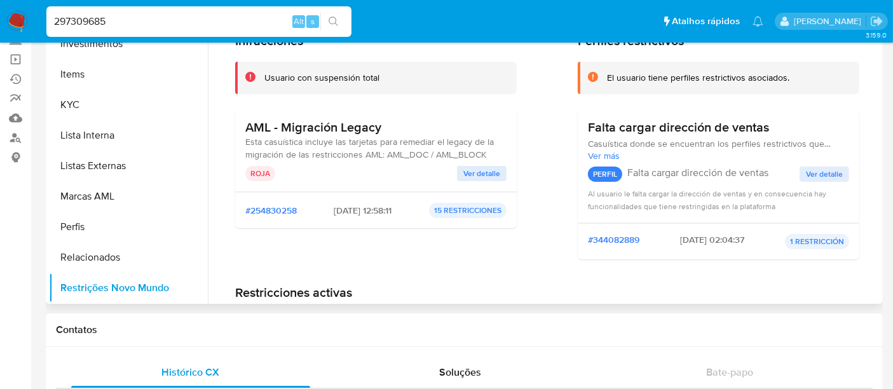
click at [479, 174] on span "Ver detalle" at bounding box center [482, 173] width 37 height 13
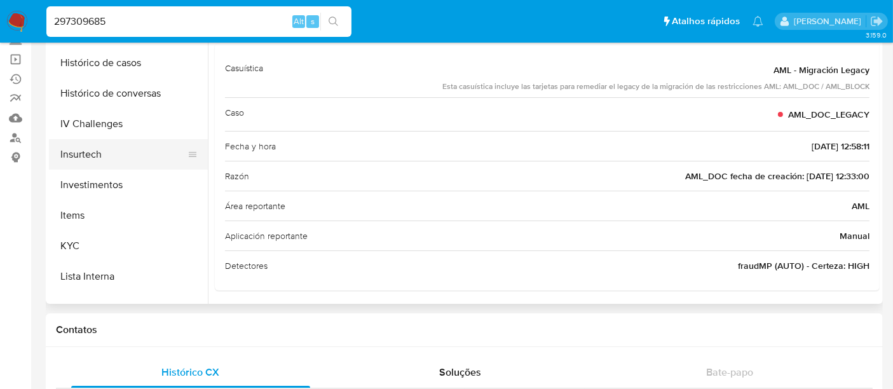
scroll to position [315, 0]
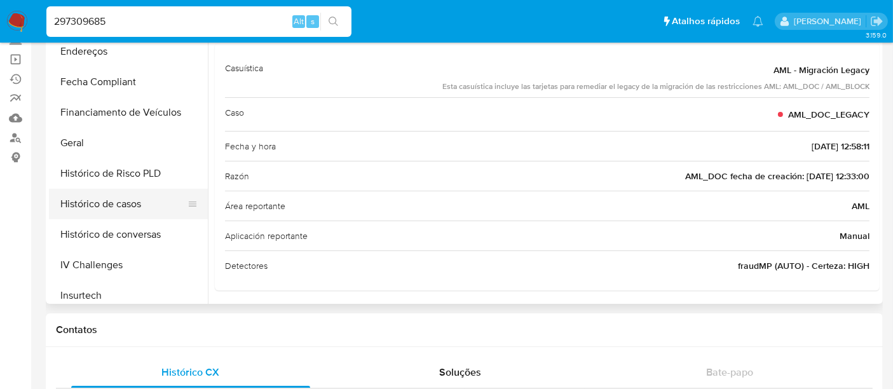
click at [137, 200] on button "Histórico de casos" at bounding box center [123, 204] width 149 height 31
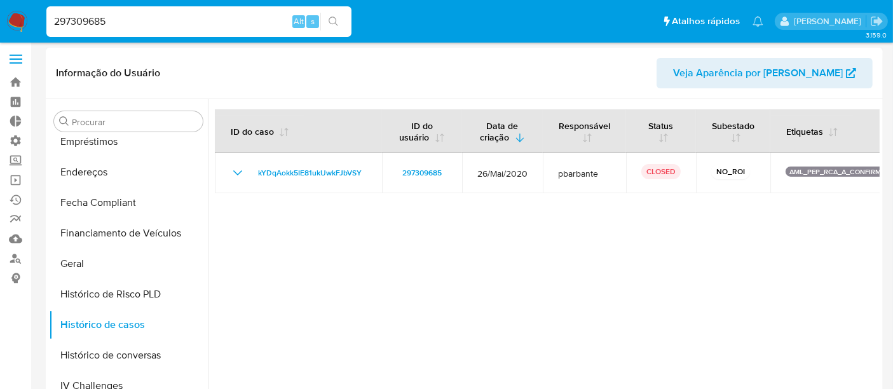
scroll to position [0, 0]
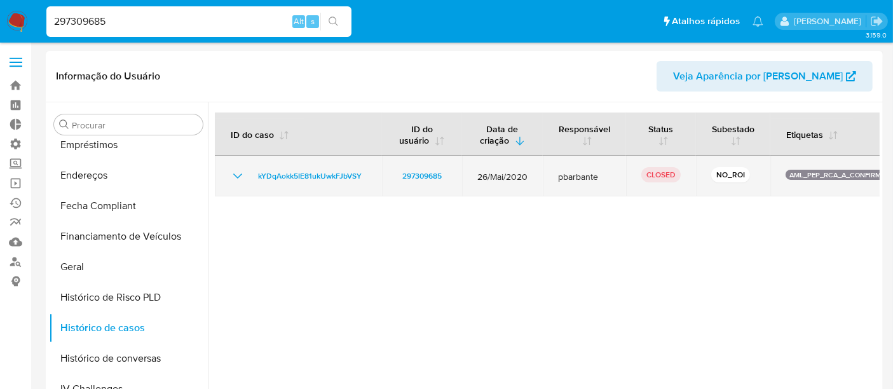
click at [237, 181] on icon "Mostrar/Ocultar" at bounding box center [237, 176] width 15 height 15
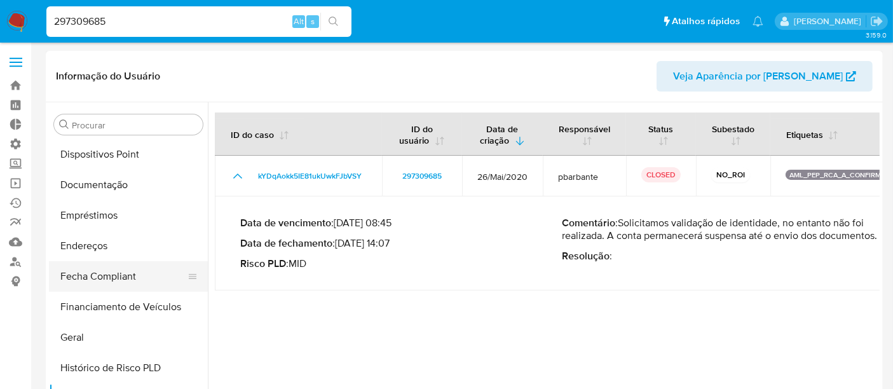
scroll to position [174, 0]
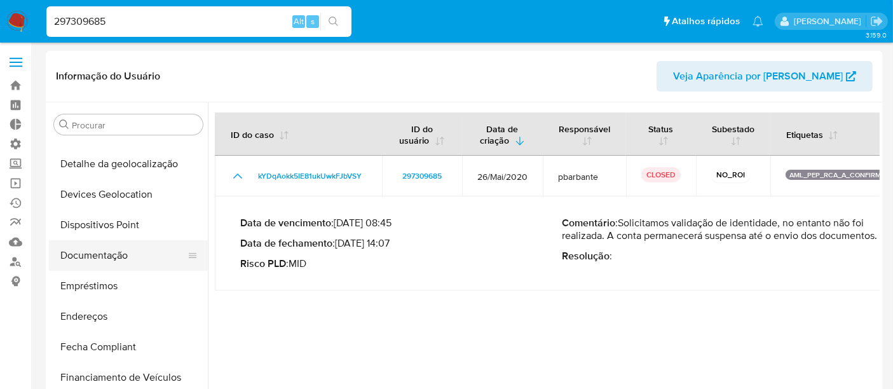
click at [111, 261] on button "Documentação" at bounding box center [123, 255] width 149 height 31
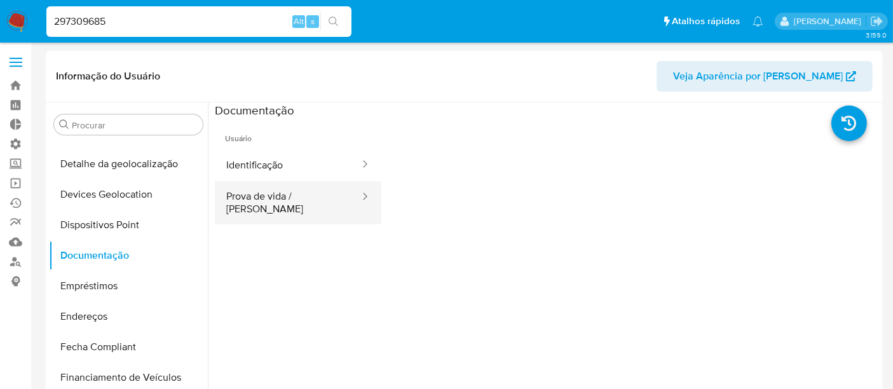
click at [299, 202] on button "Prova de vida / Selfie" at bounding box center [288, 202] width 146 height 43
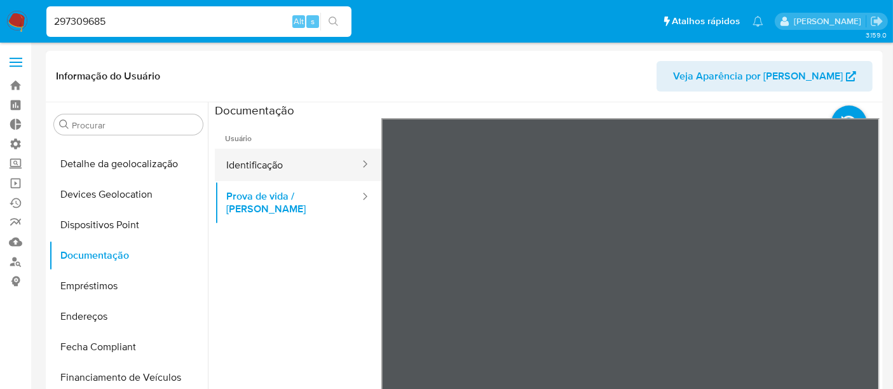
click at [281, 167] on button "Identificação" at bounding box center [288, 165] width 146 height 32
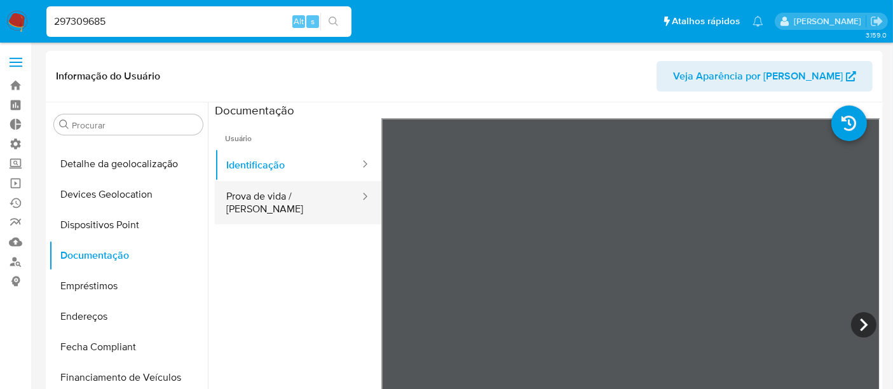
click at [274, 205] on button "Prova de vida / Selfie" at bounding box center [288, 202] width 146 height 43
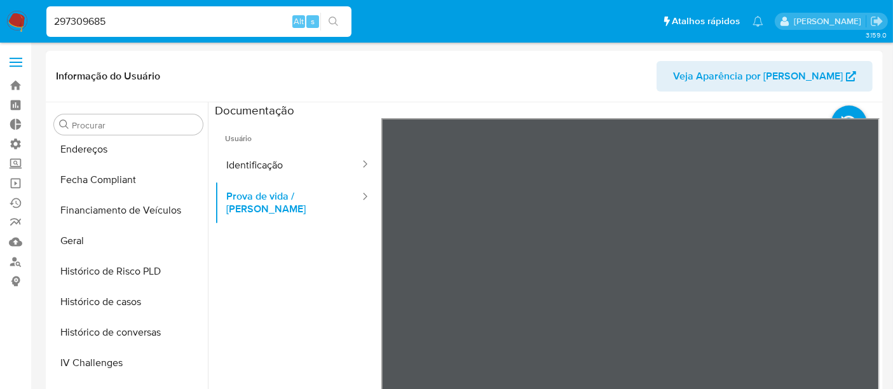
scroll to position [424, 0]
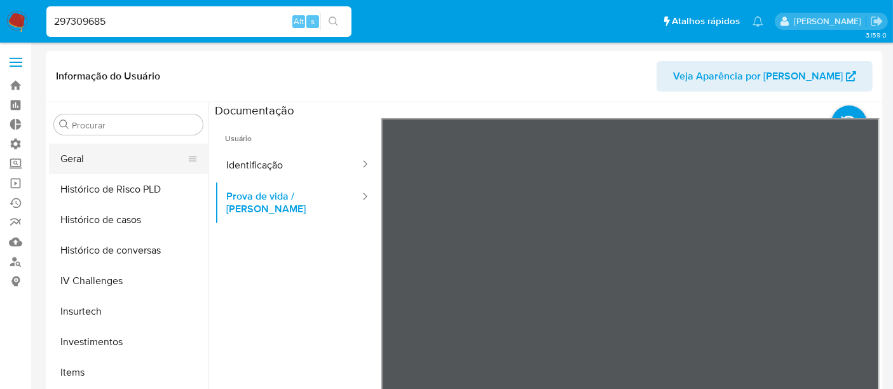
click at [96, 160] on button "Geral" at bounding box center [123, 159] width 149 height 31
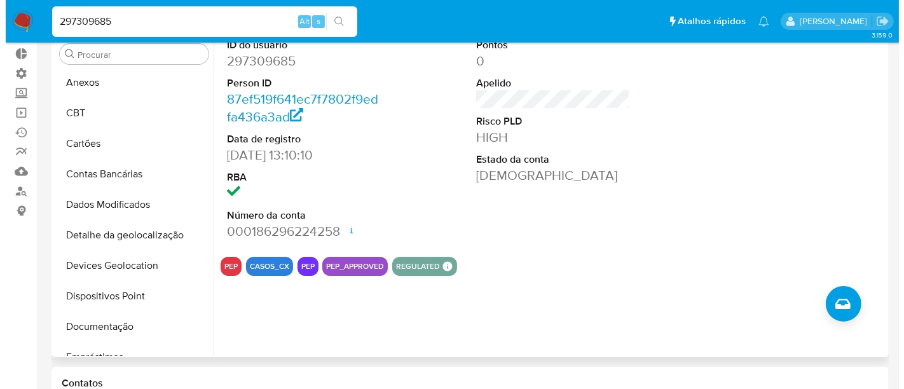
scroll to position [0, 0]
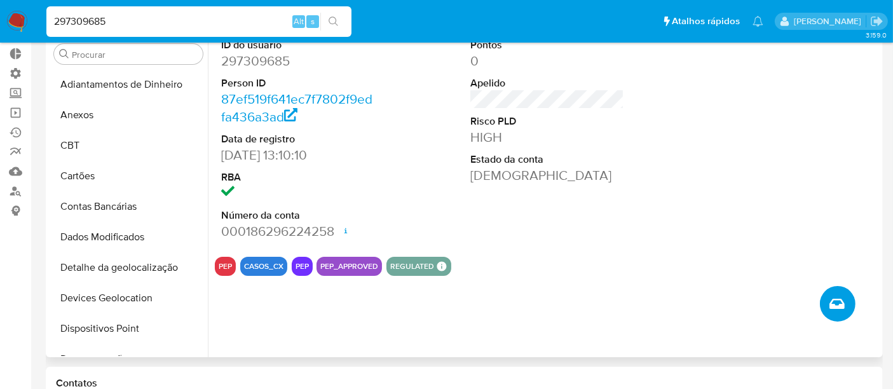
click at [838, 299] on icon "Criar caso manual" at bounding box center [837, 304] width 15 height 10
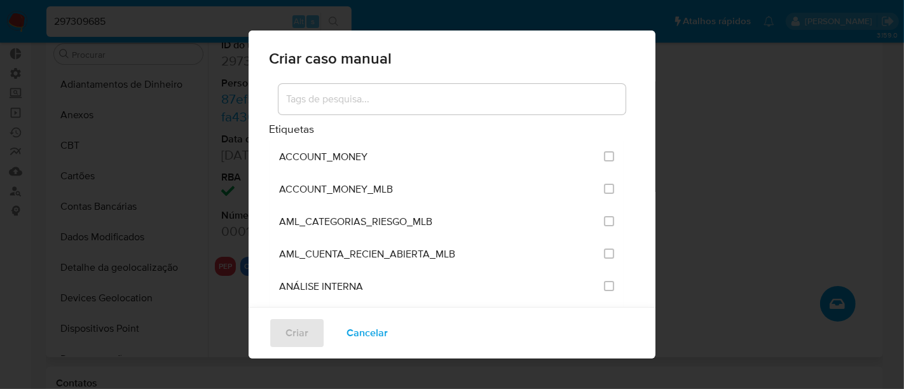
click at [383, 102] on input at bounding box center [452, 99] width 347 height 17
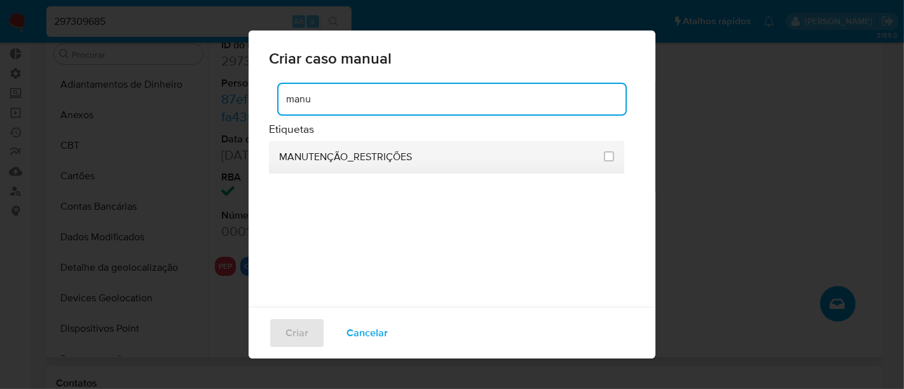
type input "manu"
click at [382, 155] on span "MANUTENÇÃO_RESTRIÇÕES" at bounding box center [345, 157] width 133 height 13
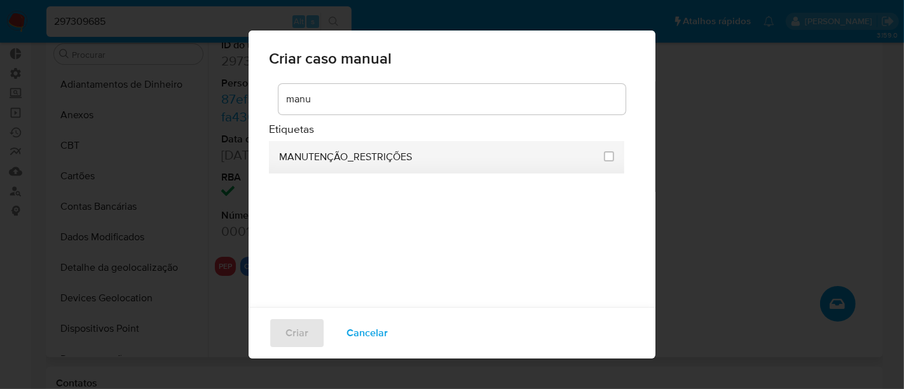
click at [612, 158] on li "MANUTENÇÃO_RESTRIÇÕES" at bounding box center [446, 157] width 355 height 32
click at [607, 155] on input "2407" at bounding box center [609, 156] width 10 height 10
checkbox input "true"
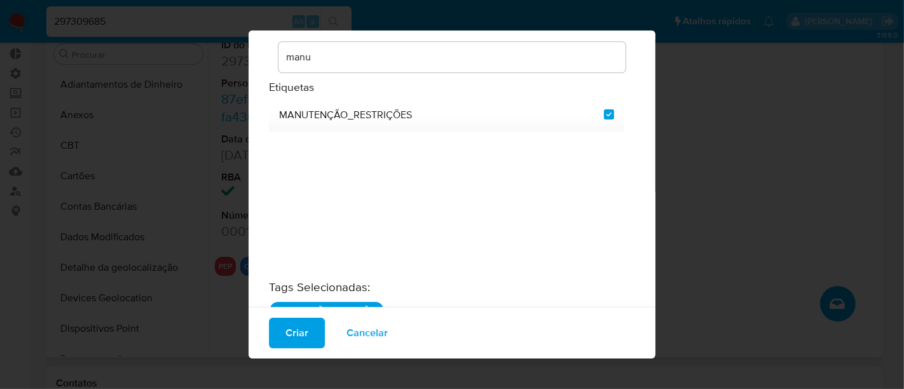
scroll to position [60, 0]
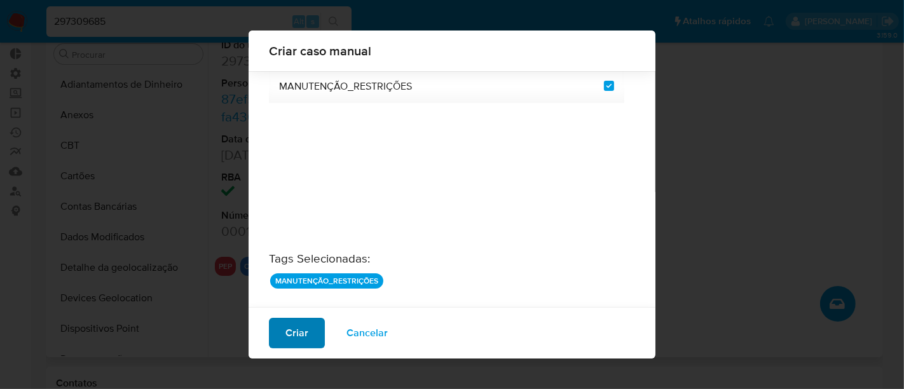
click at [300, 328] on span "Criar" at bounding box center [297, 333] width 23 height 28
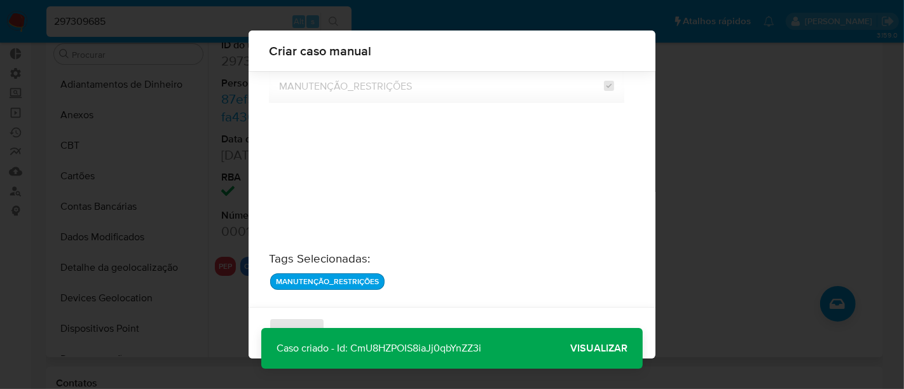
click at [602, 348] on span "Visualizar" at bounding box center [598, 348] width 57 height 0
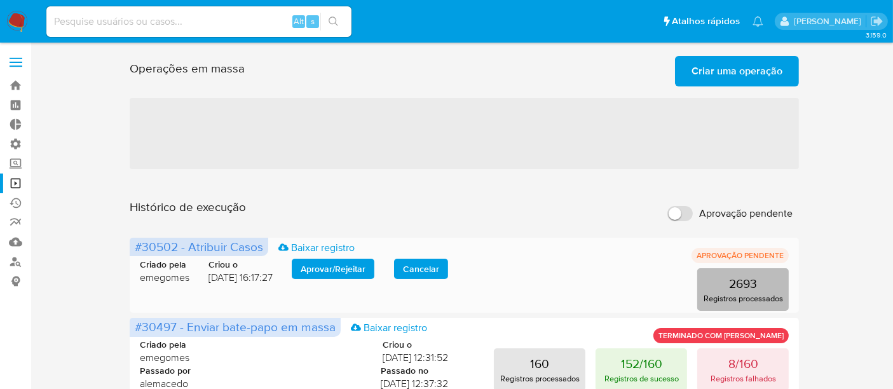
click at [748, 294] on p "Registros processados" at bounding box center [743, 299] width 79 height 12
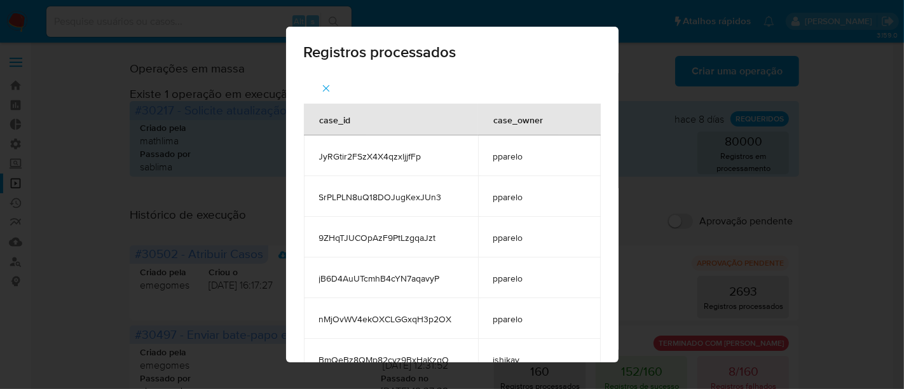
click at [332, 87] on button "button" at bounding box center [326, 88] width 45 height 31
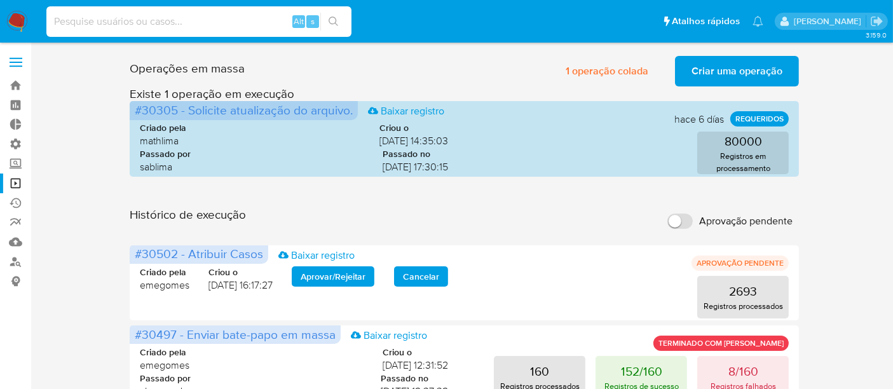
drag, startPoint x: 81, startPoint y: 15, endPoint x: 67, endPoint y: 37, distance: 25.8
click at [81, 15] on input at bounding box center [198, 21] width 305 height 17
paste input "2646030466"
type input "2646030466"
click at [134, 20] on input "2646030466" at bounding box center [198, 21] width 305 height 17
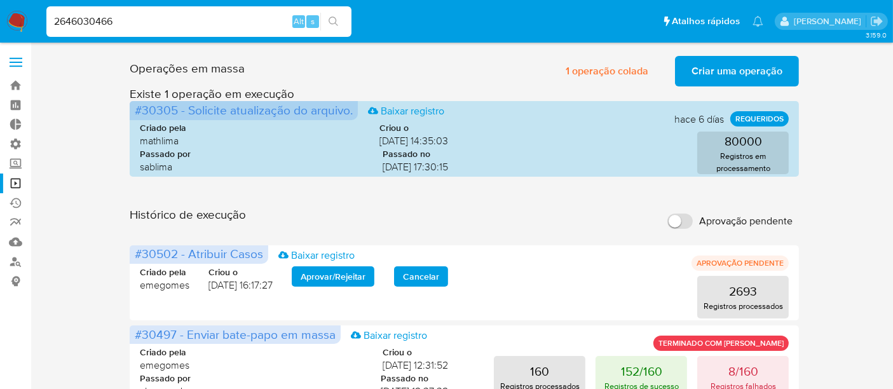
click at [53, 16] on input "2646030466" at bounding box center [198, 21] width 305 height 17
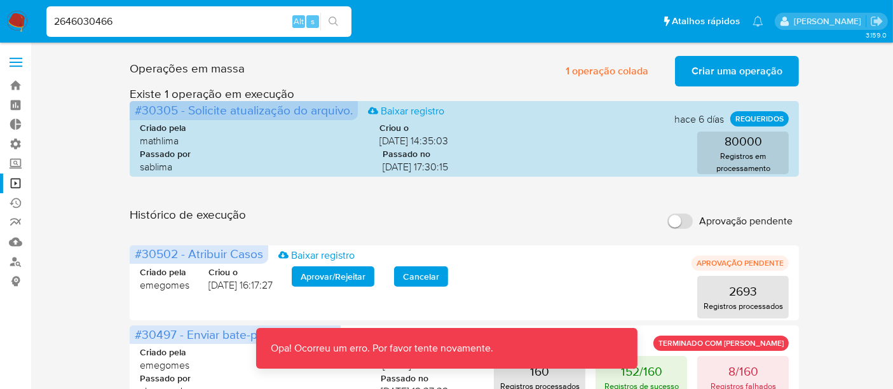
click at [333, 19] on icon "search-icon" at bounding box center [334, 22] width 10 height 10
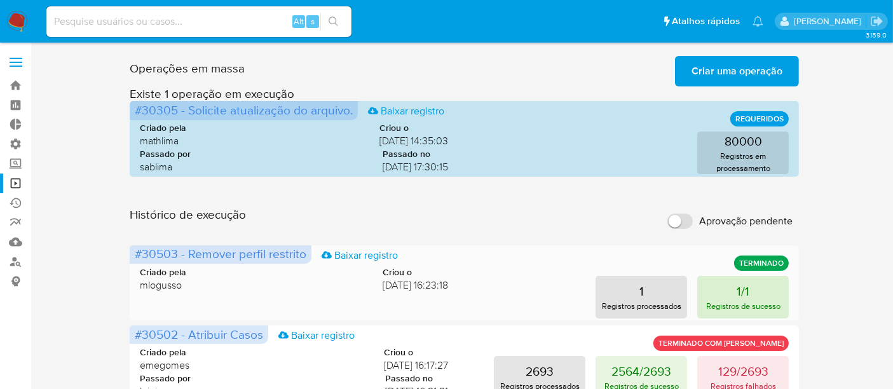
click at [736, 294] on button "1/1 Registros de sucesso" at bounding box center [744, 297] width 92 height 43
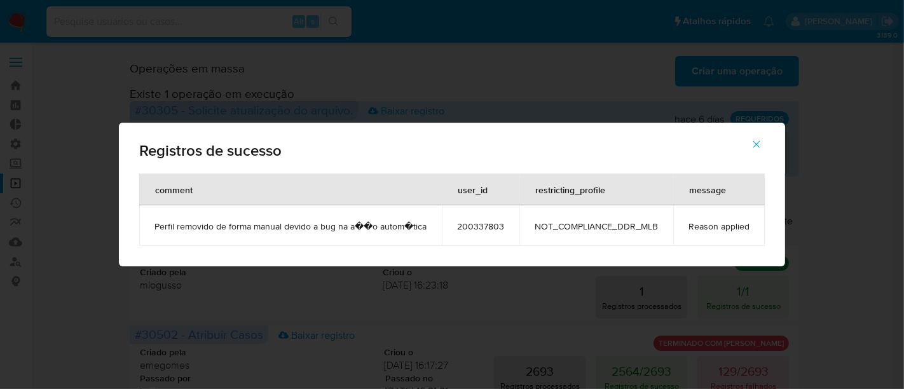
click at [764, 137] on button "button" at bounding box center [756, 144] width 45 height 31
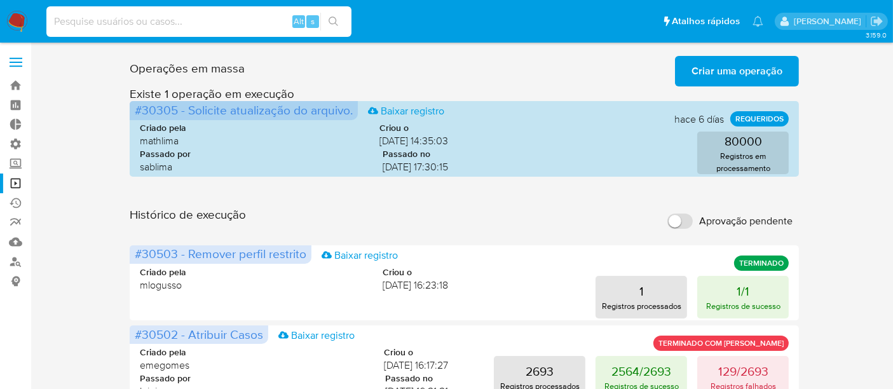
click at [67, 23] on input at bounding box center [198, 21] width 305 height 17
paste input "2646030466"
type input "2646030466"
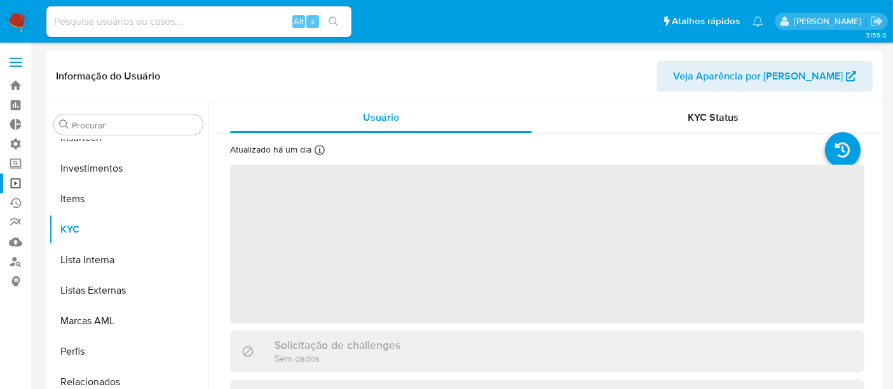
scroll to position [598, 0]
select select "10"
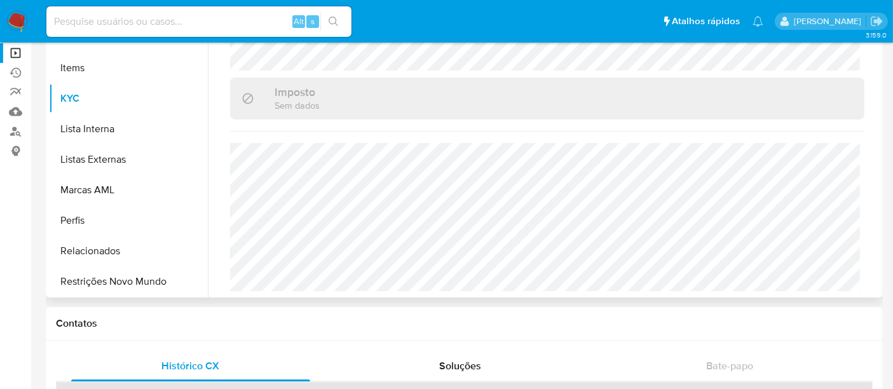
scroll to position [132, 0]
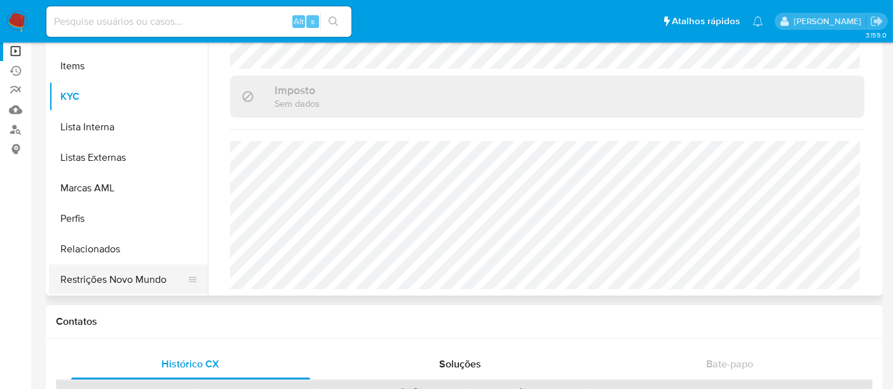
click at [149, 273] on button "Restrições Novo Mundo" at bounding box center [123, 280] width 149 height 31
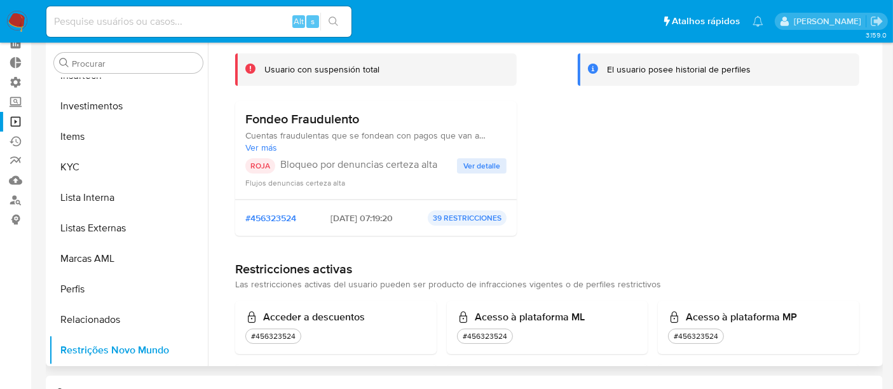
scroll to position [0, 0]
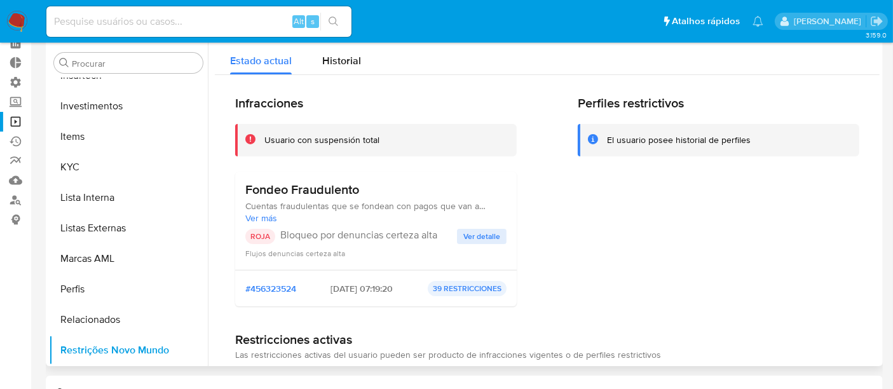
click at [336, 65] on span "Historial" at bounding box center [341, 60] width 39 height 15
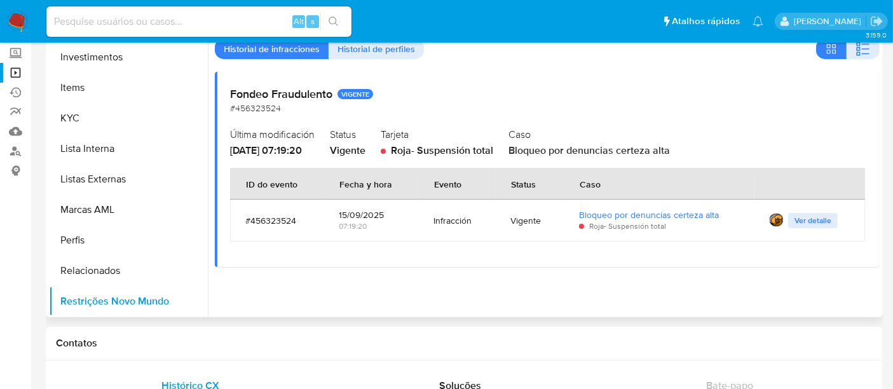
scroll to position [132, 0]
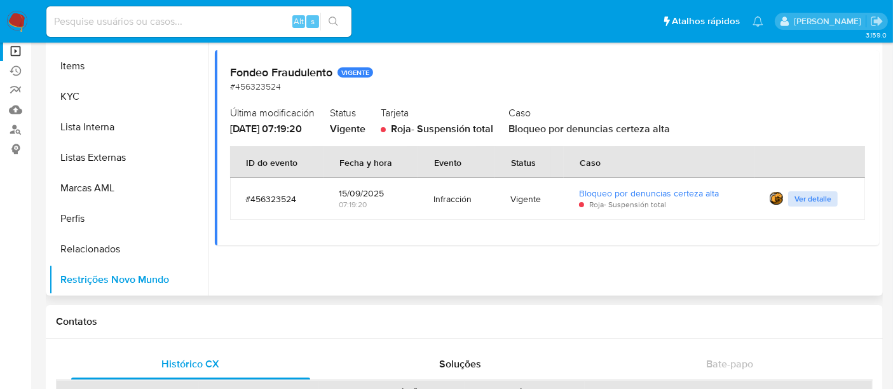
click at [808, 201] on span "Ver detalle" at bounding box center [813, 199] width 37 height 13
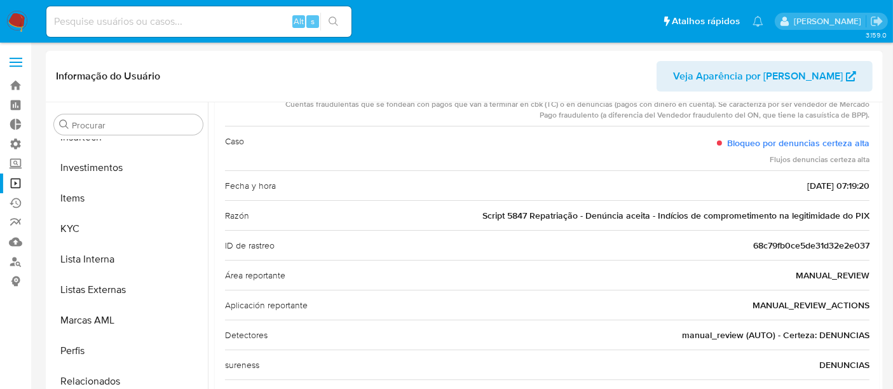
scroll to position [0, 0]
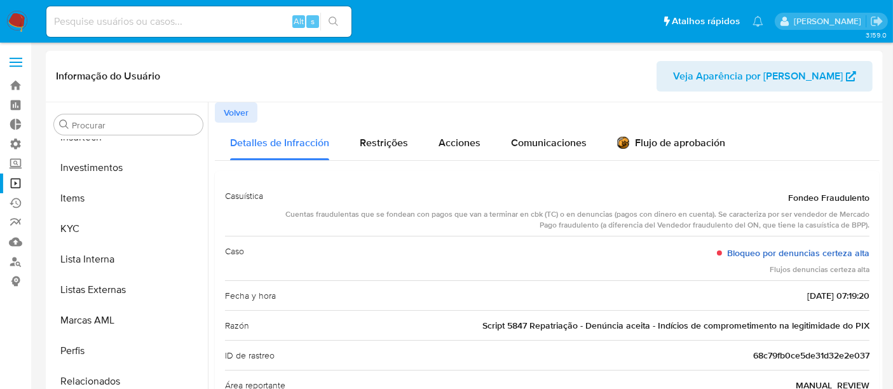
click at [757, 255] on link "Bloqueo por denuncias certeza alta" at bounding box center [798, 253] width 142 height 13
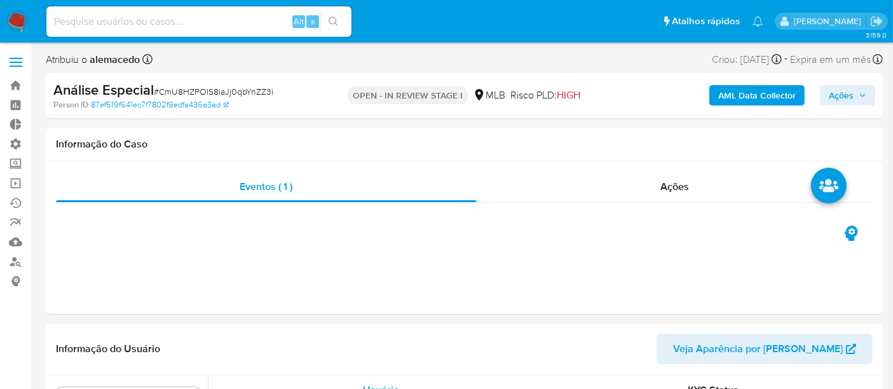
scroll to position [598, 0]
select select "10"
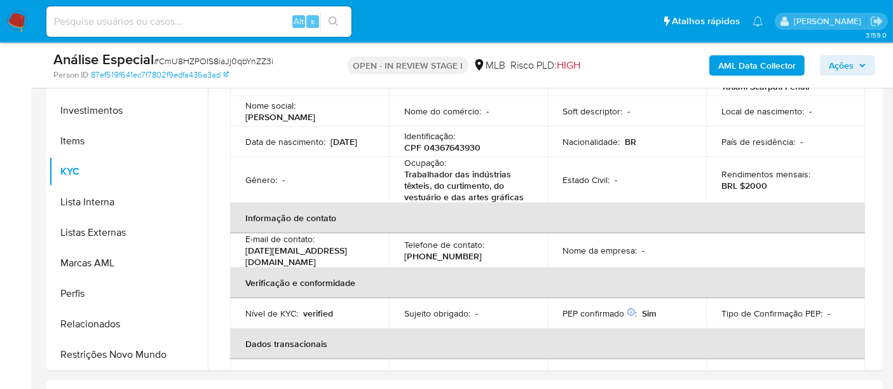
scroll to position [353, 0]
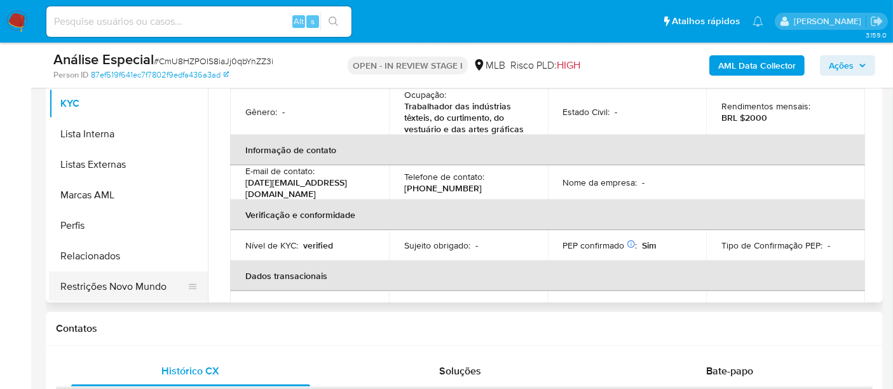
click at [135, 286] on button "Restrições Novo Mundo" at bounding box center [123, 287] width 149 height 31
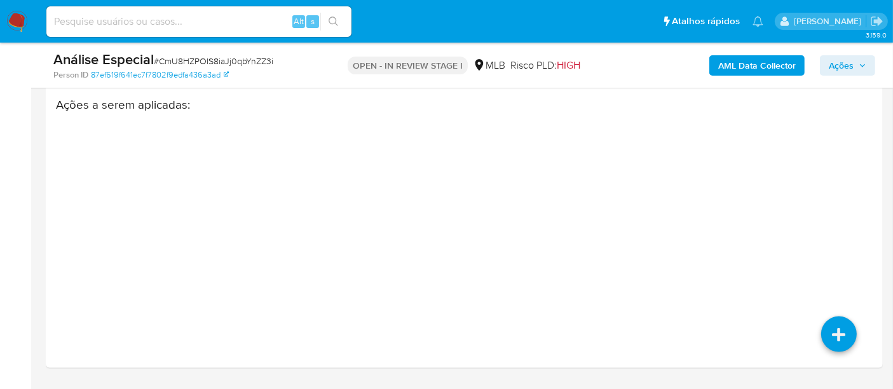
scroll to position [1836, 0]
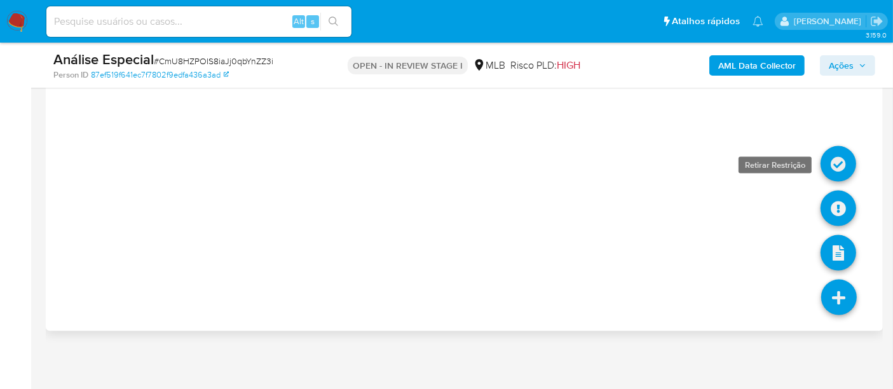
click at [842, 157] on icon at bounding box center [839, 164] width 36 height 36
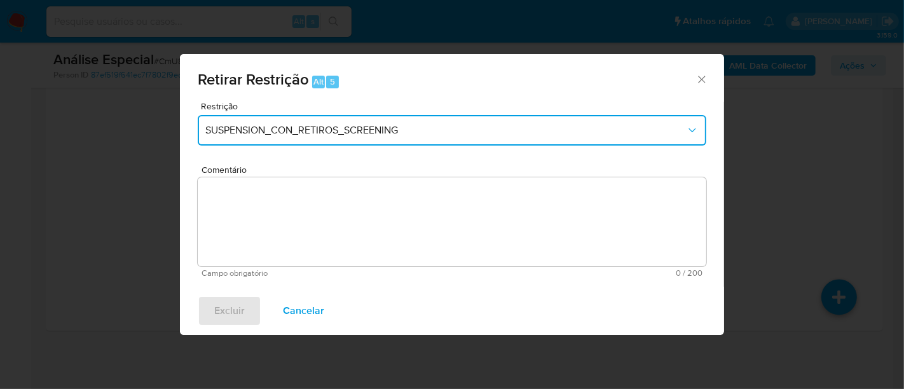
click at [426, 116] on button "SUSPENSION_CON_RETIROS_SCREENING" at bounding box center [452, 130] width 509 height 31
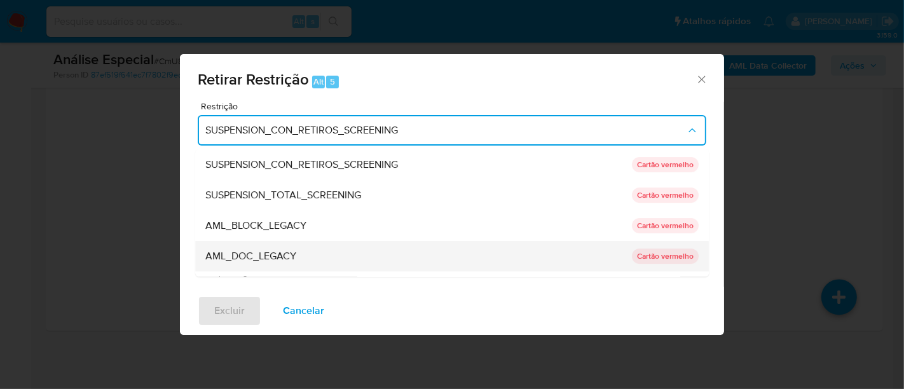
click at [284, 254] on span "AML_DOC_LEGACY" at bounding box center [250, 256] width 91 height 13
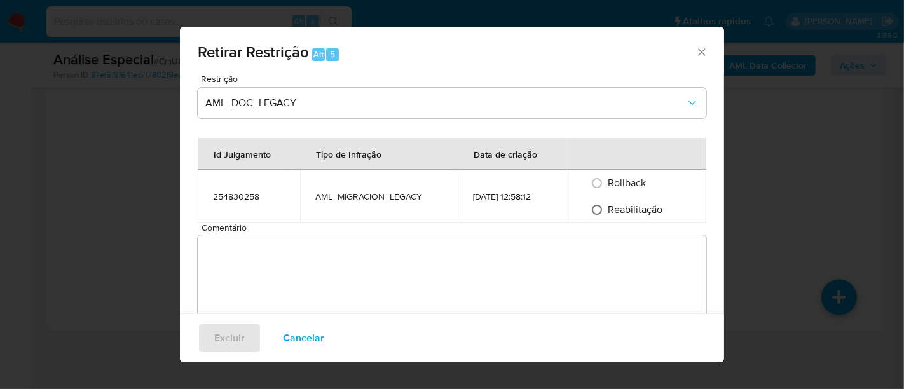
click at [598, 207] on input "Reabilitação" at bounding box center [597, 210] width 20 height 20
radio input "true"
click at [341, 264] on textarea "Comentário" at bounding box center [452, 279] width 509 height 89
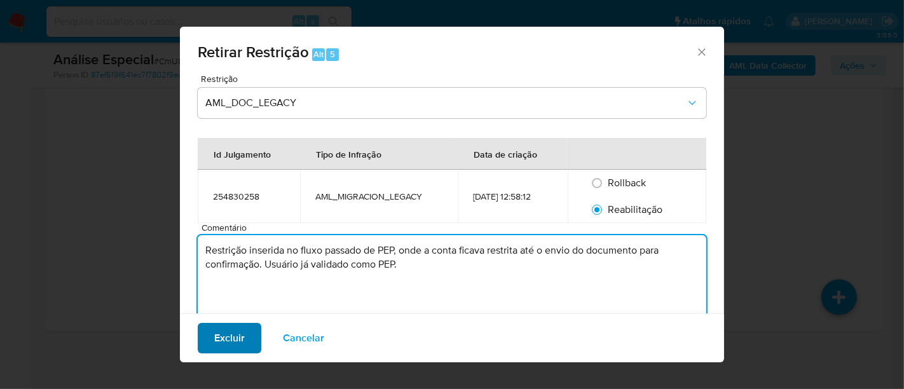
type textarea "Restrição inserida no fluxo passado de PEP, onde a conta ficava restrita até o …"
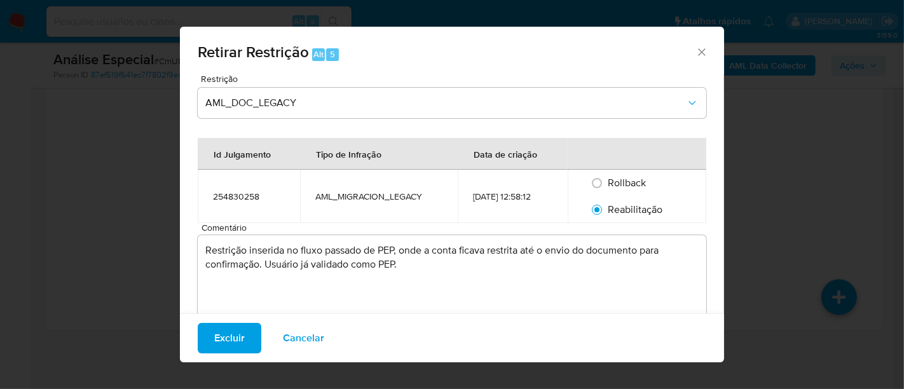
click at [215, 339] on span "Excluir" at bounding box center [229, 338] width 31 height 28
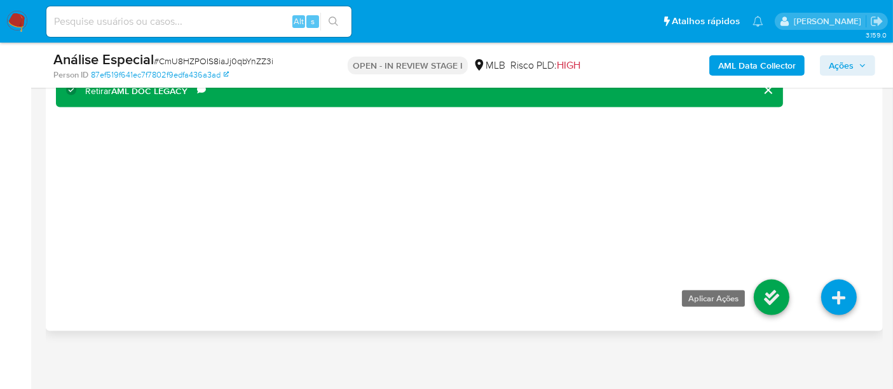
click at [770, 287] on icon at bounding box center [772, 298] width 36 height 36
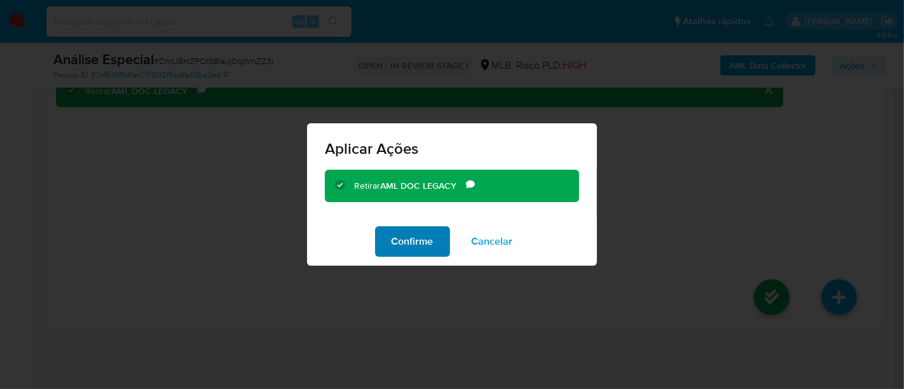
click at [424, 240] on span "Confirme" at bounding box center [413, 242] width 42 height 28
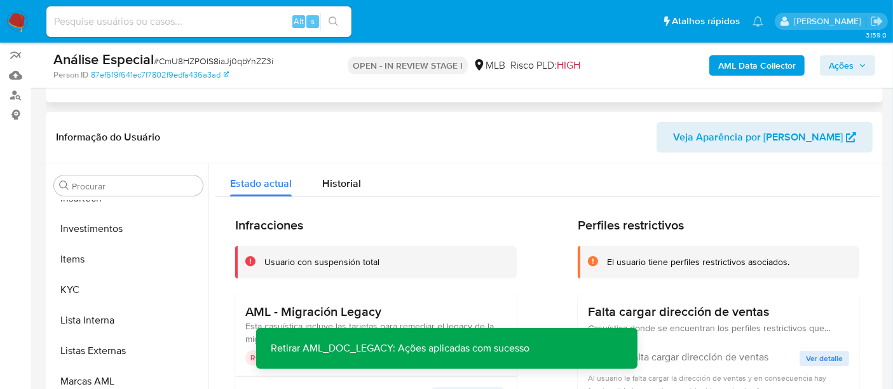
scroll to position [140, 0]
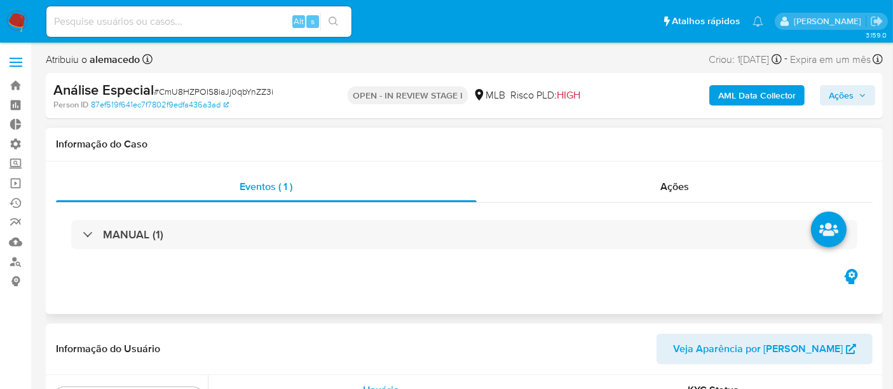
scroll to position [598, 0]
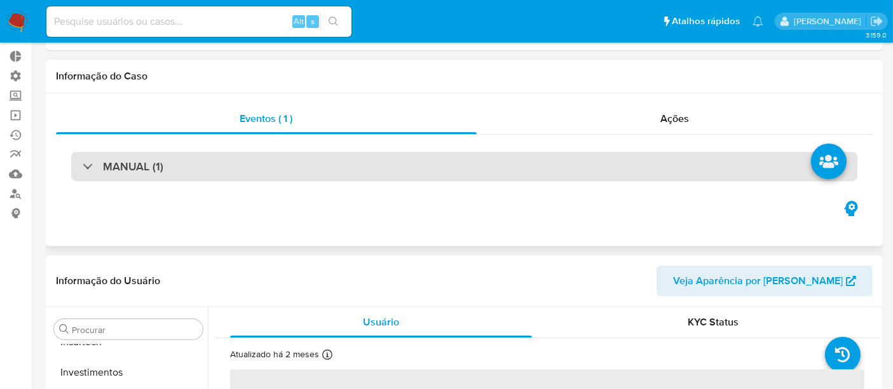
select select "10"
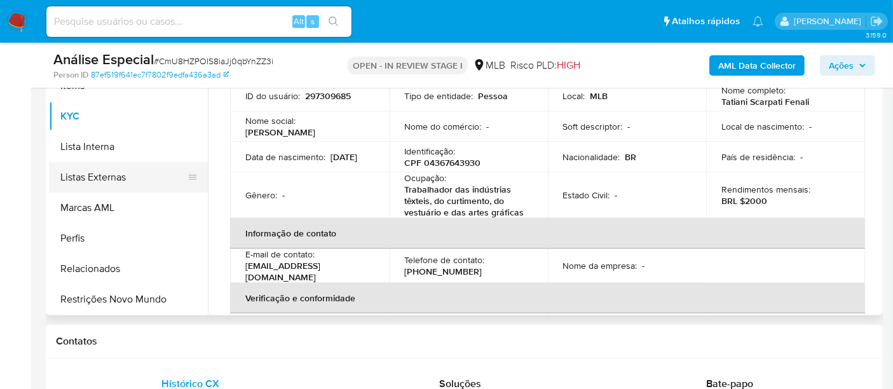
scroll to position [353, 0]
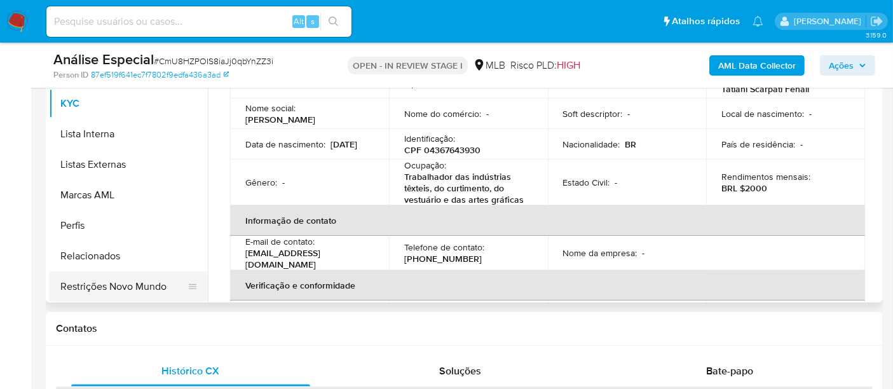
click at [123, 287] on button "Restrições Novo Mundo" at bounding box center [123, 287] width 149 height 31
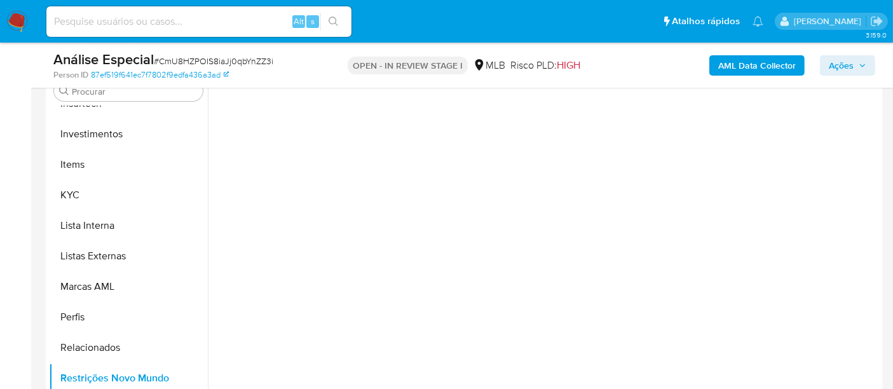
scroll to position [212, 0]
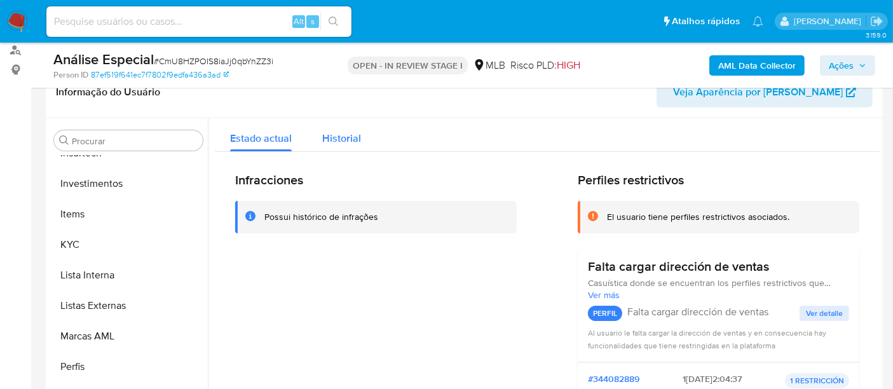
click at [356, 138] on span "Historial" at bounding box center [341, 138] width 39 height 15
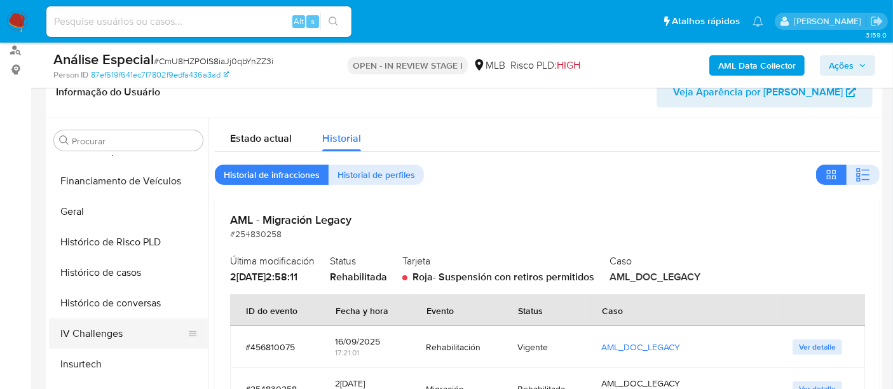
scroll to position [386, 0]
click at [57, 211] on button "Geral" at bounding box center [123, 212] width 149 height 31
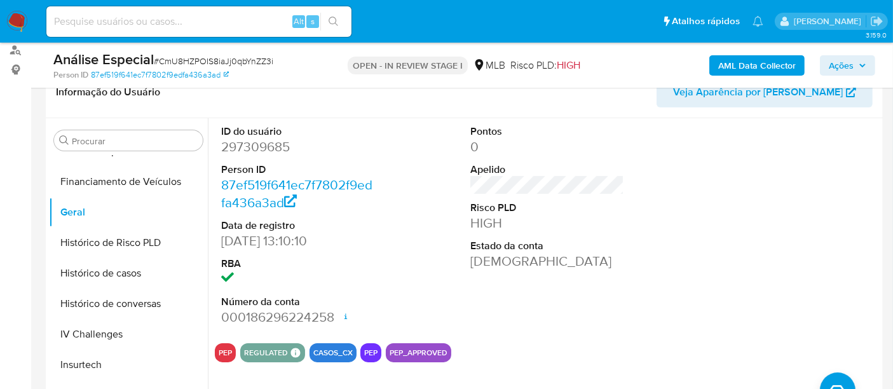
scroll to position [282, 0]
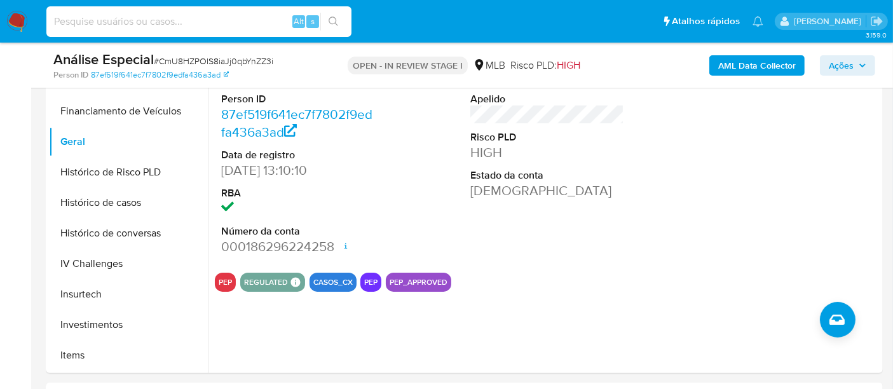
click at [115, 17] on input at bounding box center [198, 21] width 305 height 17
paste input "1933830358"
type input "1933830358"
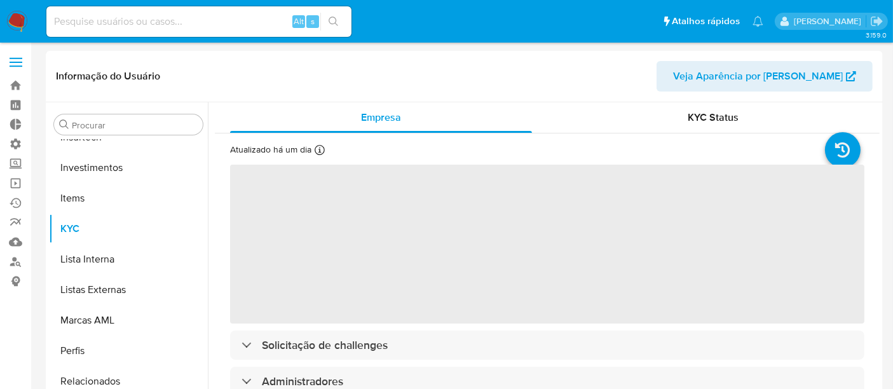
scroll to position [598, 0]
select select "10"
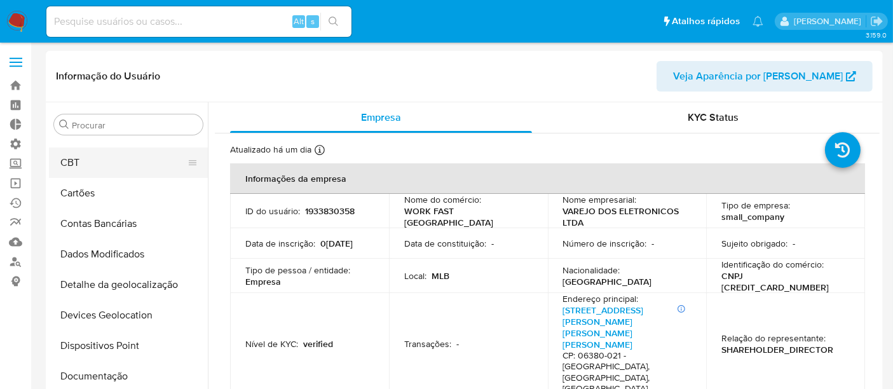
scroll to position [0, 0]
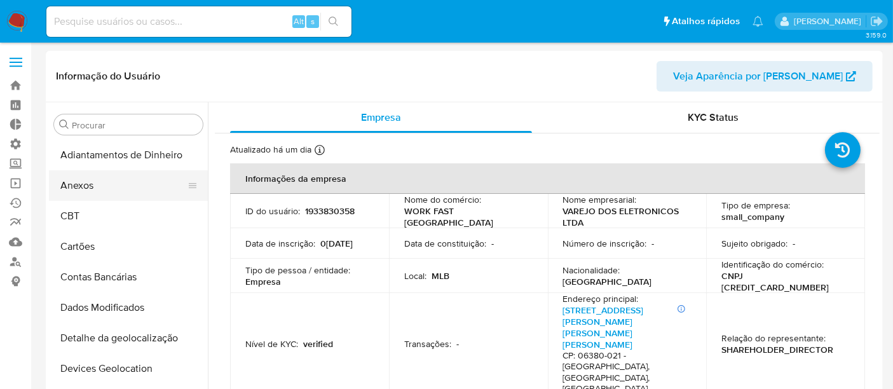
click at [99, 186] on button "Anexos" at bounding box center [123, 185] width 149 height 31
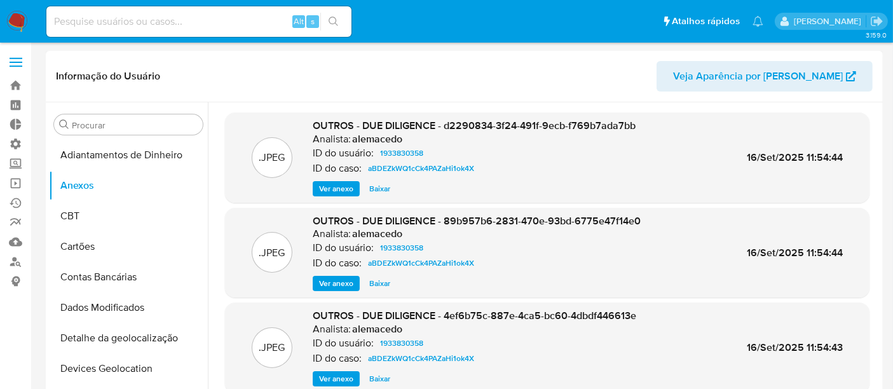
click at [344, 188] on span "Ver anexo" at bounding box center [336, 189] width 34 height 13
click at [347, 280] on span "Ver anexo" at bounding box center [336, 283] width 34 height 13
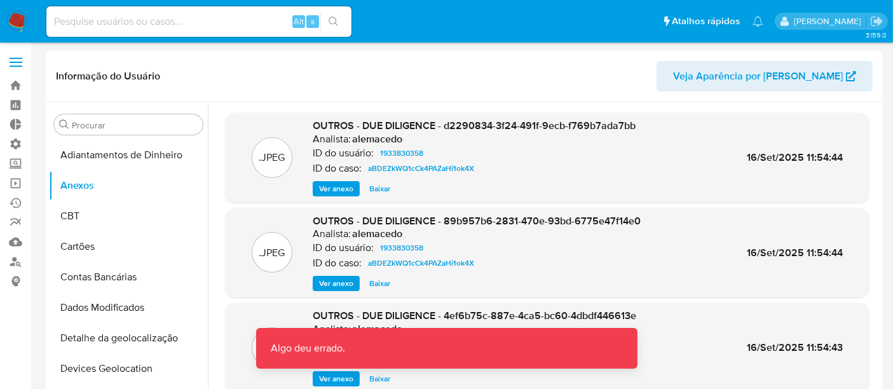
scroll to position [107, 0]
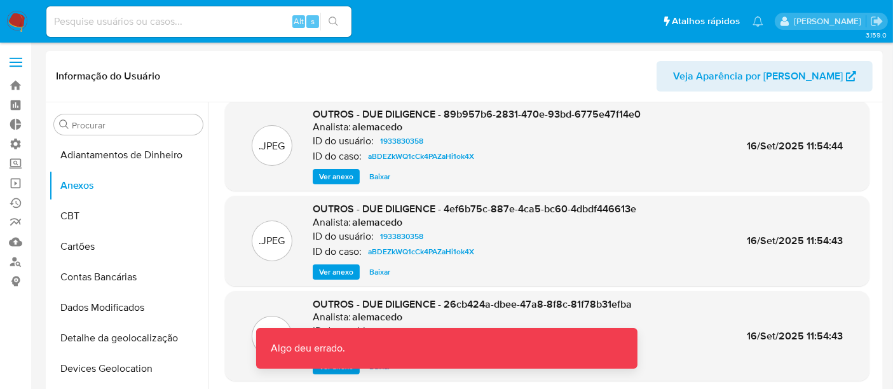
click at [322, 277] on span "Ver anexo" at bounding box center [336, 272] width 34 height 13
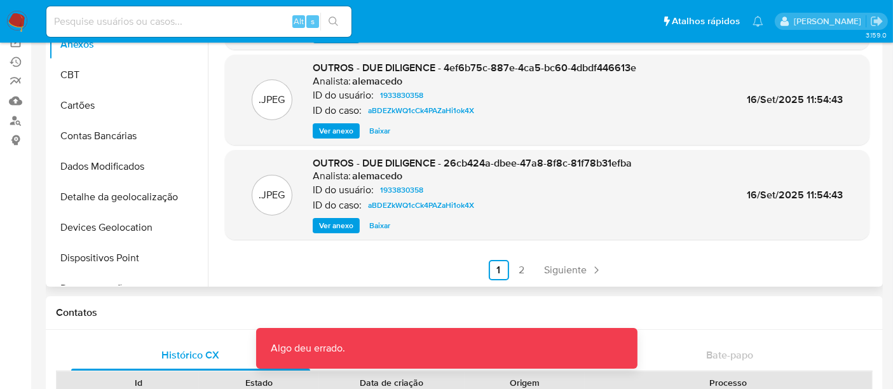
click at [340, 224] on span "Ver anexo" at bounding box center [336, 225] width 34 height 13
click at [523, 268] on link "2" at bounding box center [522, 270] width 20 height 20
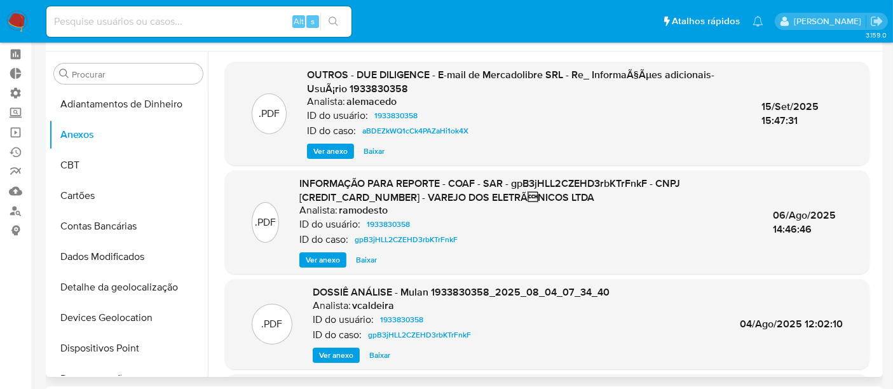
scroll to position [0, 0]
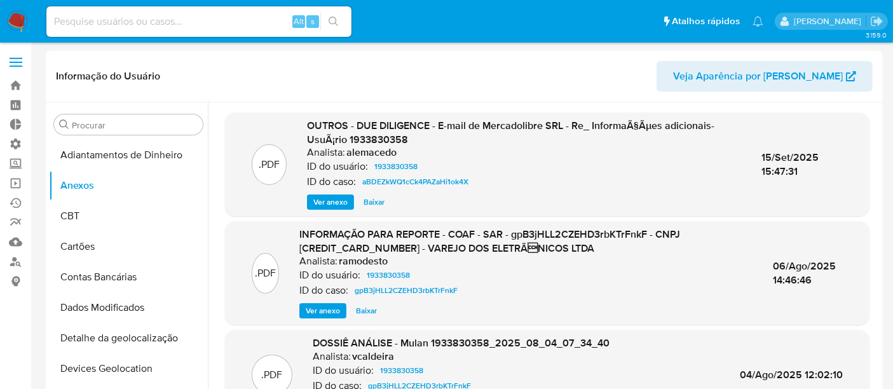
click at [317, 202] on span "Ver anexo" at bounding box center [331, 202] width 34 height 13
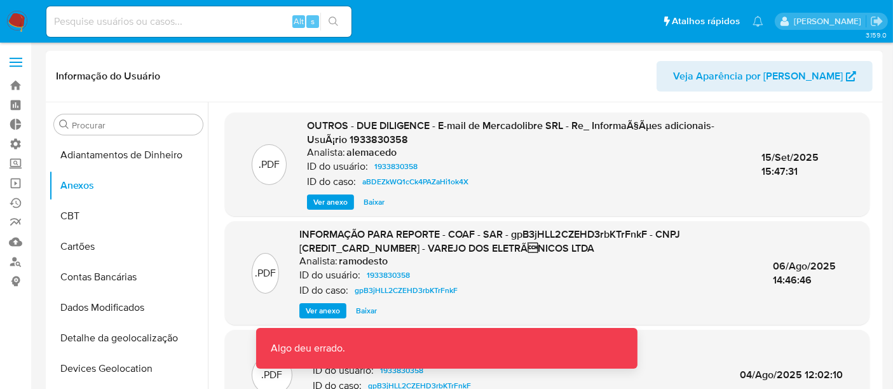
click at [329, 308] on span "Ver anexo" at bounding box center [323, 311] width 34 height 13
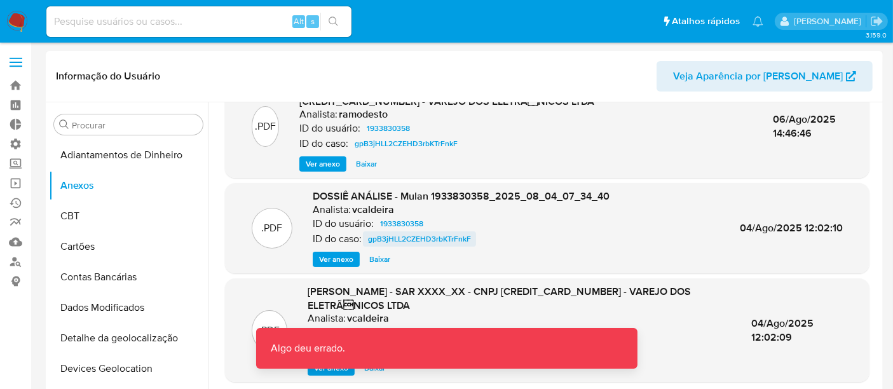
scroll to position [148, 0]
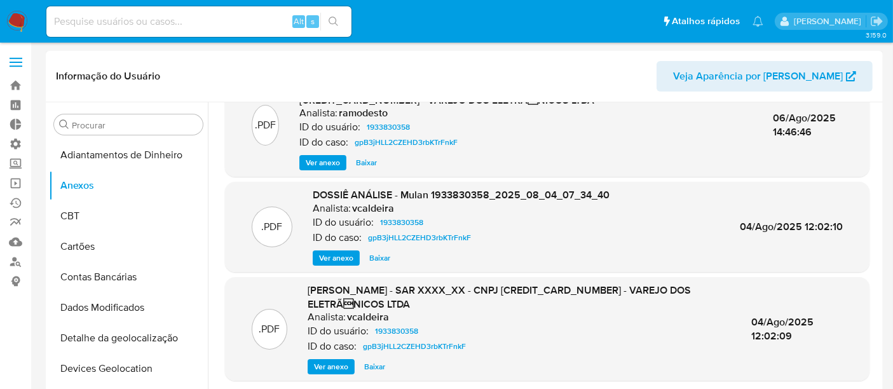
click at [334, 249] on div "DOSSIÊ ANÁLISE - Mulan 1933830358_2025_08_04_07_34_40 Analista: vcaldeira ID do…" at bounding box center [461, 227] width 297 height 78
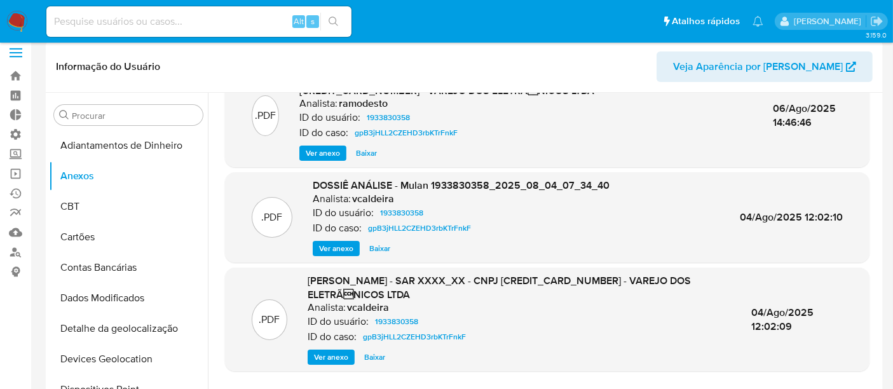
scroll to position [0, 0]
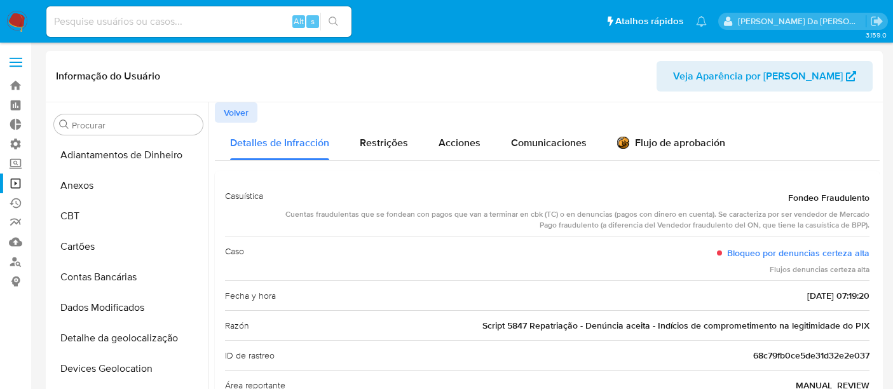
select select "10"
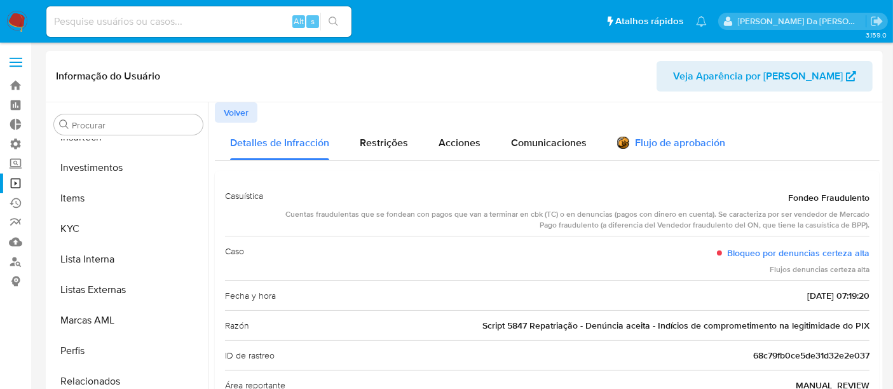
click at [654, 149] on div "Flujo de aprobación" at bounding box center [671, 145] width 108 height 14
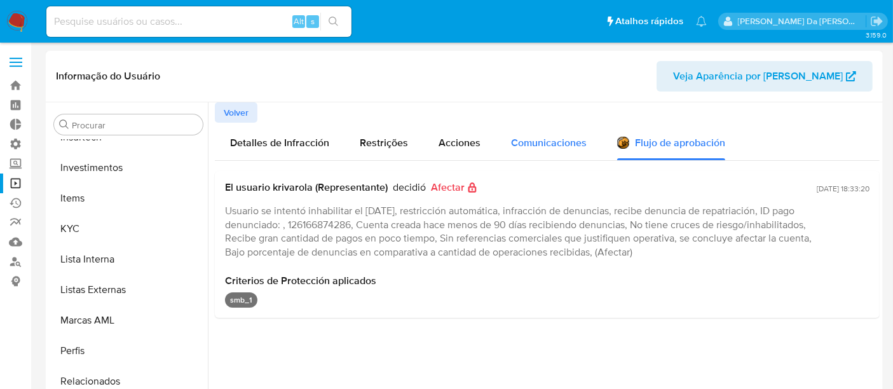
click at [547, 142] on span "Comunicaciones" at bounding box center [549, 142] width 76 height 15
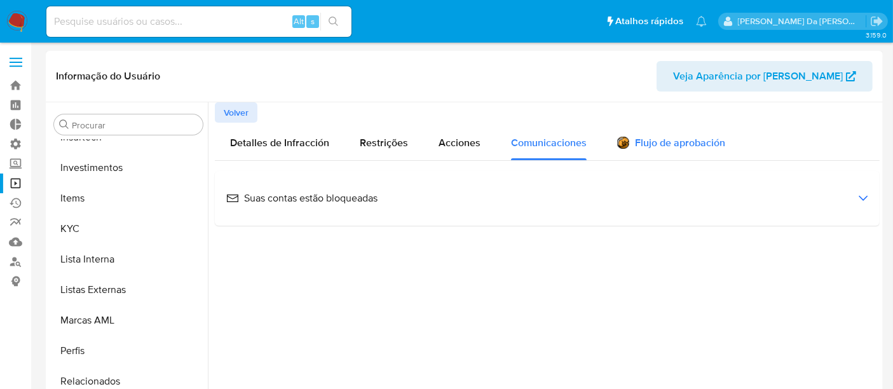
click at [659, 146] on div "Flujo de aprobación" at bounding box center [671, 145] width 108 height 14
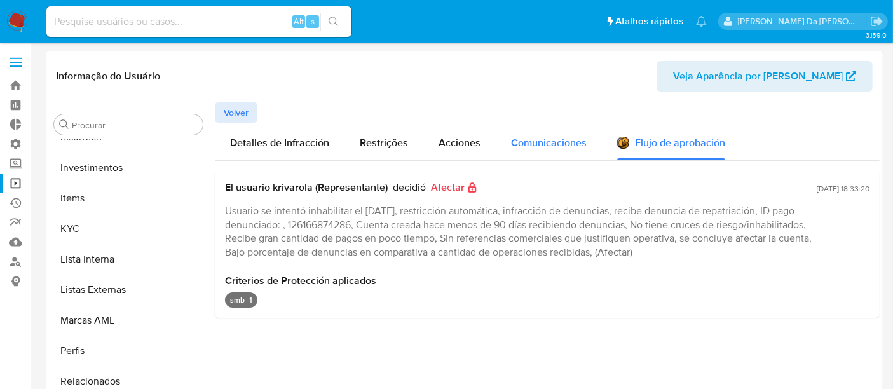
click at [563, 137] on span "Comunicaciones" at bounding box center [549, 142] width 76 height 15
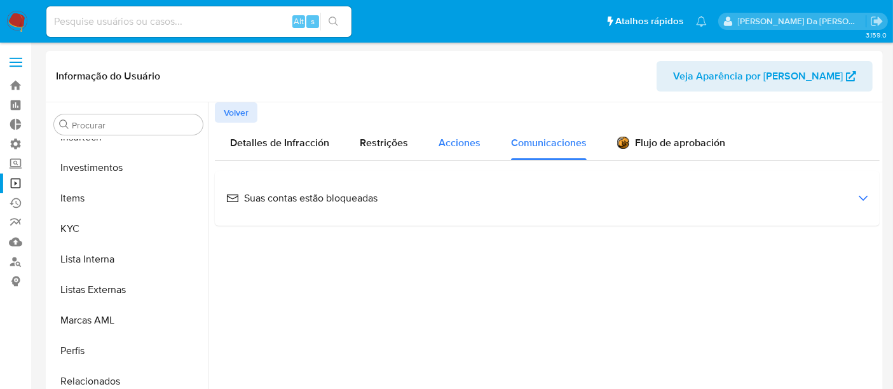
click at [455, 149] on span "Acciones" at bounding box center [460, 142] width 42 height 15
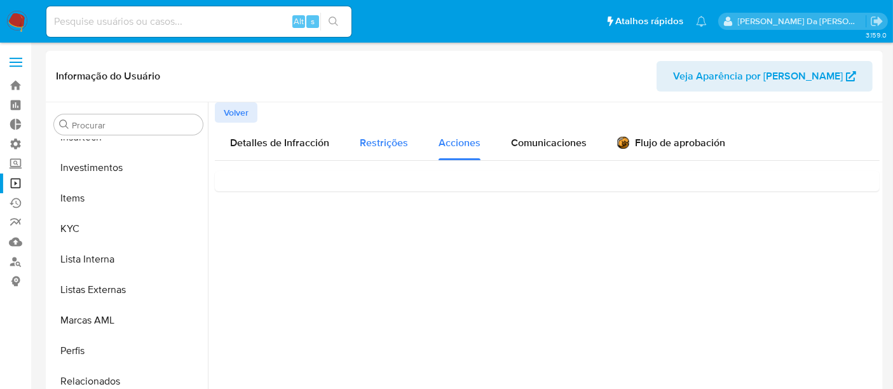
click at [385, 148] on span "Restrições" at bounding box center [384, 142] width 48 height 15
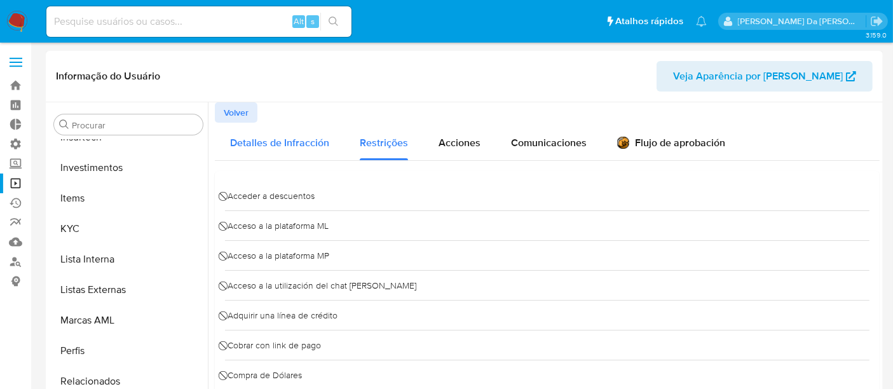
click at [277, 141] on span "Detalles de Infracción" at bounding box center [279, 142] width 99 height 15
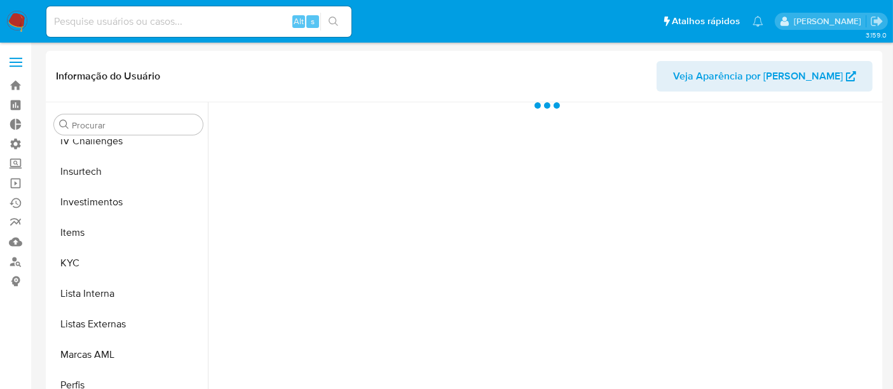
scroll to position [598, 0]
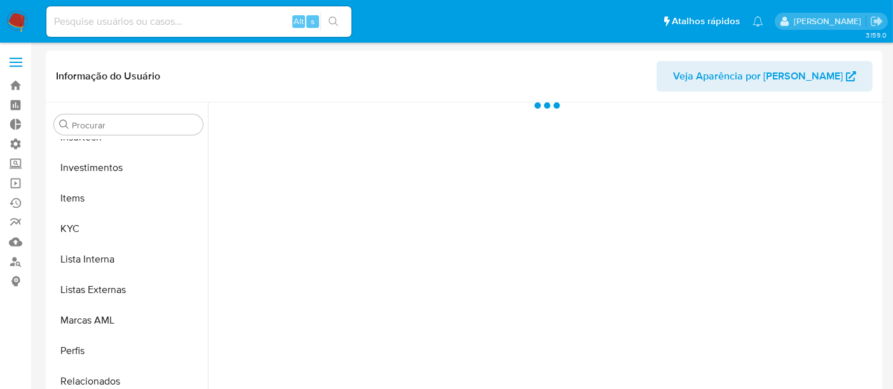
select select "10"
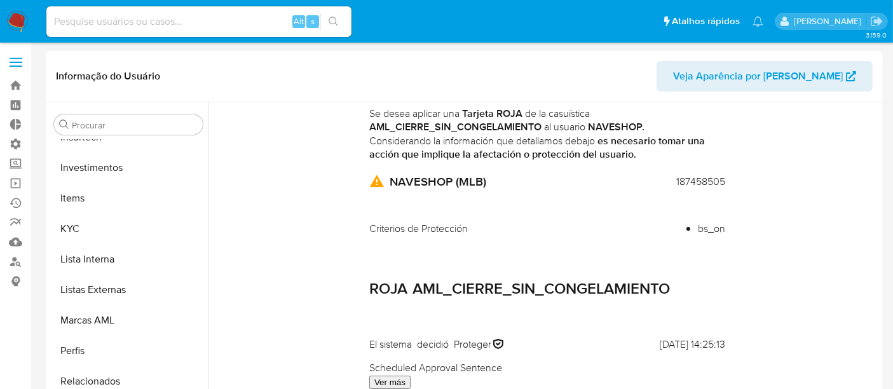
scroll to position [0, 0]
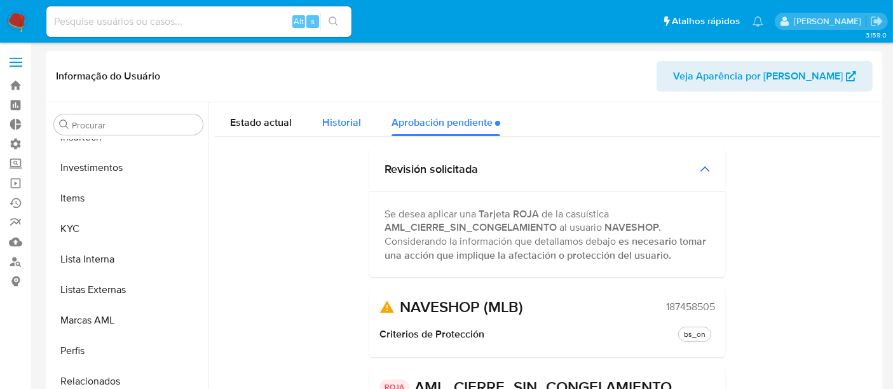
click at [344, 129] on div "Historial" at bounding box center [341, 119] width 39 height 34
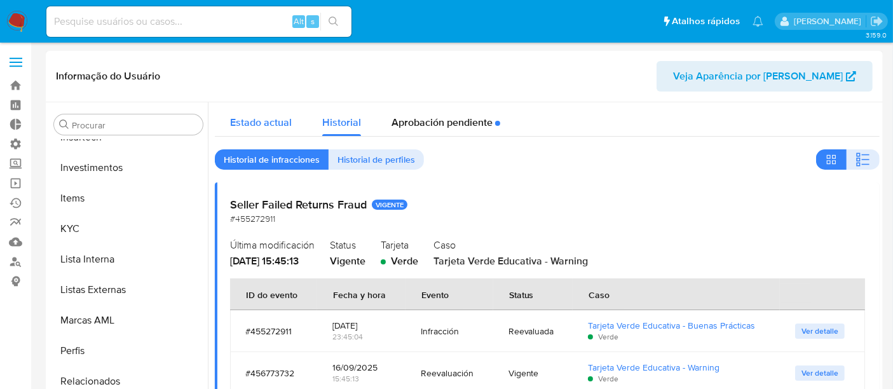
click at [267, 128] on span "Estado actual" at bounding box center [261, 122] width 62 height 15
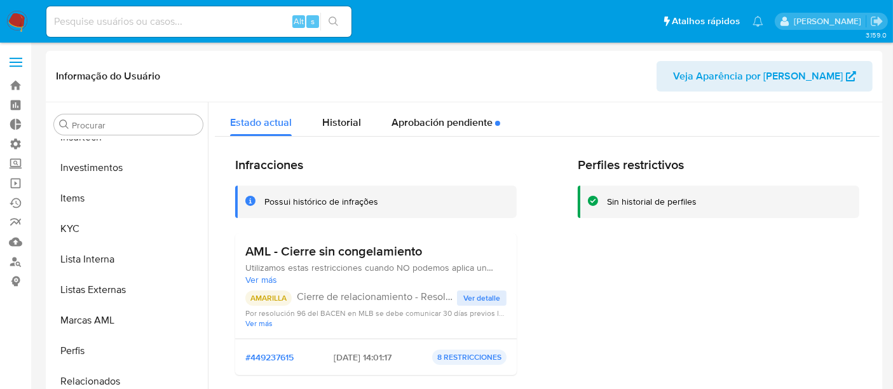
click at [116, 11] on div "Alt s" at bounding box center [198, 21] width 305 height 31
click at [127, 31] on div "Alt s" at bounding box center [198, 21] width 305 height 31
click at [125, 26] on input at bounding box center [198, 21] width 305 height 17
paste input "516160905"
type input "516160905"
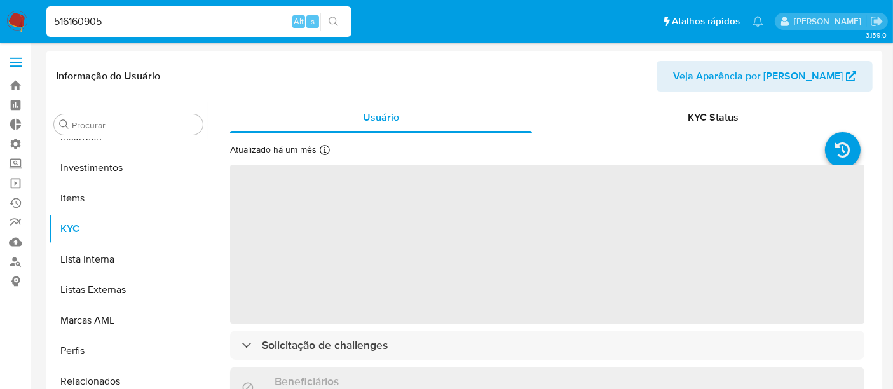
scroll to position [598, 0]
select select "10"
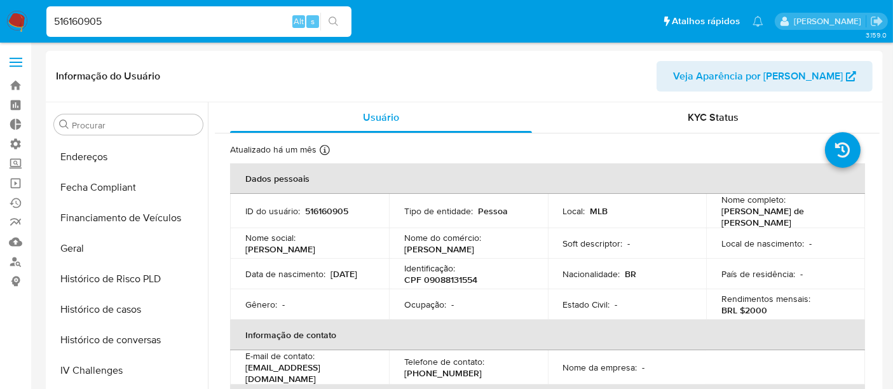
scroll to position [315, 0]
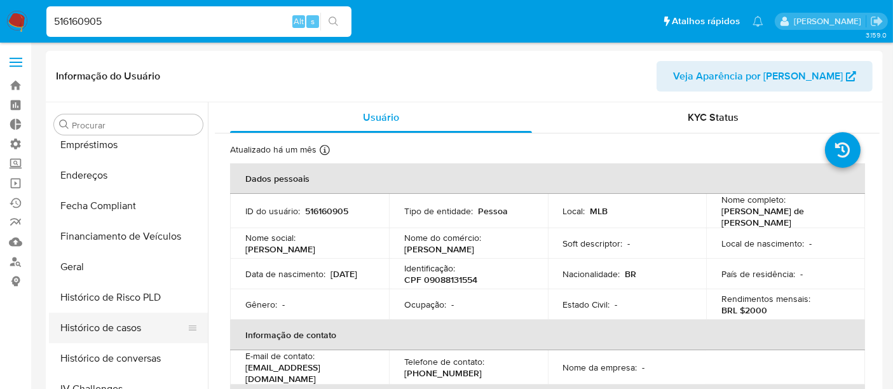
click at [116, 331] on button "Histórico de casos" at bounding box center [123, 328] width 149 height 31
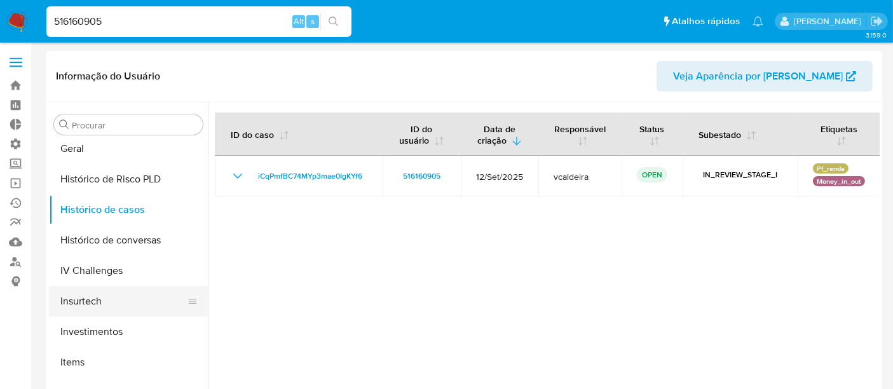
scroll to position [457, 0]
